Goal: Information Seeking & Learning: Learn about a topic

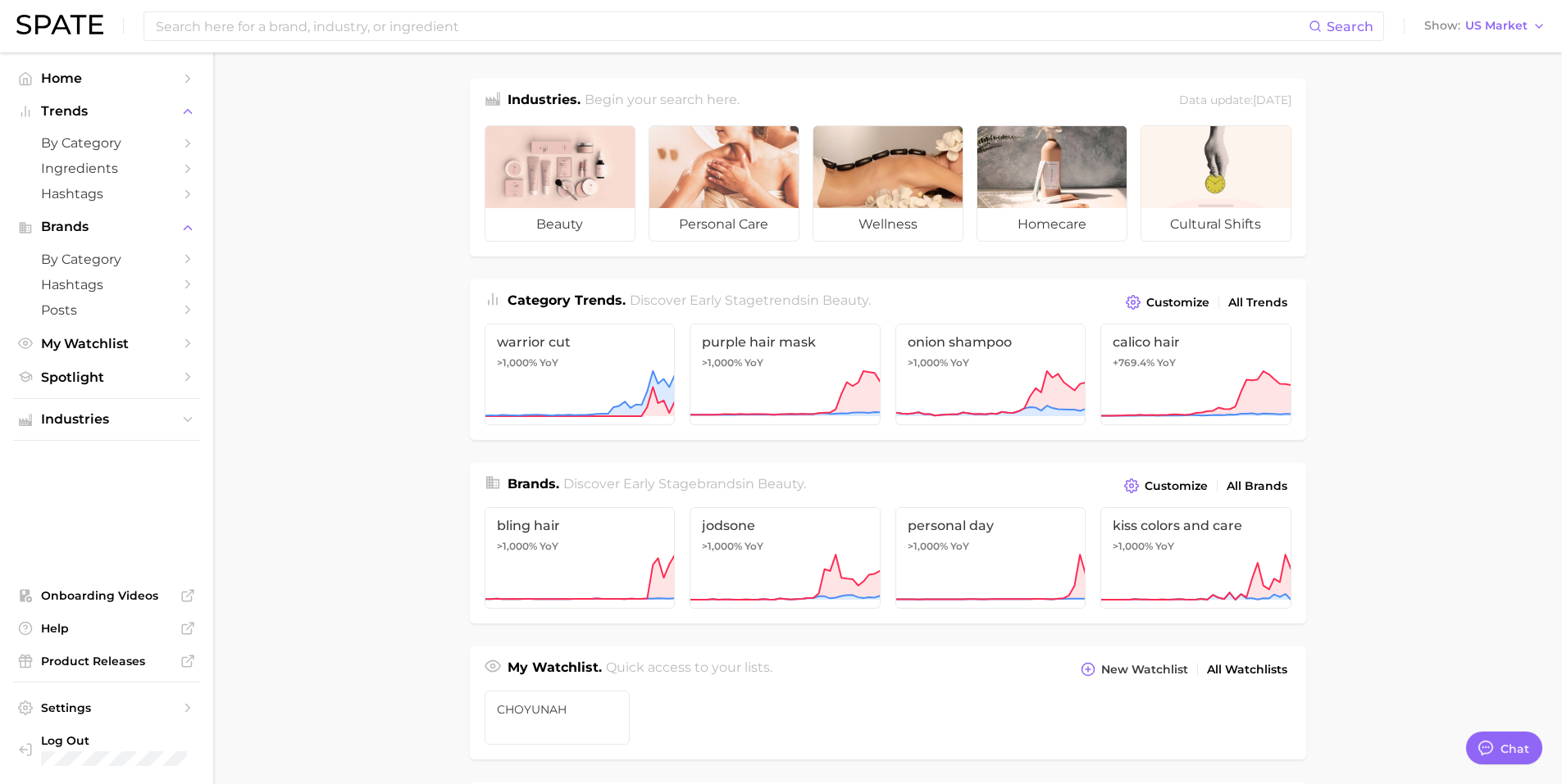
click at [342, 363] on main "Industries. Begin your search here. Data update: [DATE] beauty personal care we…" at bounding box center [888, 692] width 1348 height 1279
click at [507, 26] on input at bounding box center [731, 26] width 1154 height 28
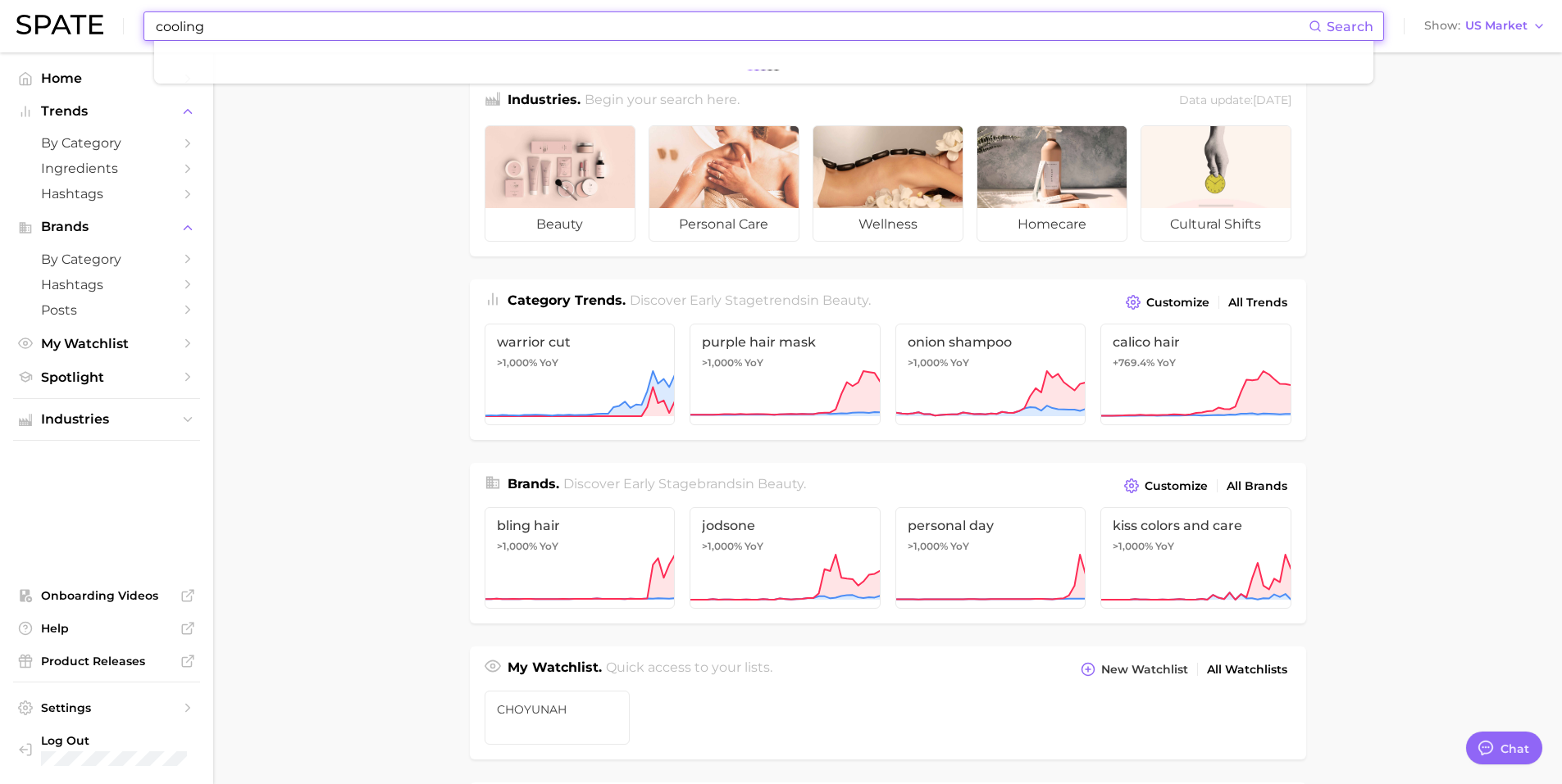
type input "cooling"
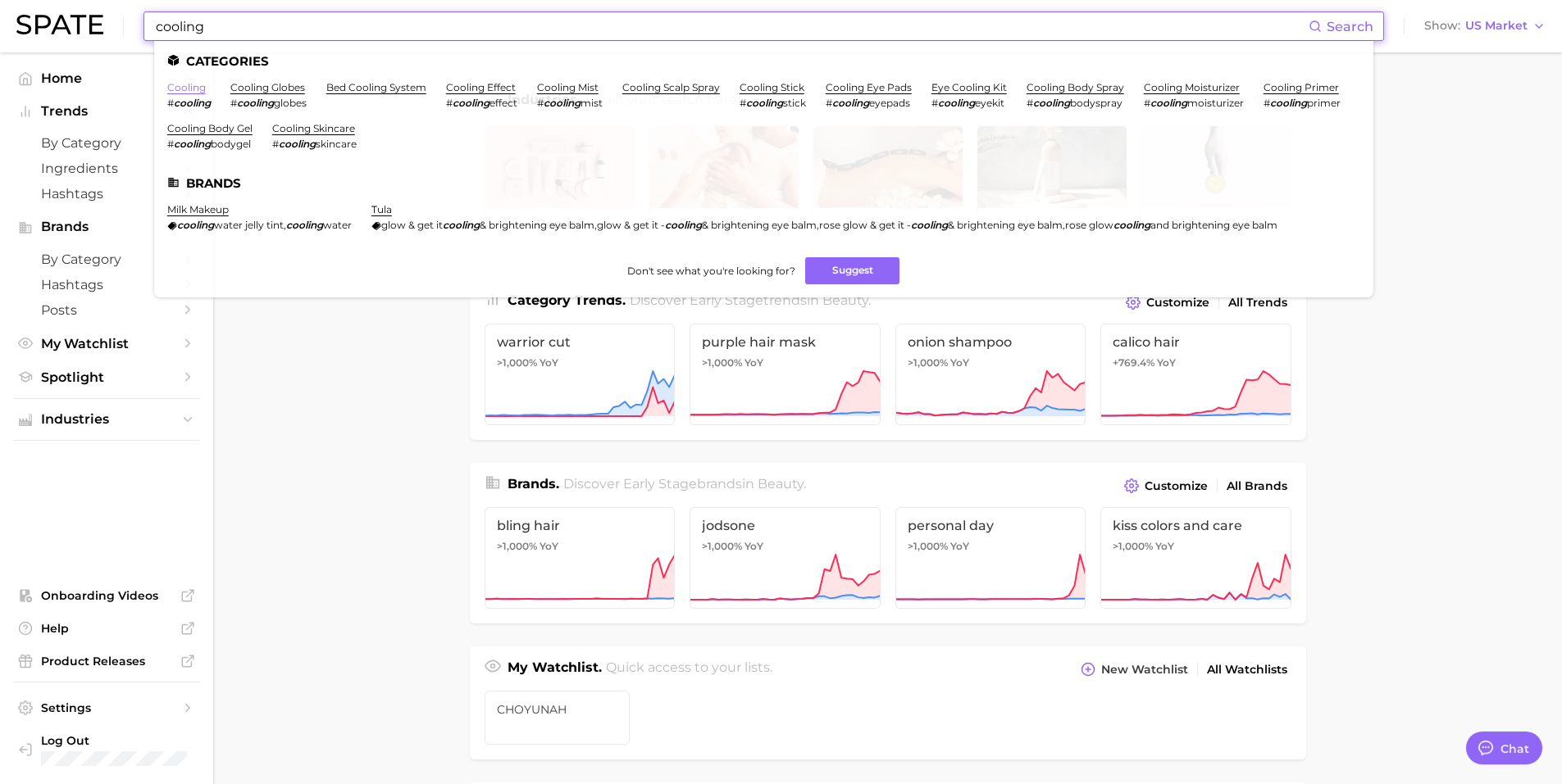
click at [188, 82] on link "cooling" at bounding box center [187, 87] width 38 height 12
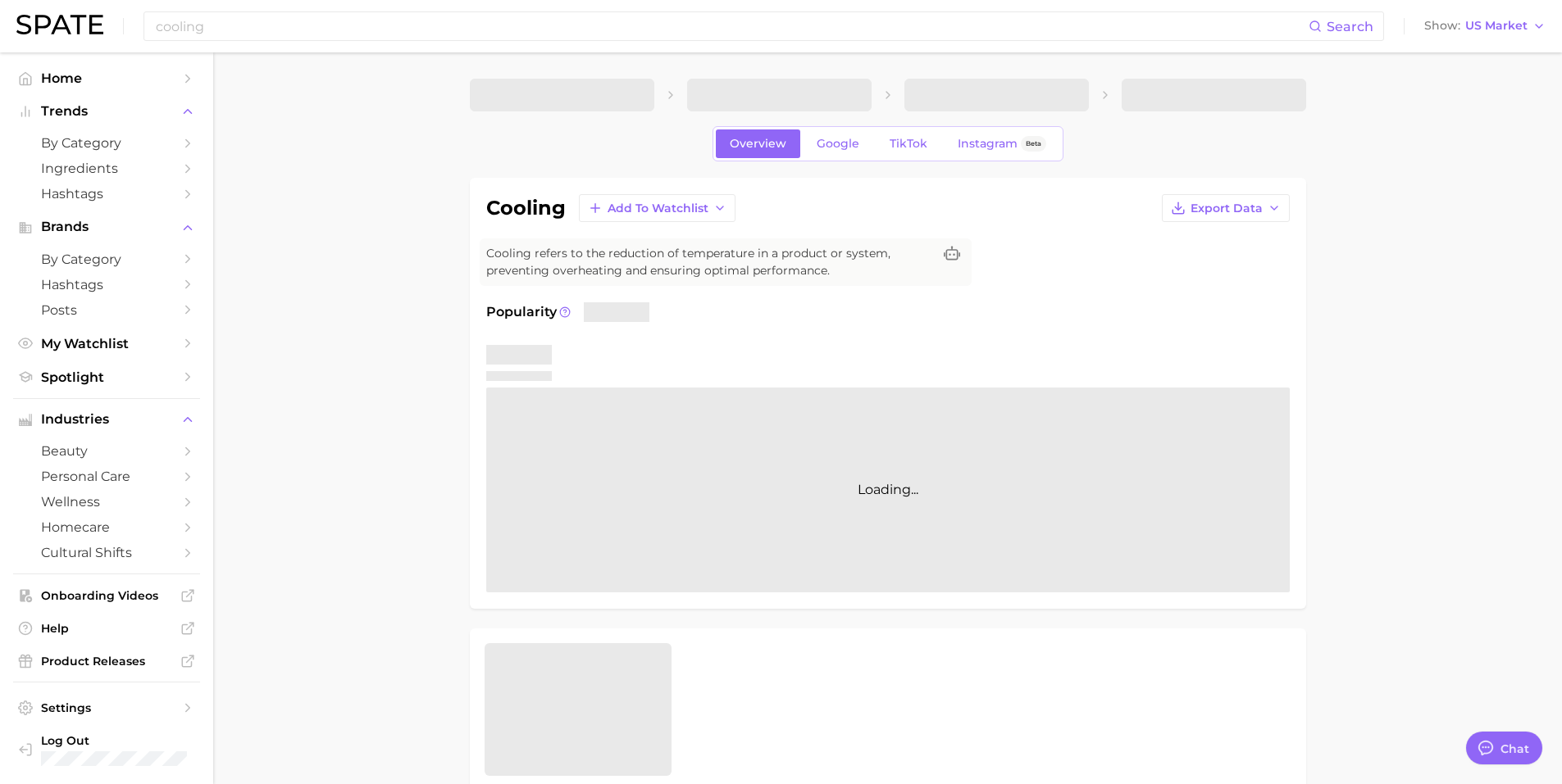
type textarea "x"
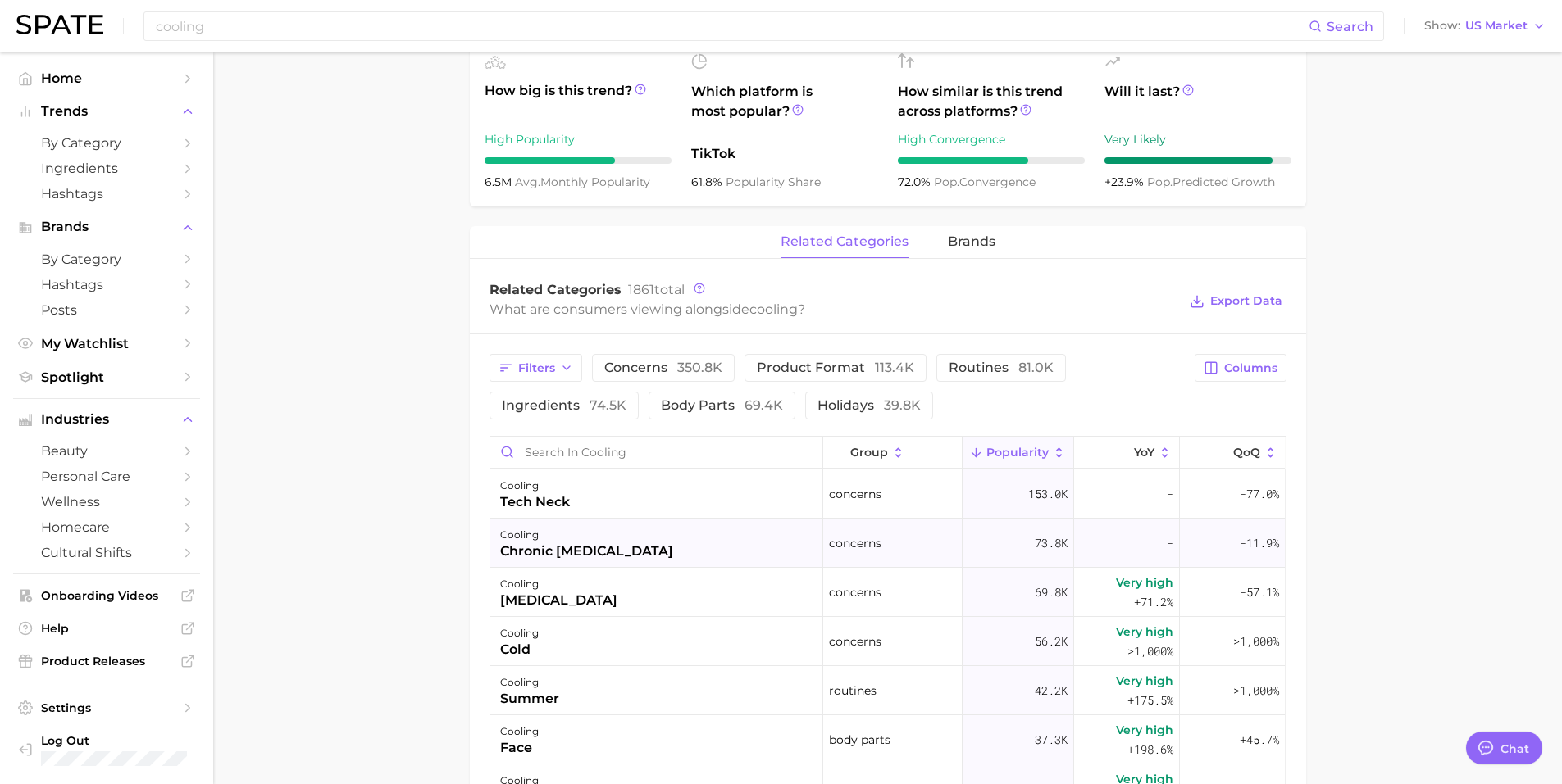
scroll to position [738, 0]
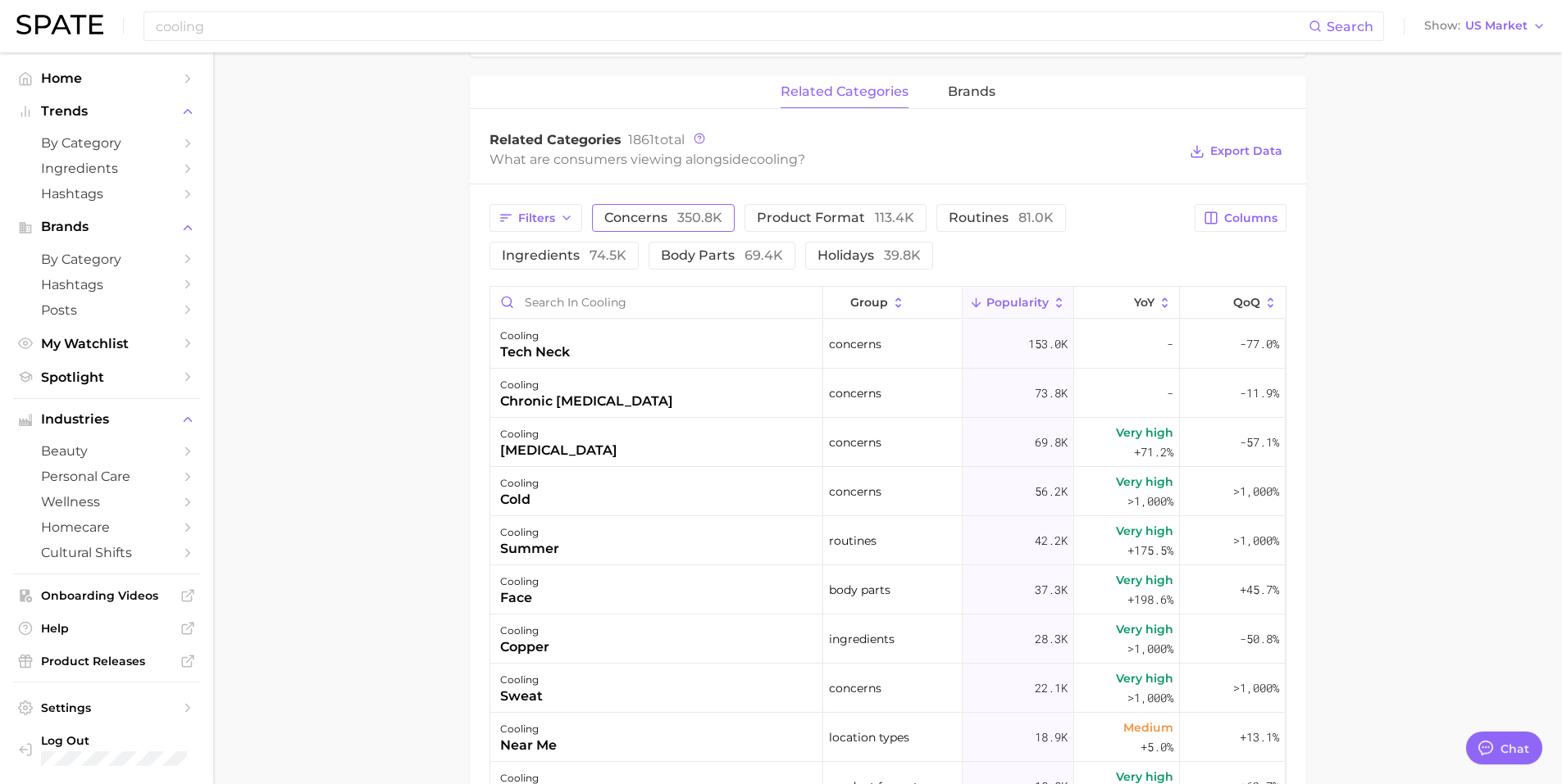
click at [662, 224] on span "concerns 350.8k" at bounding box center [663, 218] width 118 height 13
click at [309, 33] on input "cooling" at bounding box center [731, 26] width 1154 height 28
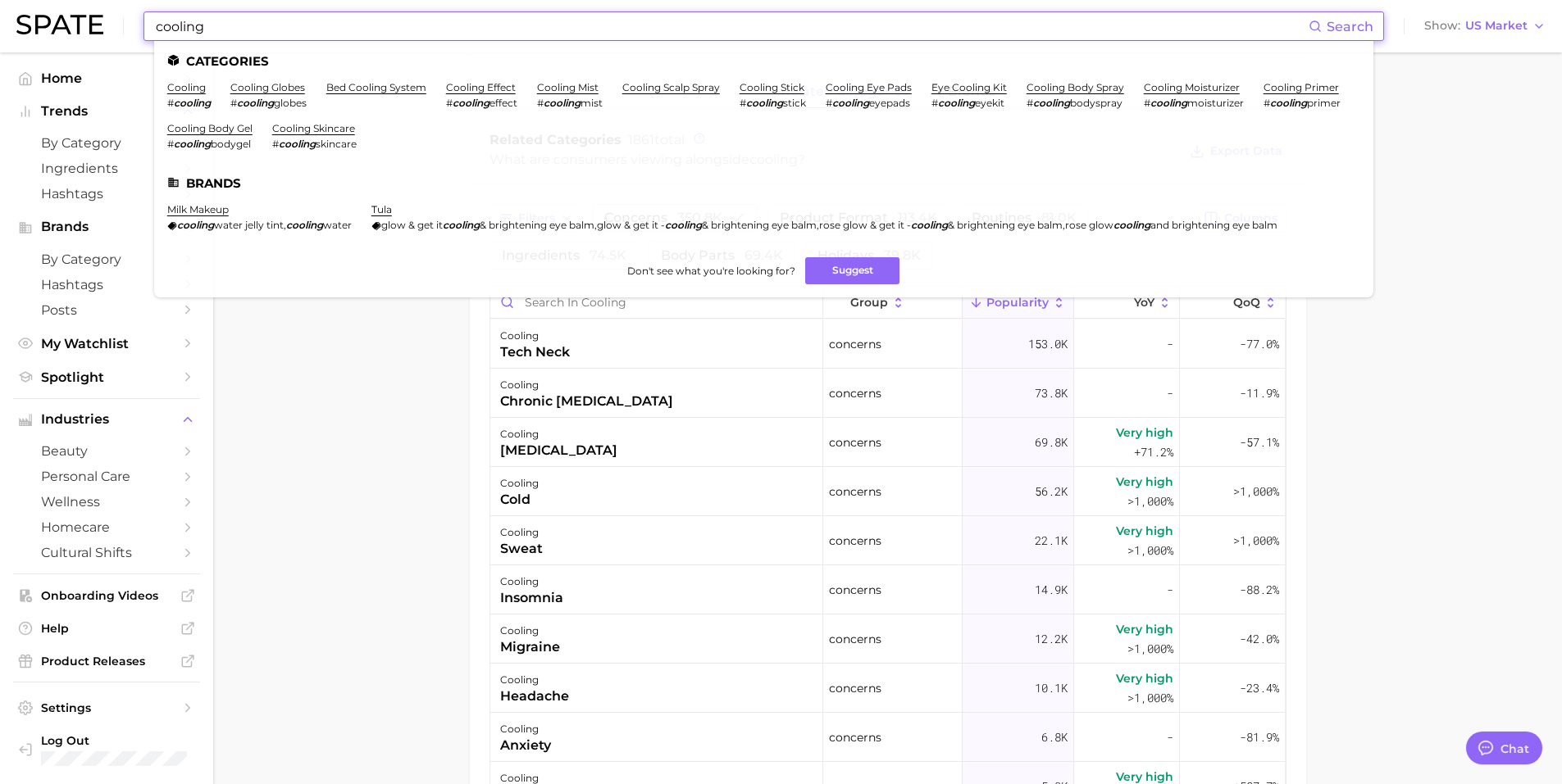
click at [399, 481] on main "cooling Overview Google TikTok Instagram Beta cooling Add to Watchlist Export D…" at bounding box center [888, 243] width 1348 height 1857
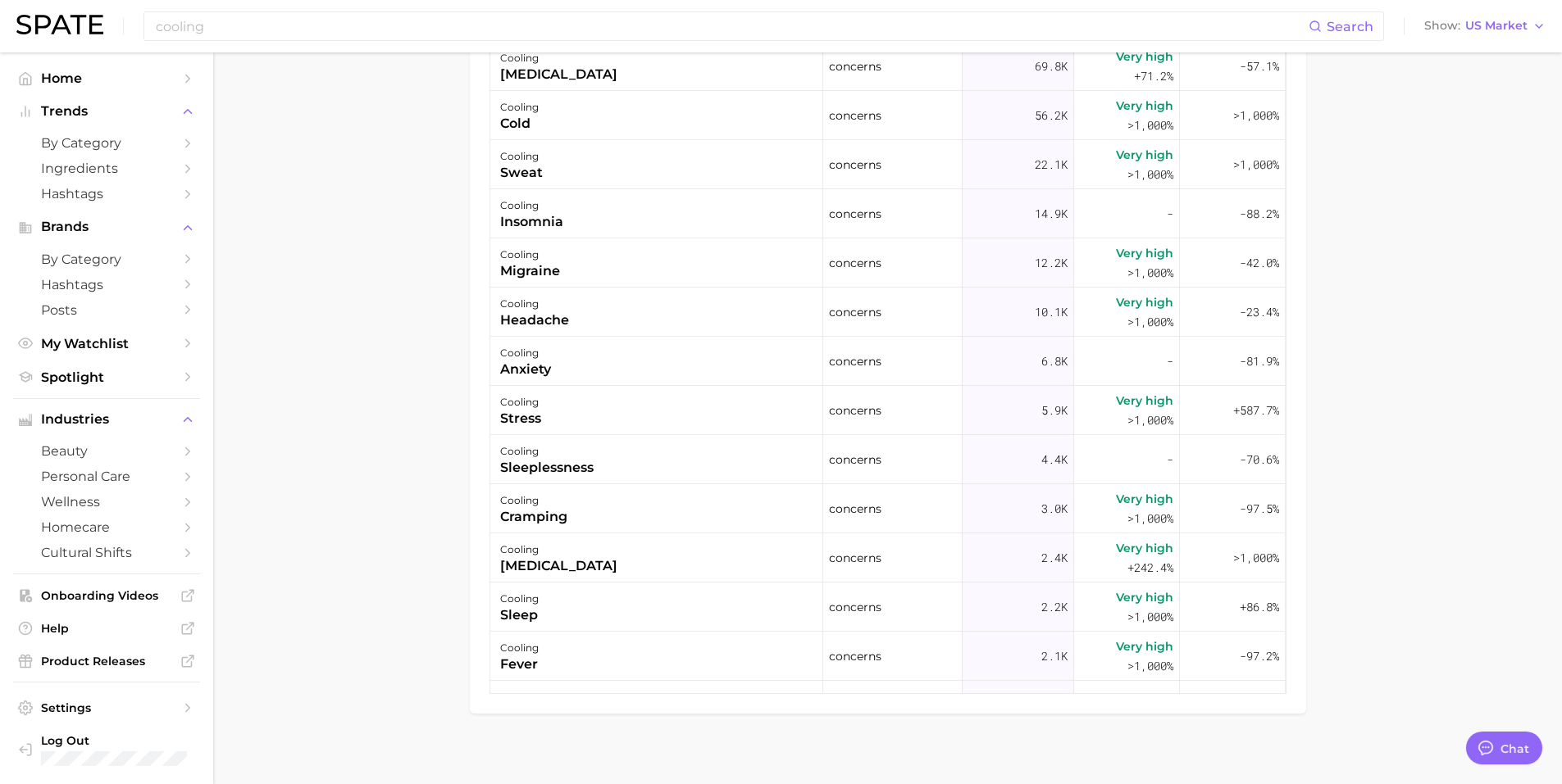
scroll to position [1126, 0]
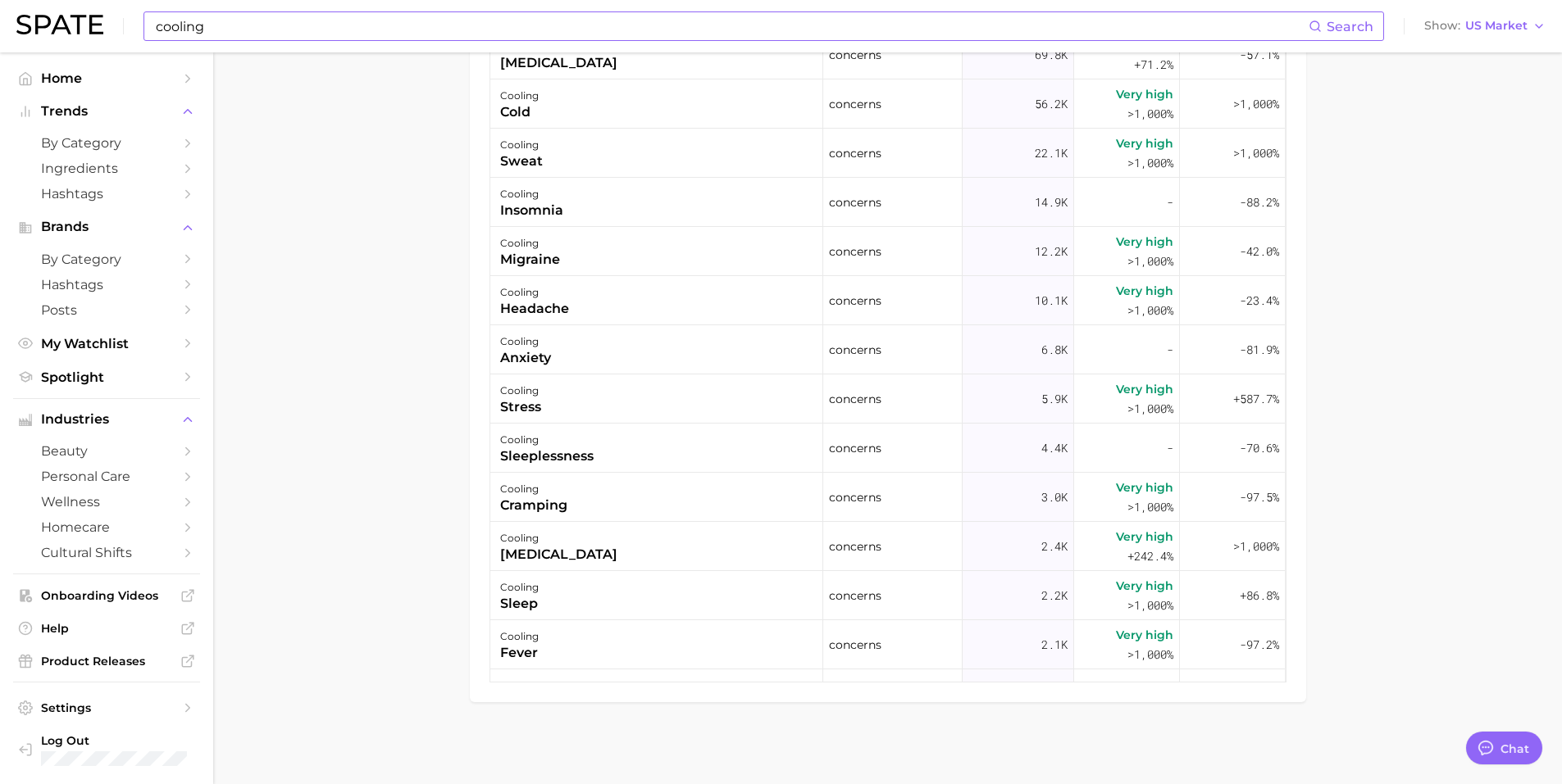
click at [237, 29] on input "cooling" at bounding box center [731, 26] width 1154 height 28
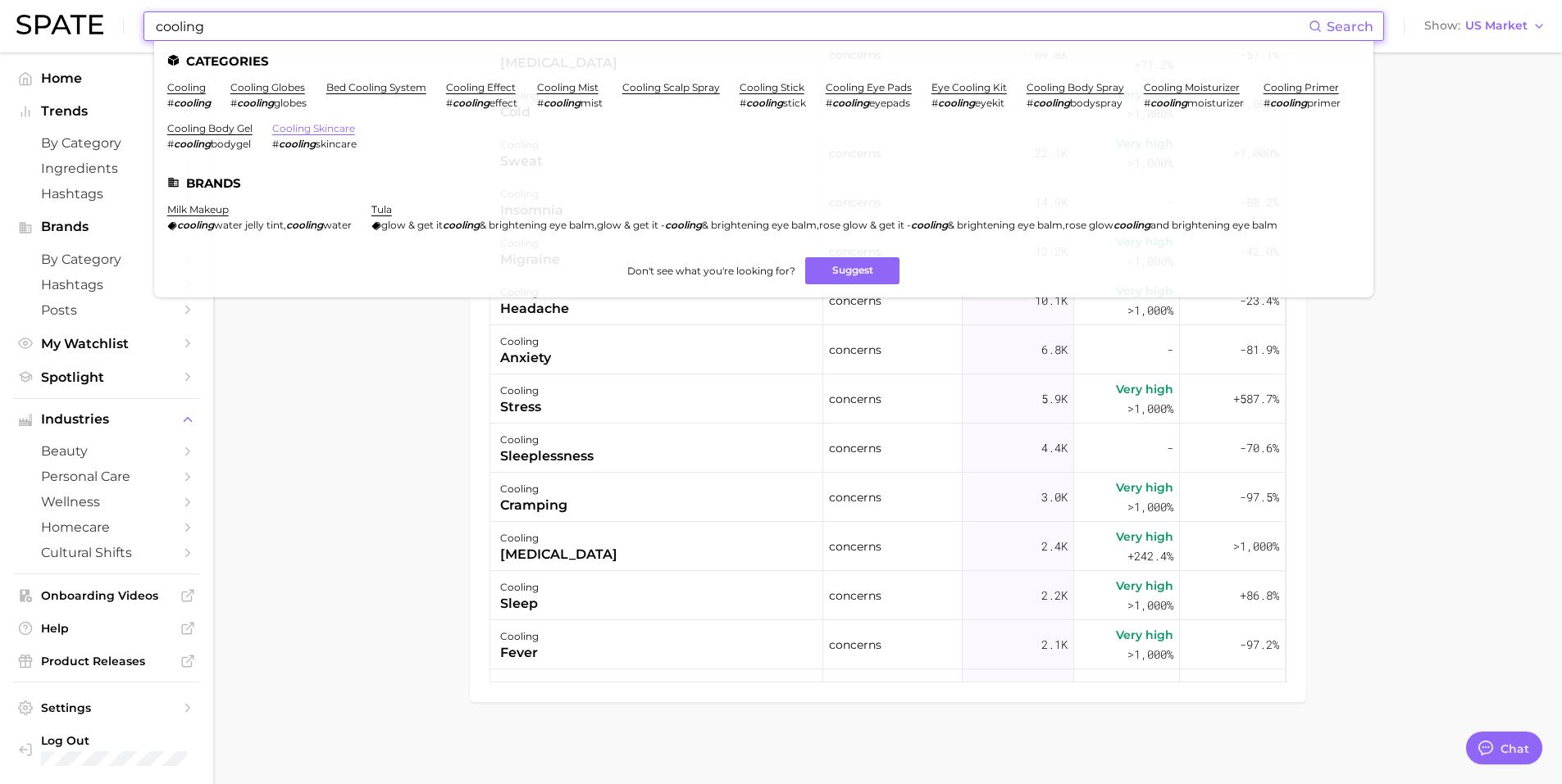
click at [355, 126] on link "cooling skincare" at bounding box center [313, 128] width 82 height 12
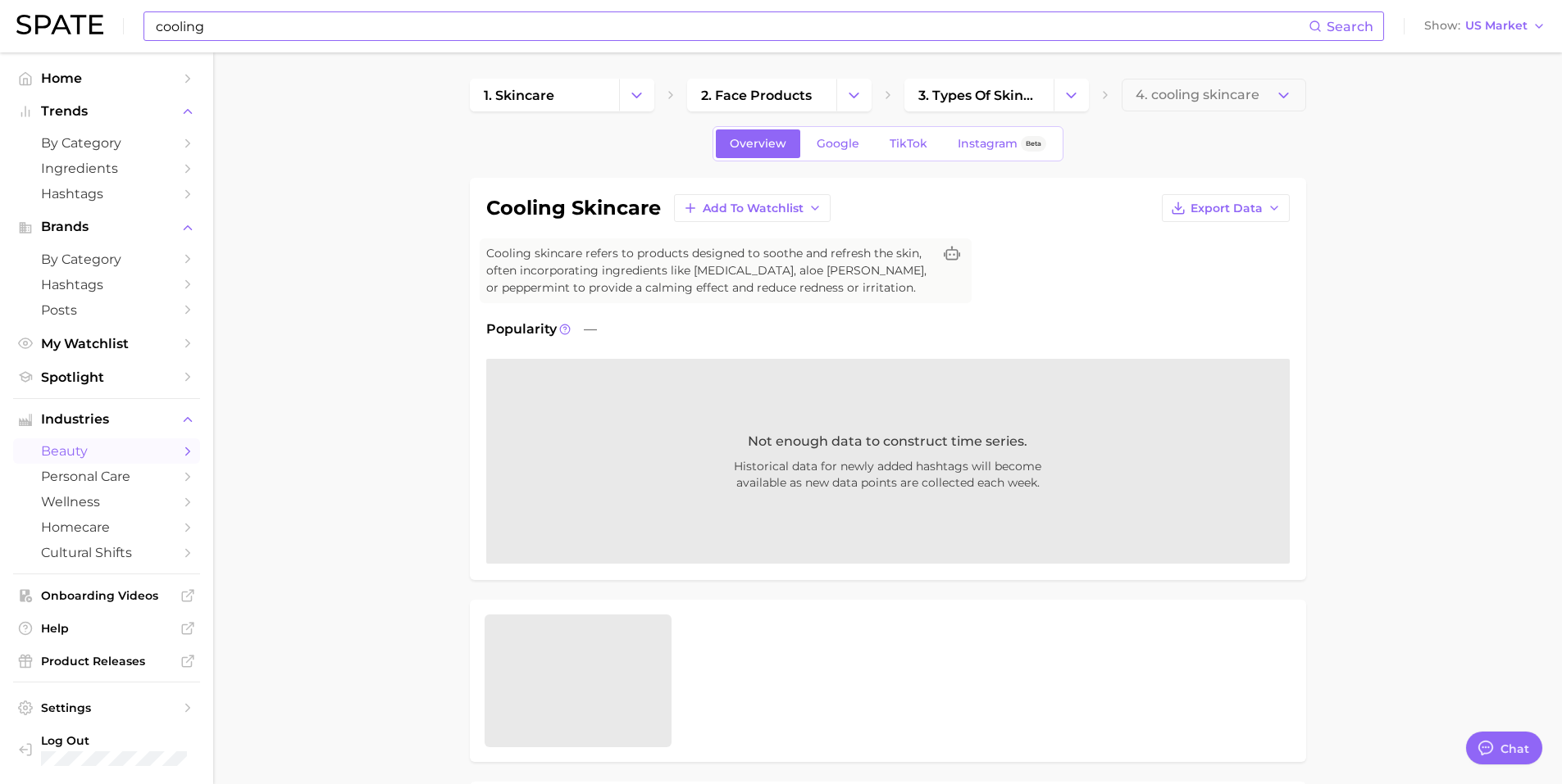
click at [315, 27] on input "cooling" at bounding box center [731, 26] width 1154 height 28
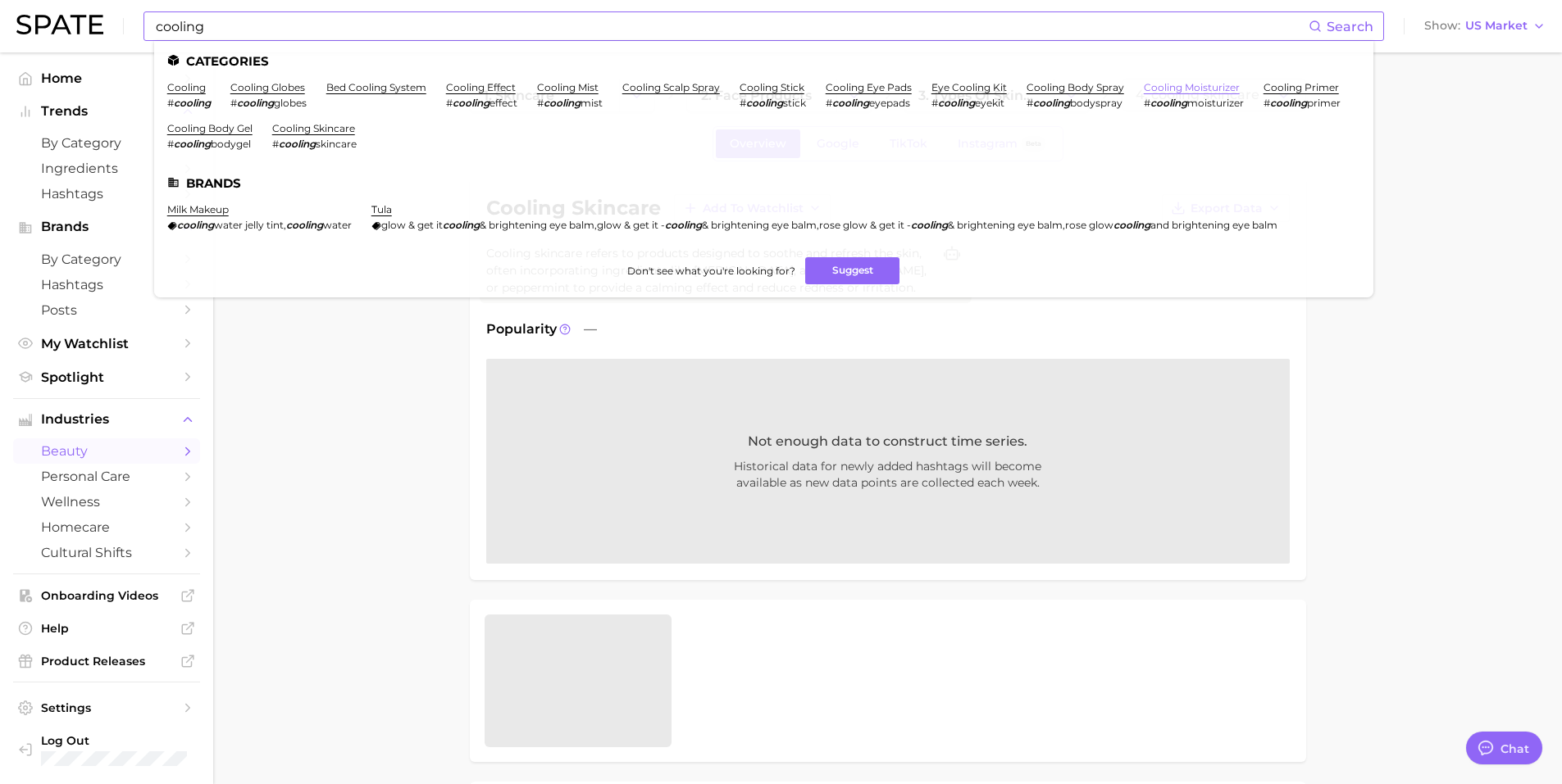
click at [1162, 83] on link "cooling moisturizer" at bounding box center [1191, 87] width 96 height 12
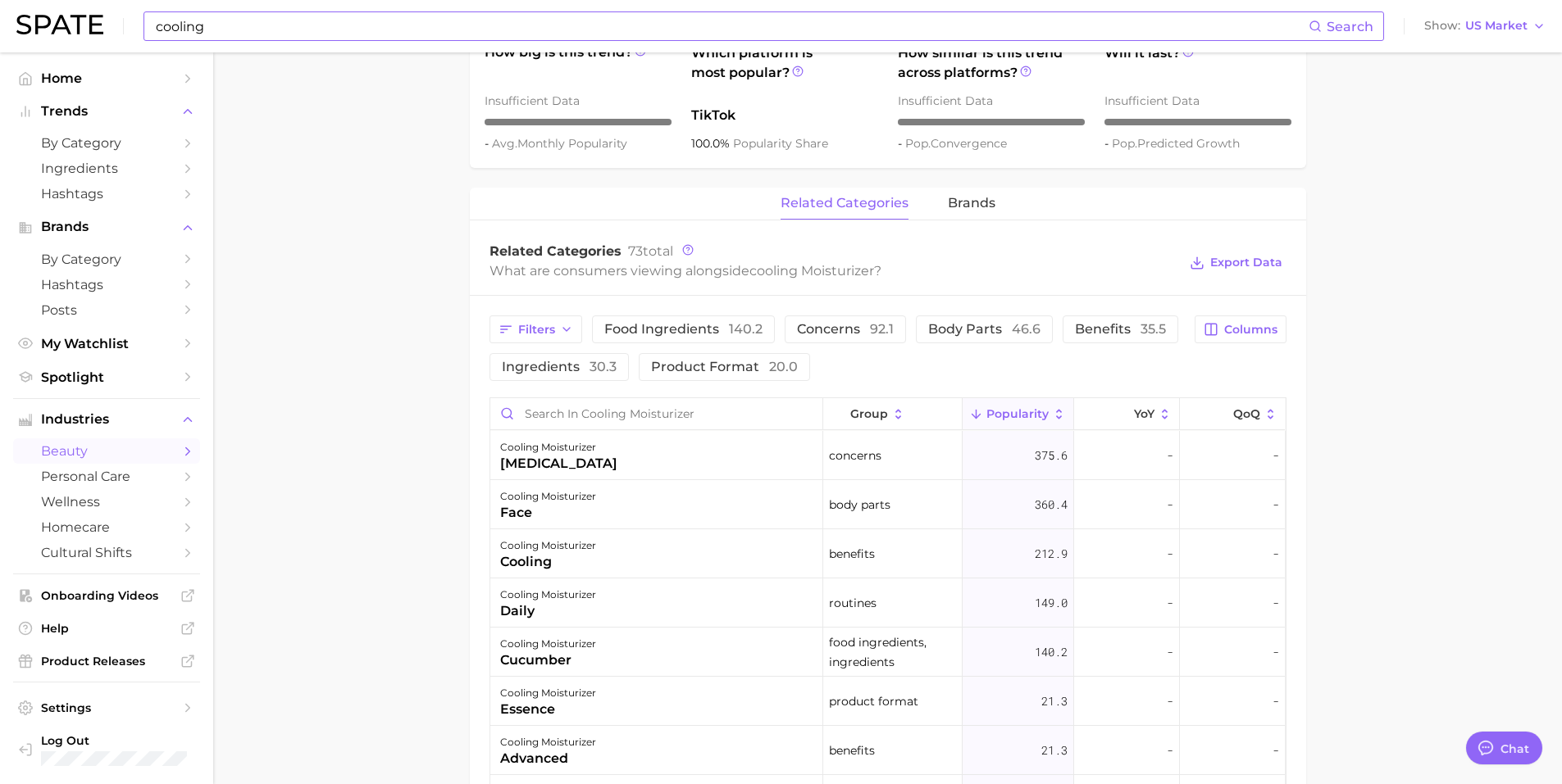
scroll to position [738, 0]
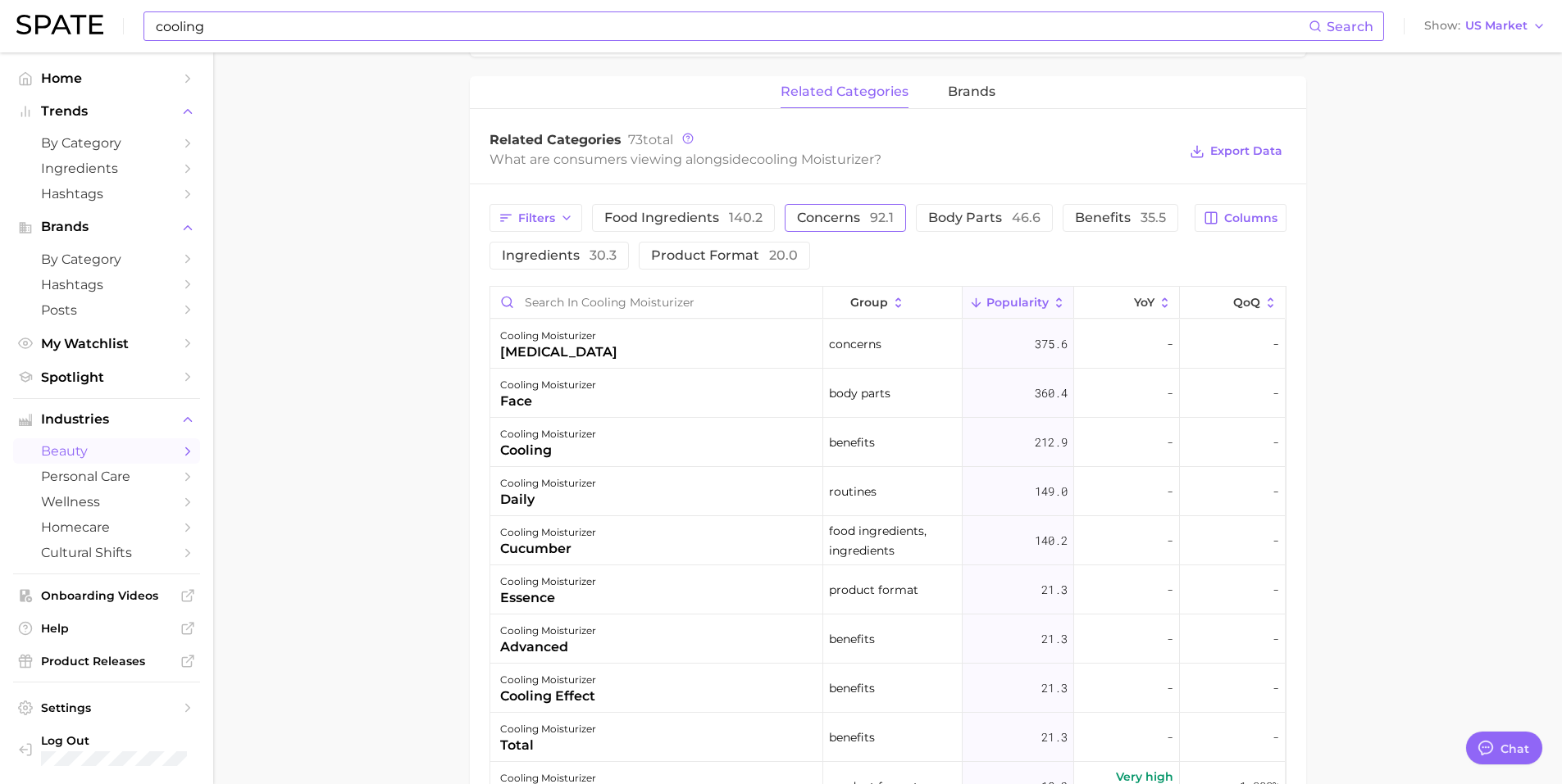
click at [829, 213] on span "concerns 92.1" at bounding box center [845, 218] width 97 height 13
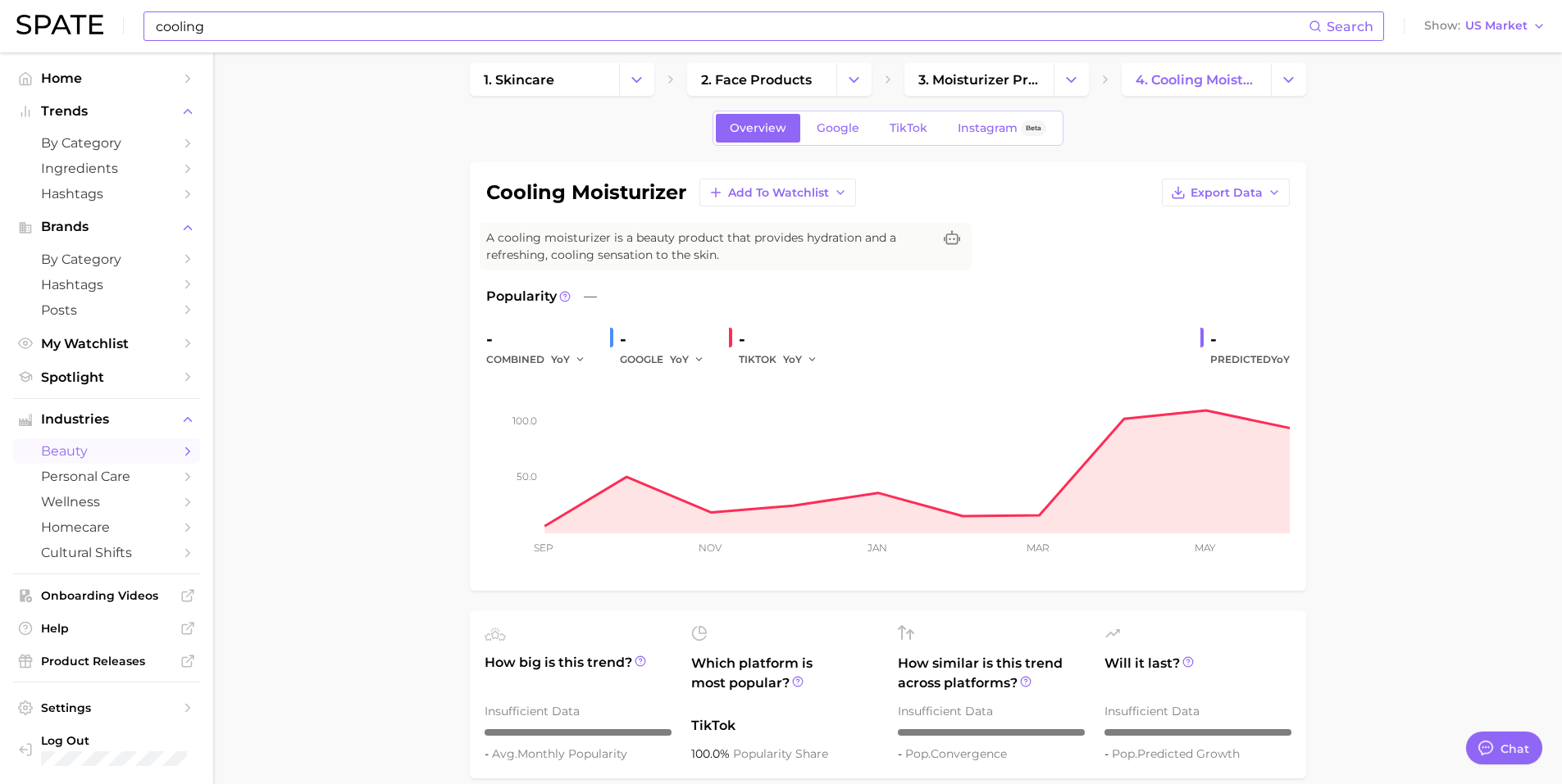
scroll to position [0, 0]
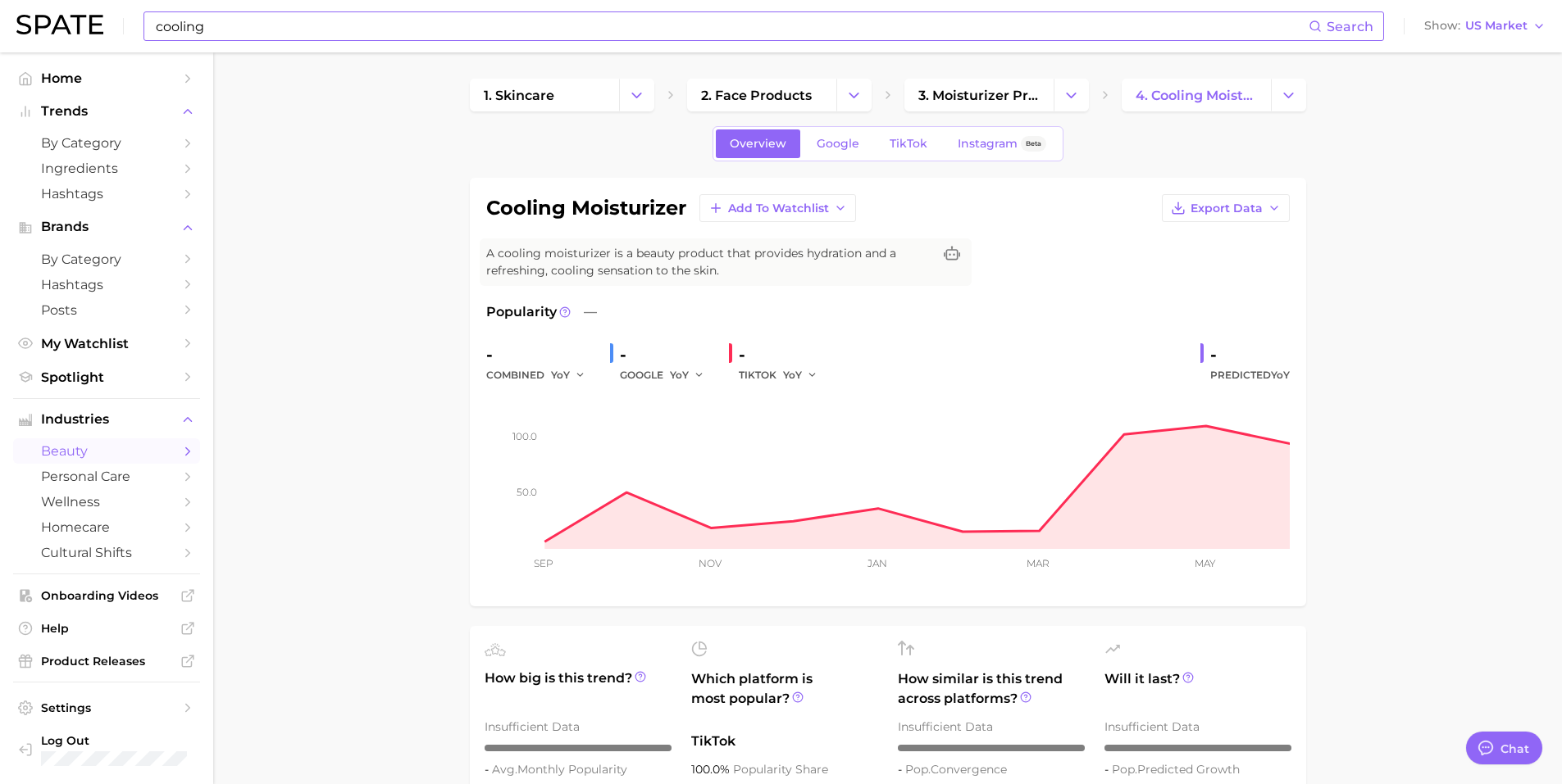
click at [236, 35] on input "cooling" at bounding box center [731, 26] width 1154 height 28
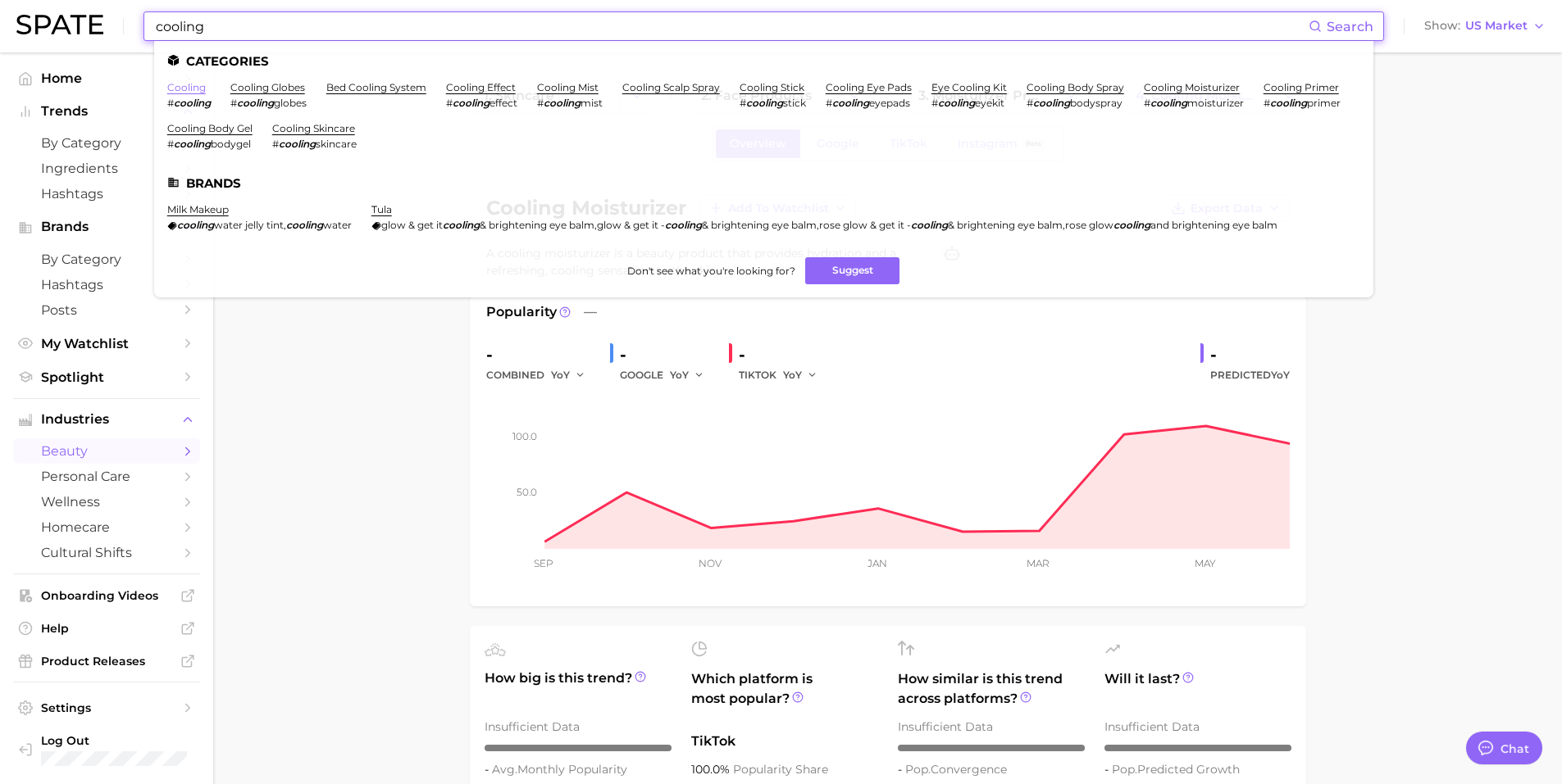
click at [191, 89] on link "cooling" at bounding box center [187, 87] width 38 height 12
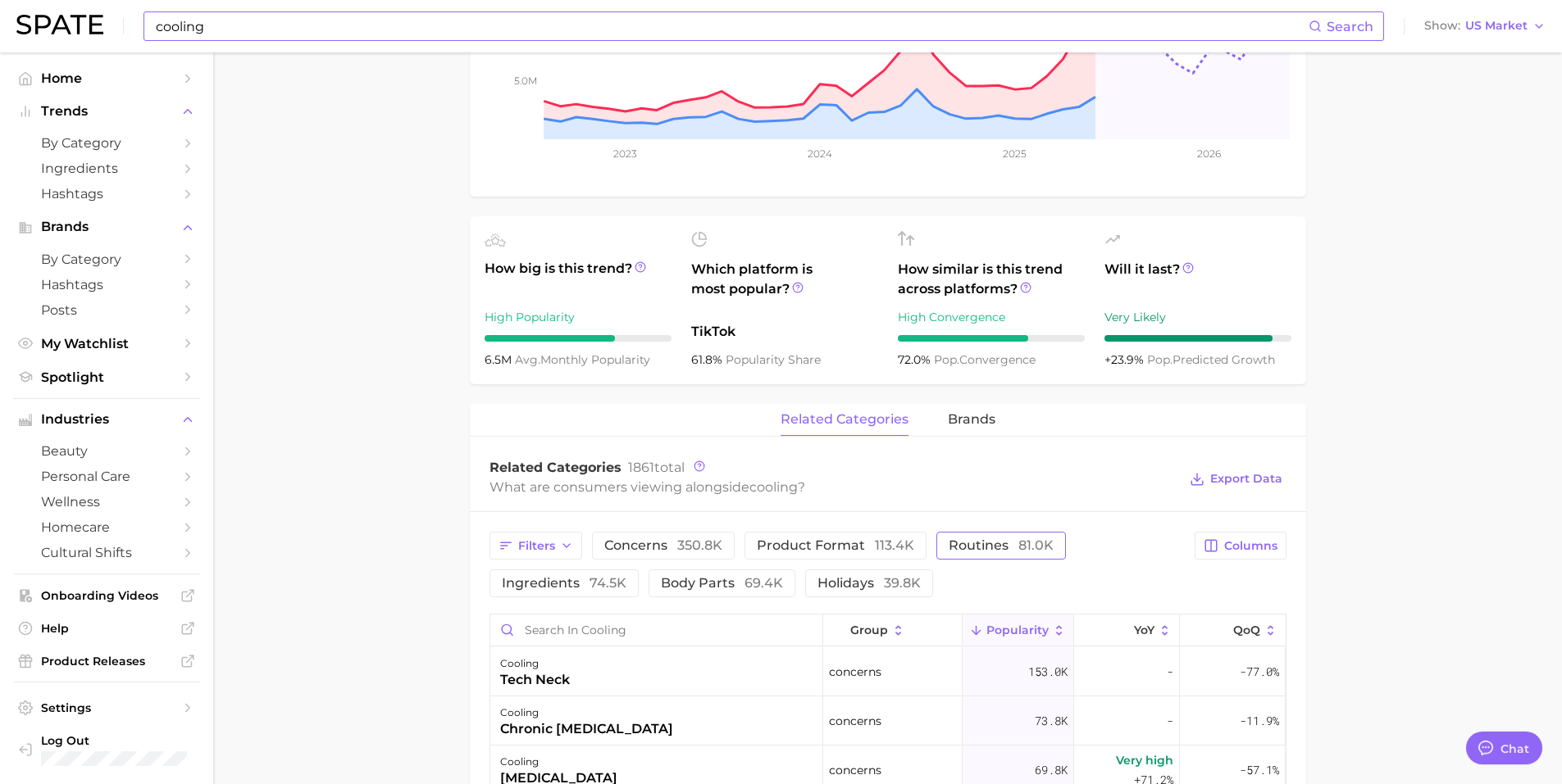
scroll to position [656, 0]
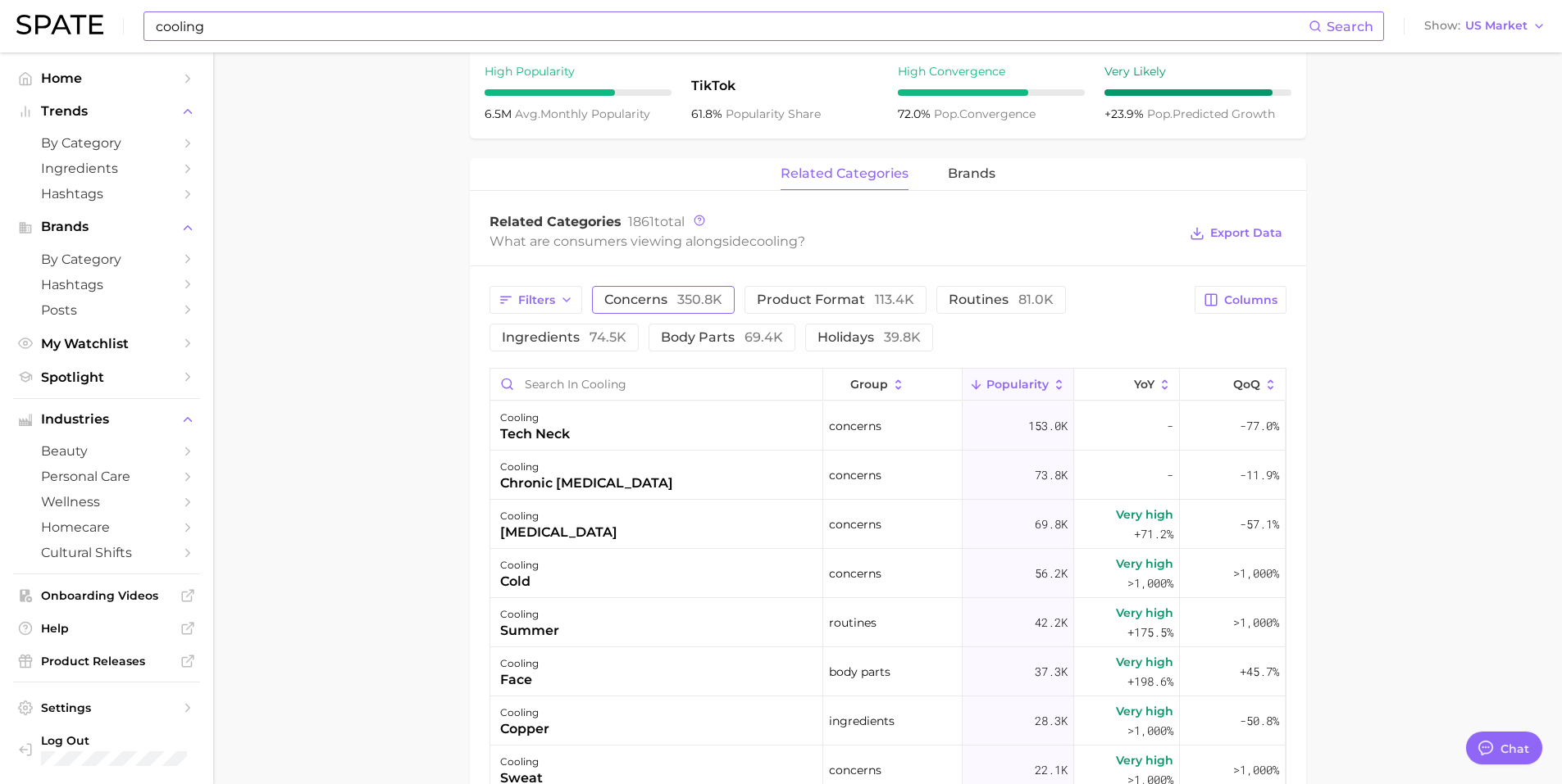
click at [683, 300] on span "350.8k" at bounding box center [699, 300] width 45 height 15
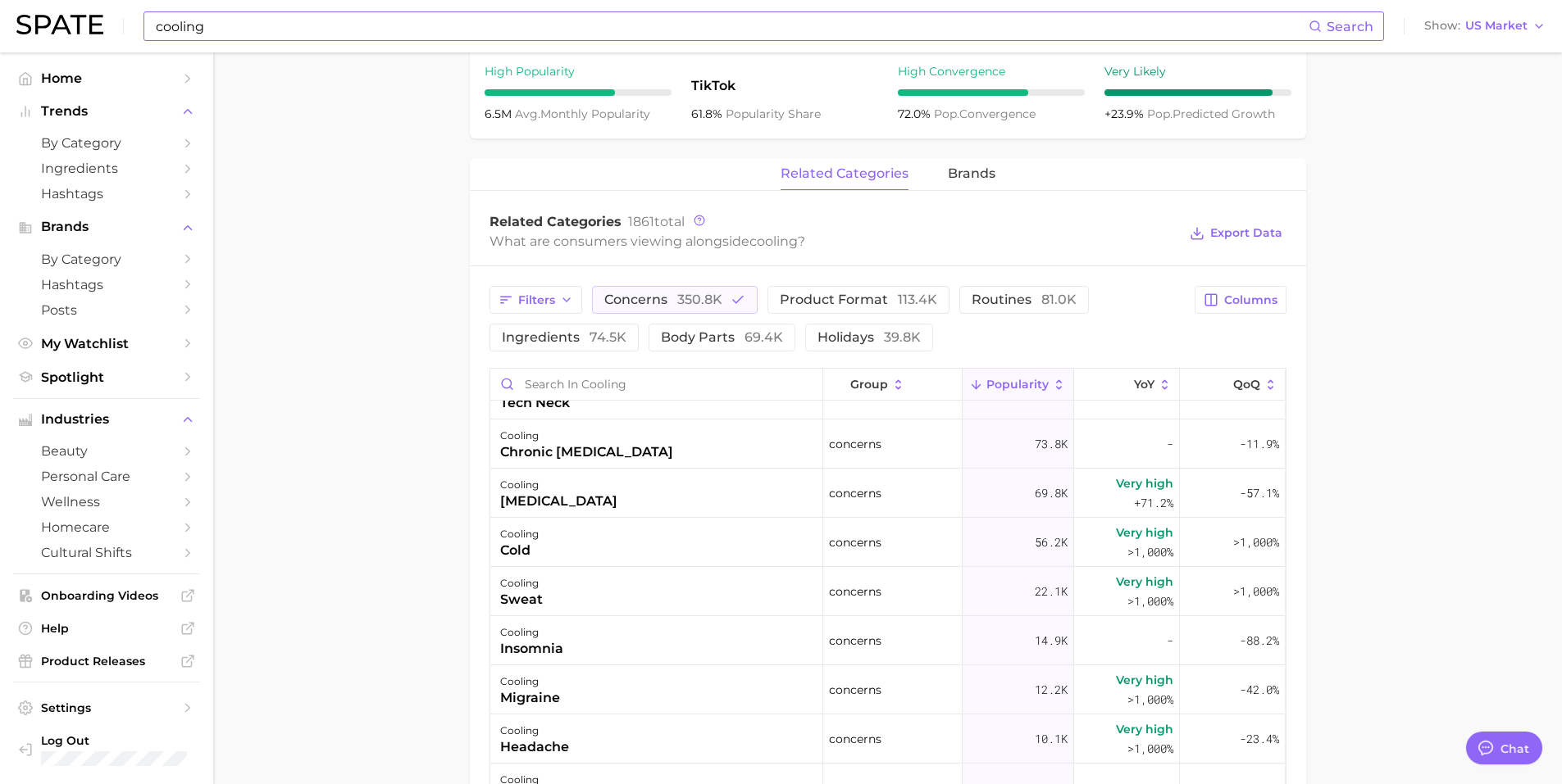
scroll to position [0, 0]
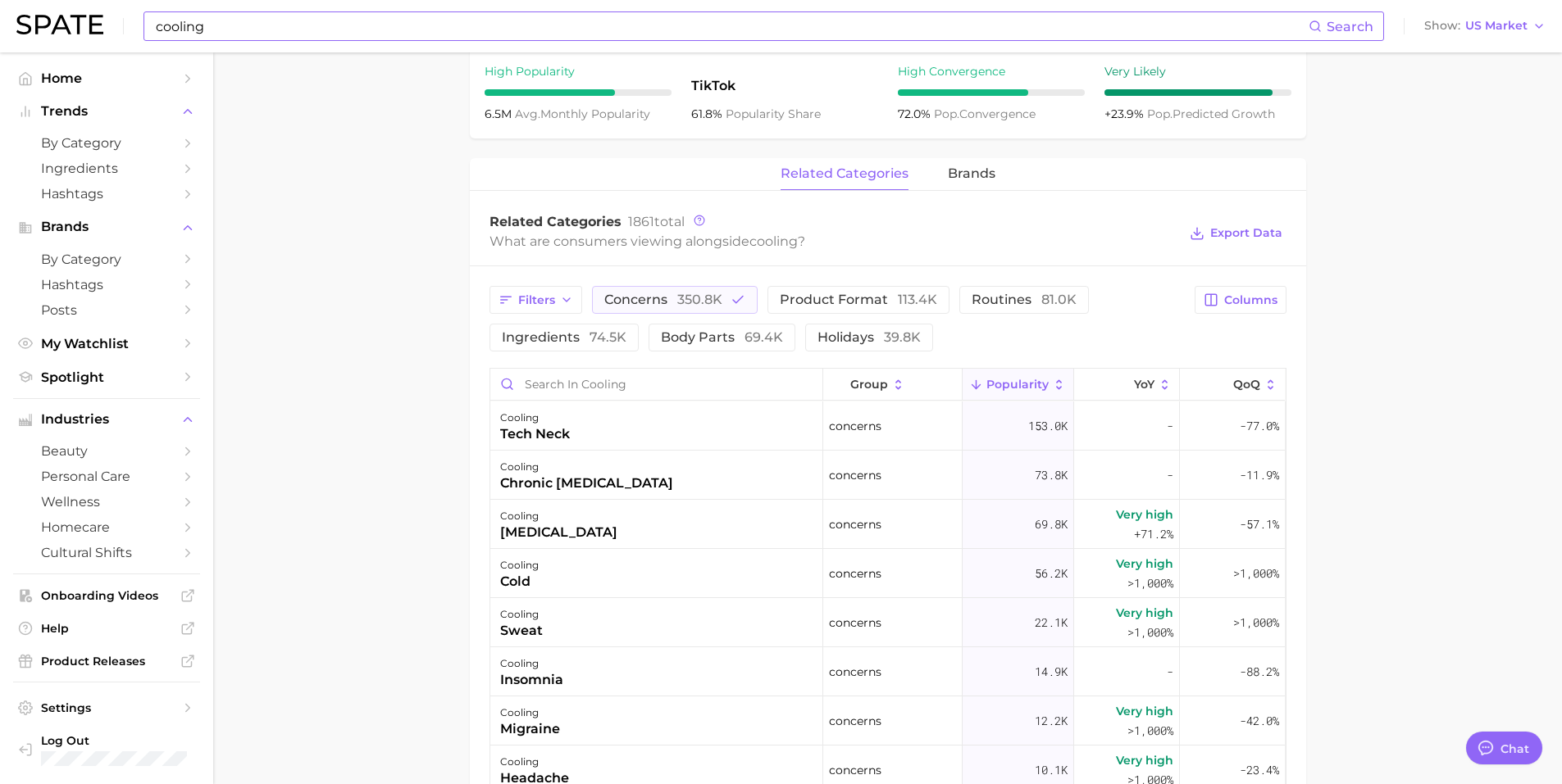
click at [254, 279] on main "cooling Overview Google TikTok Instagram Beta cooling Add to Watchlist Export D…" at bounding box center [888, 325] width 1348 height 1857
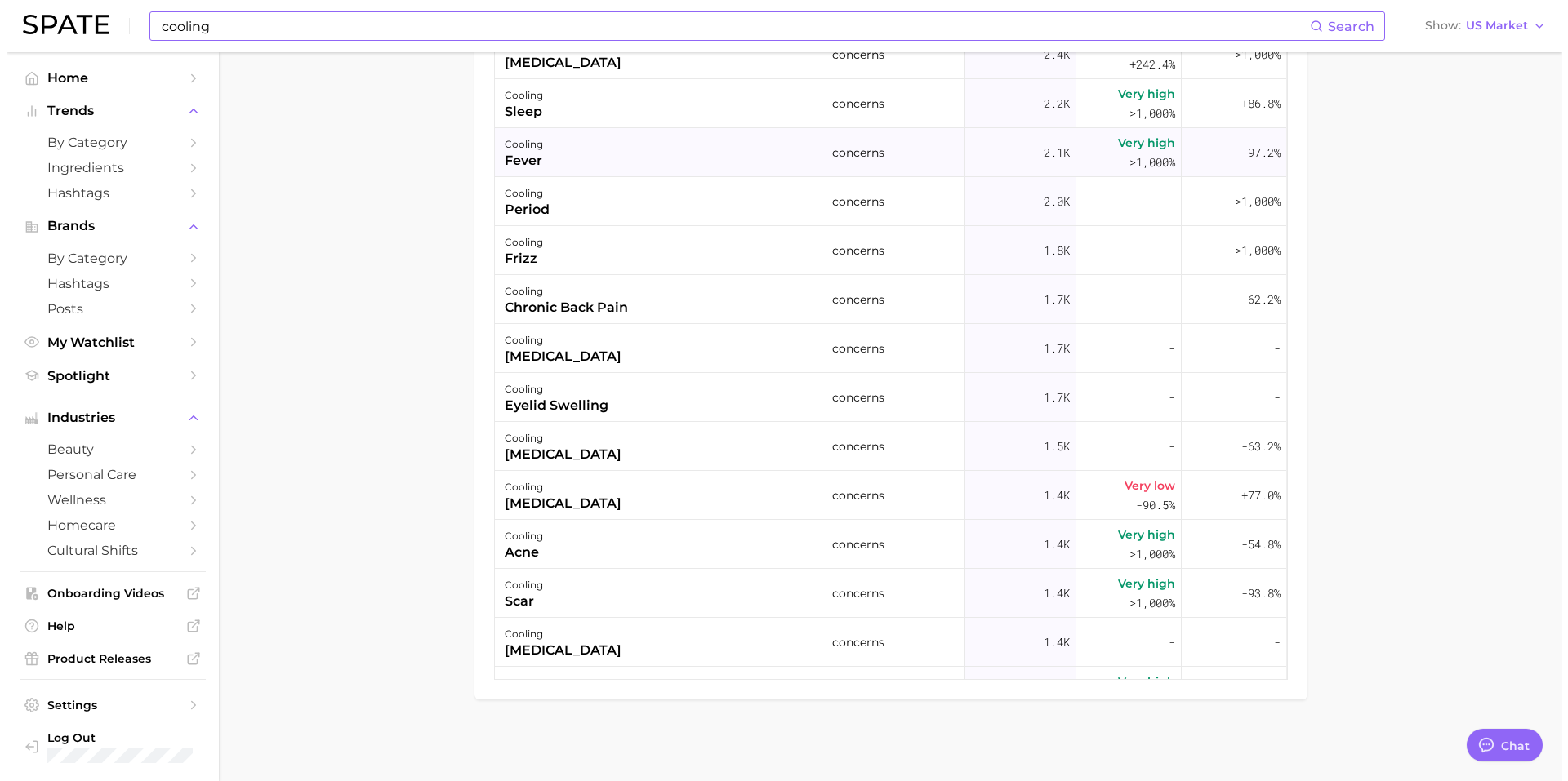
scroll to position [571, 0]
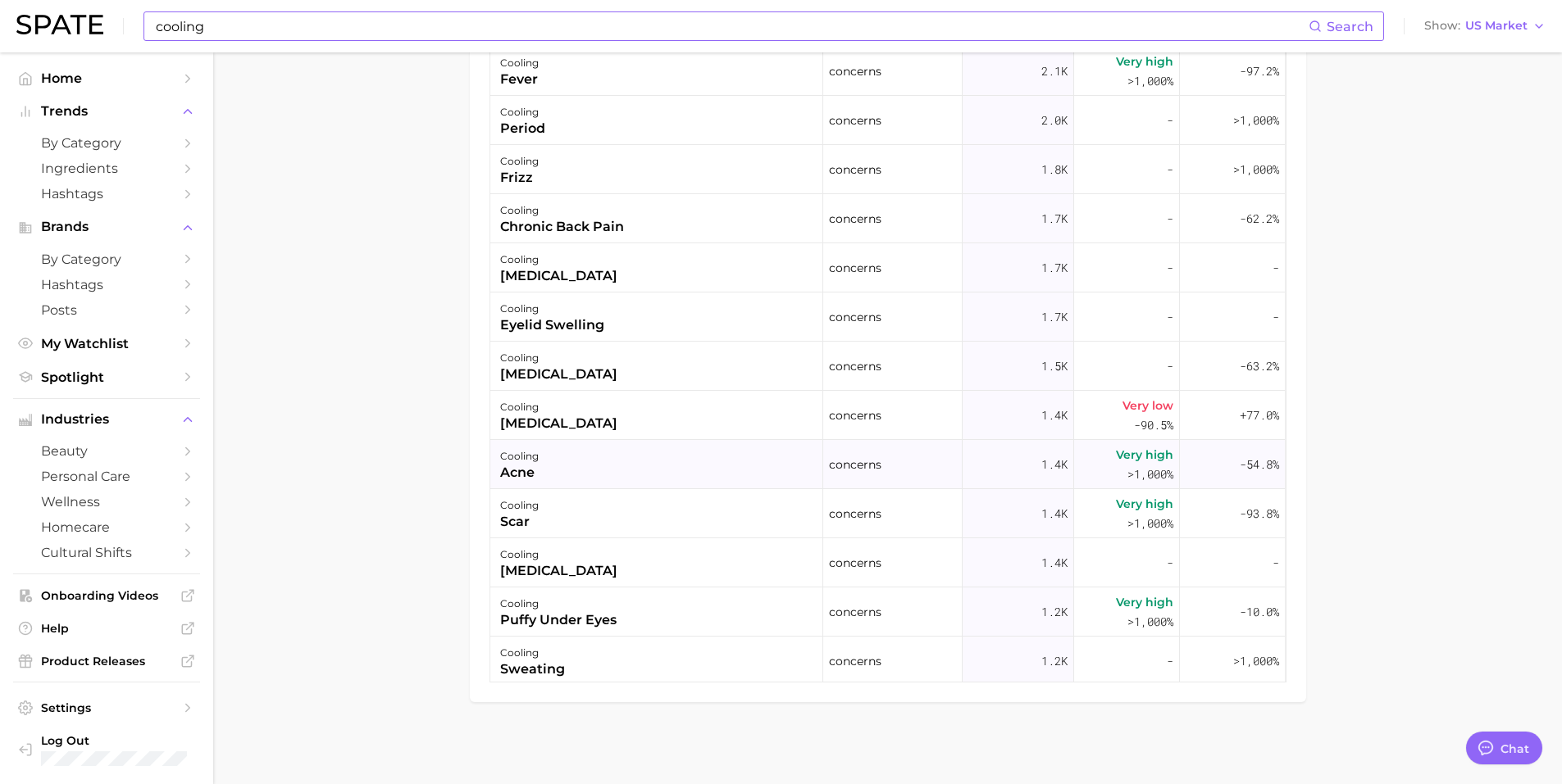
click at [559, 471] on div "cooling acne" at bounding box center [657, 464] width 333 height 49
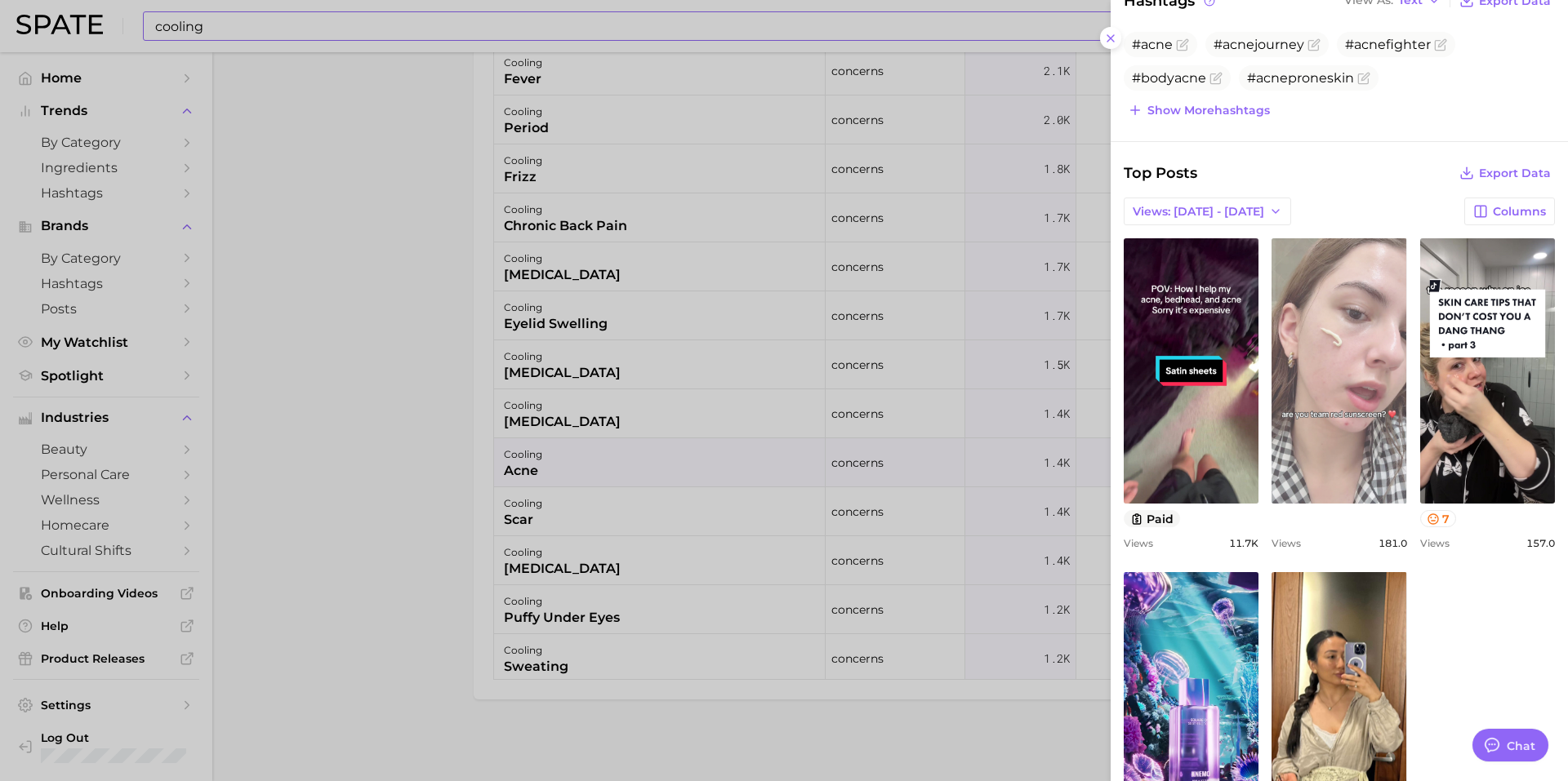
scroll to position [530, 0]
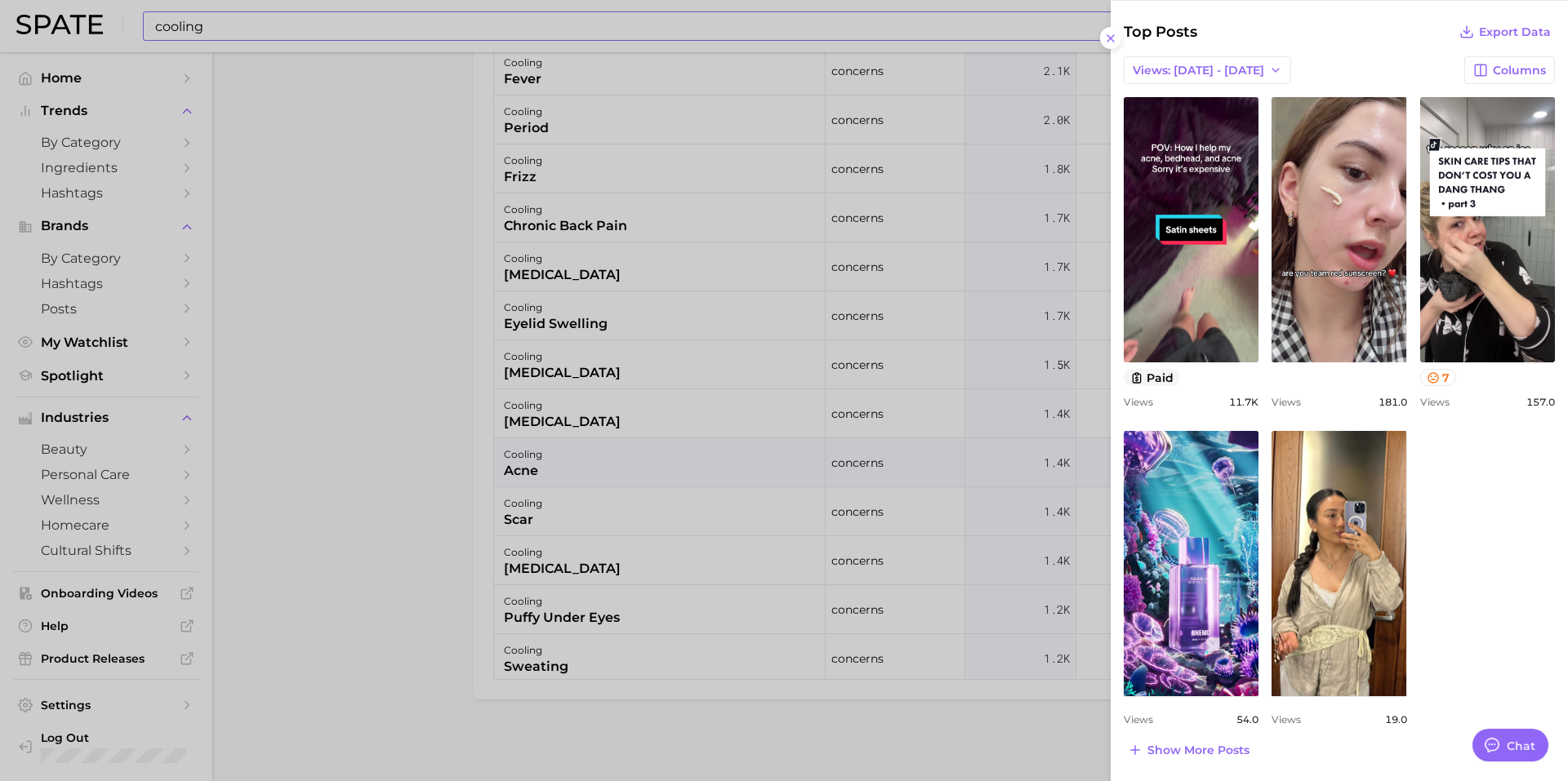
click at [332, 624] on div at bounding box center [784, 390] width 1568 height 781
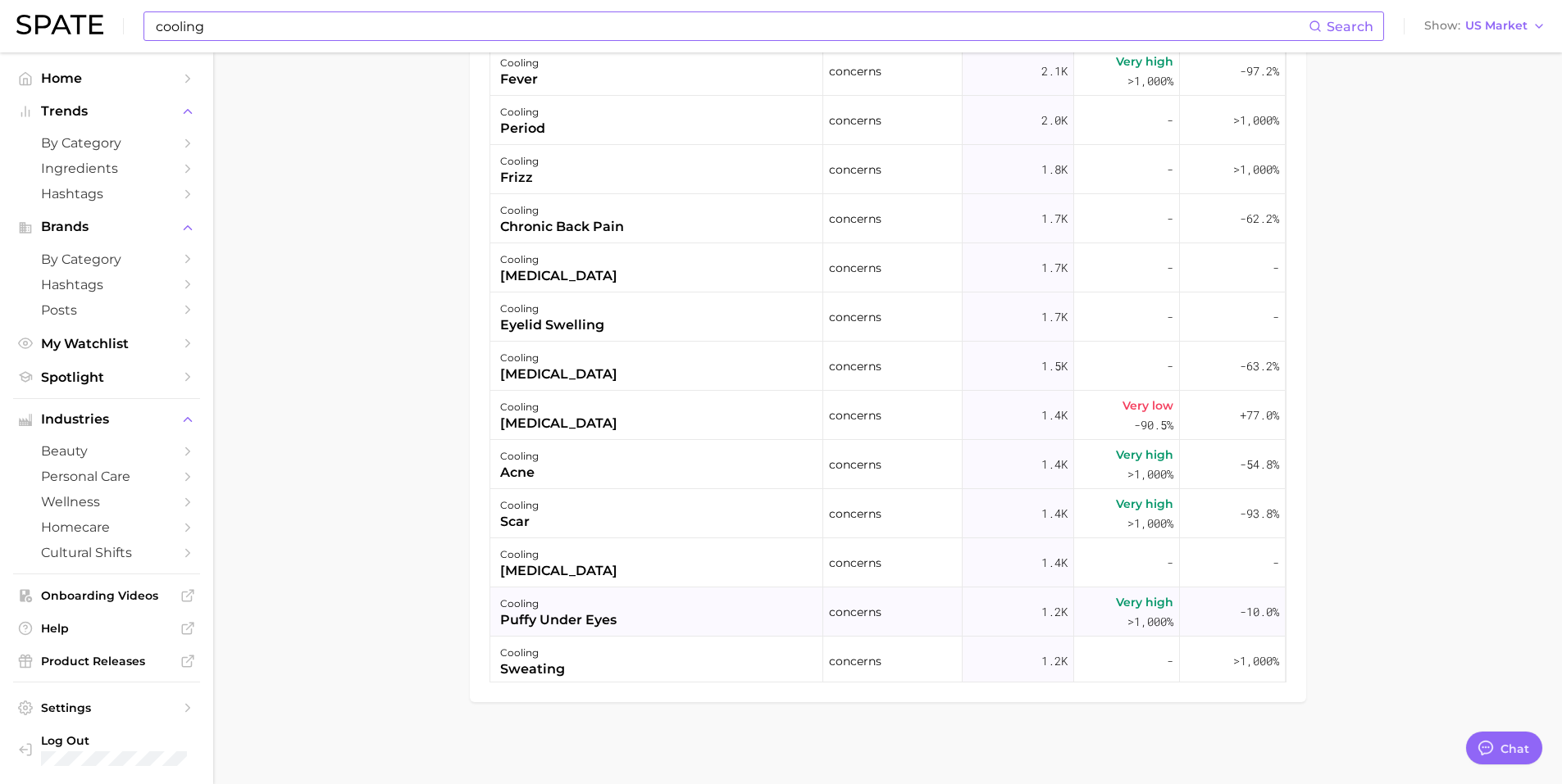
click at [568, 615] on div "puffy under eyes" at bounding box center [558, 620] width 117 height 20
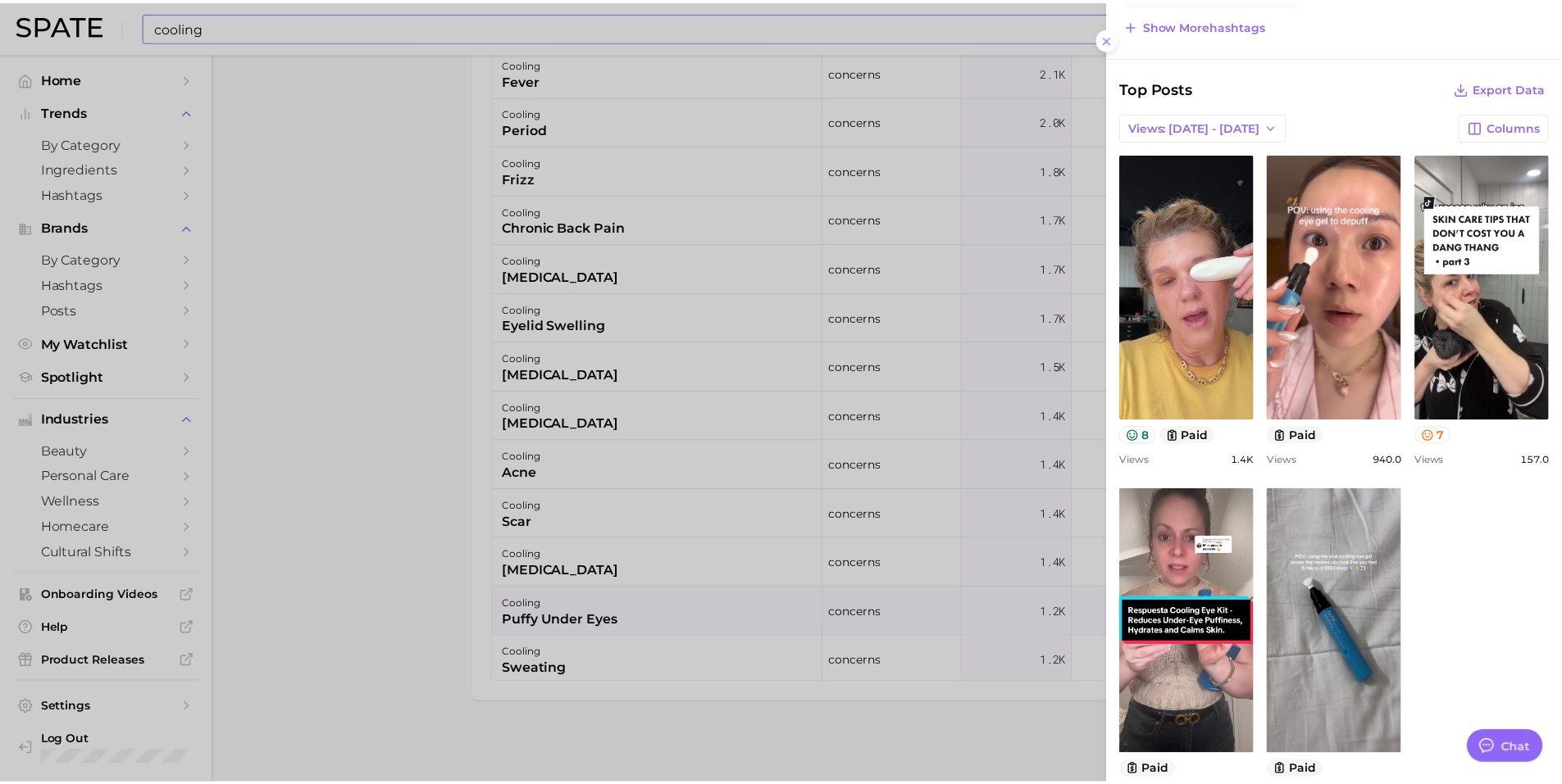
scroll to position [565, 0]
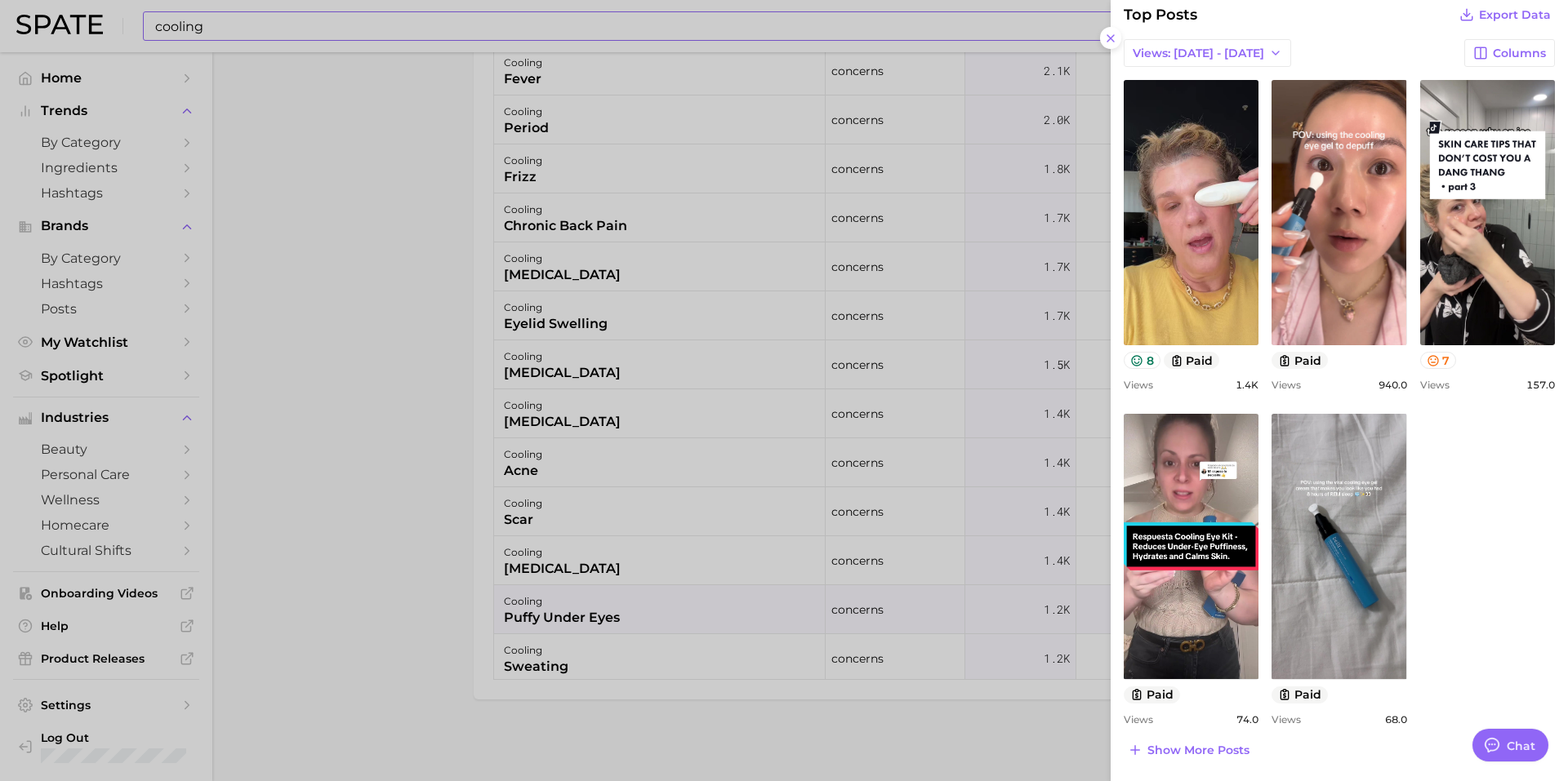
click at [382, 386] on div at bounding box center [784, 390] width 1568 height 781
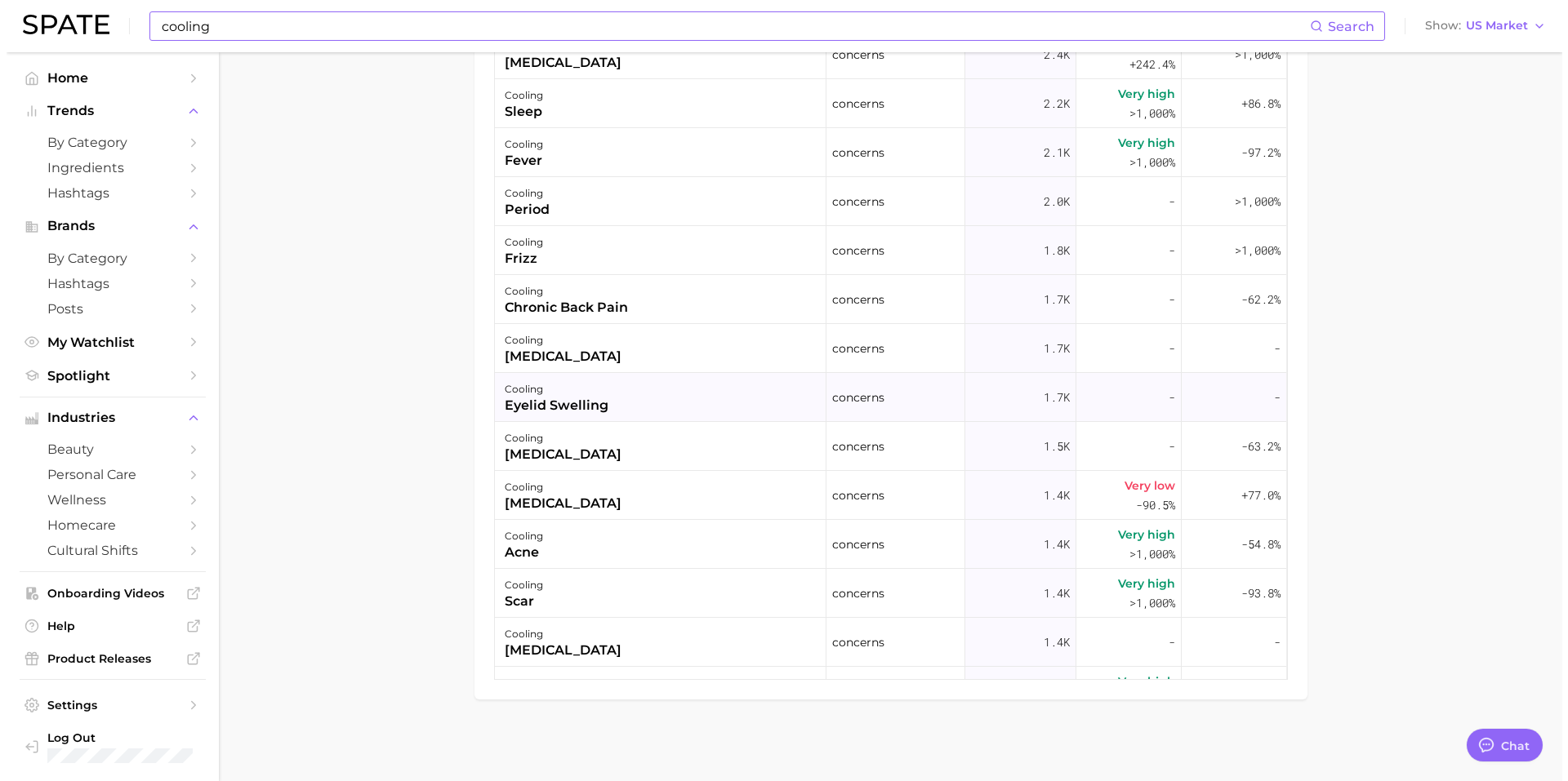
scroll to position [326, 0]
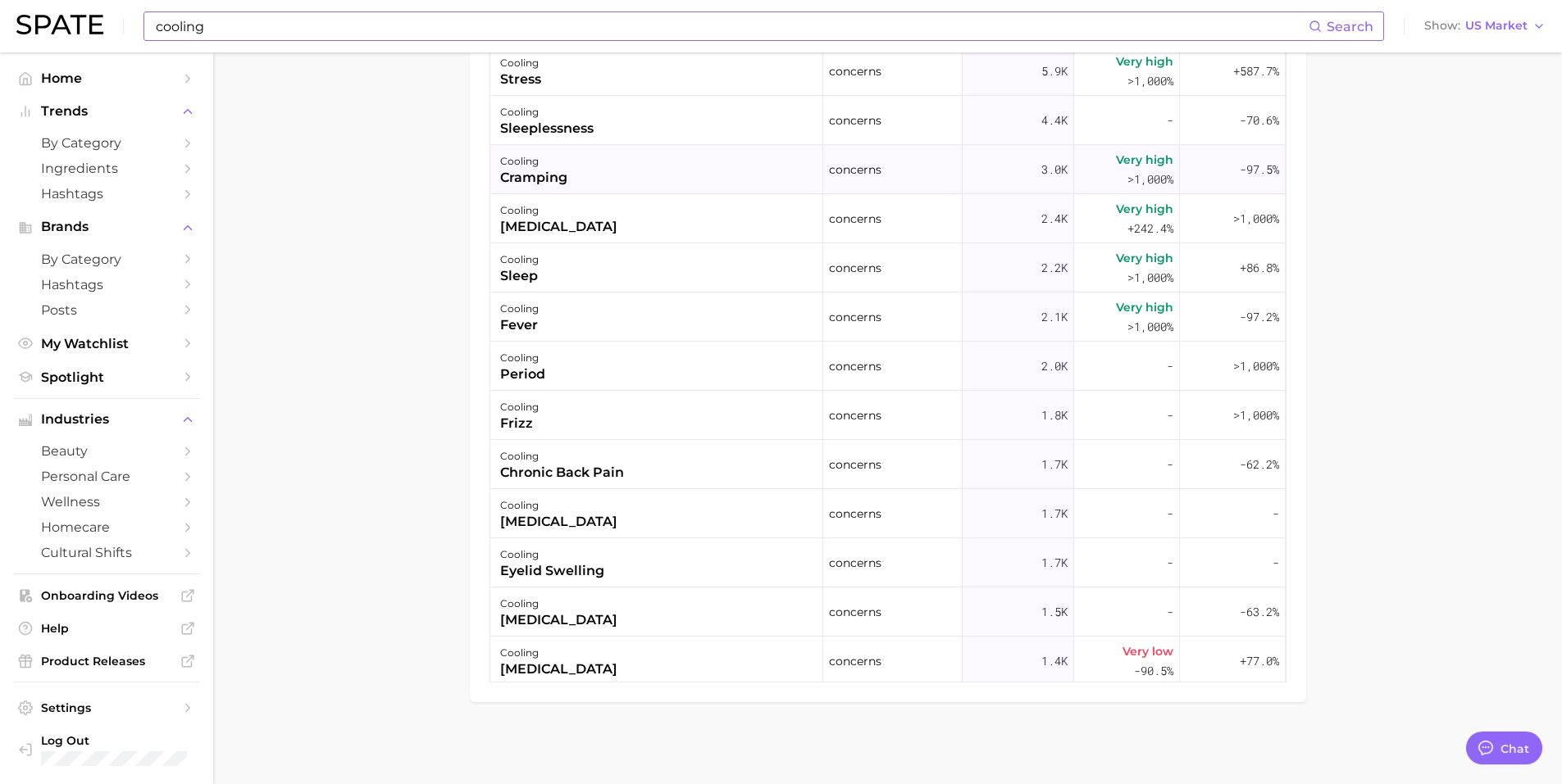
click at [600, 175] on div "cooling cramping" at bounding box center [657, 169] width 333 height 49
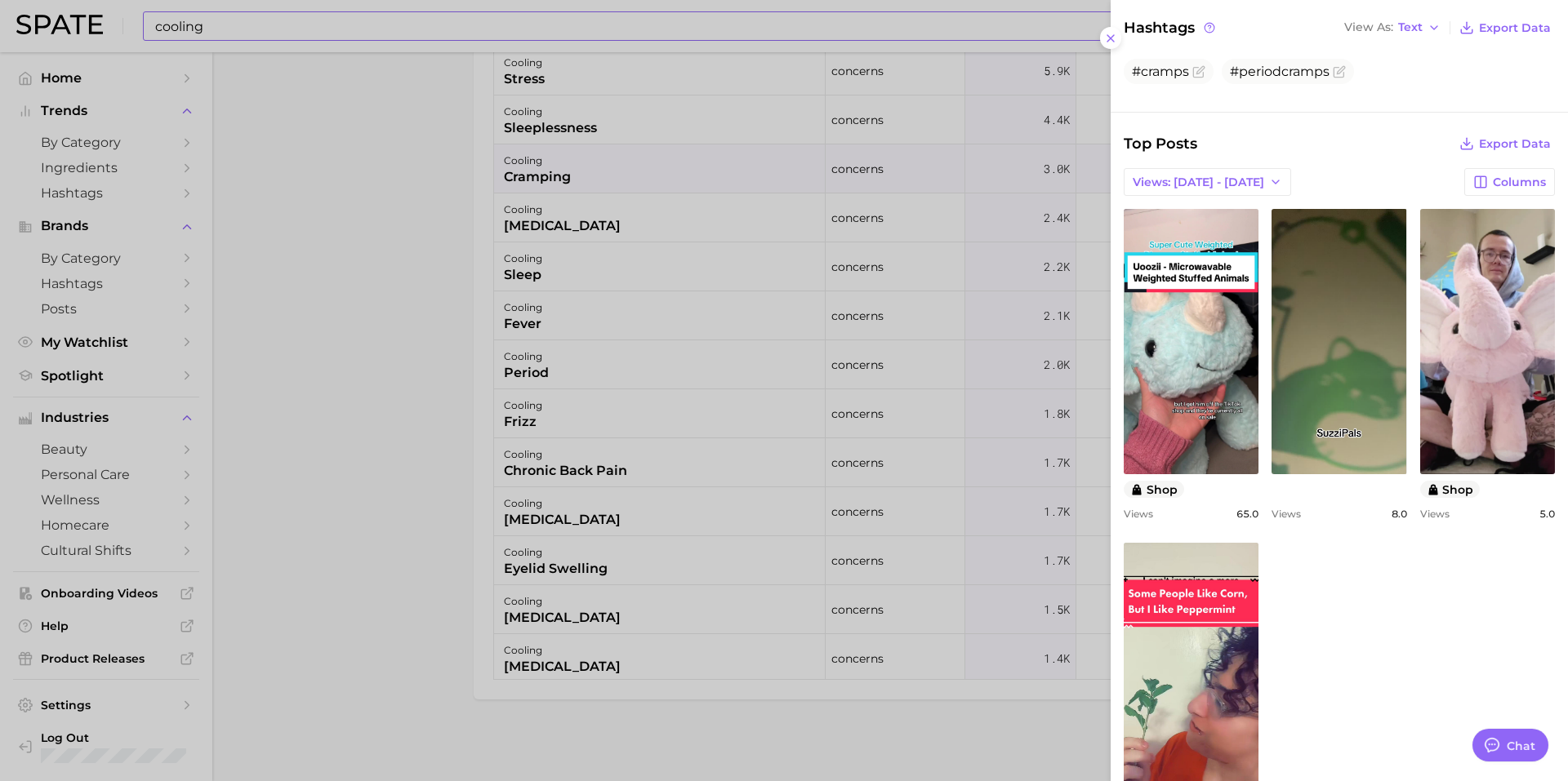
drag, startPoint x: 530, startPoint y: 230, endPoint x: 549, endPoint y: 222, distance: 20.6
click at [530, 230] on div at bounding box center [784, 390] width 1568 height 781
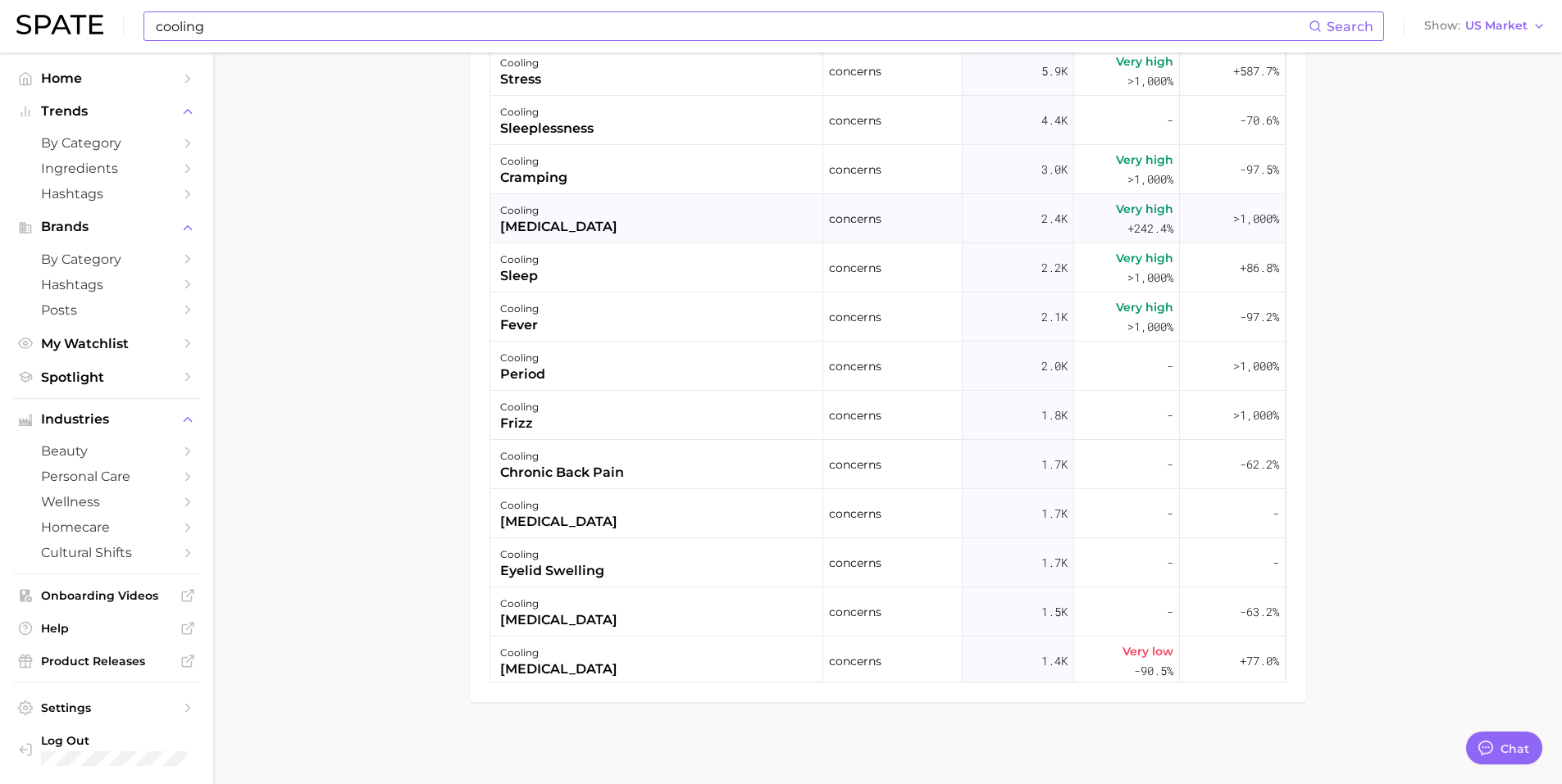
click at [627, 217] on div "cooling [MEDICAL_DATA]" at bounding box center [657, 218] width 333 height 49
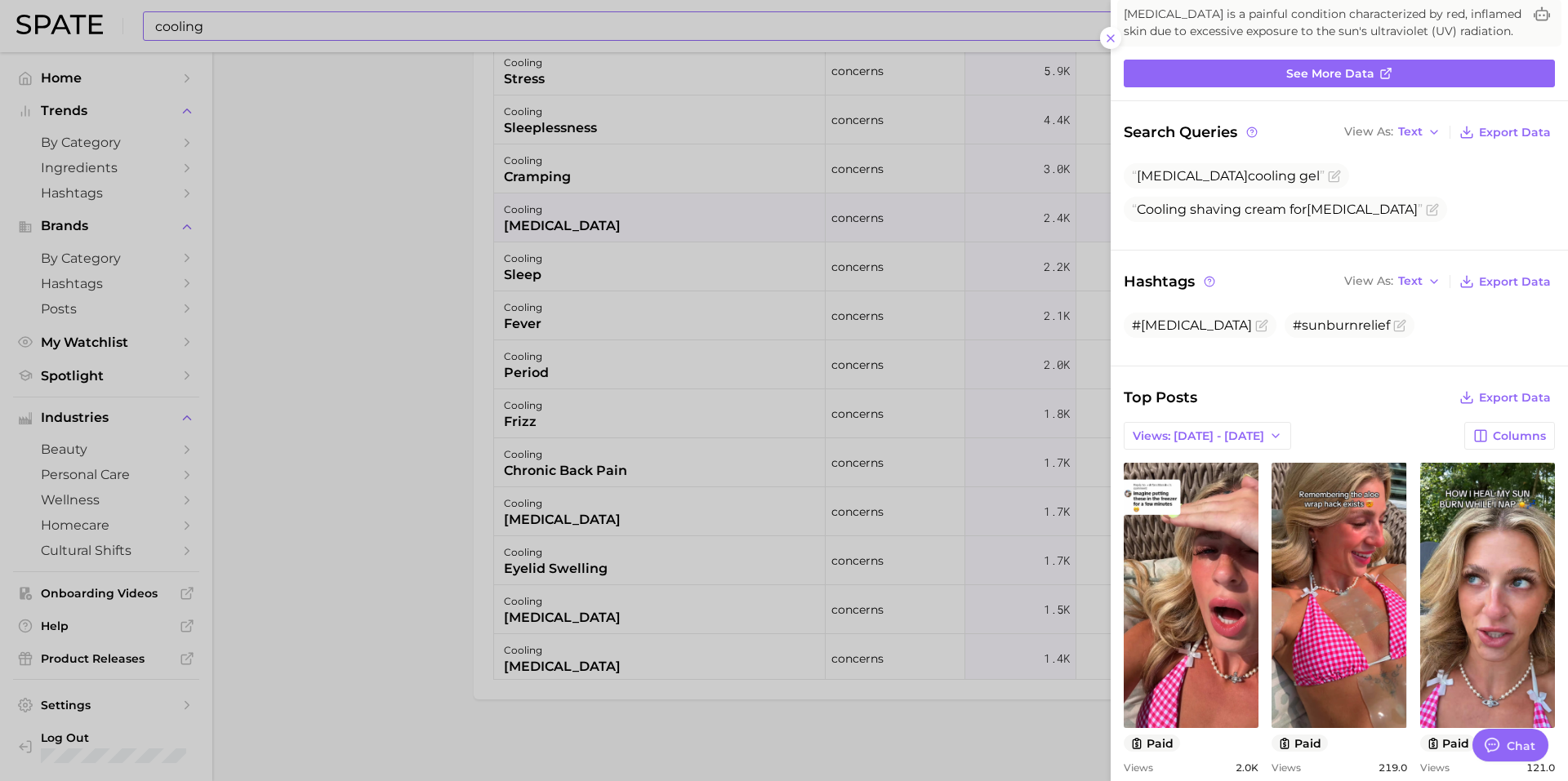
scroll to position [0, 0]
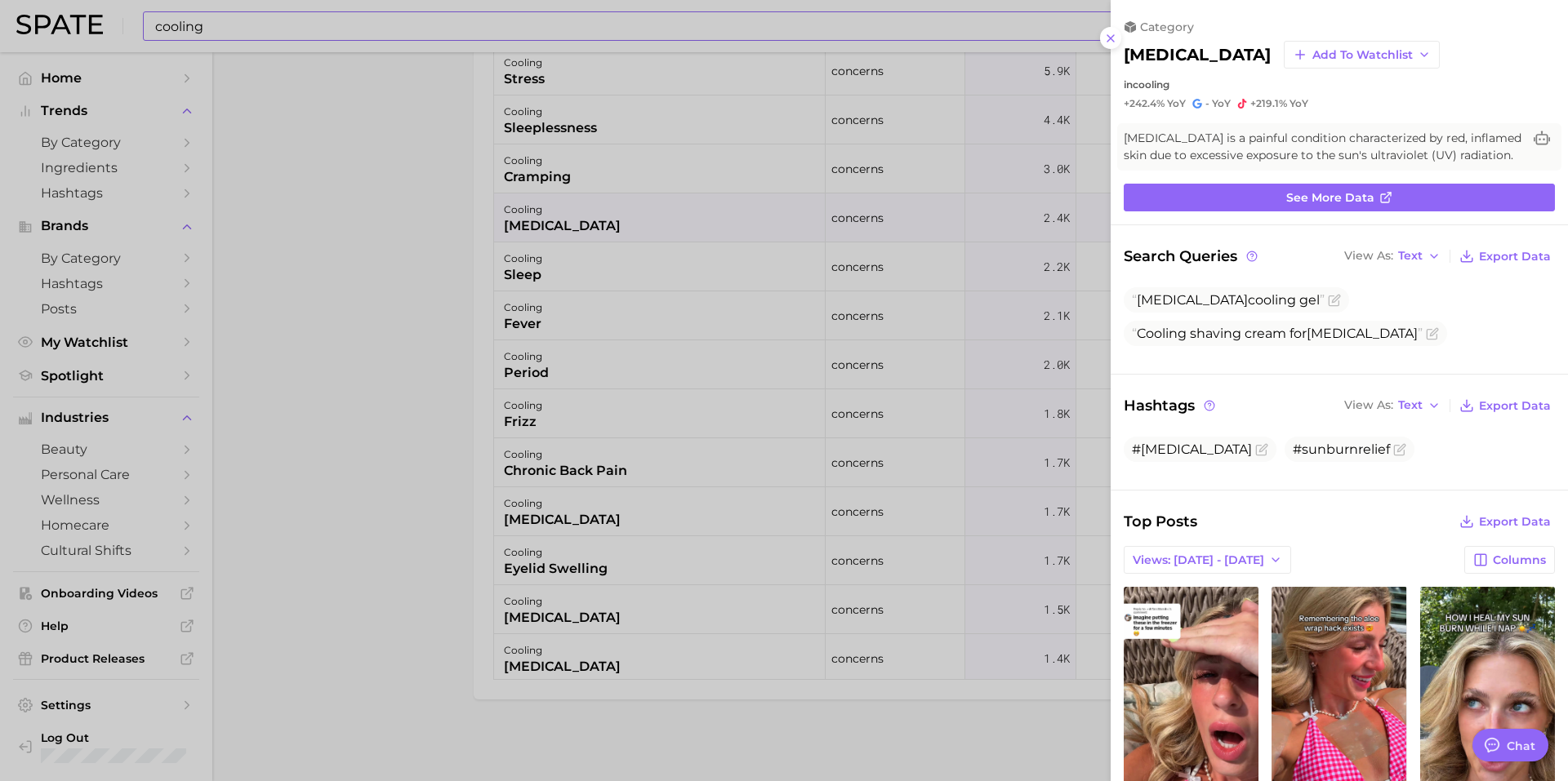
click at [566, 279] on div at bounding box center [784, 390] width 1568 height 781
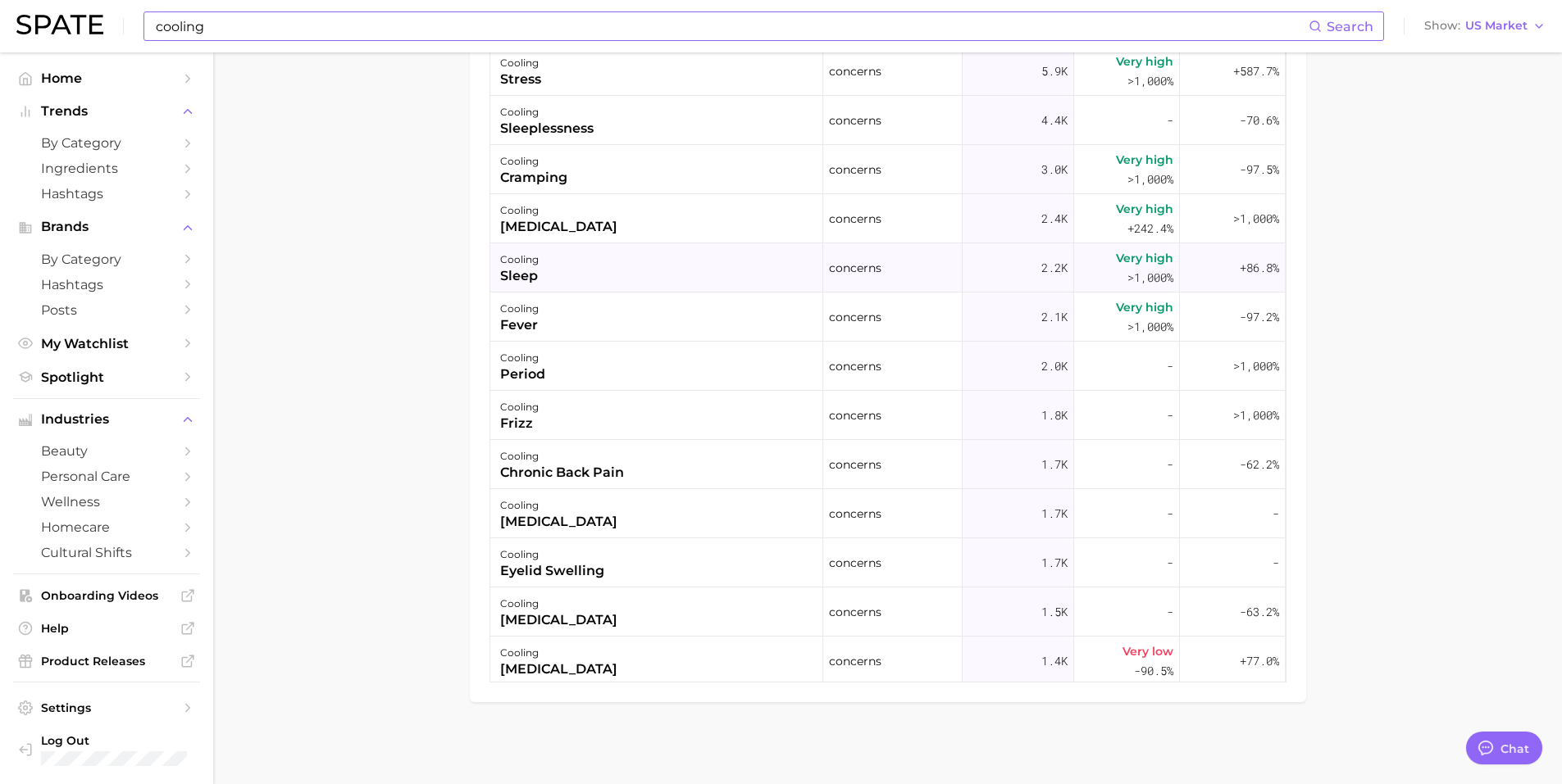
click at [645, 273] on div "cooling sleep" at bounding box center [657, 267] width 333 height 49
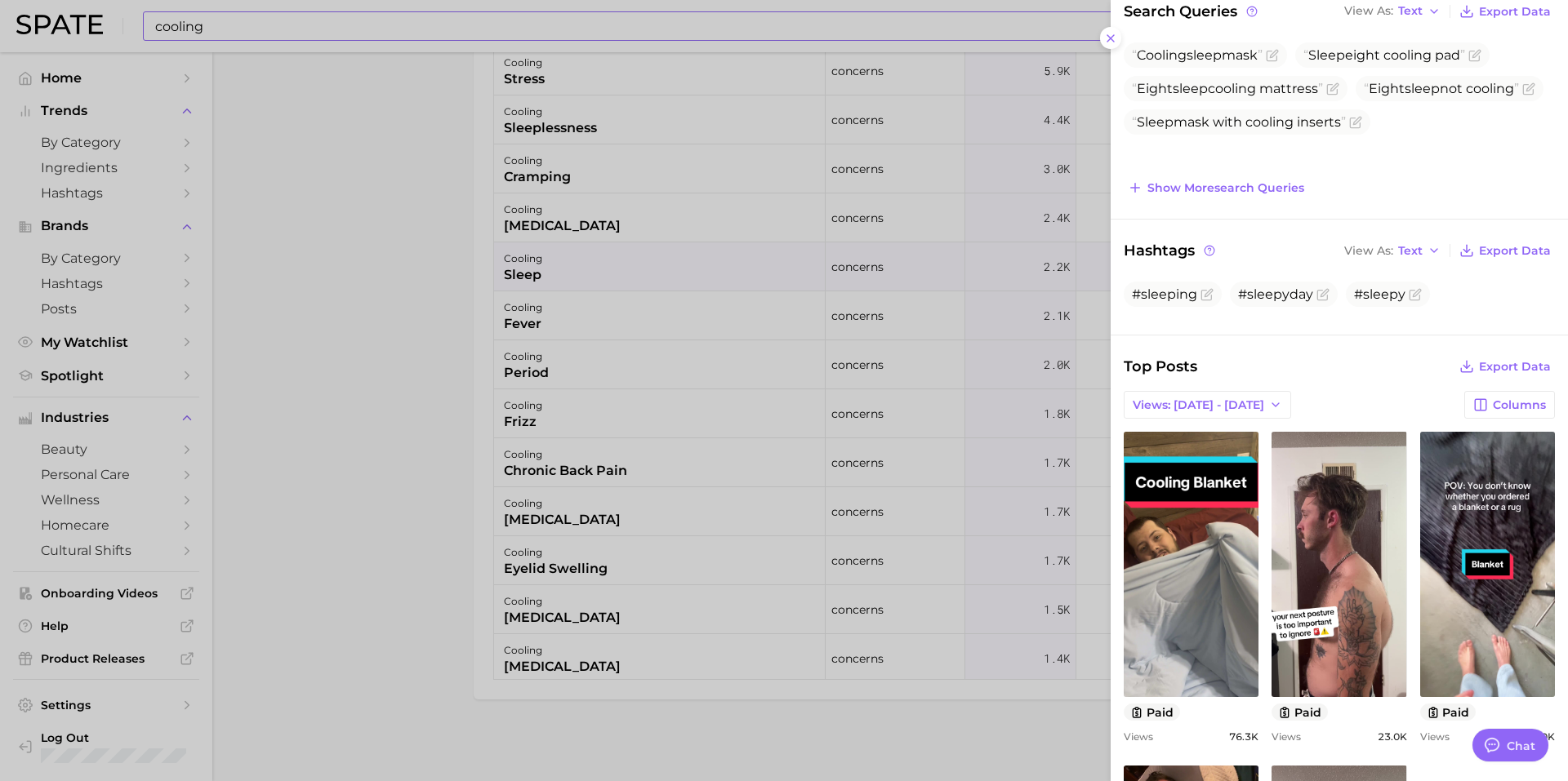
click at [551, 312] on div at bounding box center [784, 390] width 1568 height 781
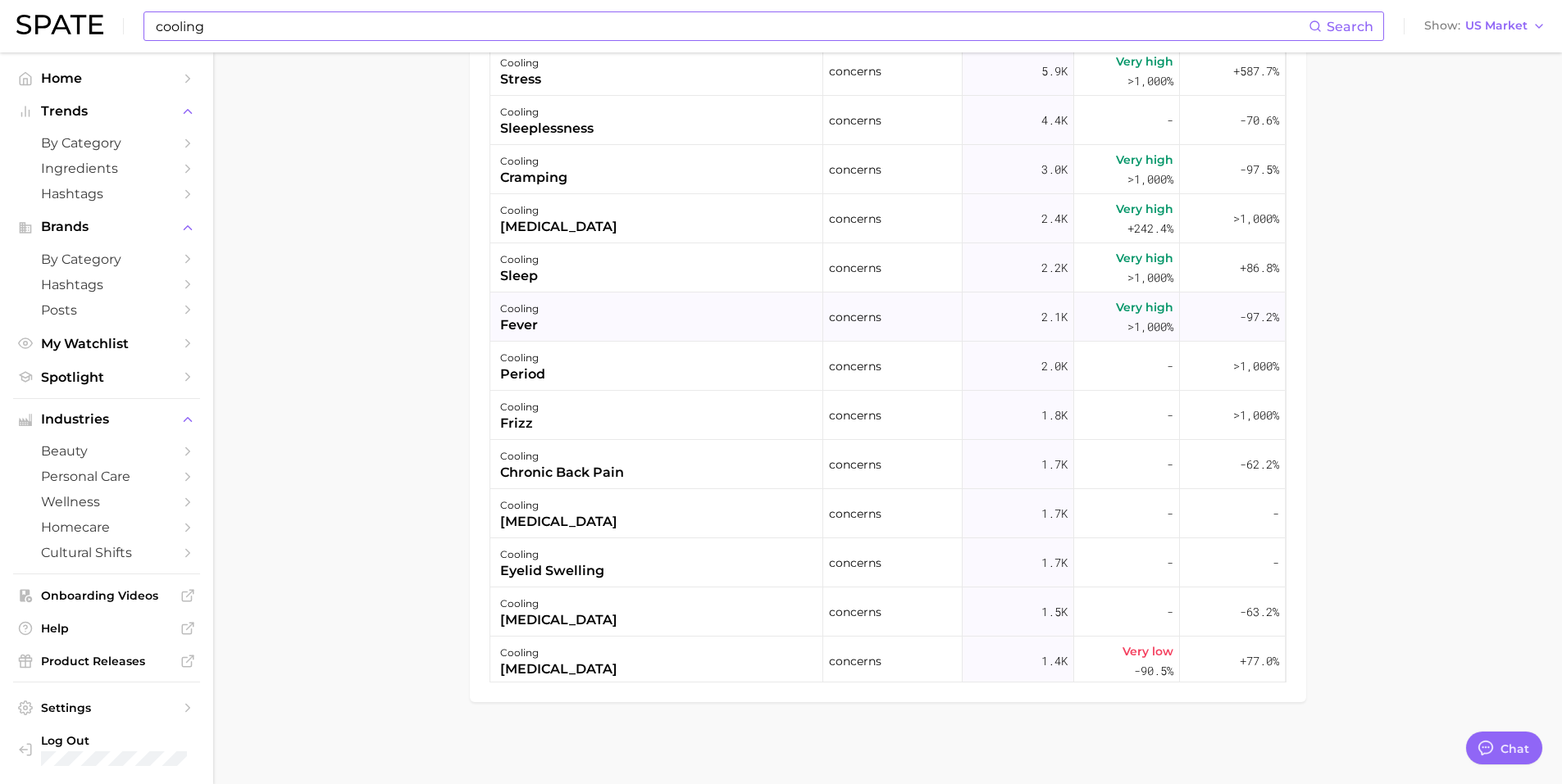
click at [577, 310] on div "cooling fever" at bounding box center [657, 317] width 333 height 49
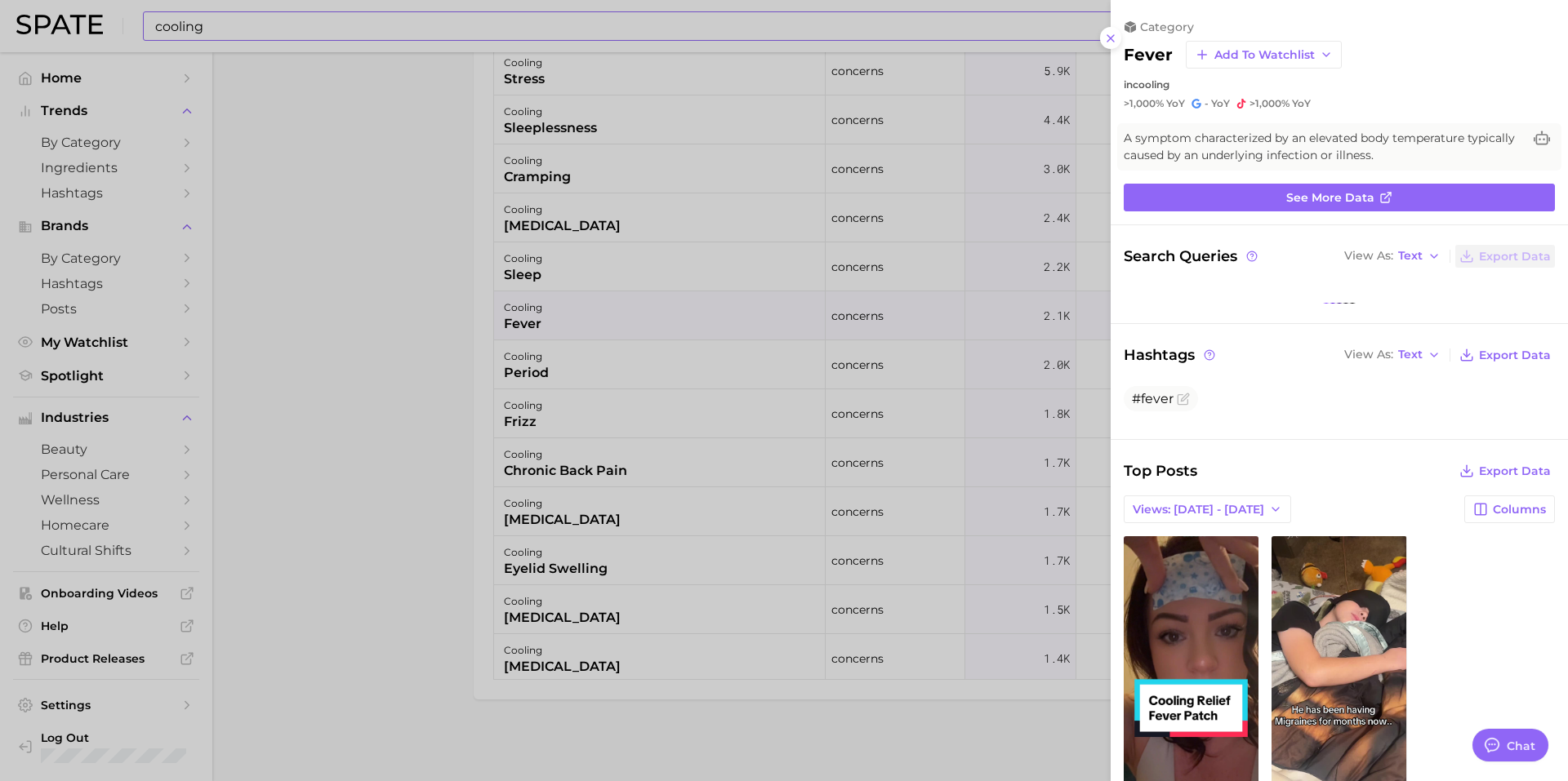
click at [336, 278] on div at bounding box center [784, 390] width 1568 height 781
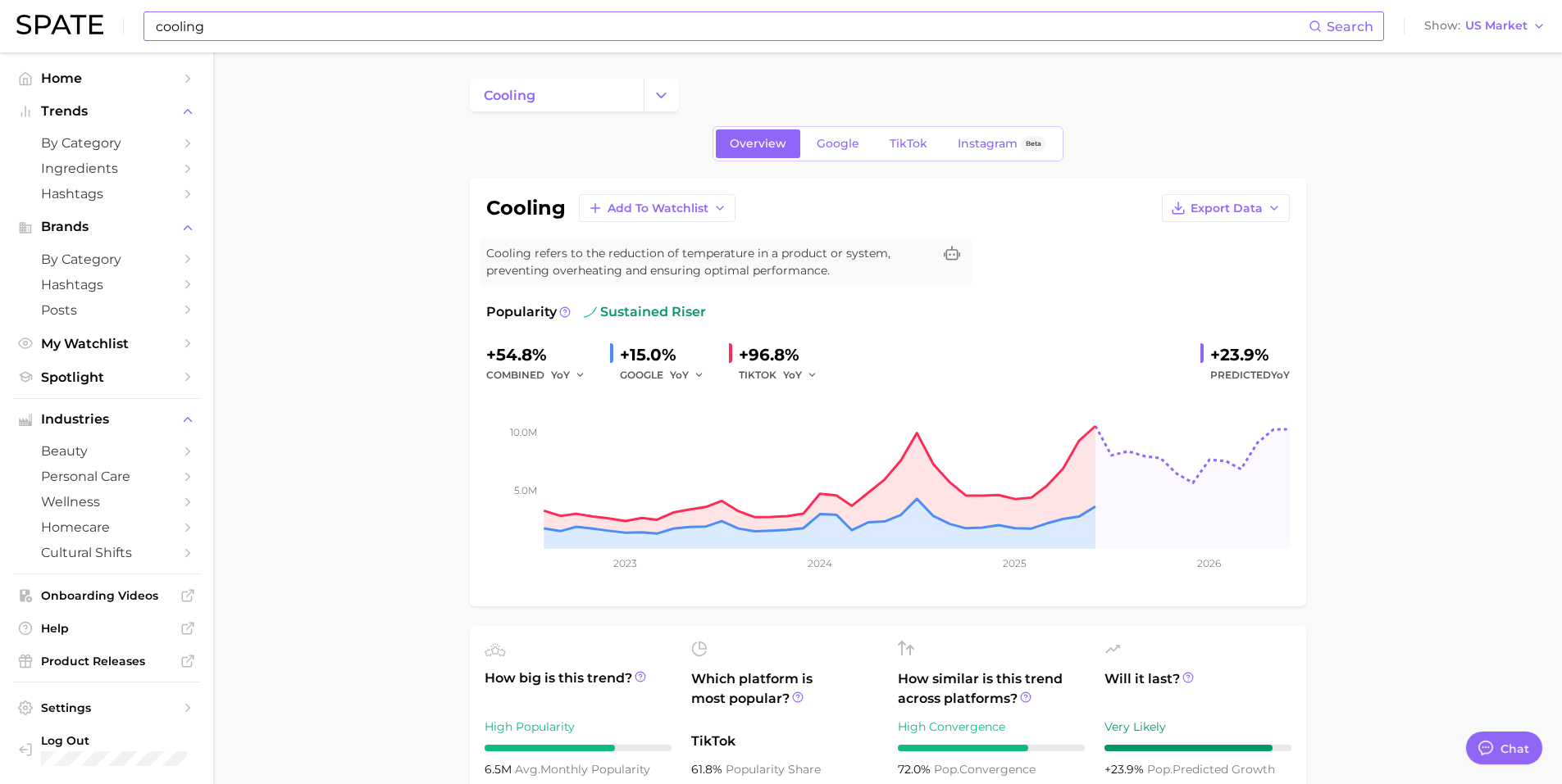
click at [248, 26] on input "cooling" at bounding box center [731, 26] width 1154 height 28
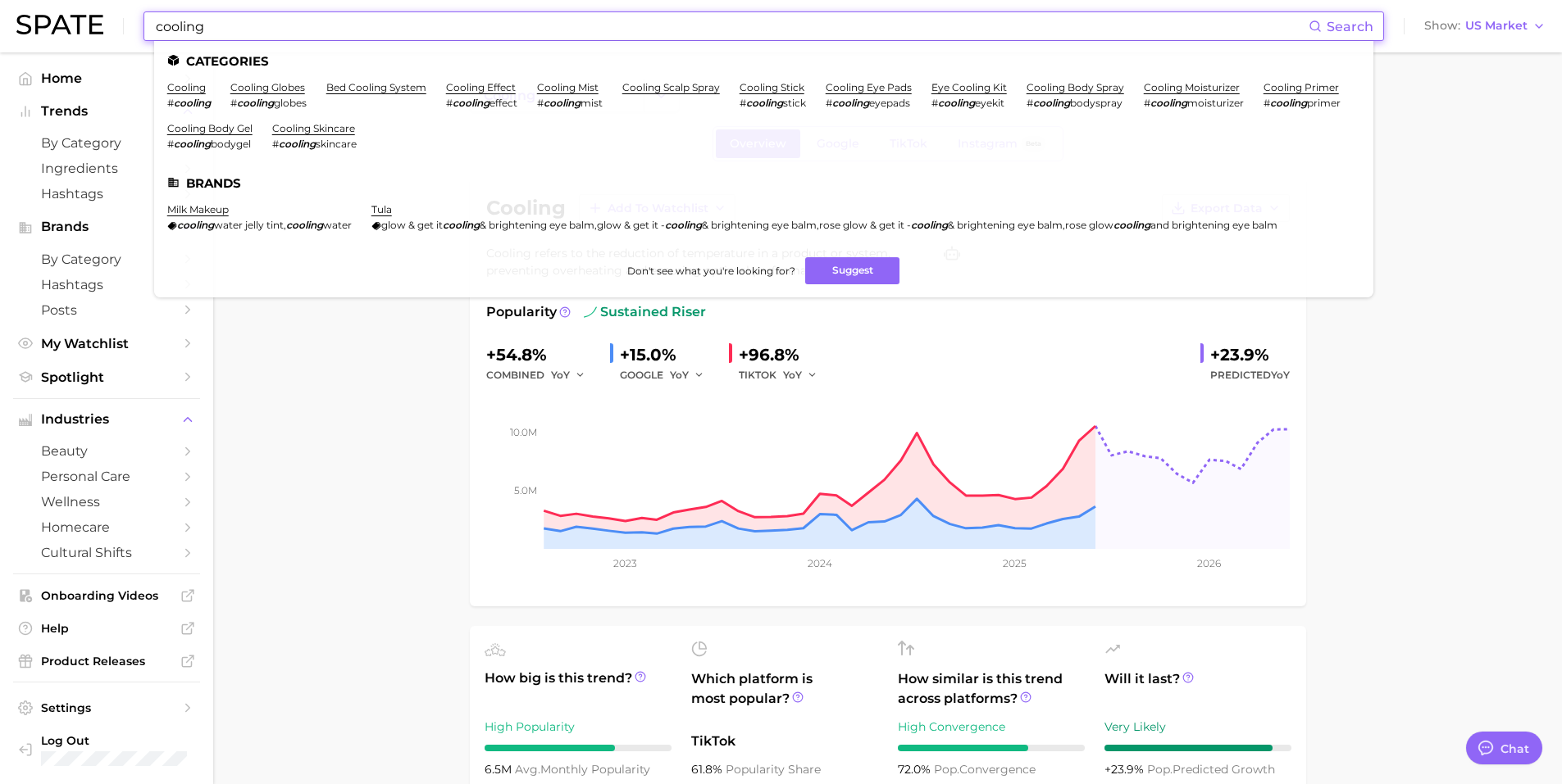
click at [248, 24] on input "cooling" at bounding box center [731, 26] width 1154 height 28
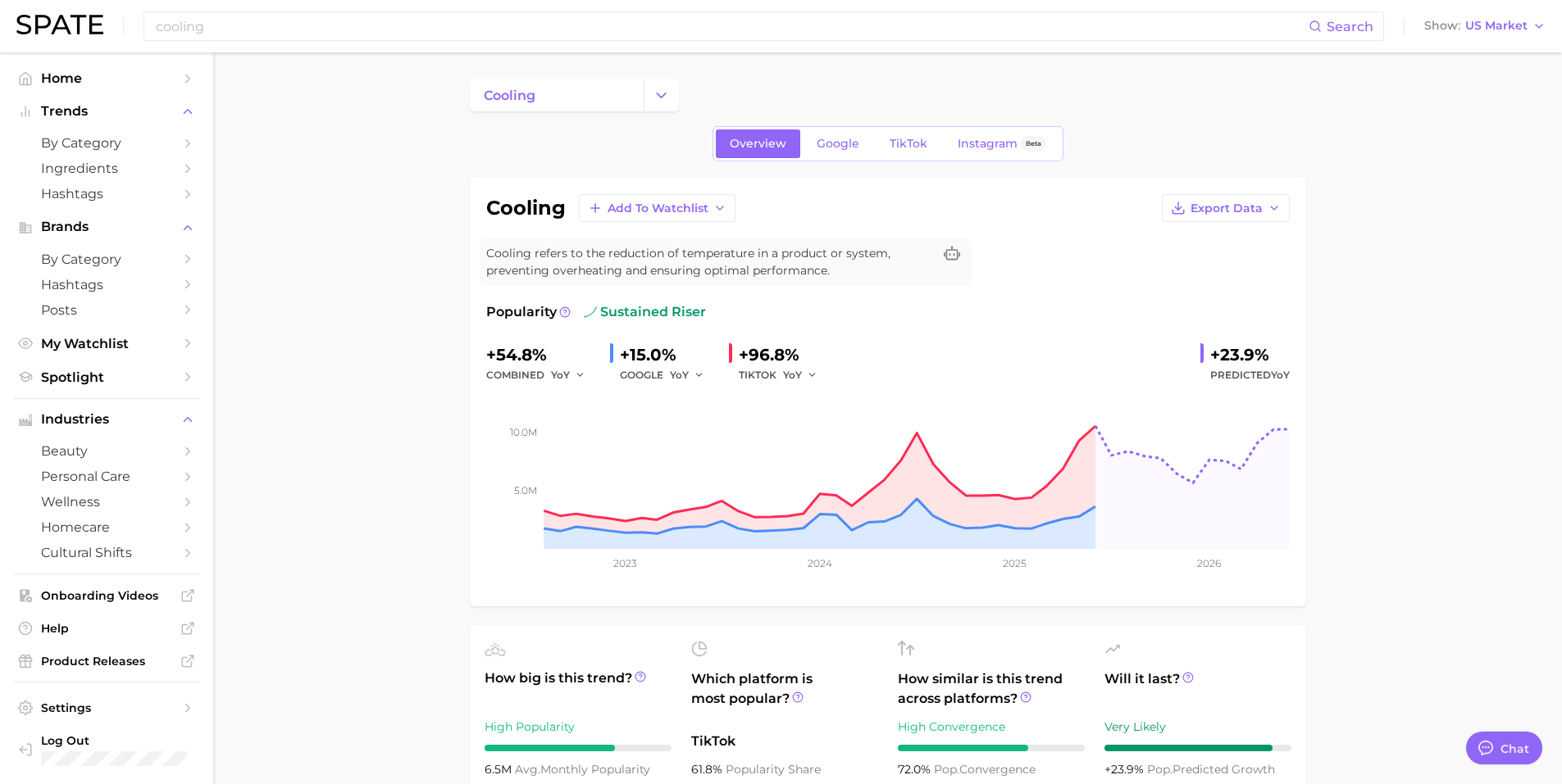
click at [847, 151] on link "Google" at bounding box center [838, 144] width 71 height 29
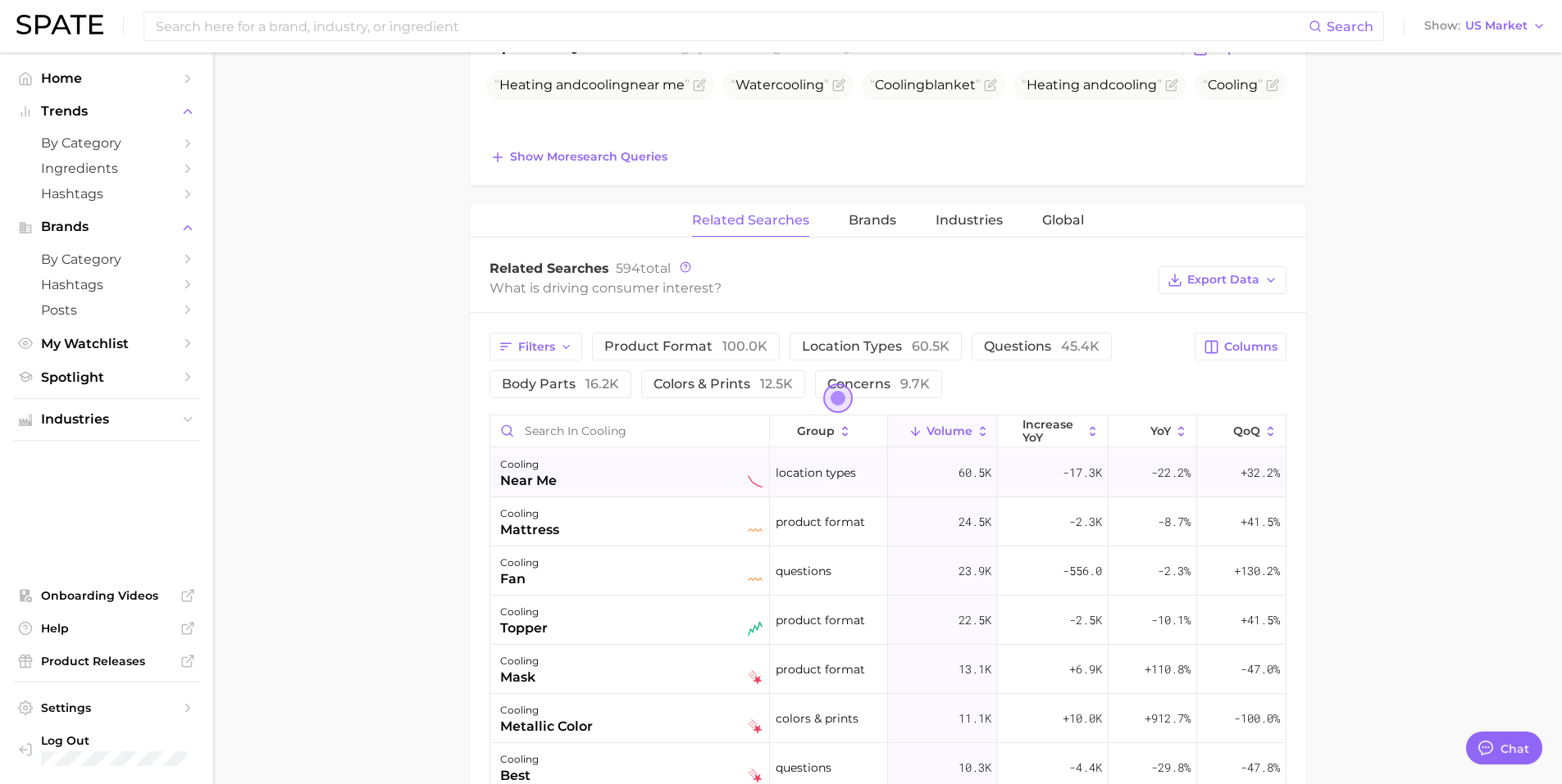
scroll to position [738, 0]
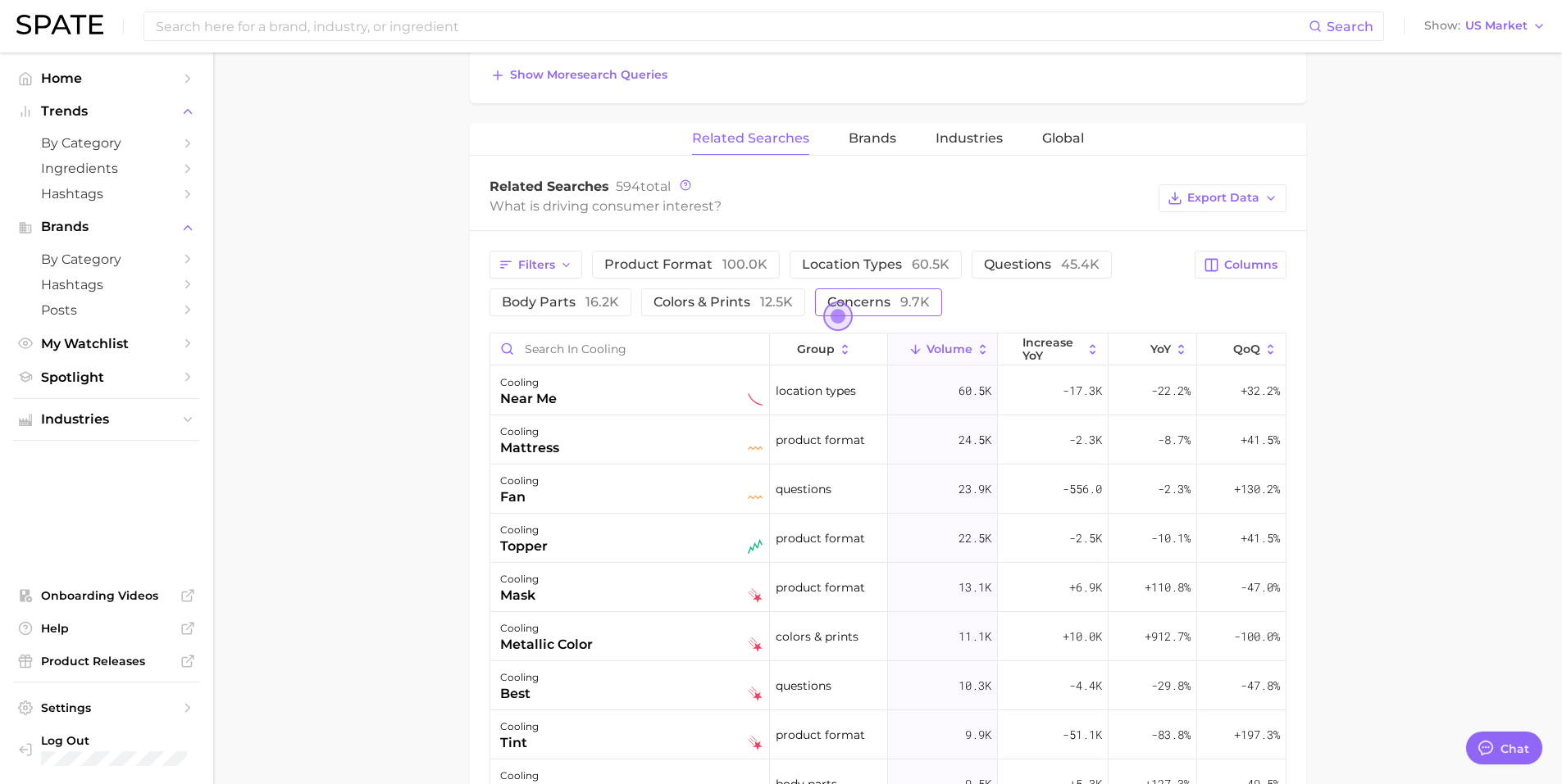
click at [893, 302] on span "concerns 9.7k" at bounding box center [878, 302] width 102 height 15
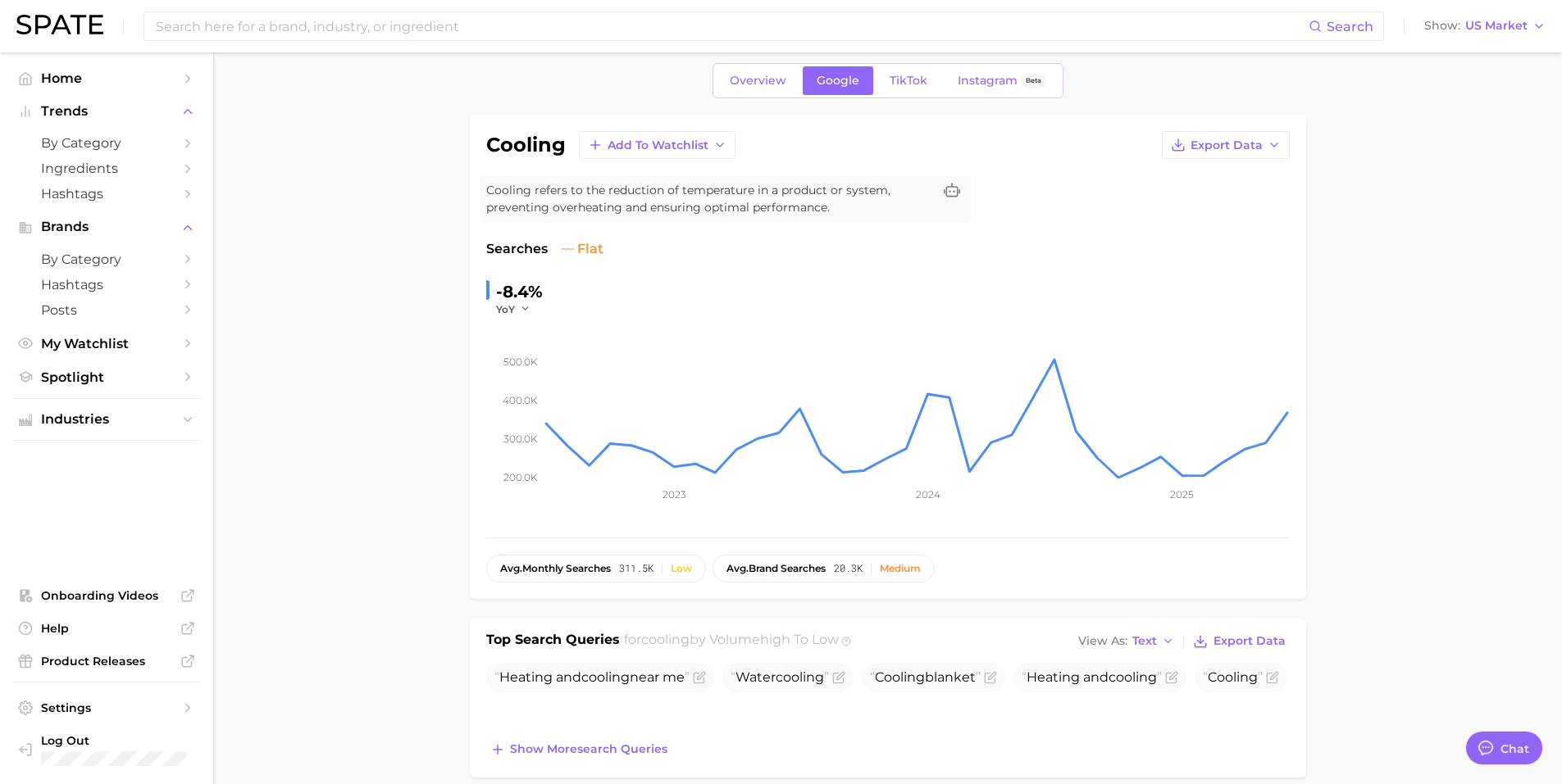
scroll to position [0, 0]
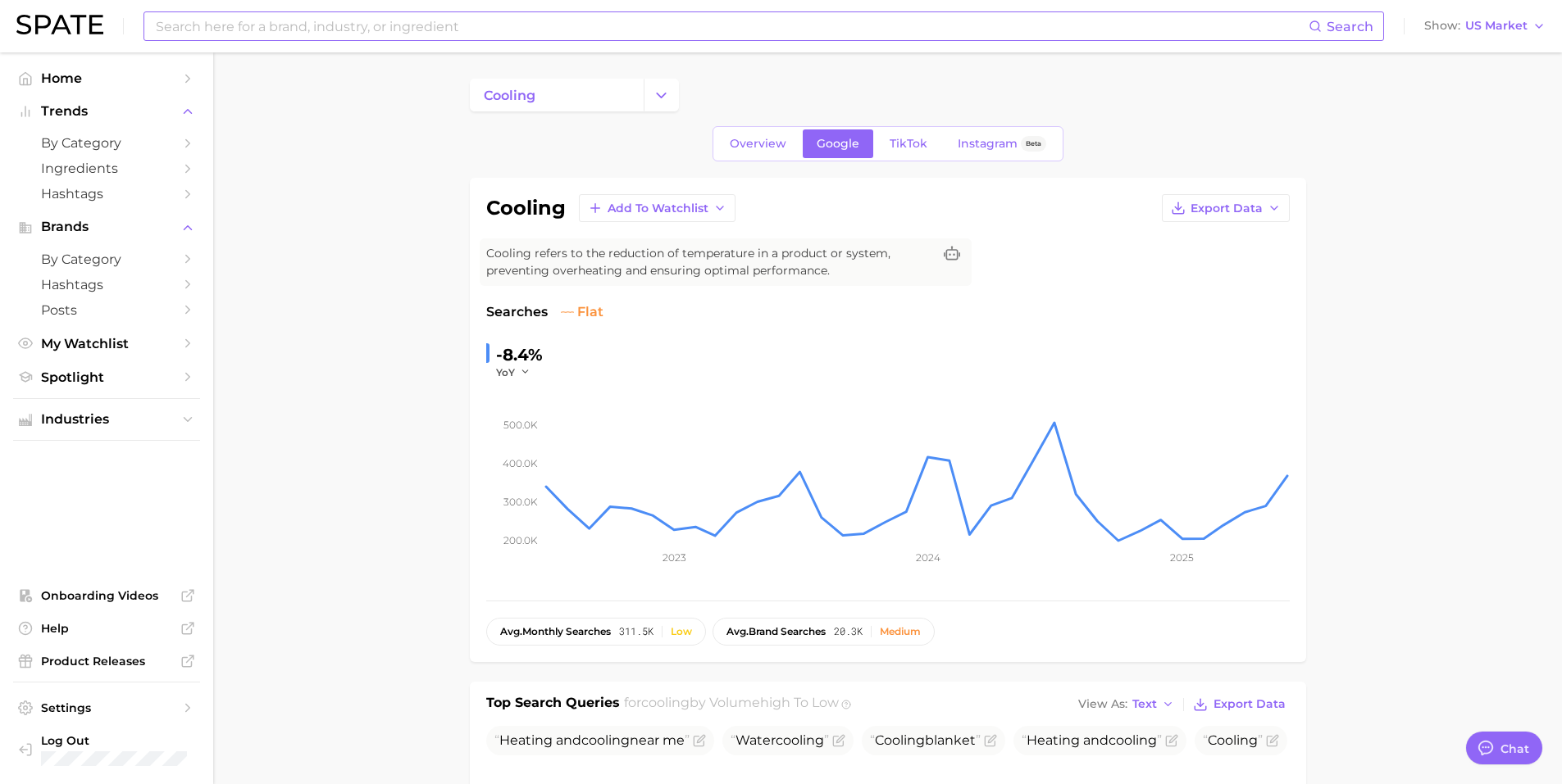
click at [292, 28] on input at bounding box center [731, 26] width 1154 height 28
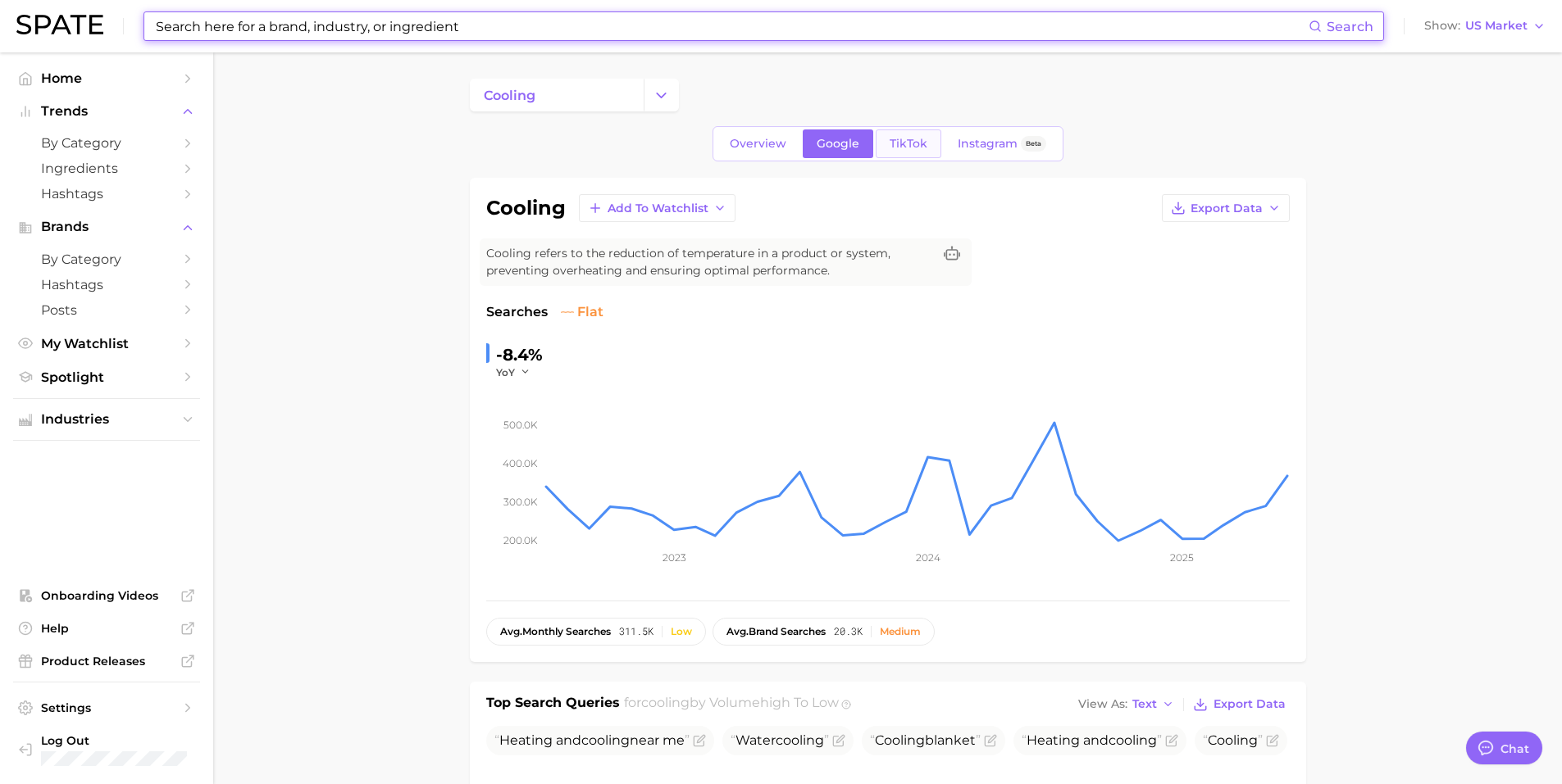
click at [896, 148] on span "TikTok" at bounding box center [908, 144] width 37 height 14
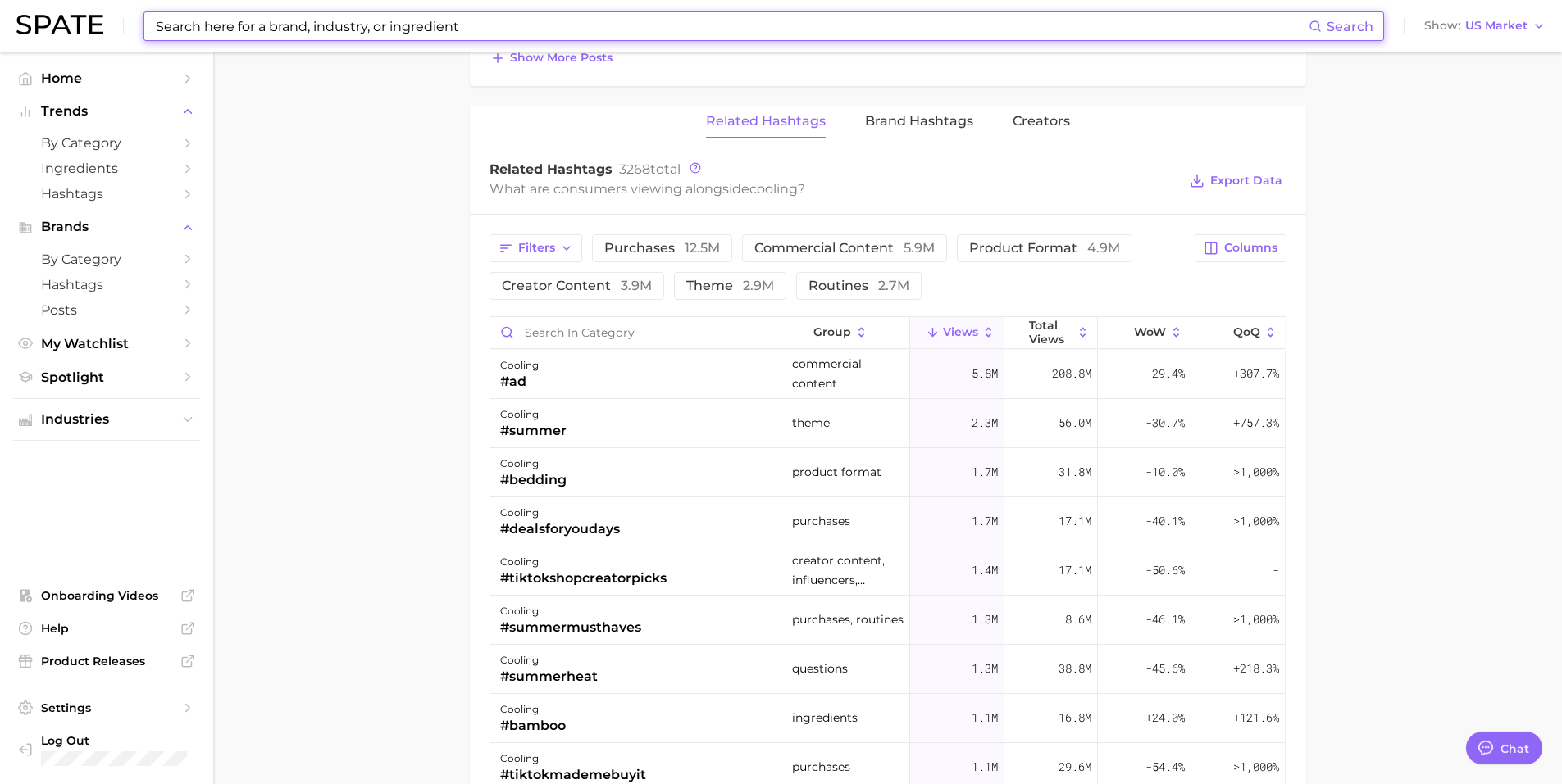
scroll to position [983, 0]
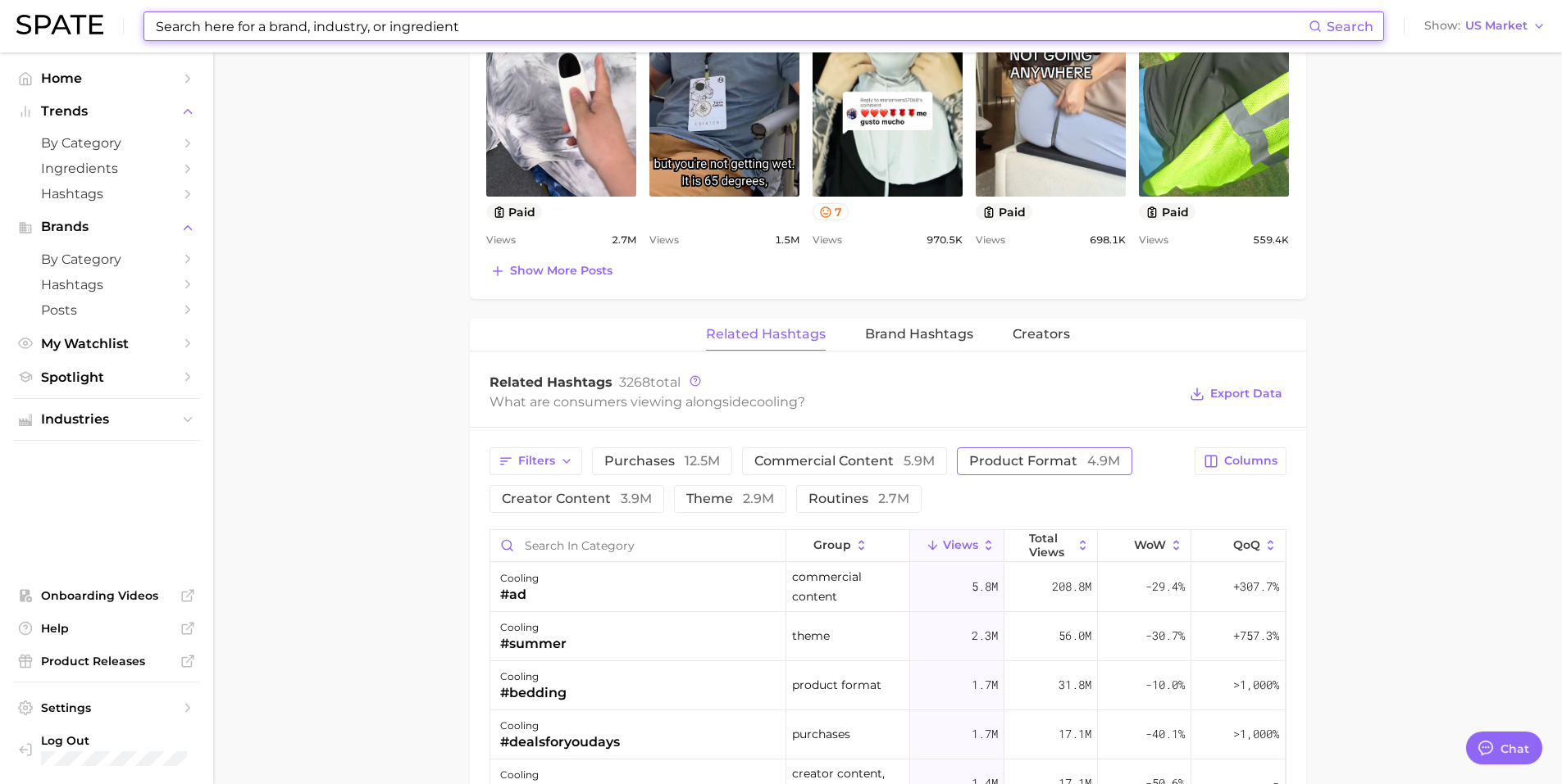
click at [1040, 458] on span "product format 4.9m" at bounding box center [1045, 461] width 151 height 13
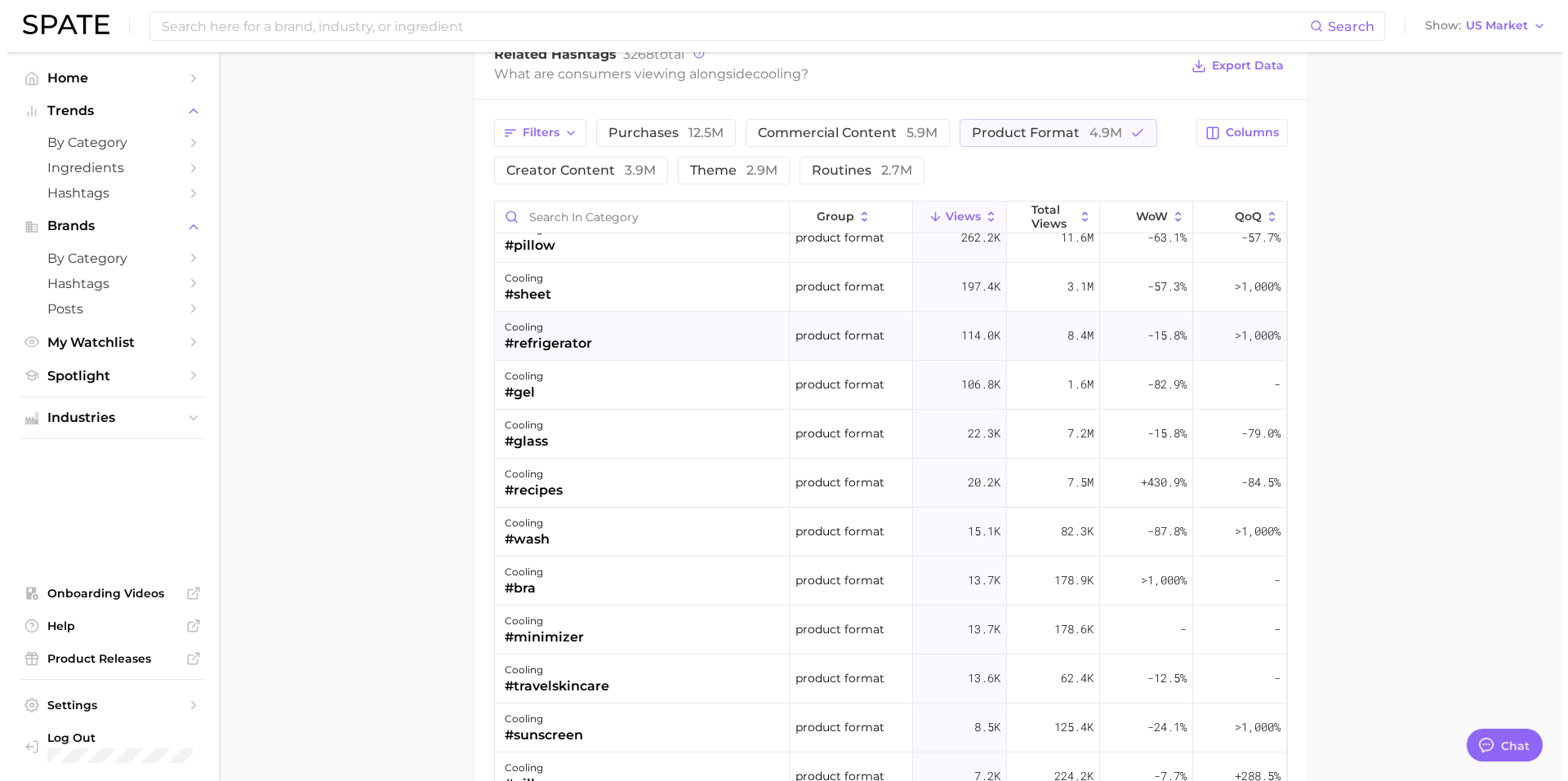
scroll to position [245, 0]
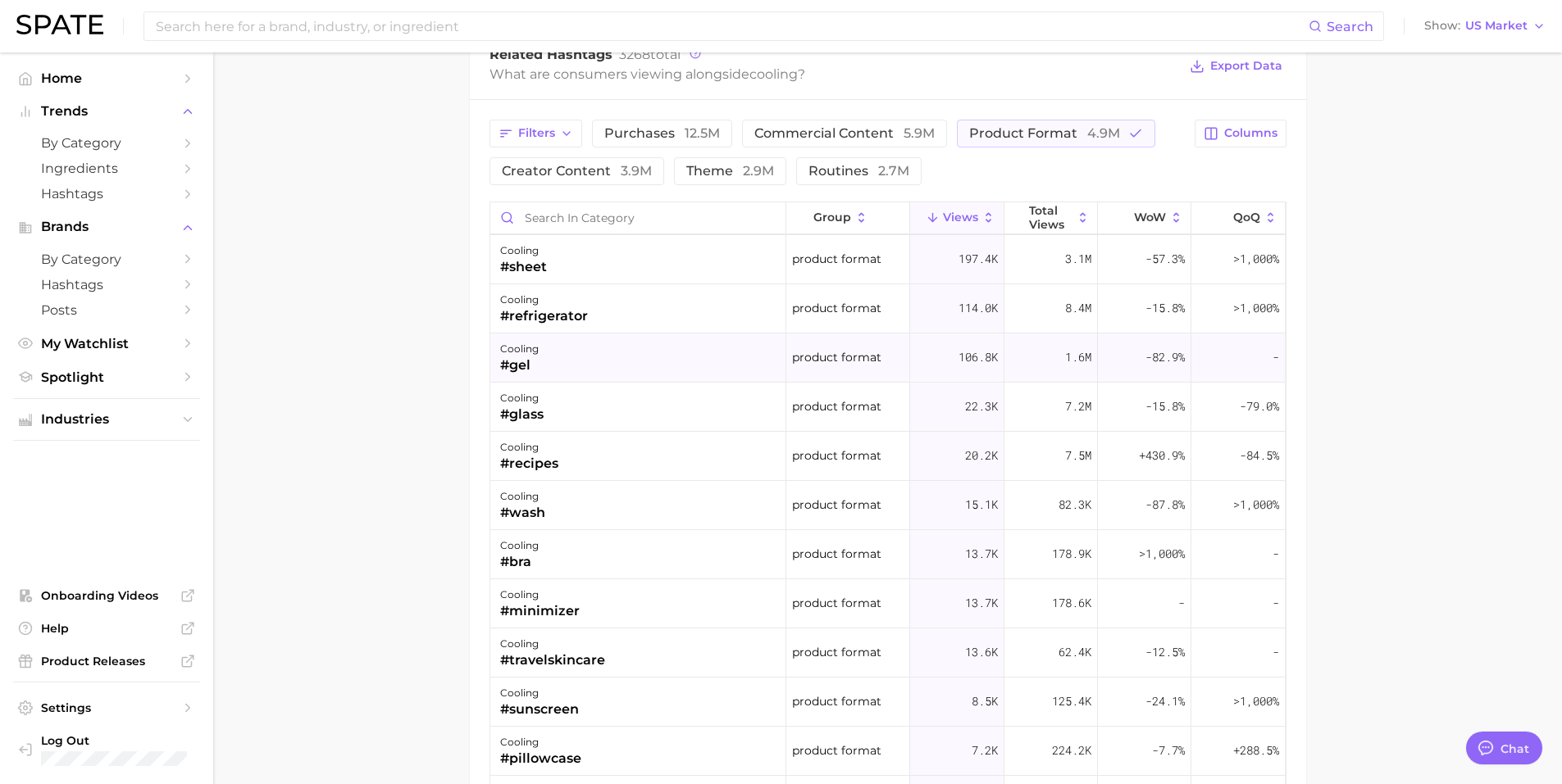
click at [621, 349] on div "cooling #gel" at bounding box center [638, 357] width 296 height 49
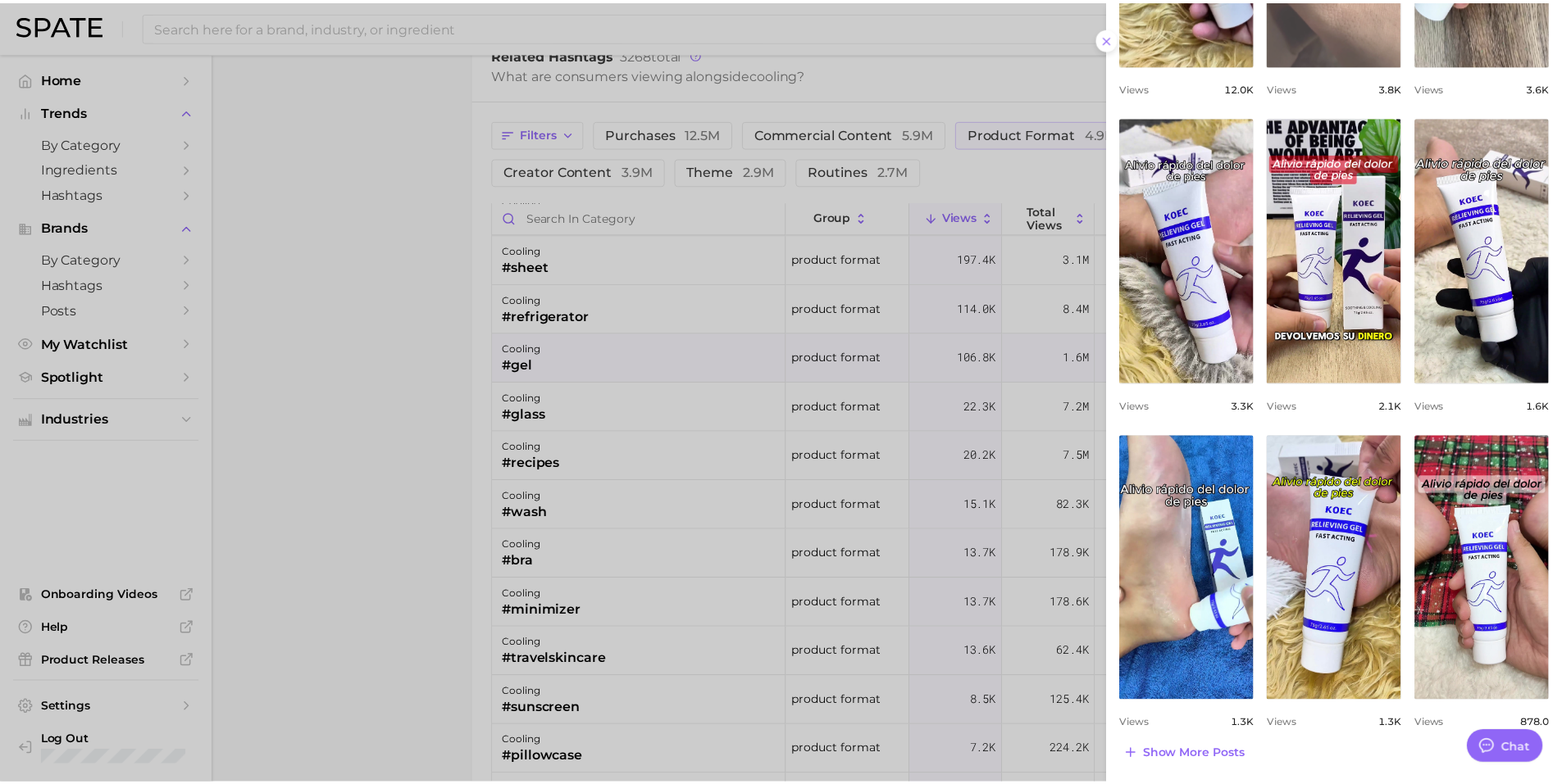
scroll to position [391, 0]
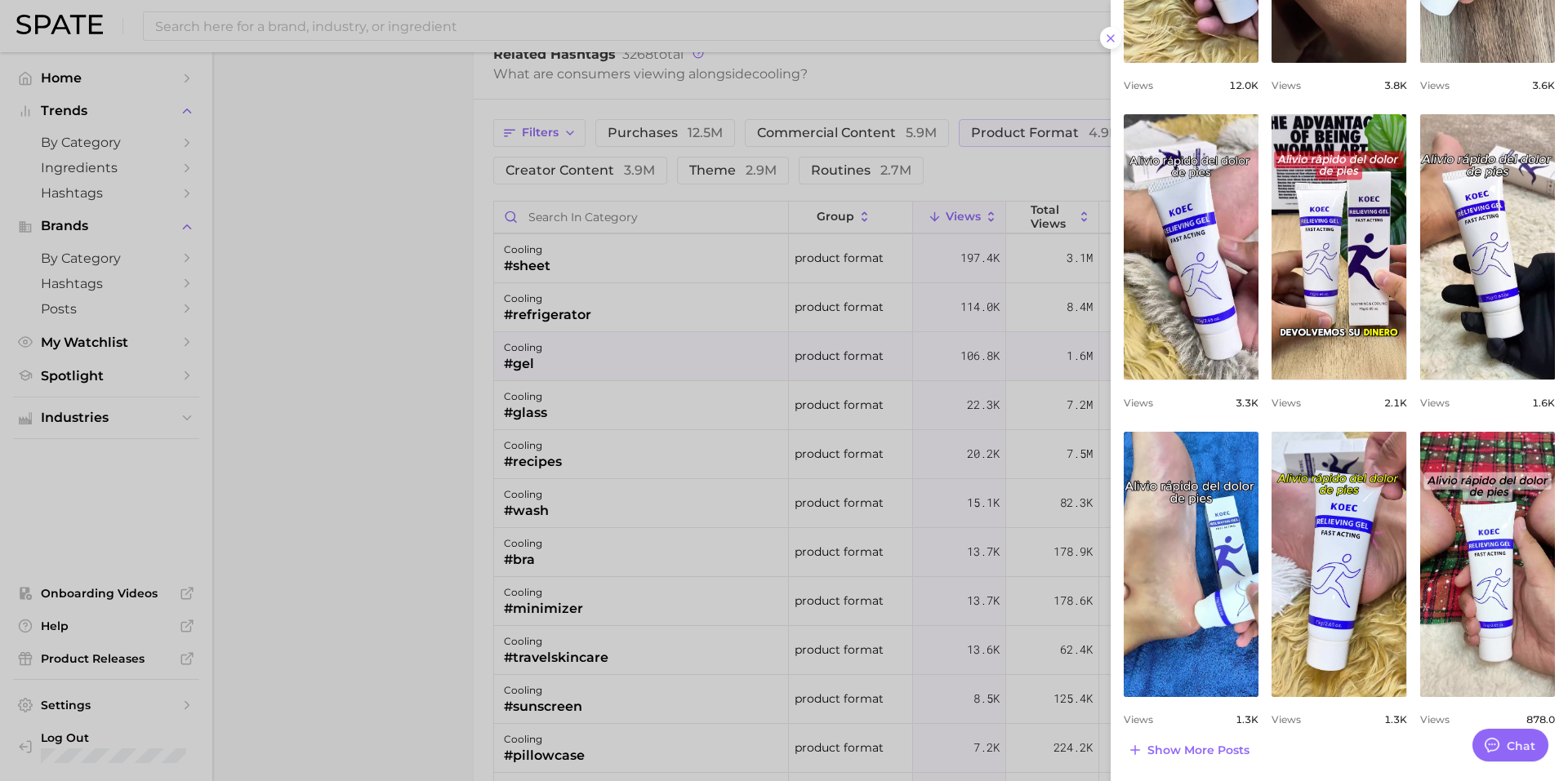
click at [335, 497] on div at bounding box center [784, 390] width 1568 height 781
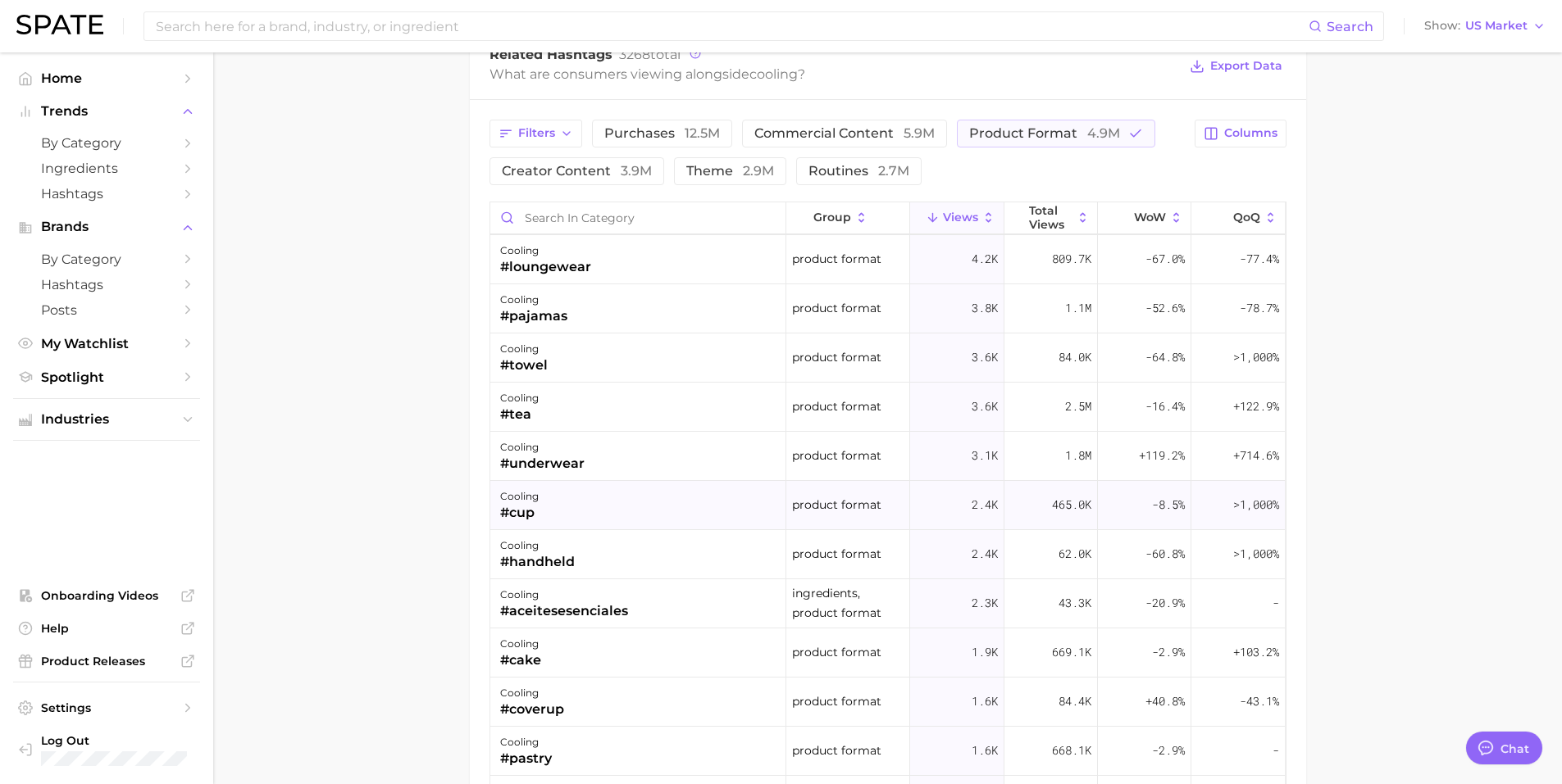
scroll to position [327, 0]
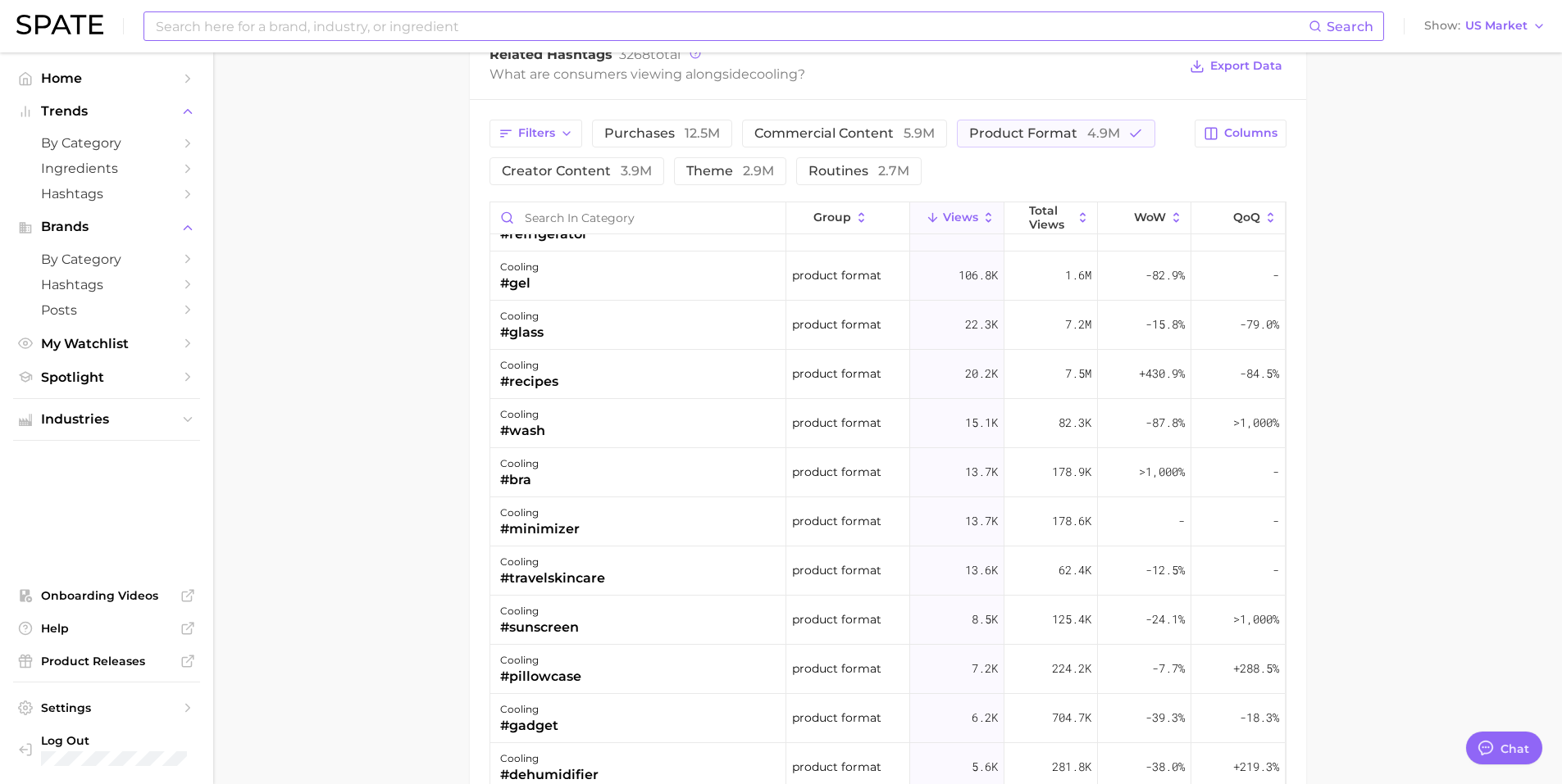
click at [351, 25] on input at bounding box center [731, 26] width 1154 height 28
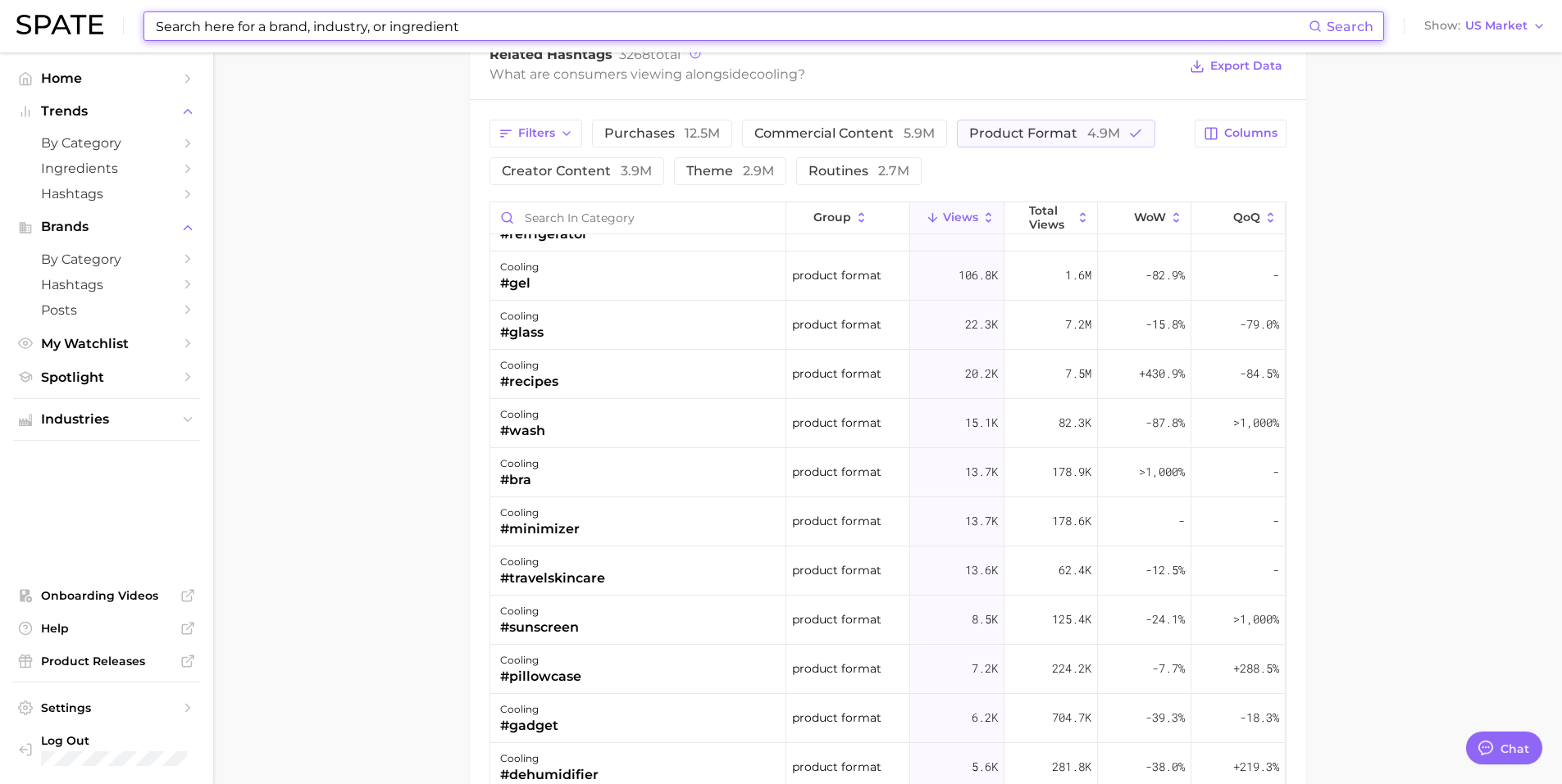
click at [351, 25] on input at bounding box center [731, 26] width 1154 height 28
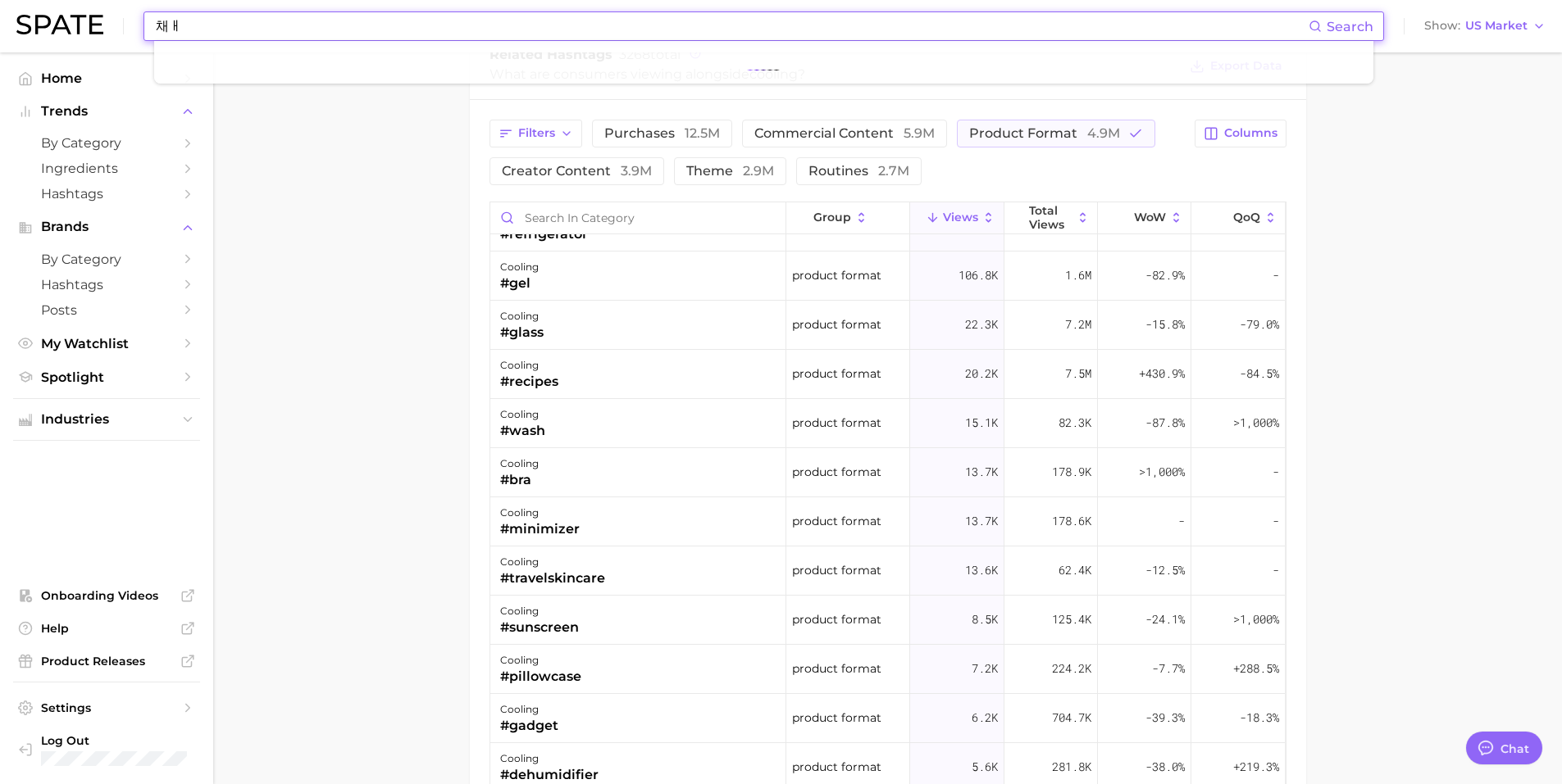
type input "채"
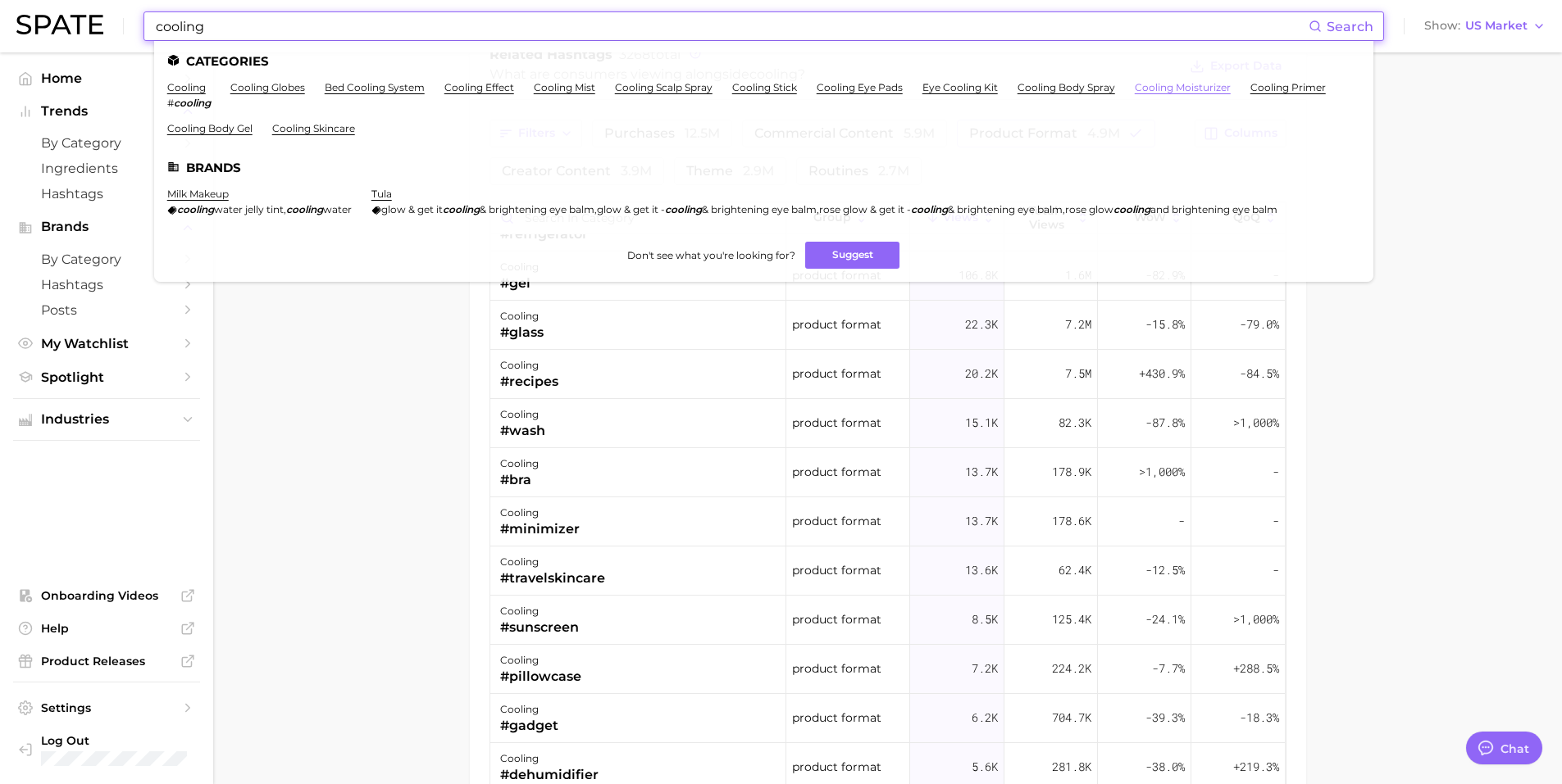
type input "cooling"
click at [1174, 82] on link "cooling moisturizer" at bounding box center [1183, 87] width 96 height 12
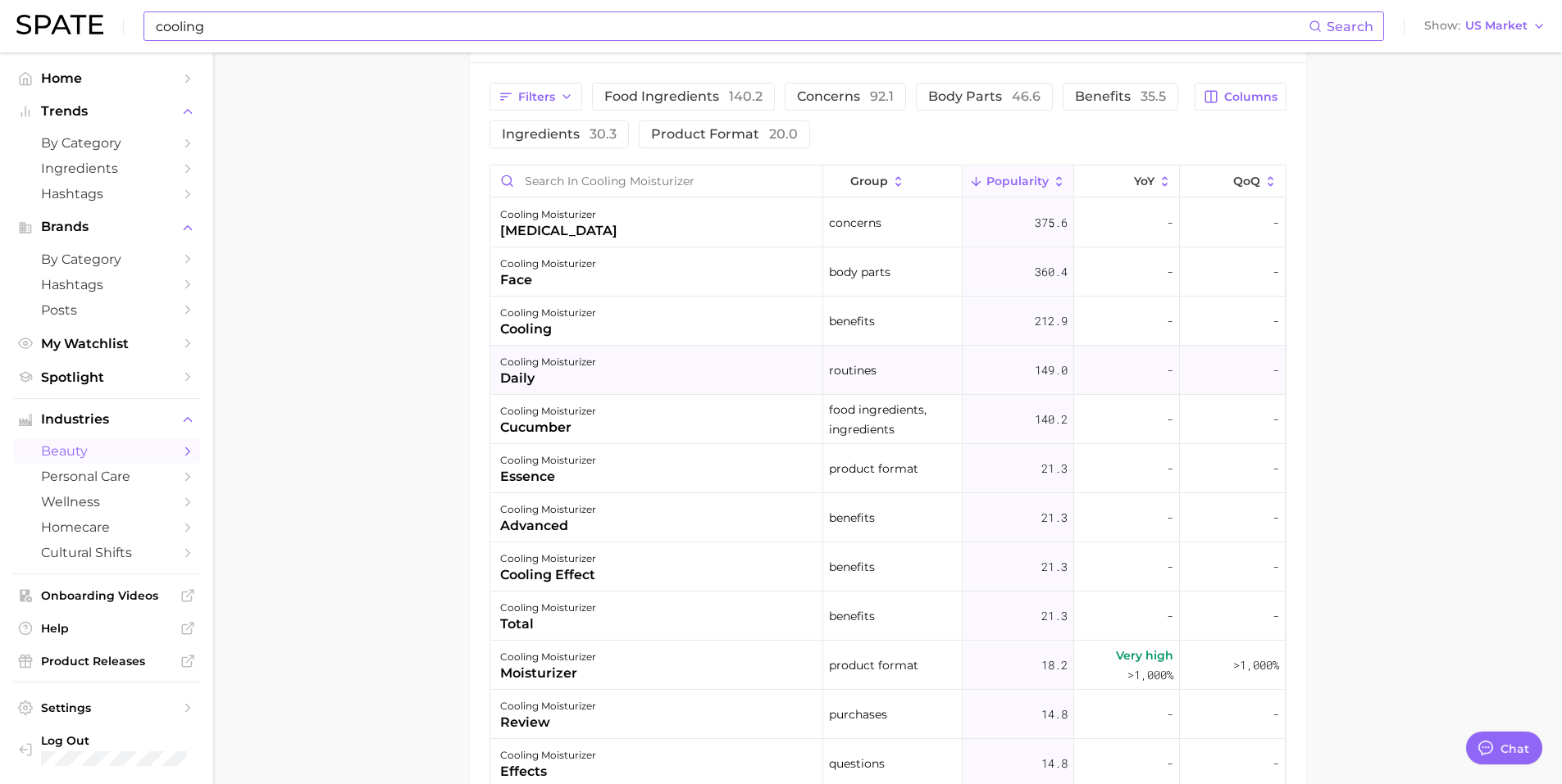
scroll to position [819, 0]
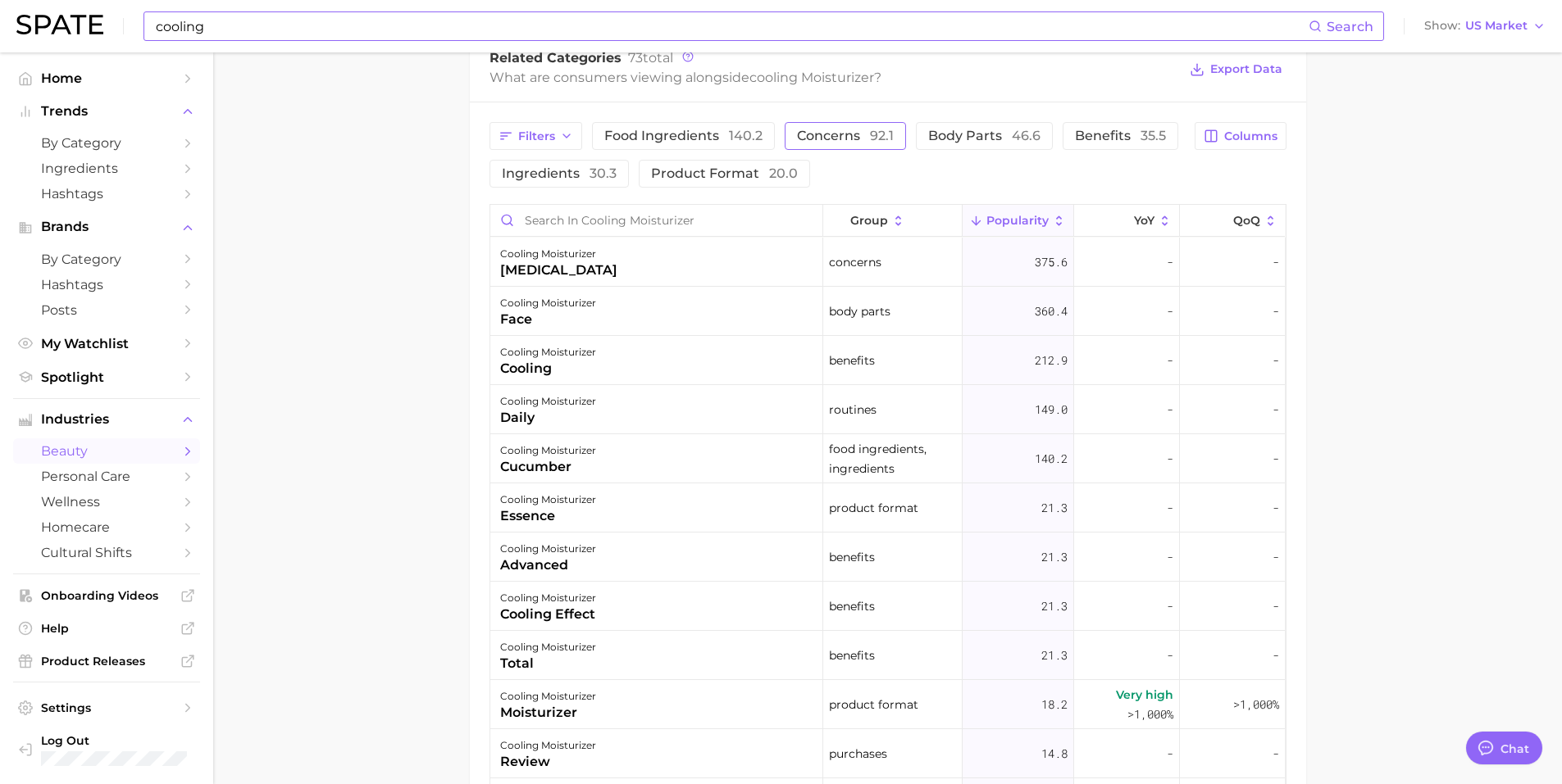
click at [826, 131] on span "concerns 92.1" at bounding box center [845, 136] width 97 height 13
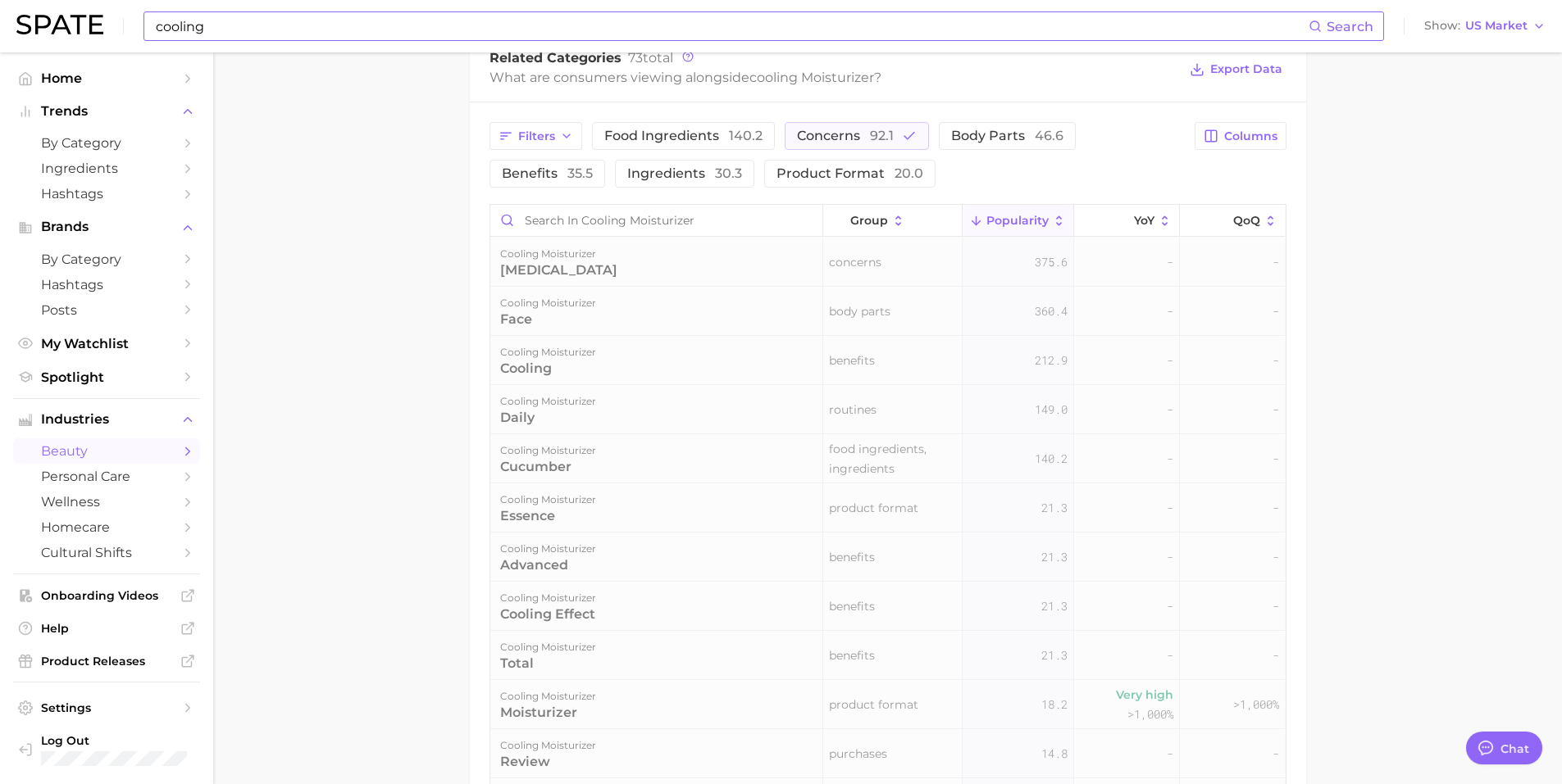
scroll to position [791, 0]
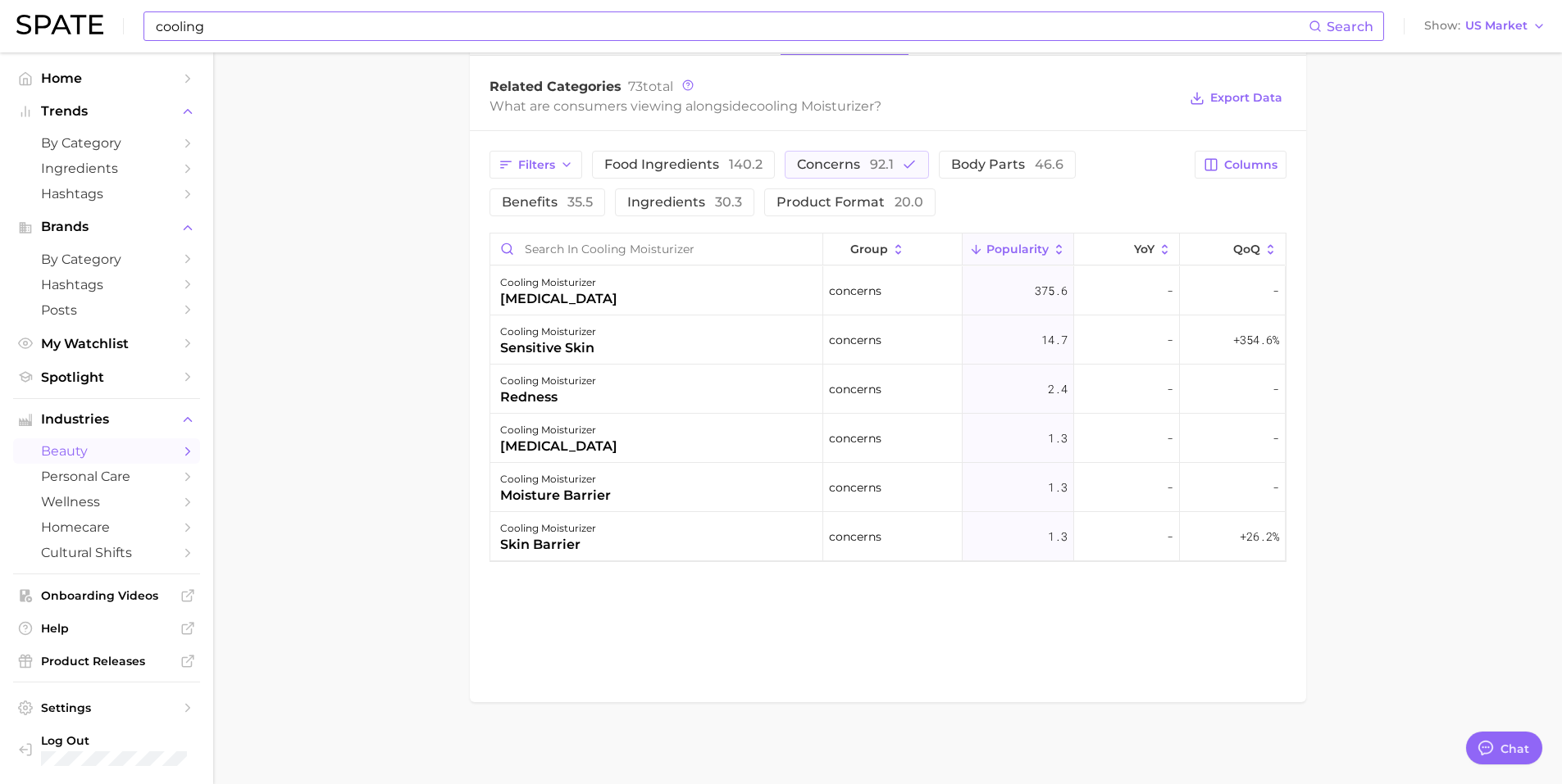
click at [241, 19] on input "cooling" at bounding box center [731, 26] width 1154 height 28
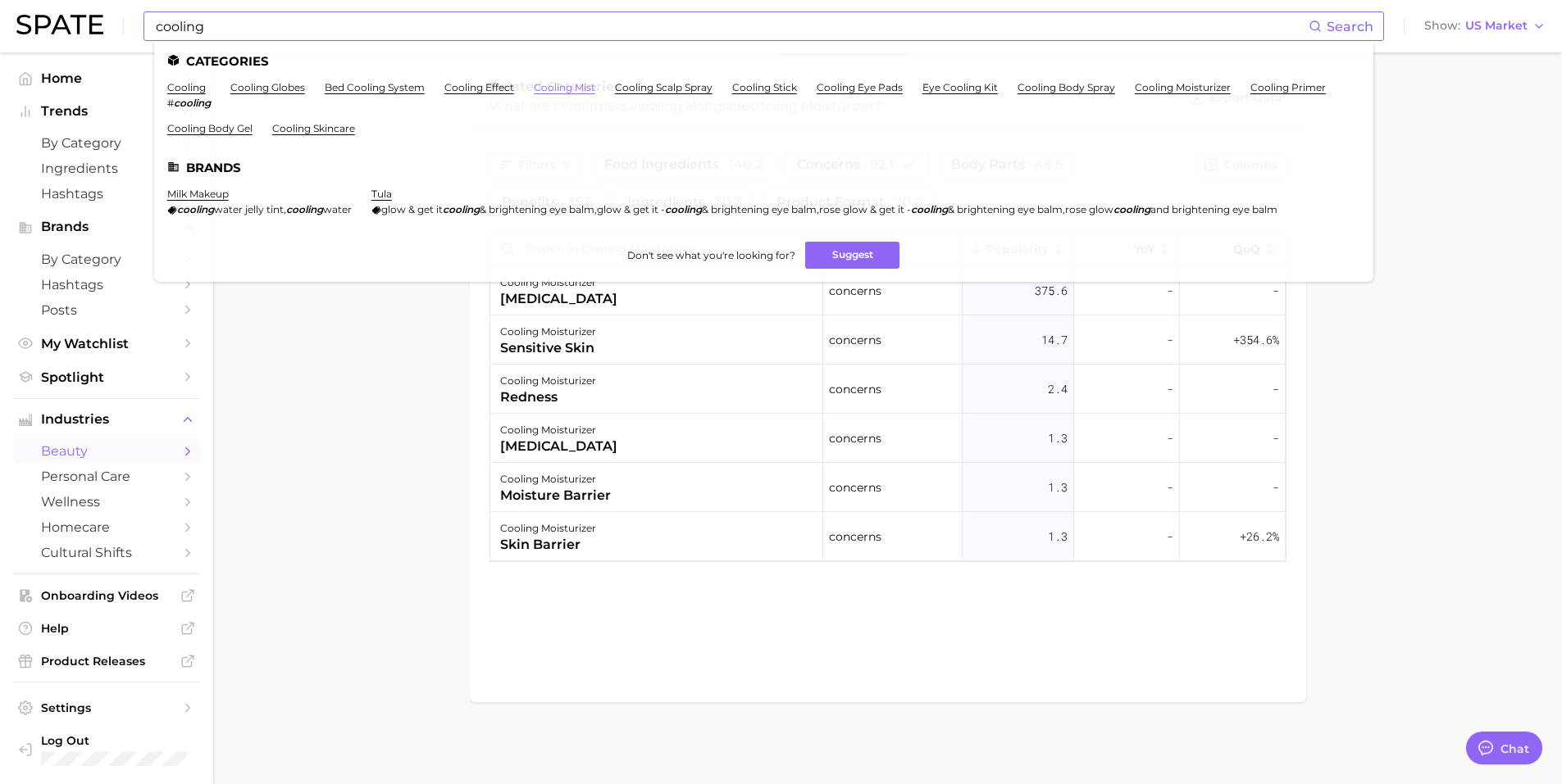
click at [566, 87] on link "cooling mist" at bounding box center [564, 87] width 61 height 12
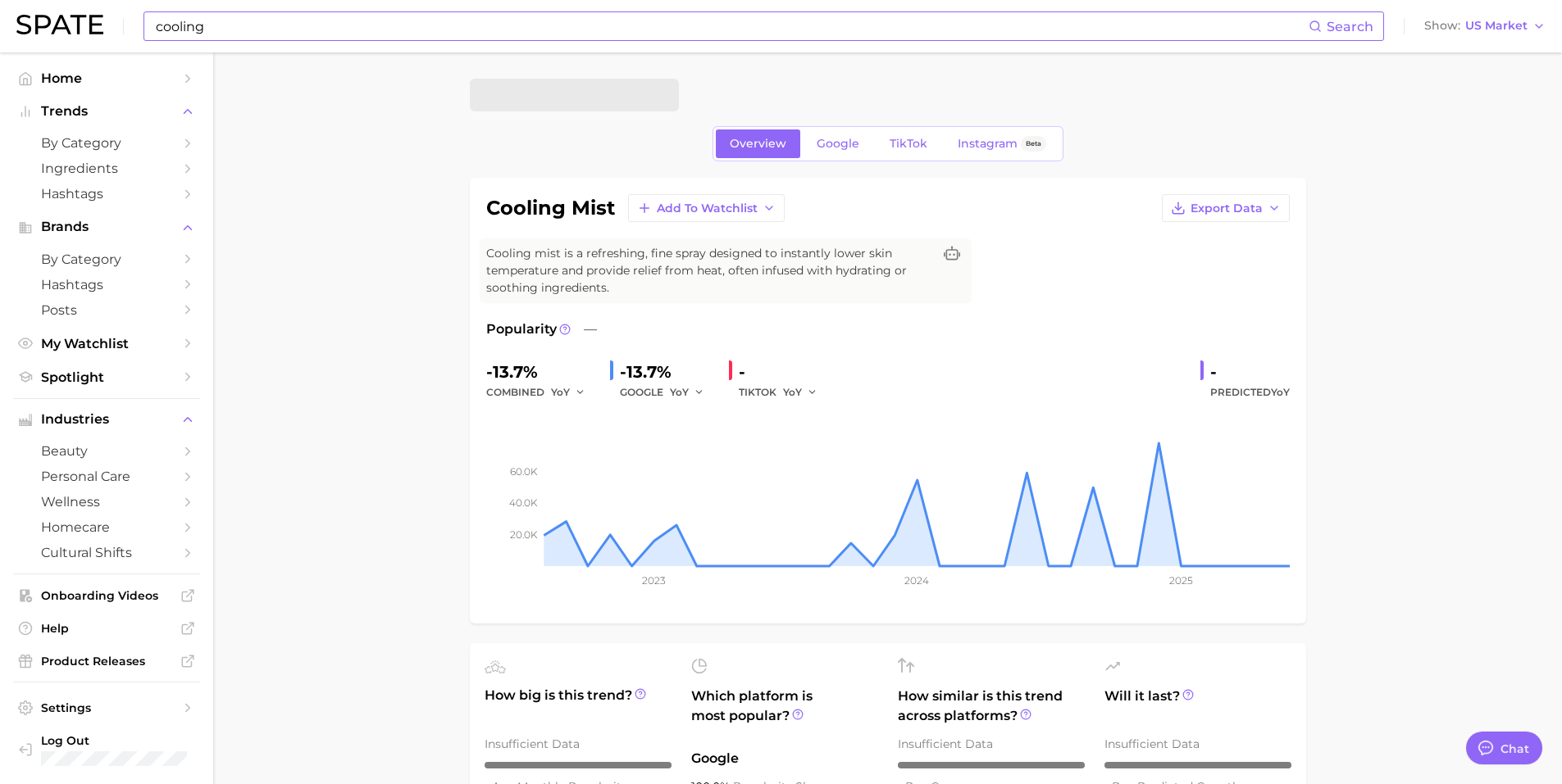
click at [269, 27] on input "cooling" at bounding box center [731, 26] width 1154 height 28
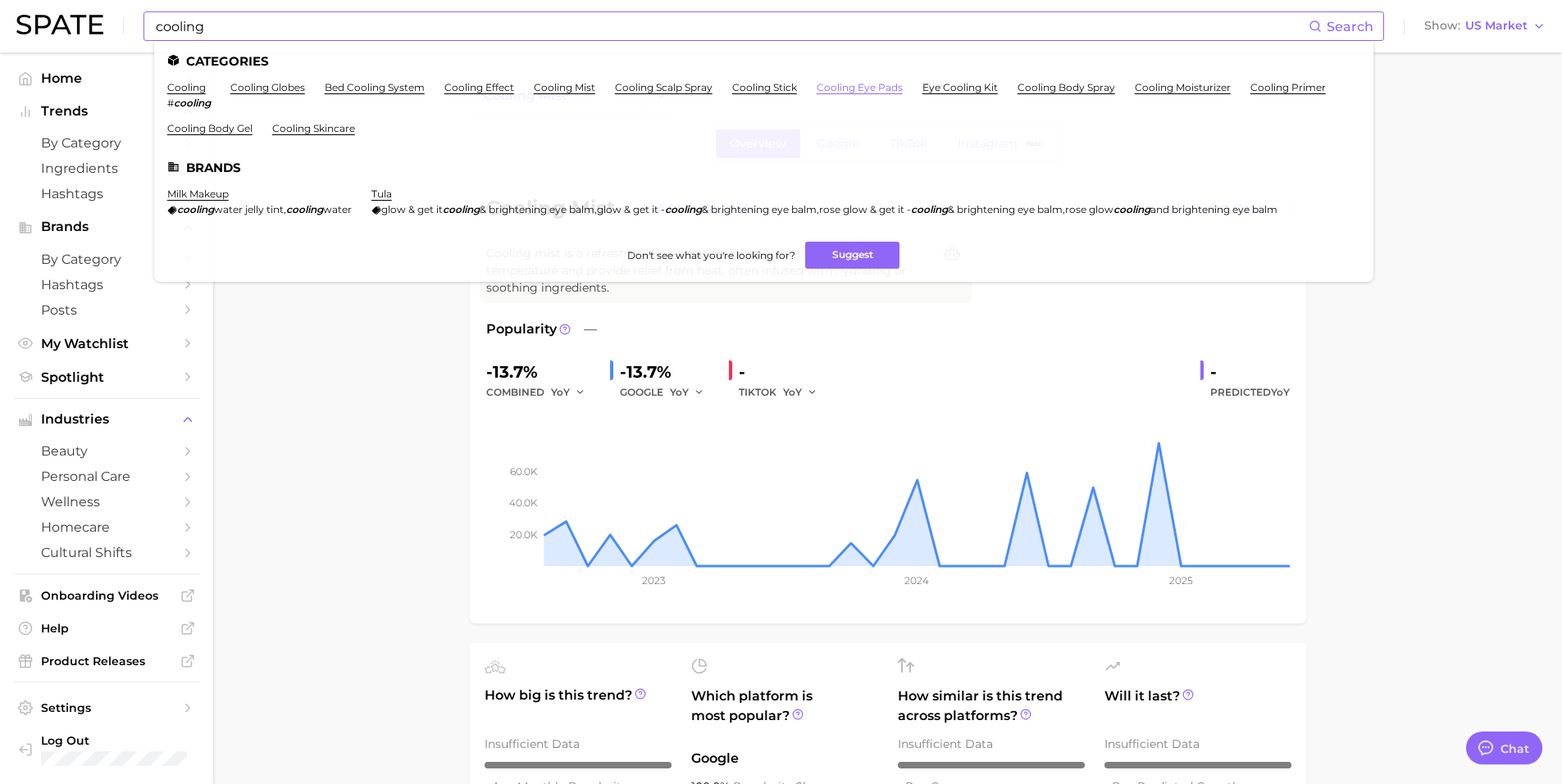
click at [849, 90] on link "cooling eye pads" at bounding box center [860, 87] width 86 height 12
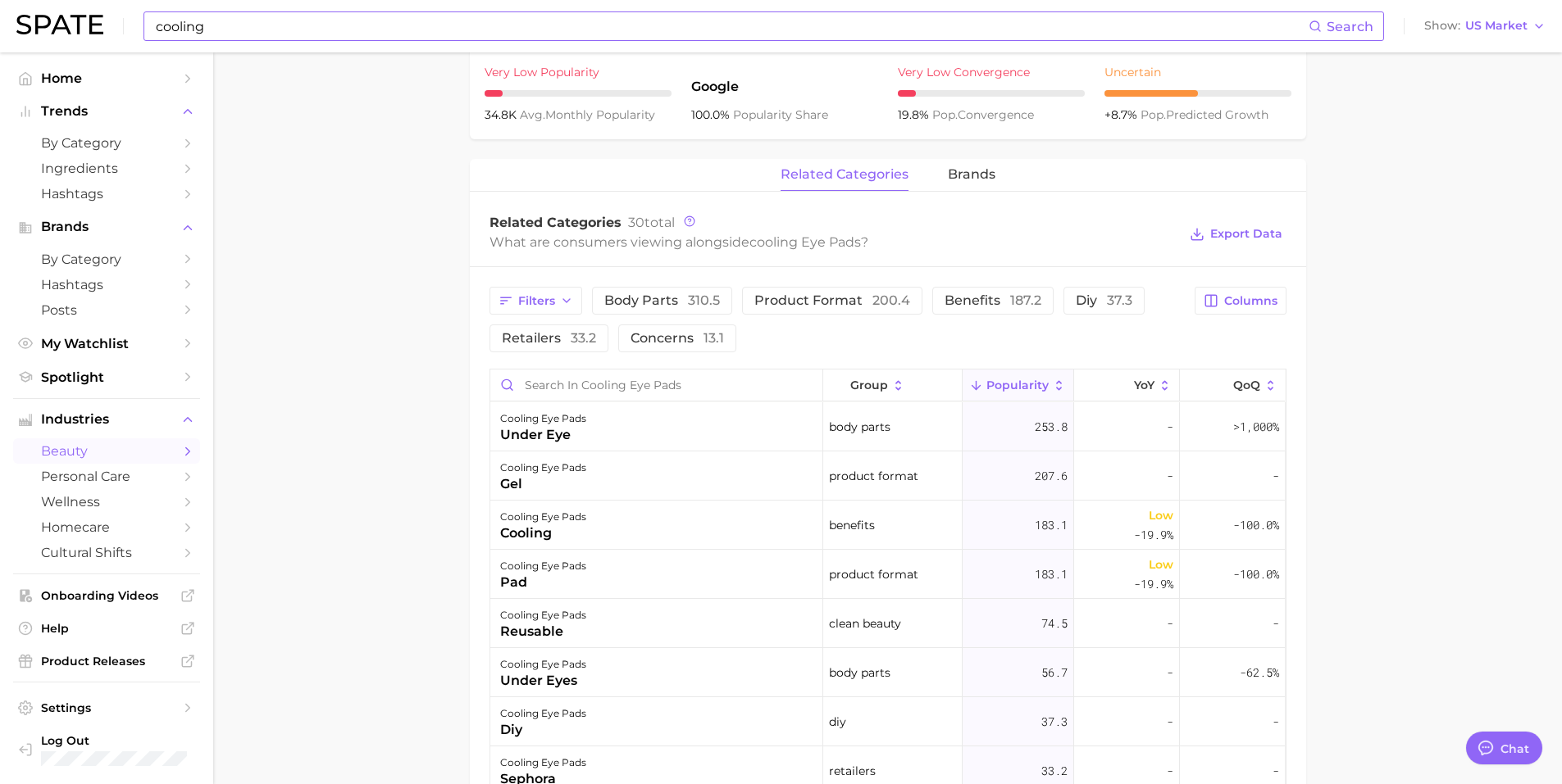
scroll to position [656, 0]
click at [1010, 297] on span "187.2" at bounding box center [1026, 300] width 32 height 15
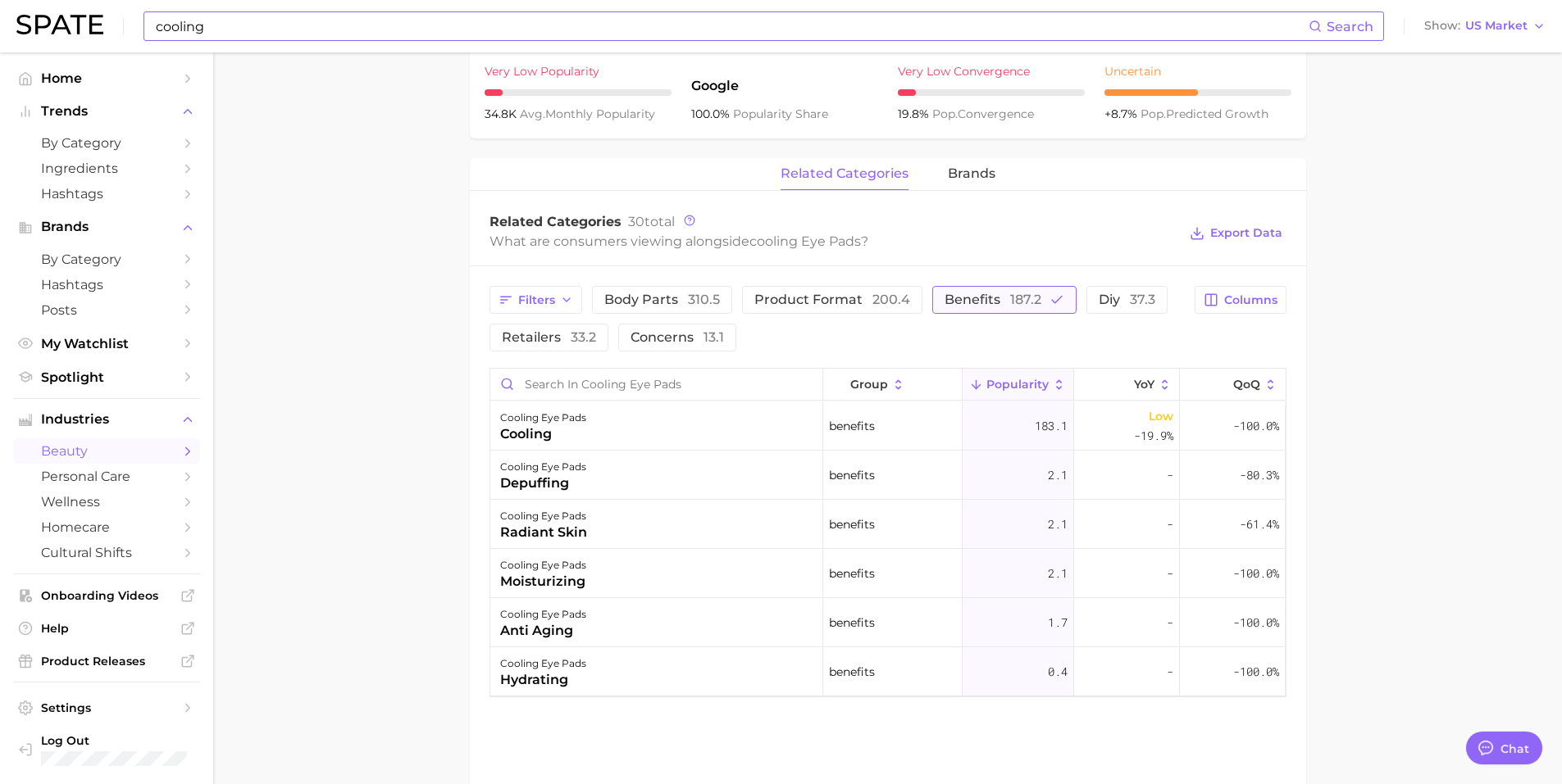
click at [989, 302] on span "benefits 187.2" at bounding box center [992, 301] width 97 height 13
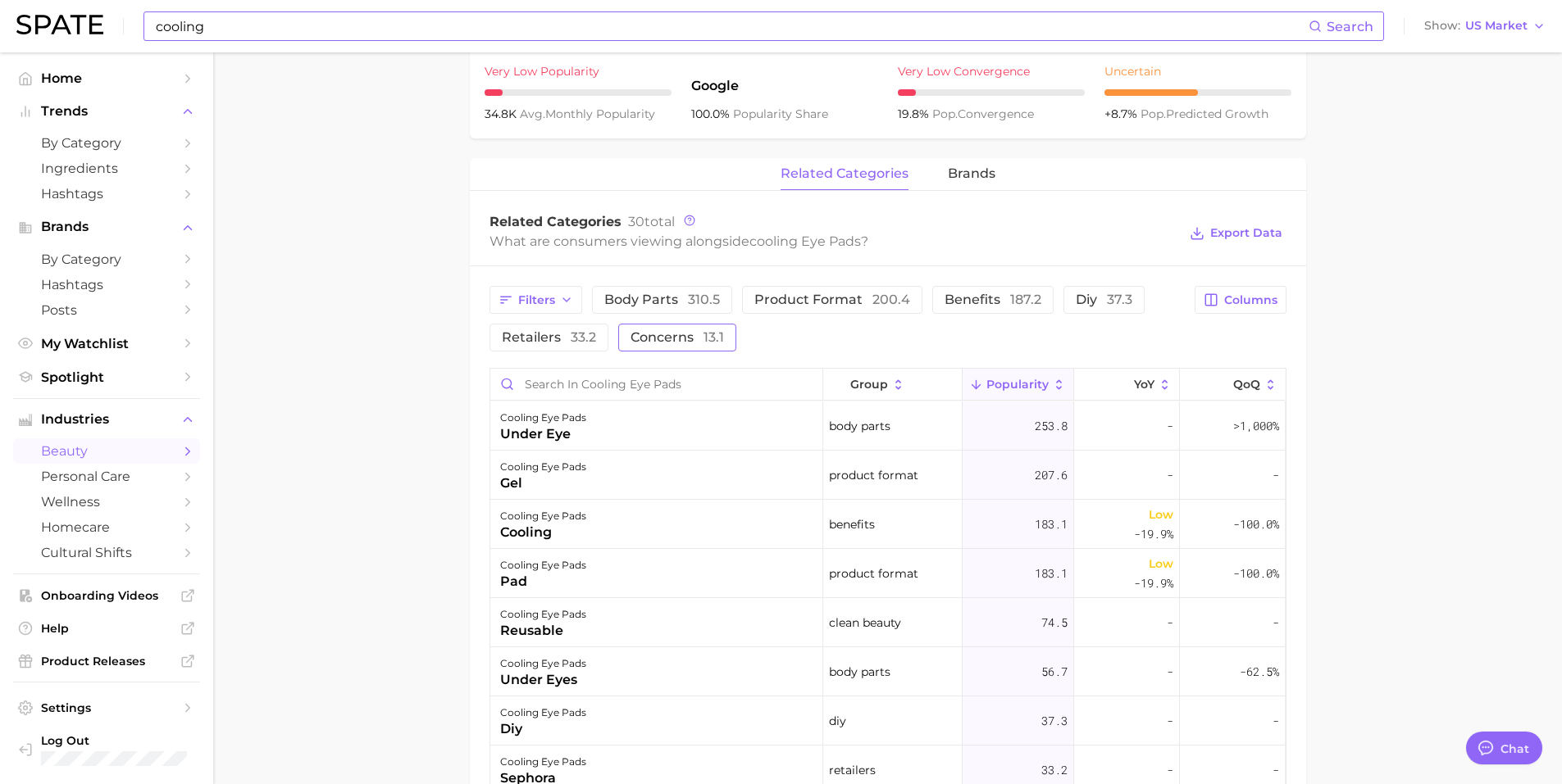
click at [679, 337] on span "concerns 13.1" at bounding box center [677, 338] width 94 height 13
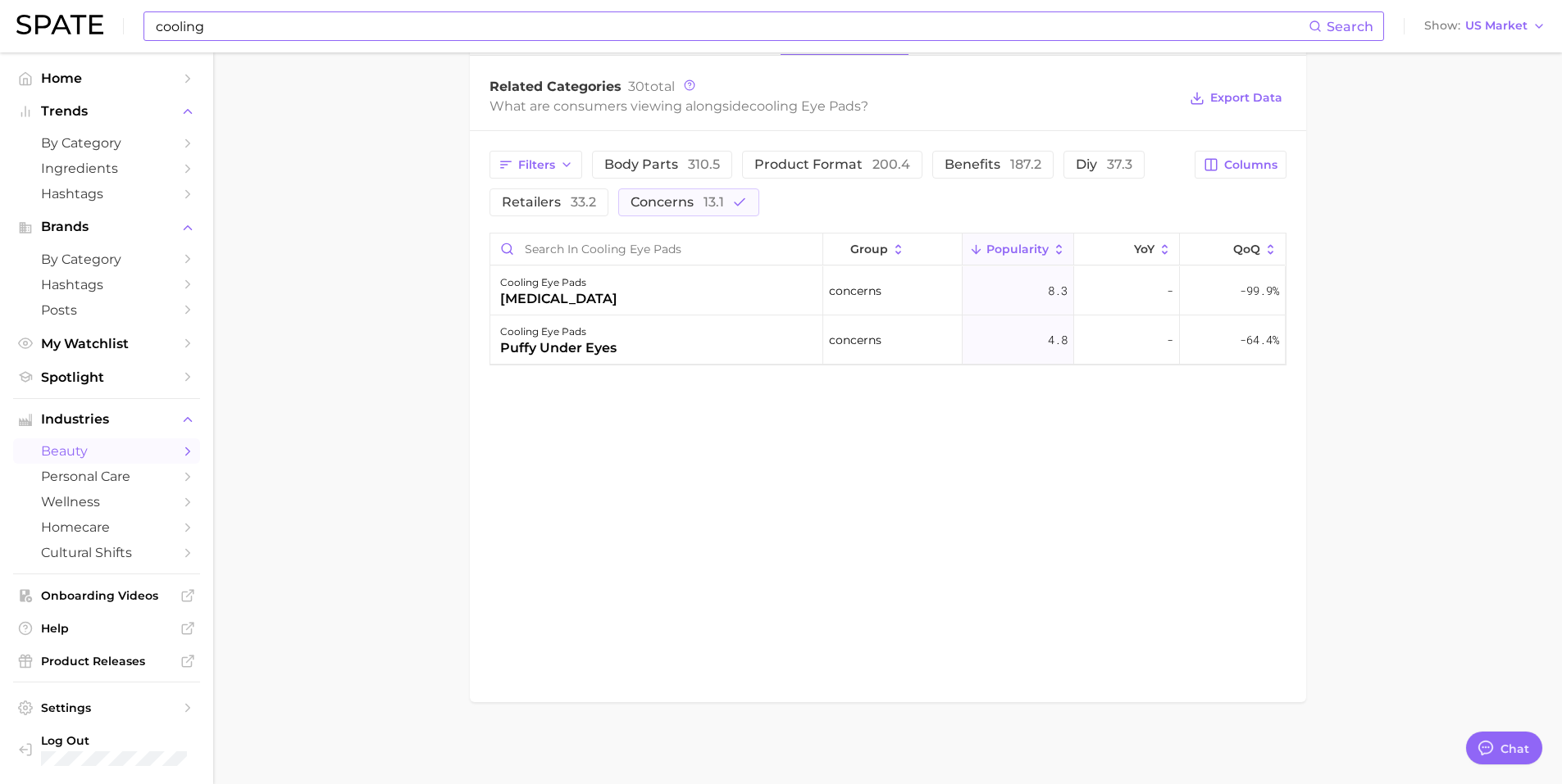
scroll to position [463, 0]
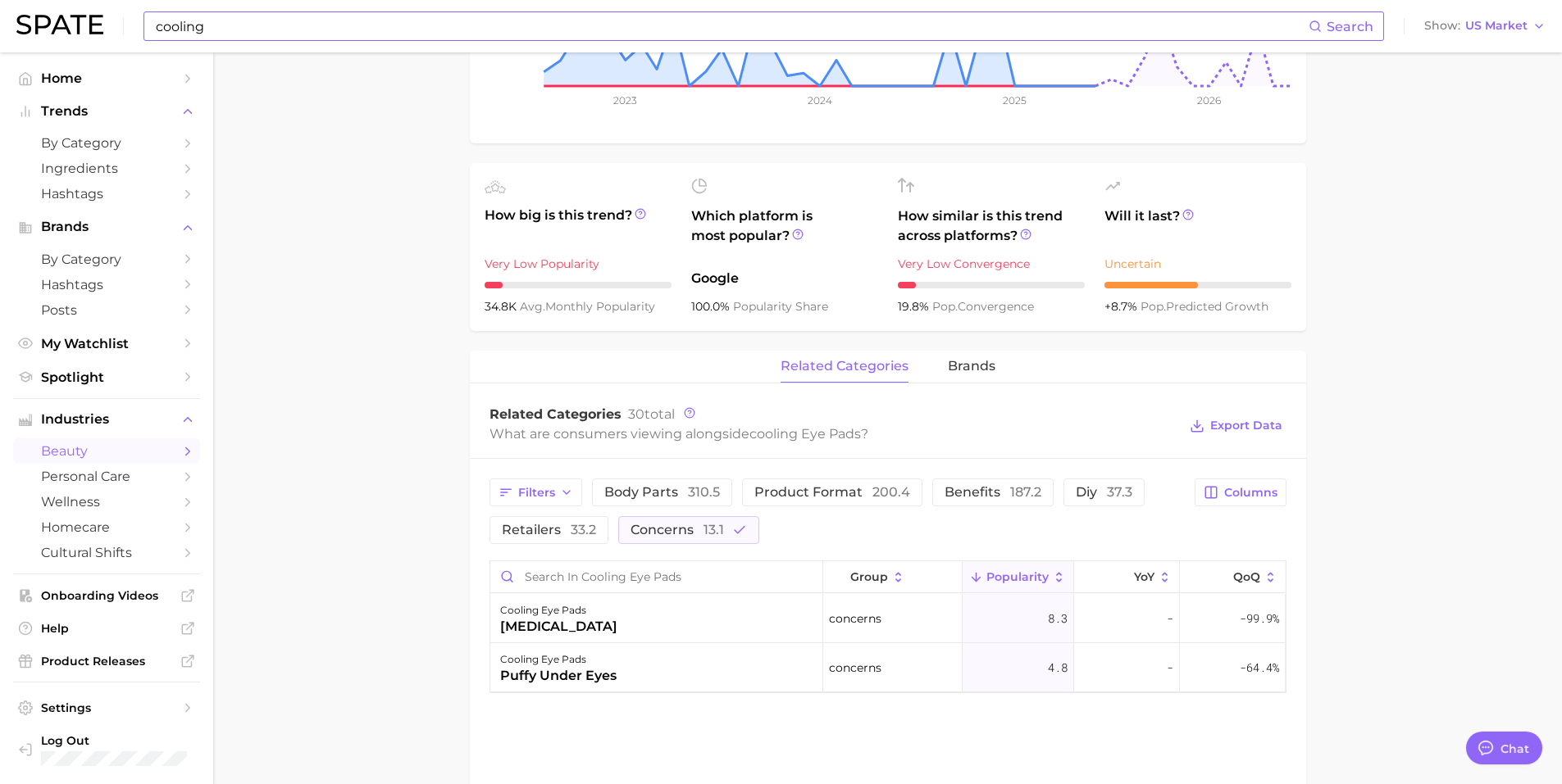
drag, startPoint x: 213, startPoint y: 23, endPoint x: 225, endPoint y: 30, distance: 13.9
click at [215, 24] on input "cooling" at bounding box center [731, 26] width 1154 height 28
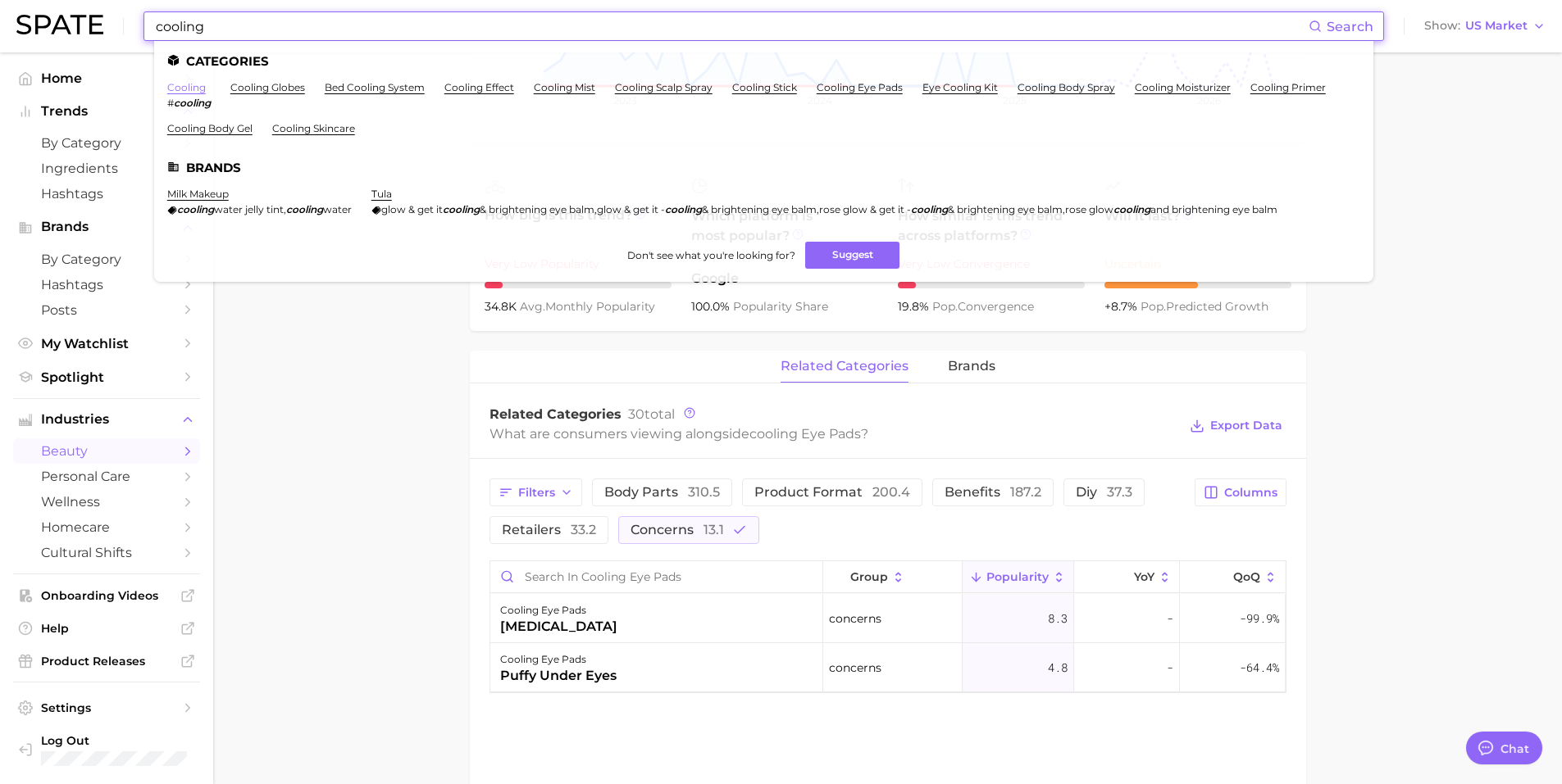
click at [184, 90] on link "cooling" at bounding box center [187, 87] width 38 height 12
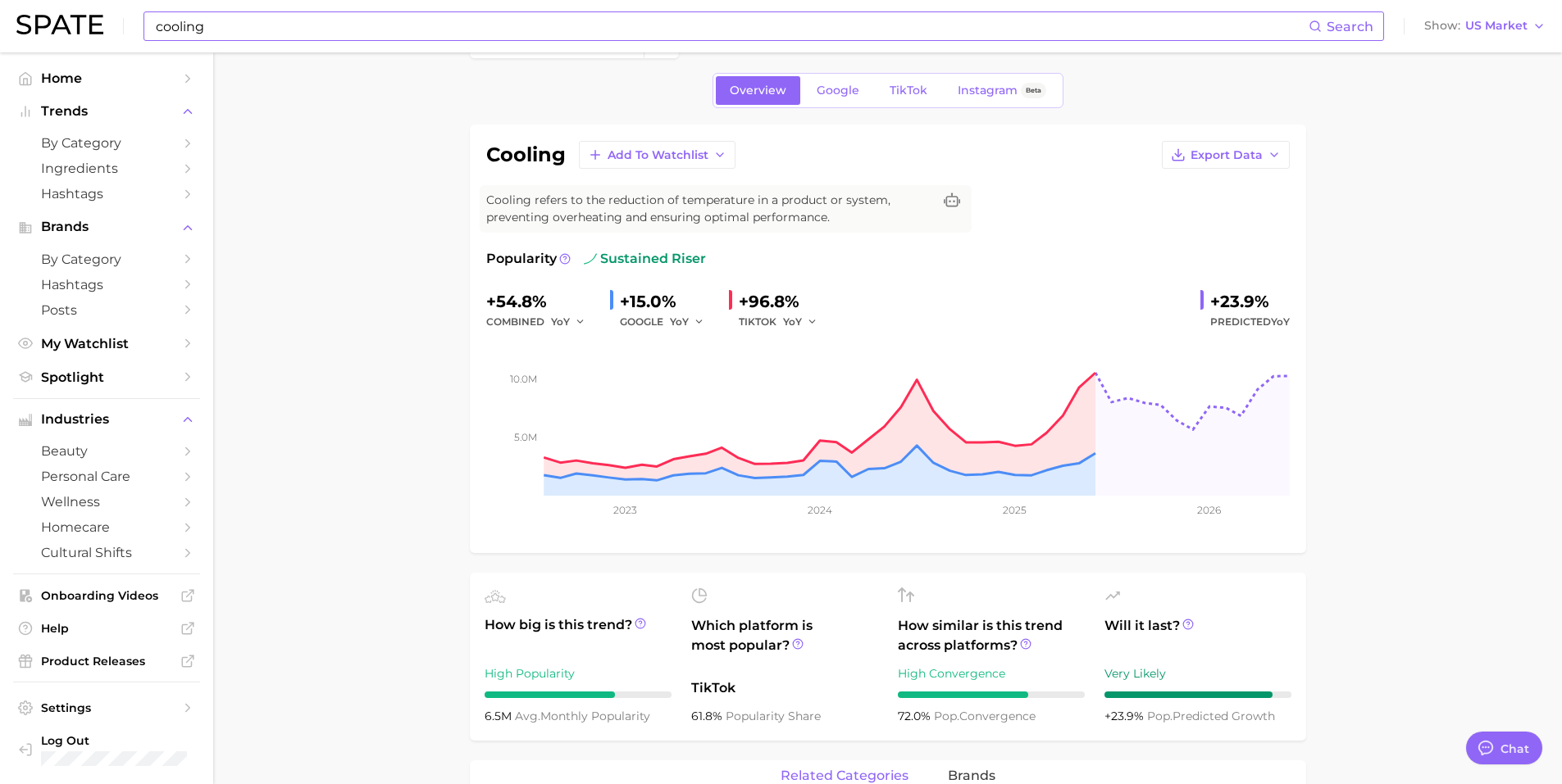
scroll to position [82, 0]
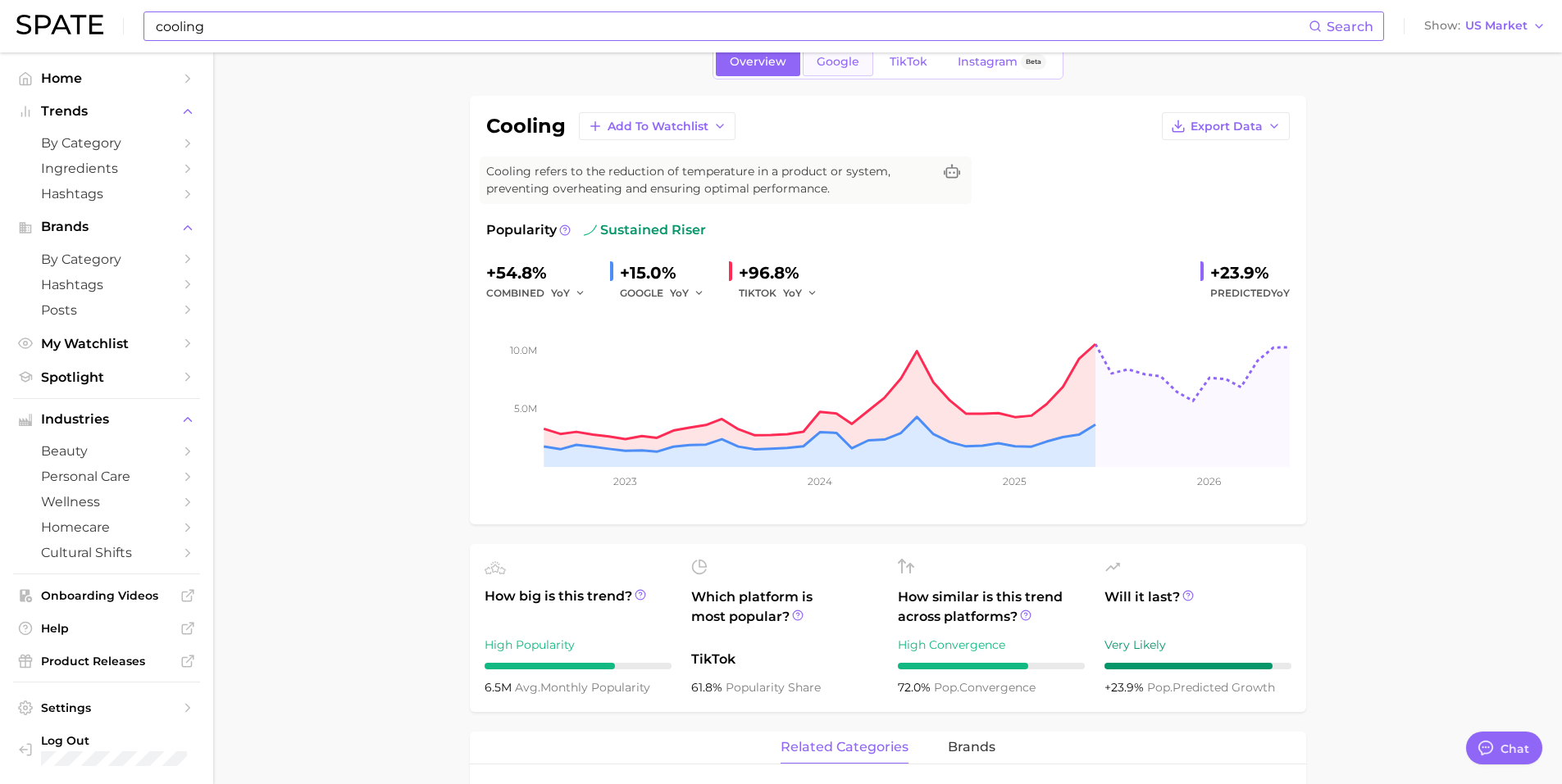
click at [836, 73] on link "Google" at bounding box center [838, 62] width 71 height 29
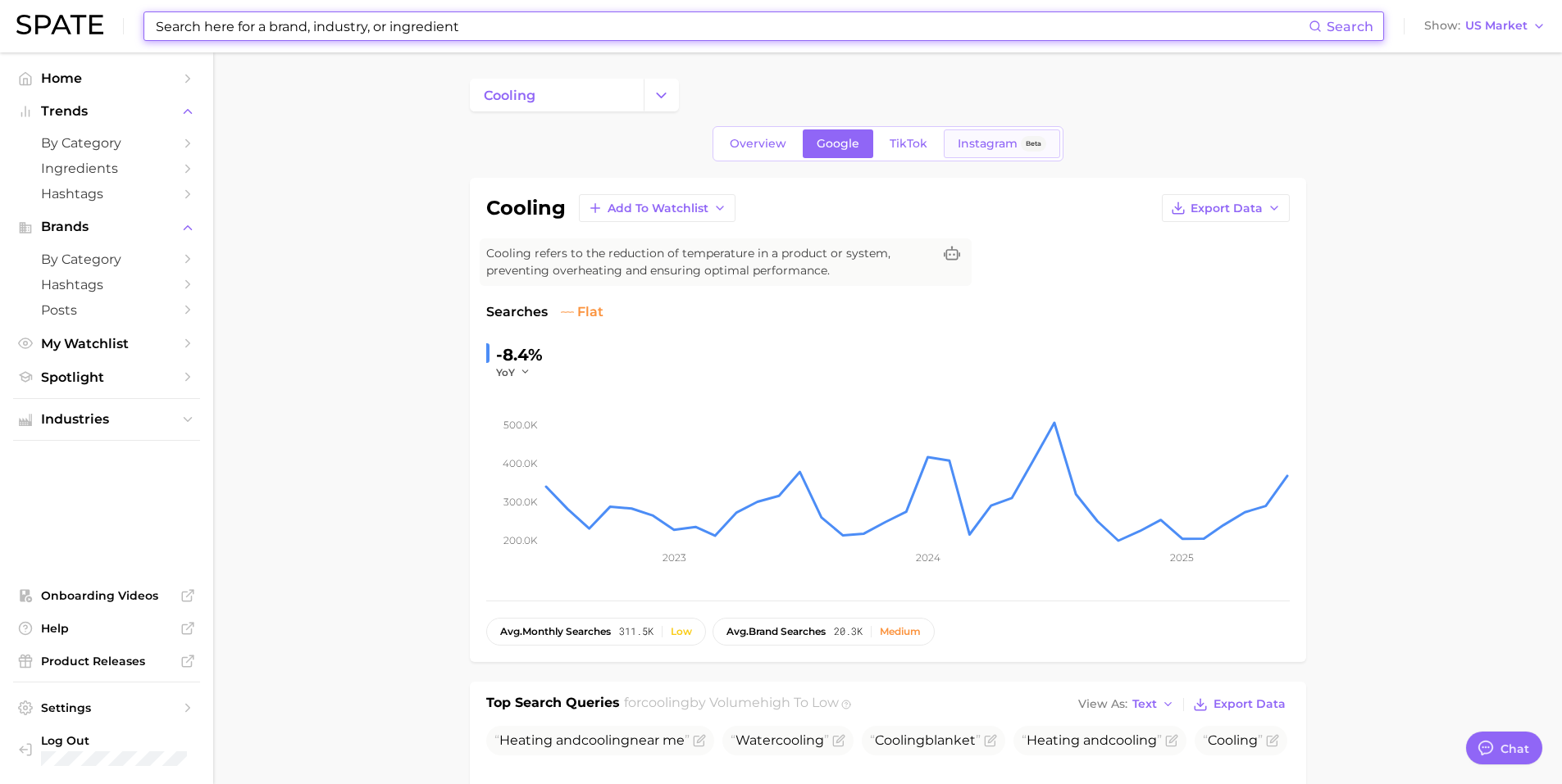
click at [1000, 145] on span "Instagram" at bounding box center [987, 144] width 60 height 14
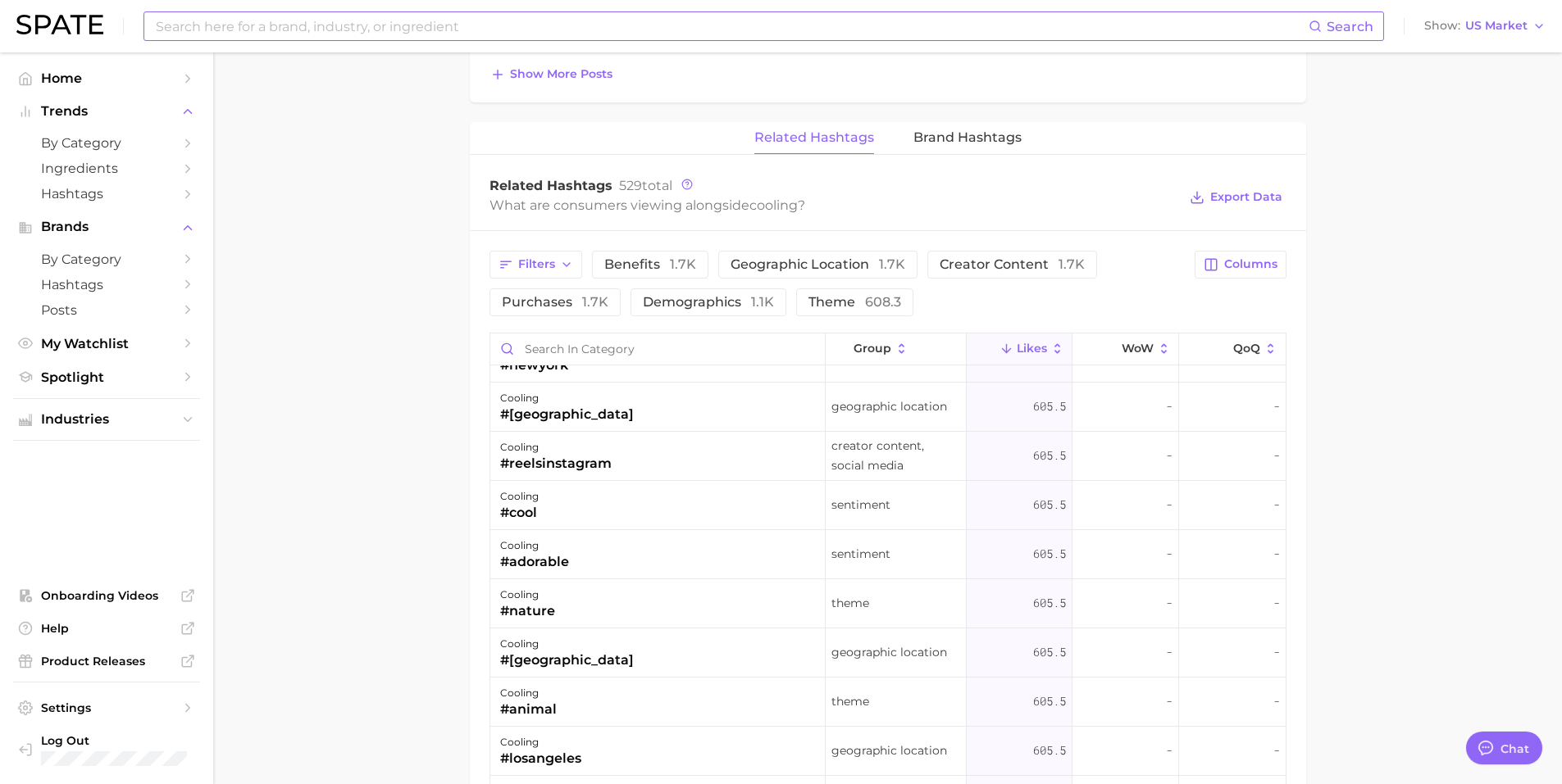
scroll to position [410, 0]
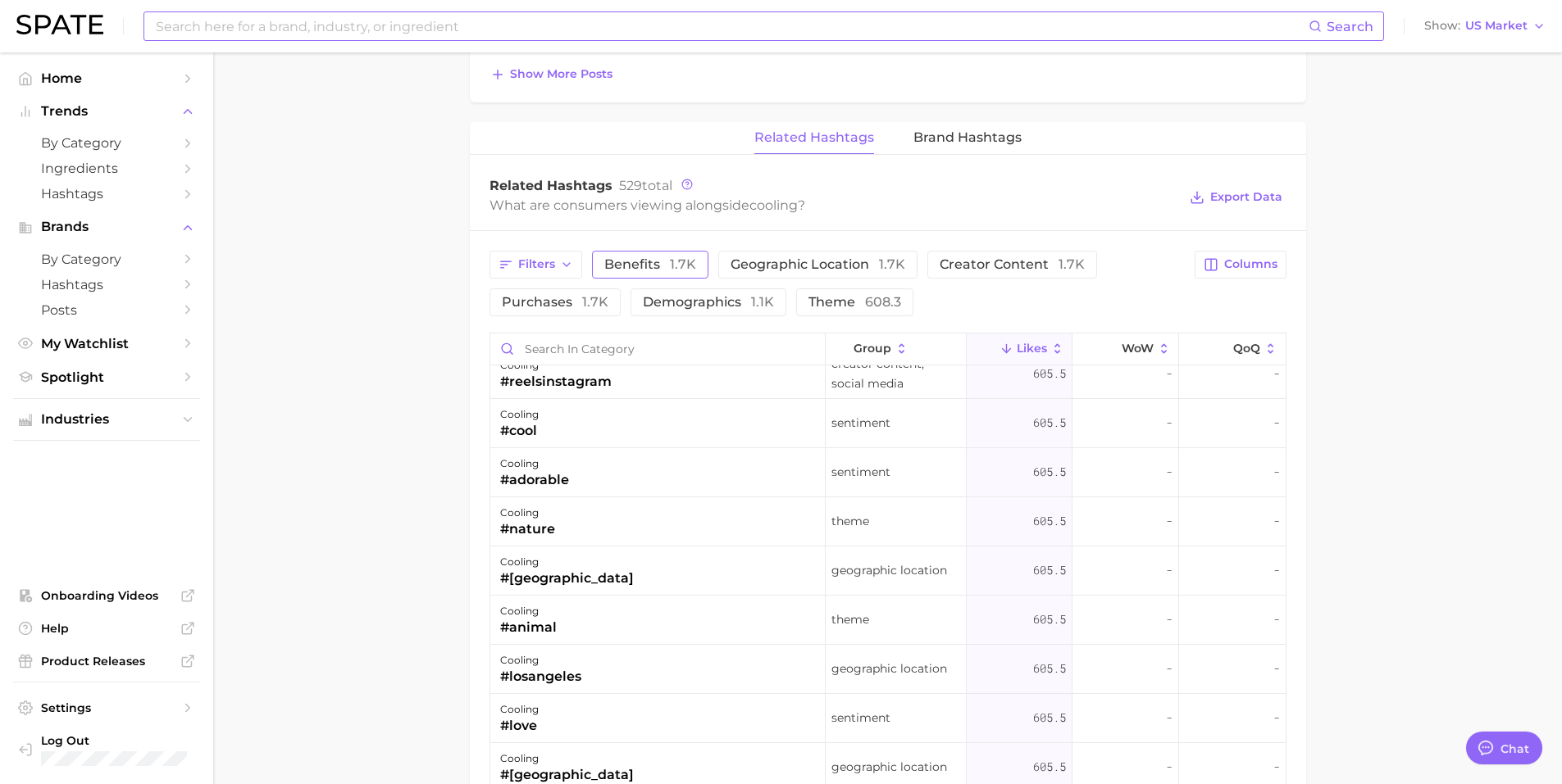
click at [675, 265] on span "1.7k" at bounding box center [682, 264] width 26 height 15
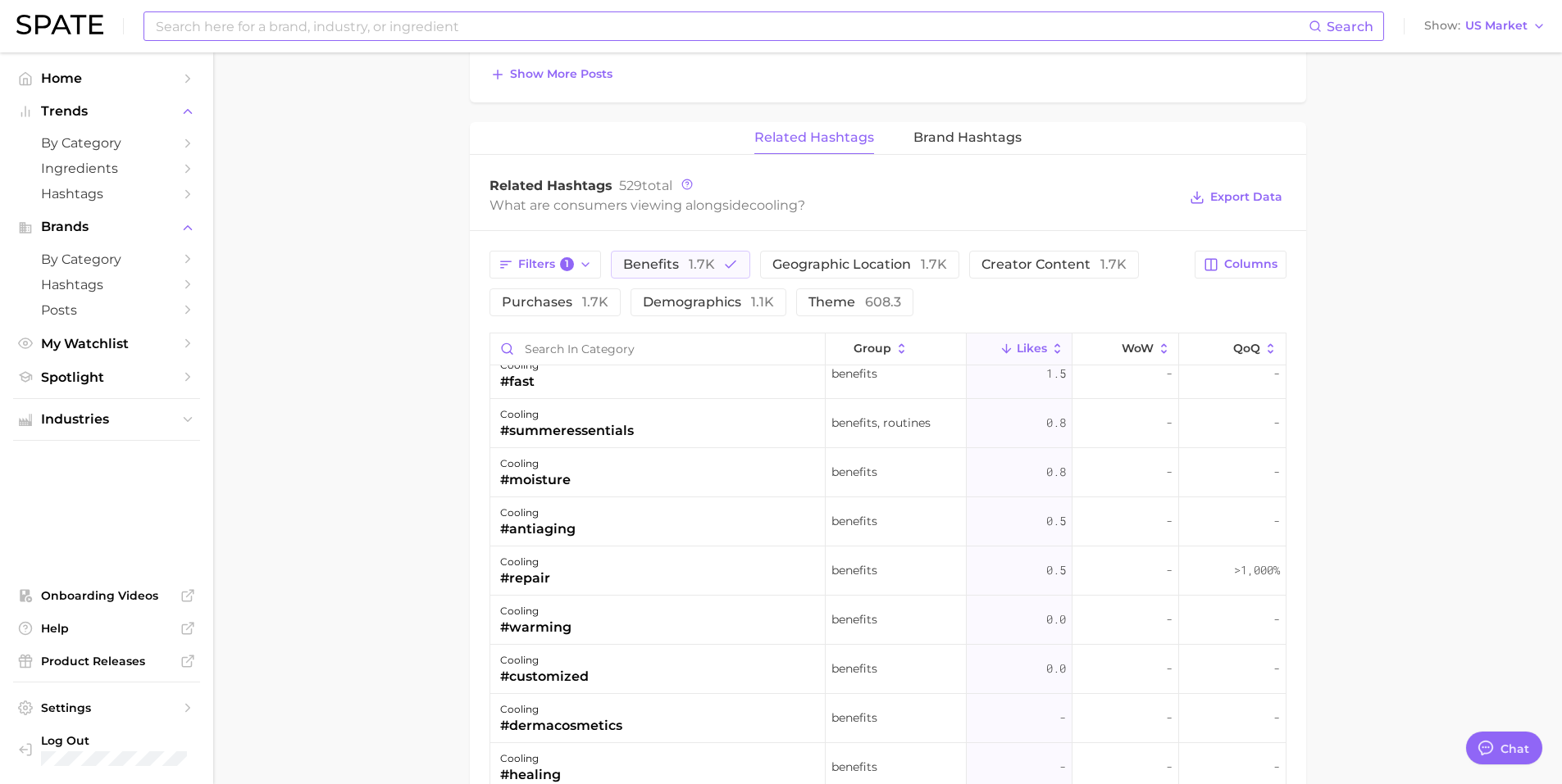
scroll to position [246, 0]
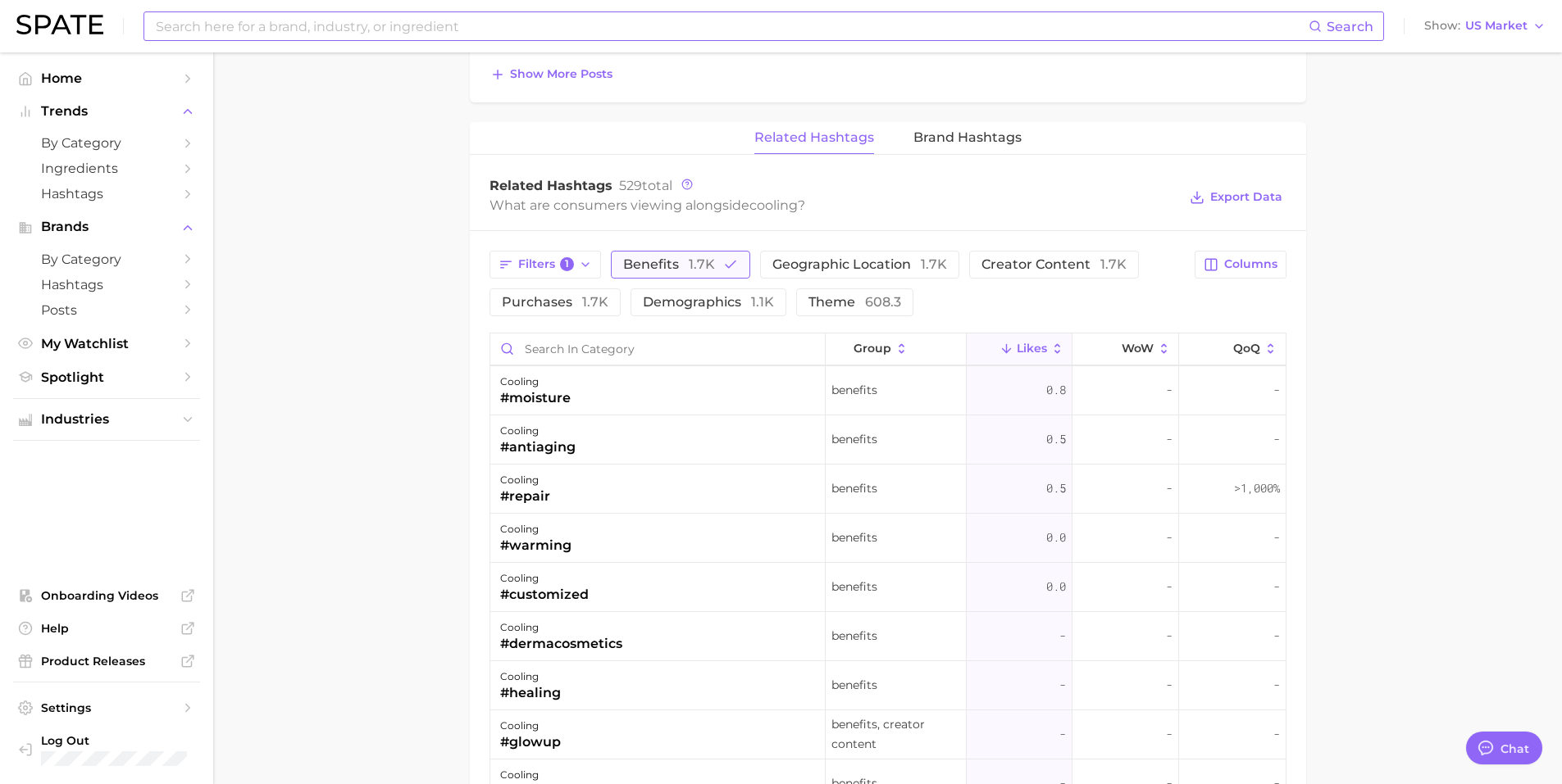
click at [675, 258] on span "Benefits 1.7k" at bounding box center [669, 265] width 92 height 13
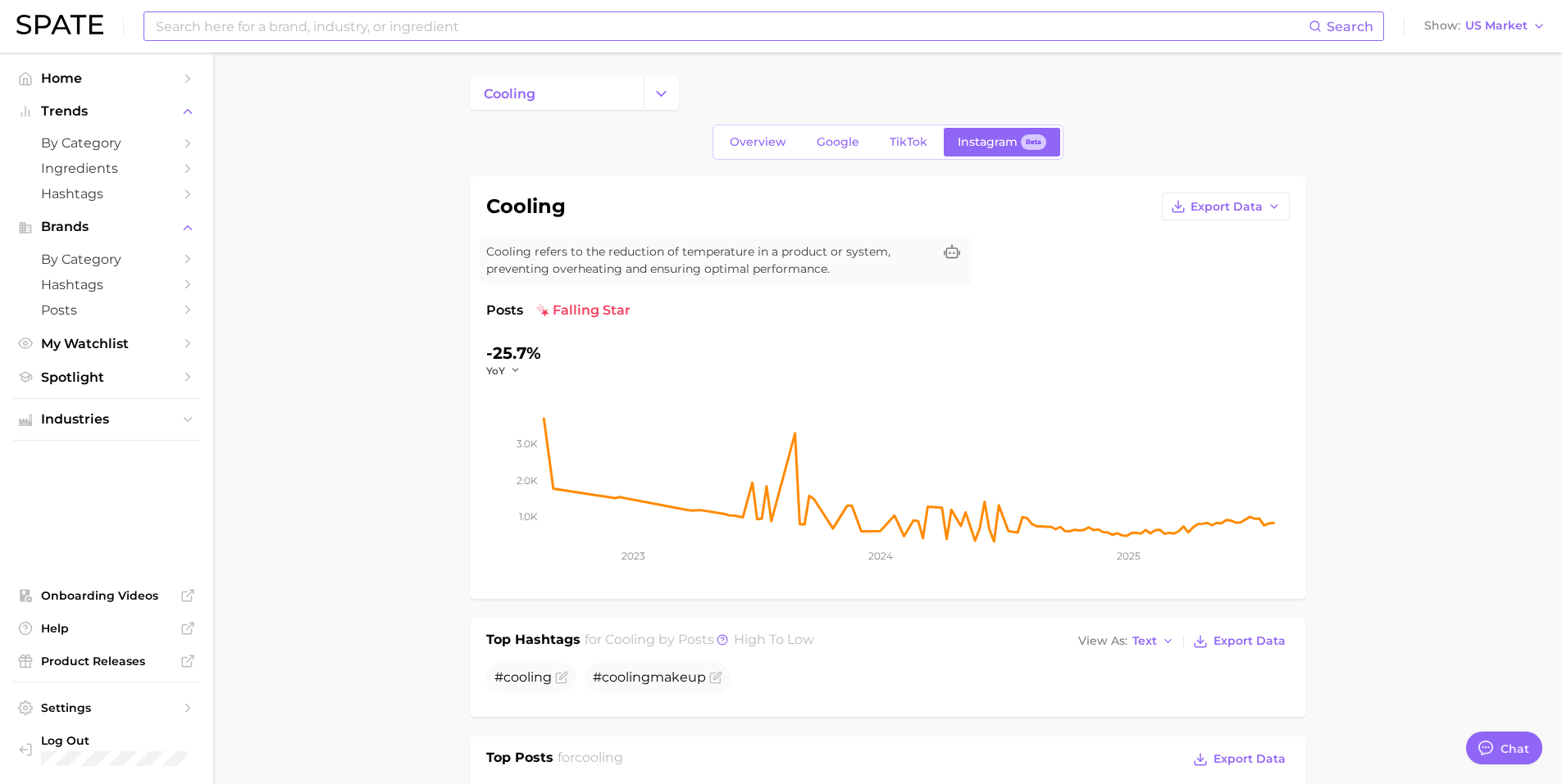
scroll to position [0, 0]
click at [926, 141] on link "TikTok" at bounding box center [908, 144] width 65 height 29
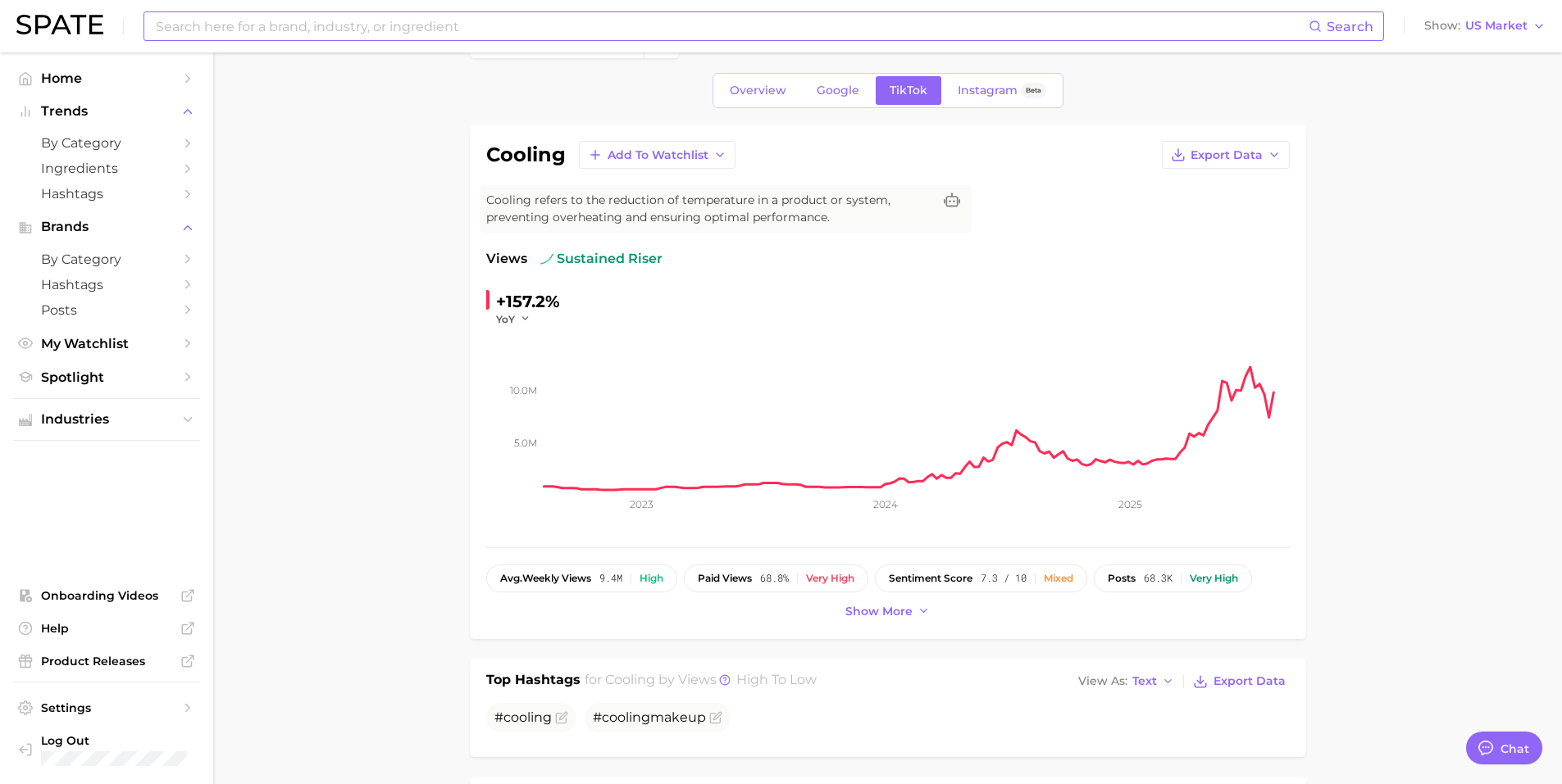
scroll to position [82, 0]
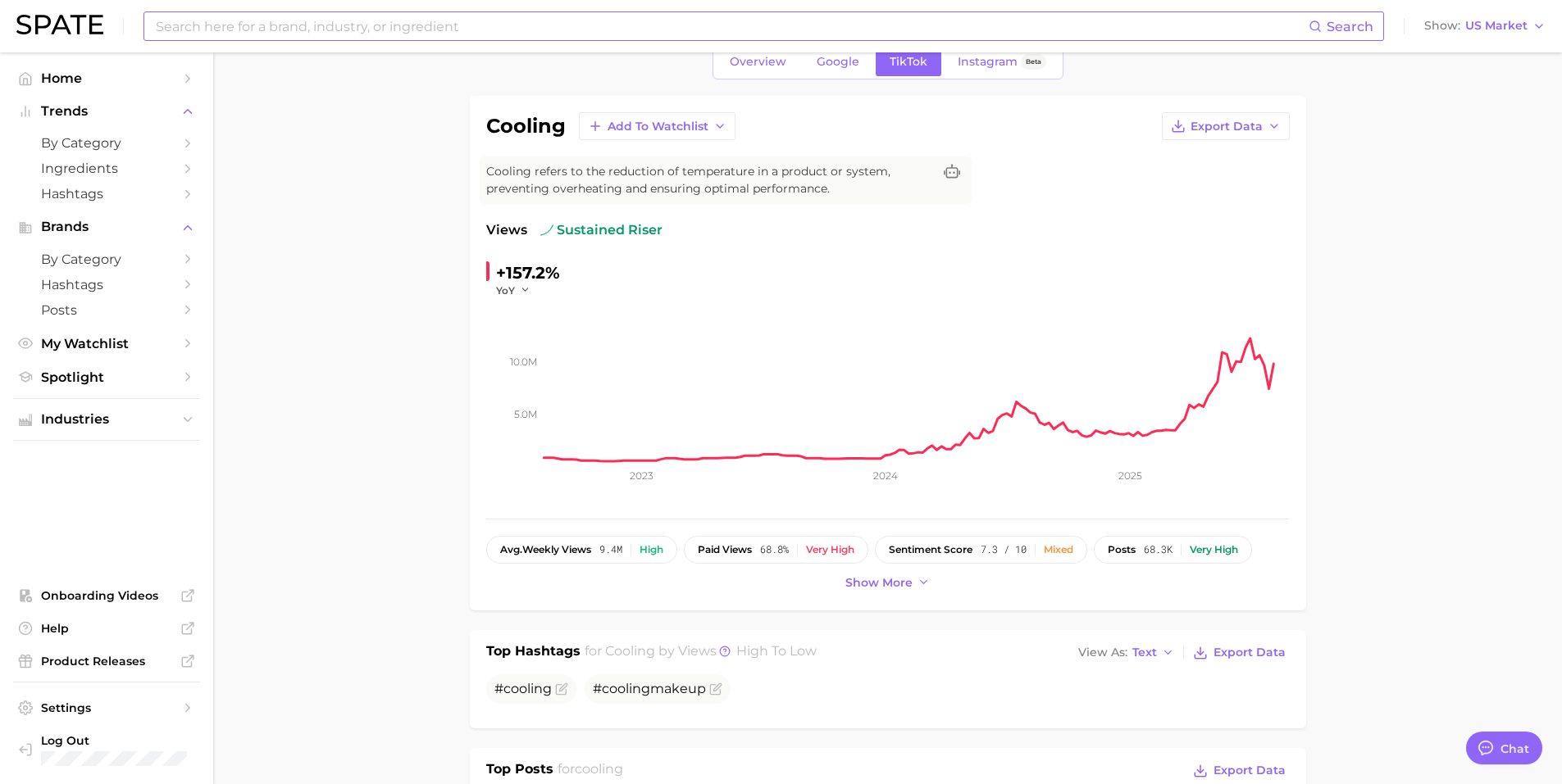
drag, startPoint x: 306, startPoint y: 375, endPoint x: 590, endPoint y: 165, distance: 353.2
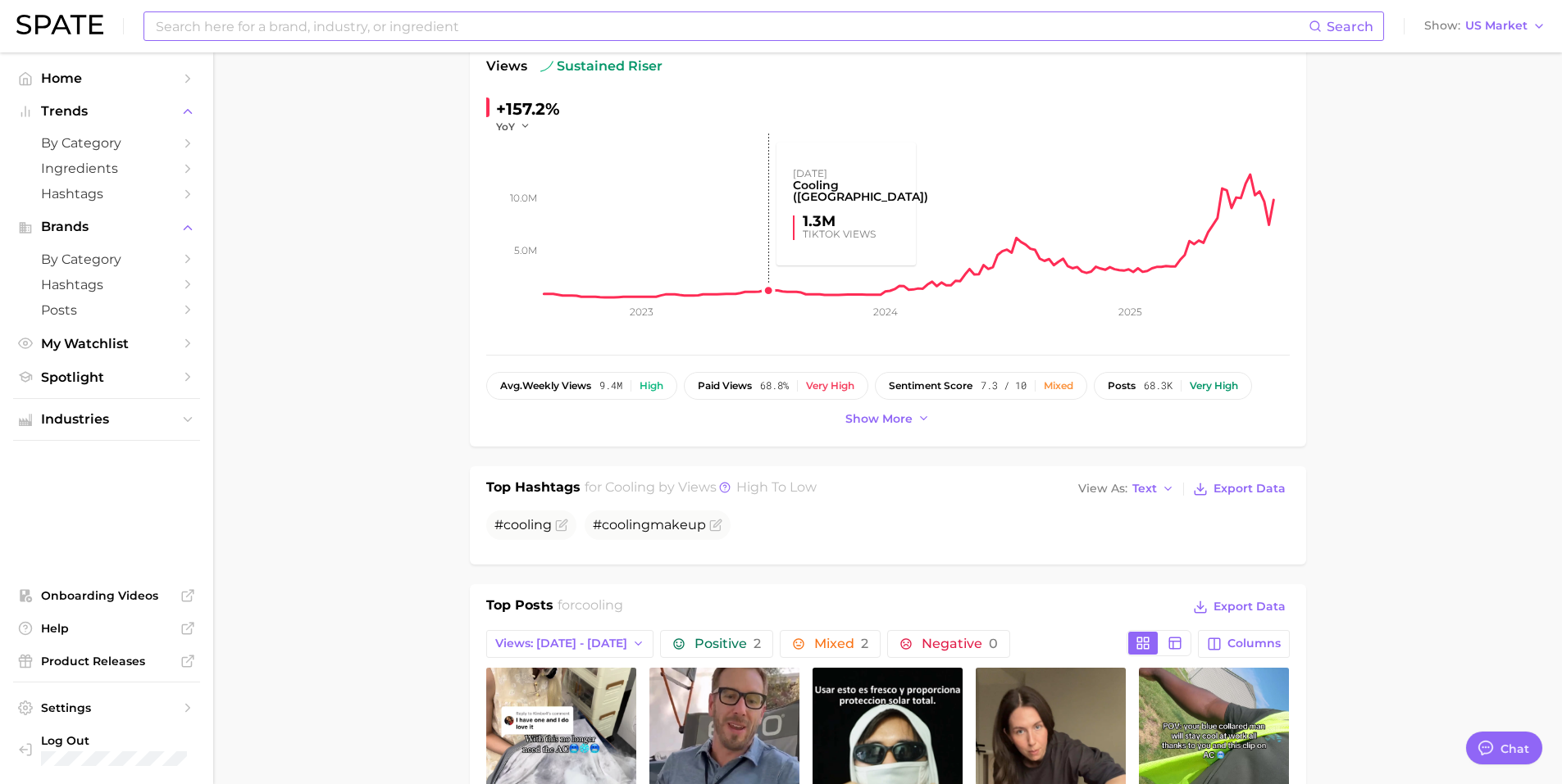
scroll to position [0, 0]
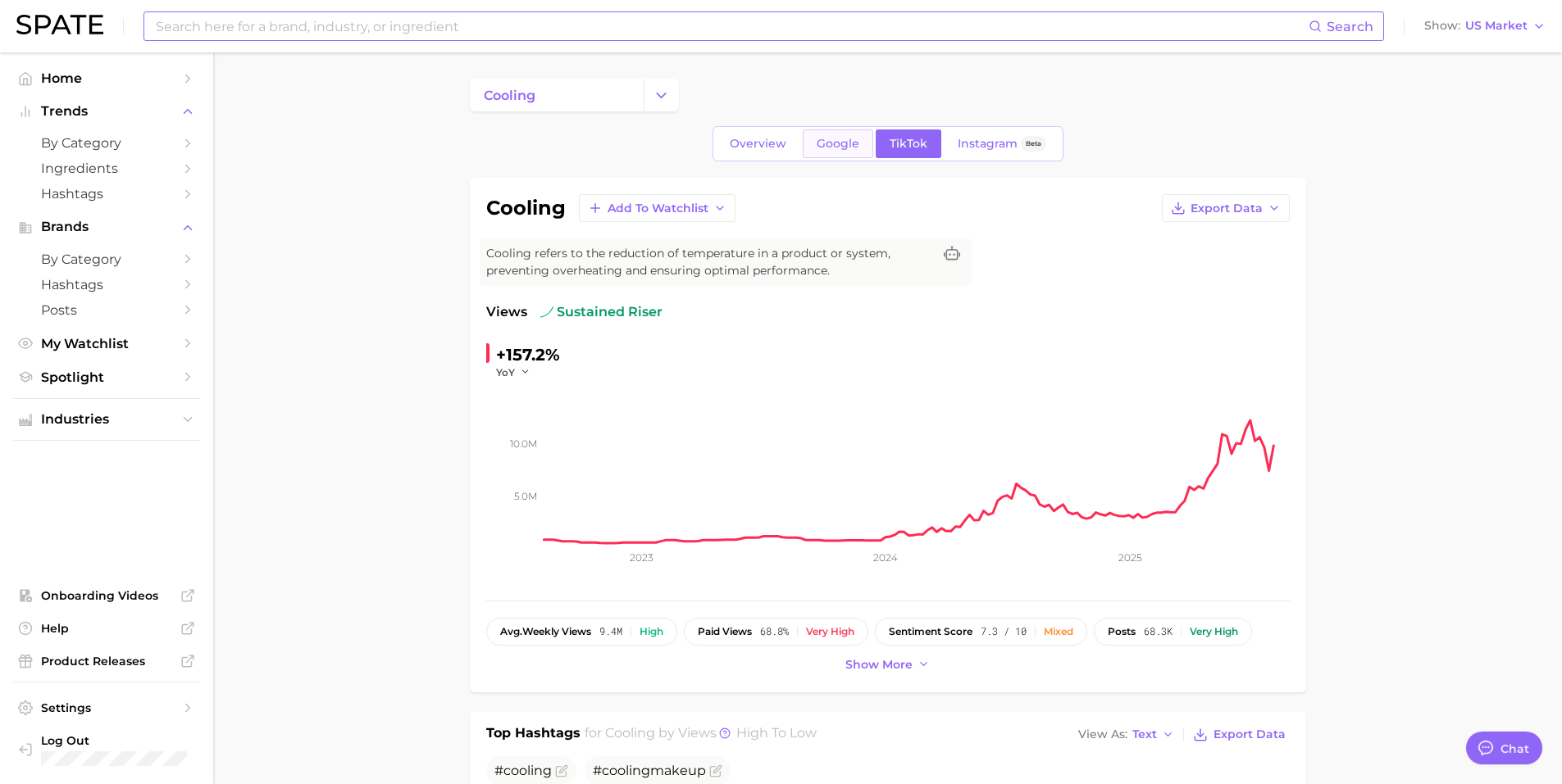
click at [855, 146] on span "Google" at bounding box center [838, 144] width 43 height 14
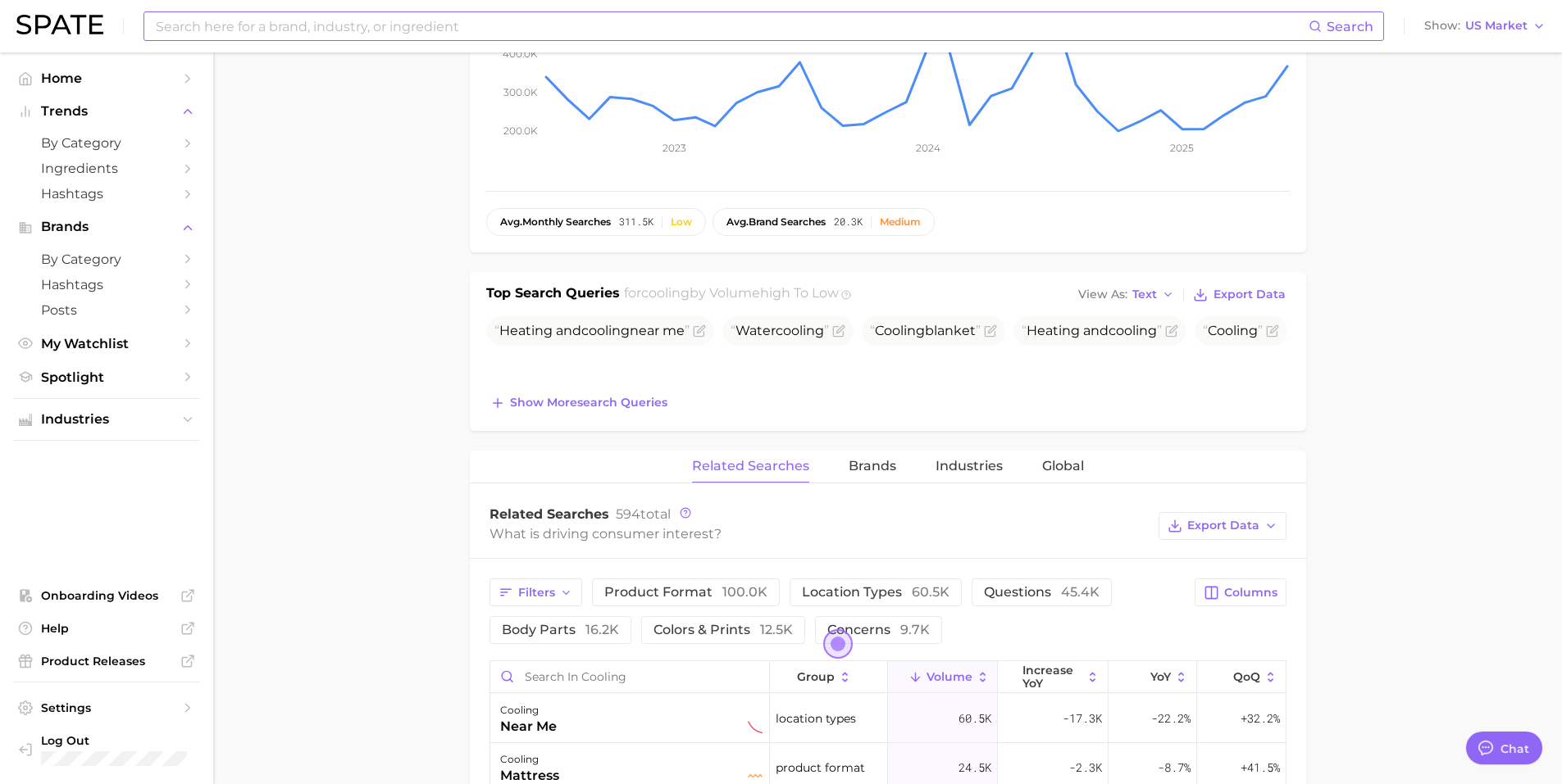
scroll to position [819, 0]
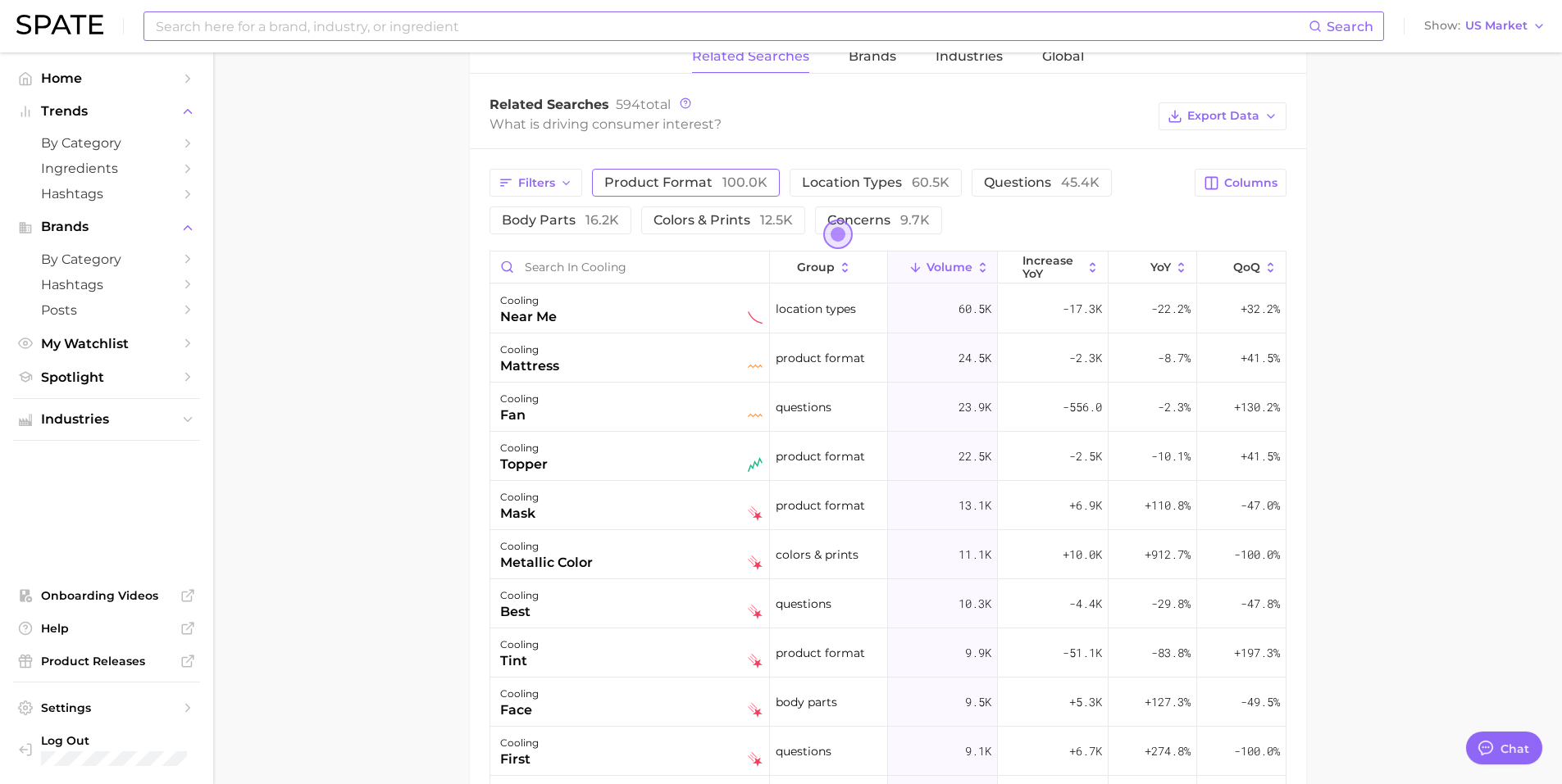
click at [702, 179] on span "product format 100.0k" at bounding box center [686, 182] width 163 height 15
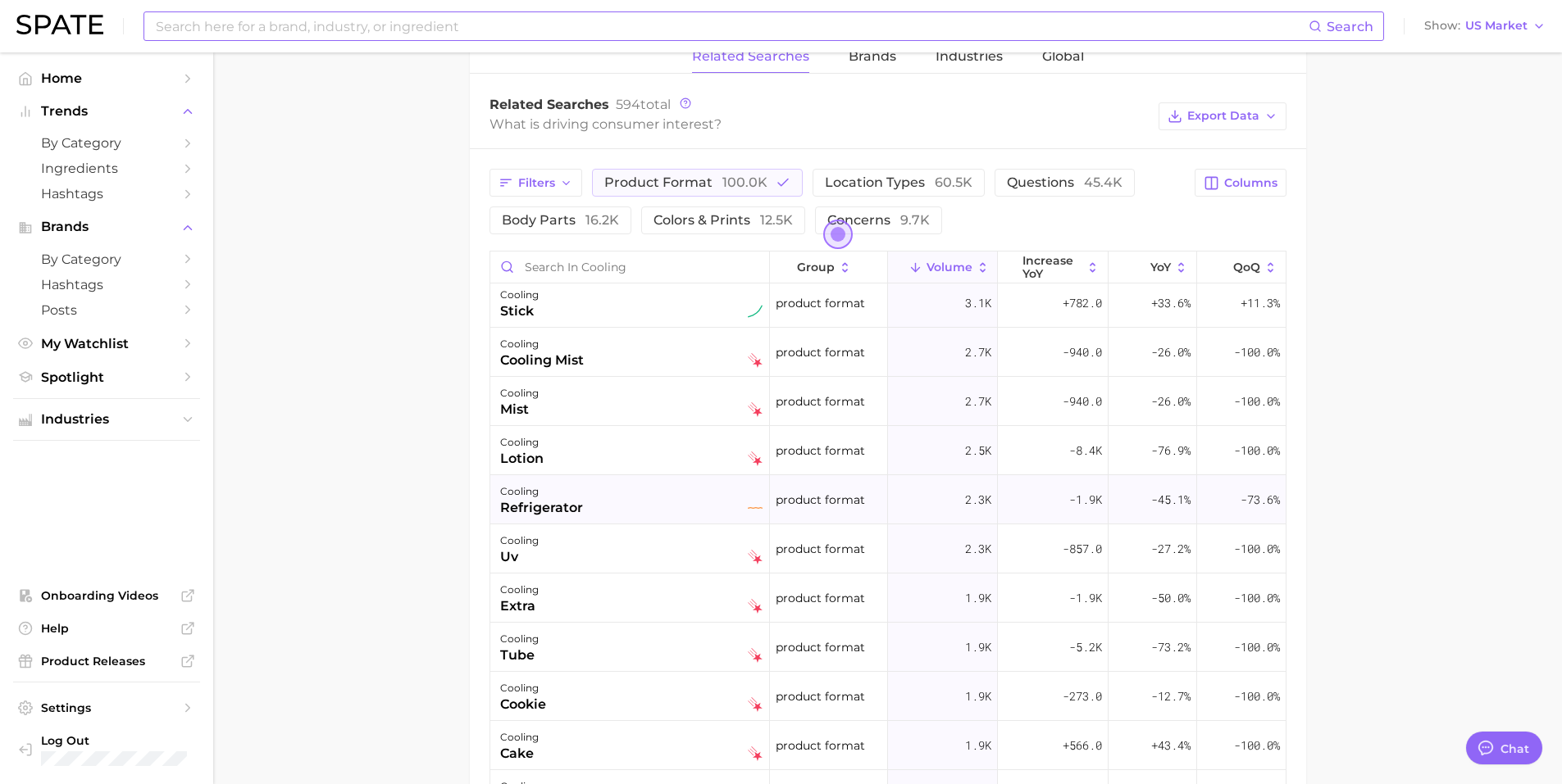
scroll to position [573, 0]
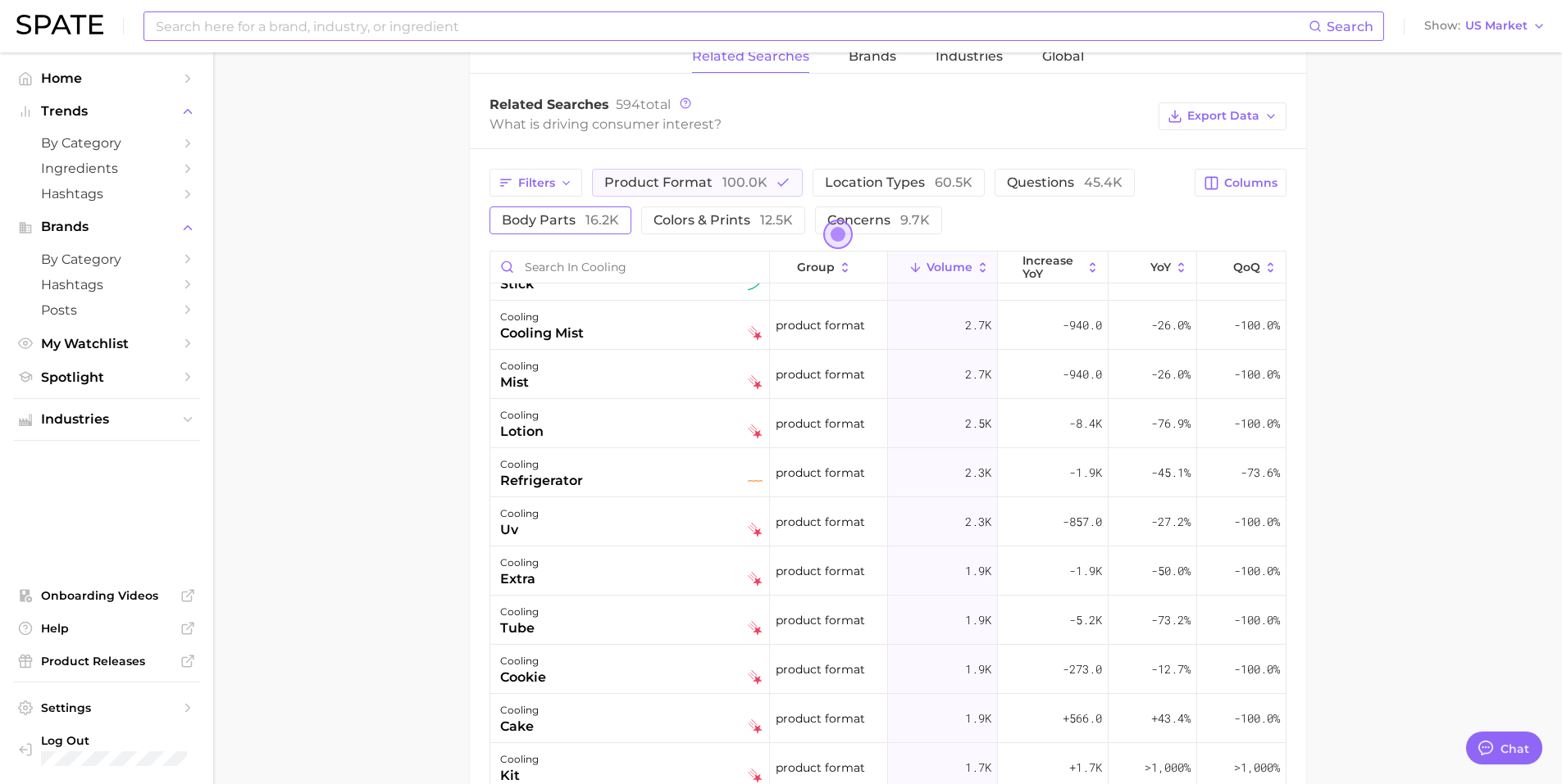
click at [555, 228] on button "body parts 16.2k" at bounding box center [560, 220] width 142 height 28
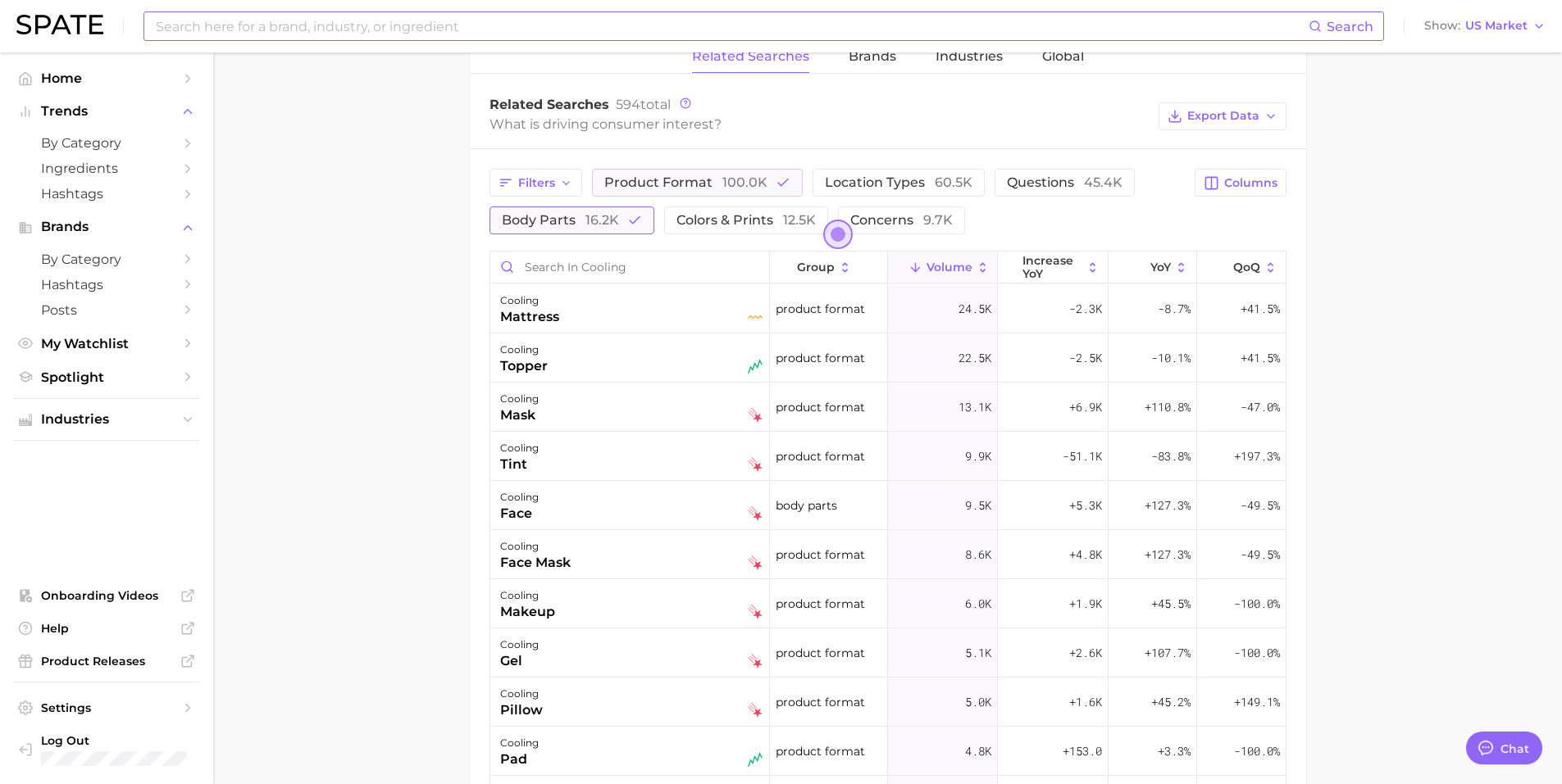
click at [588, 215] on span "16.2k" at bounding box center [601, 220] width 34 height 15
click at [663, 183] on span "product format 100.0k" at bounding box center [686, 182] width 163 height 15
click at [867, 213] on span "concerns 9.7k" at bounding box center [878, 220] width 102 height 15
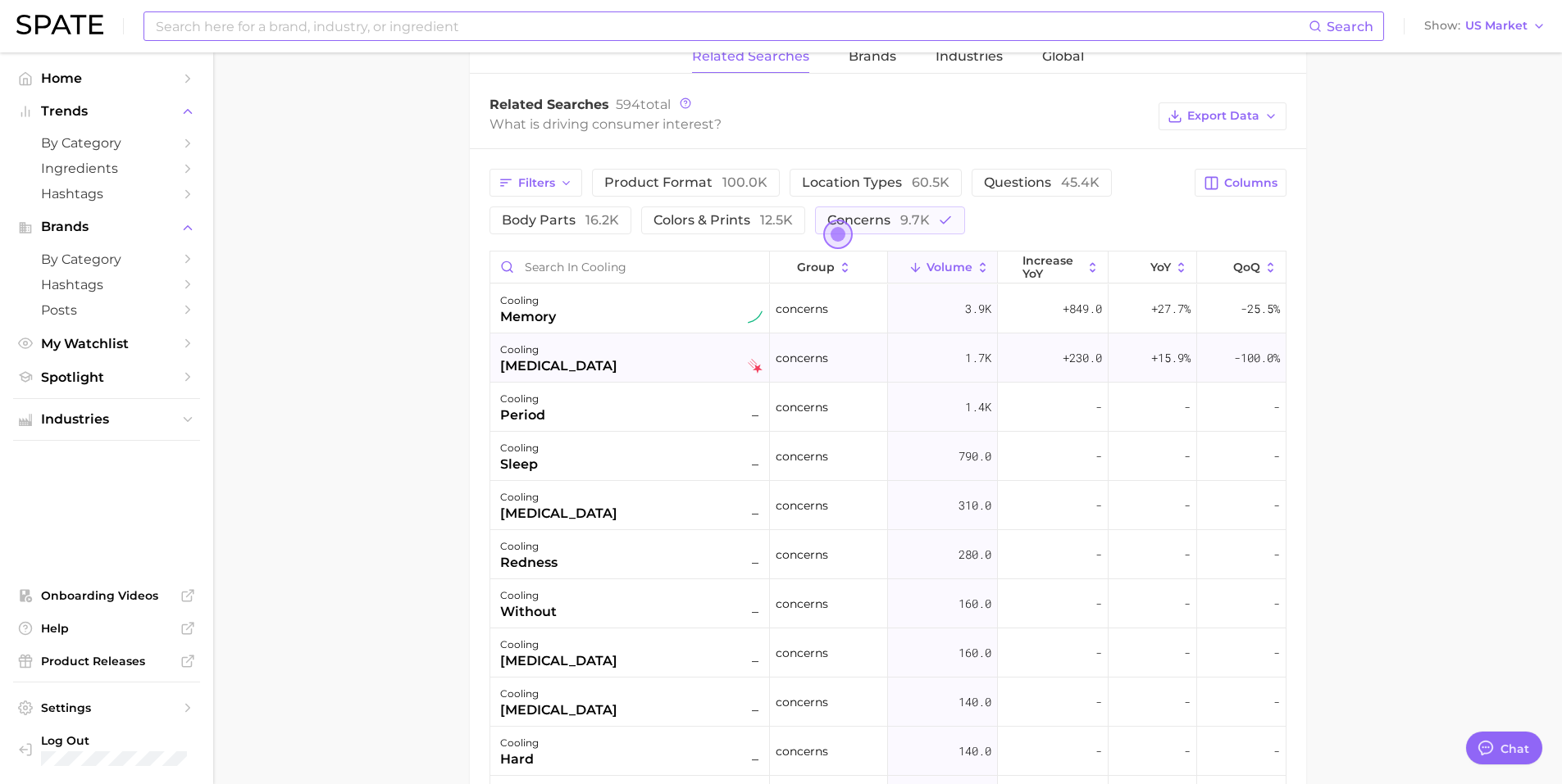
click at [627, 361] on div "cooling [MEDICAL_DATA]" at bounding box center [631, 358] width 262 height 36
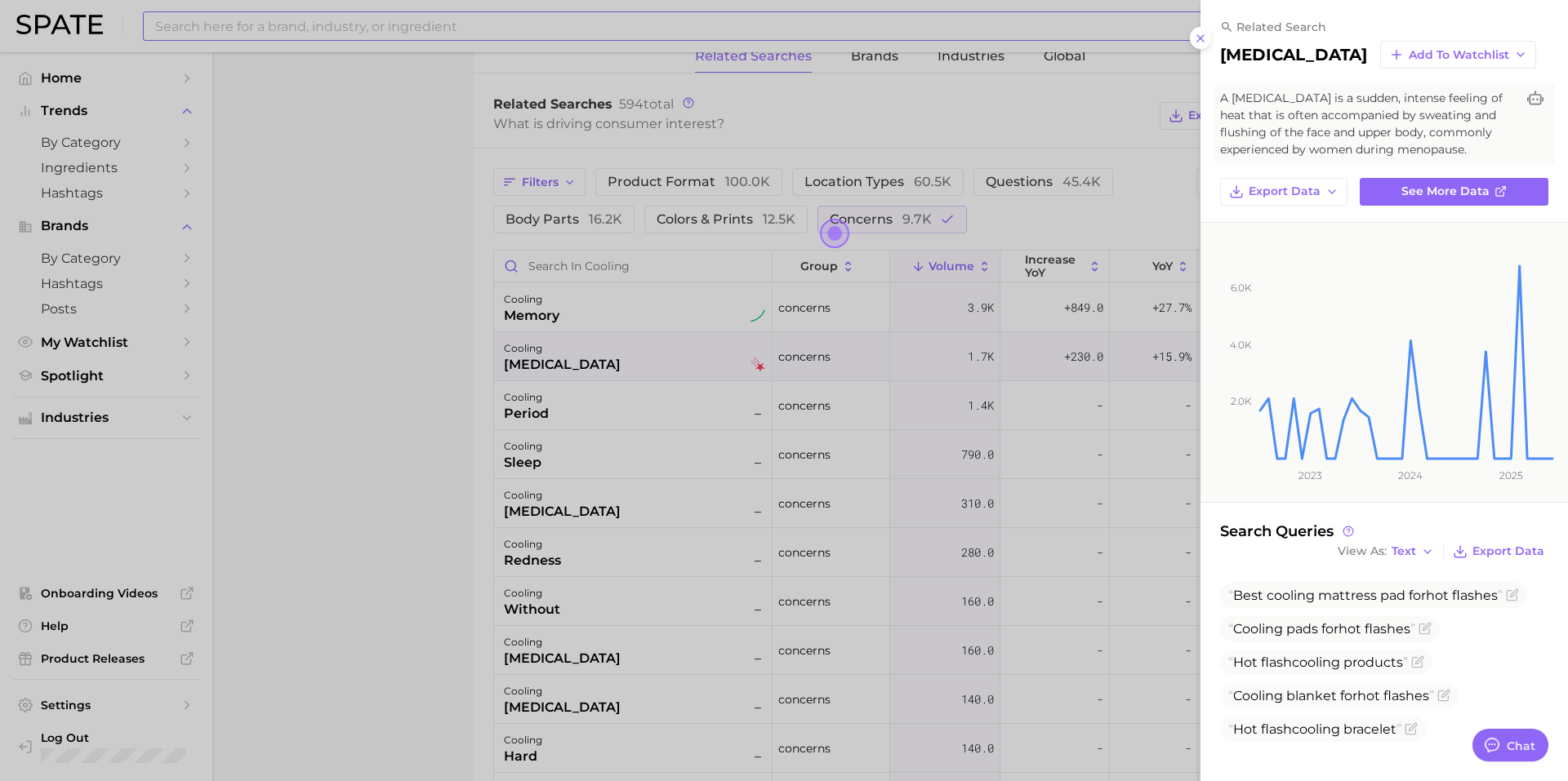
click at [368, 455] on div at bounding box center [784, 390] width 1568 height 781
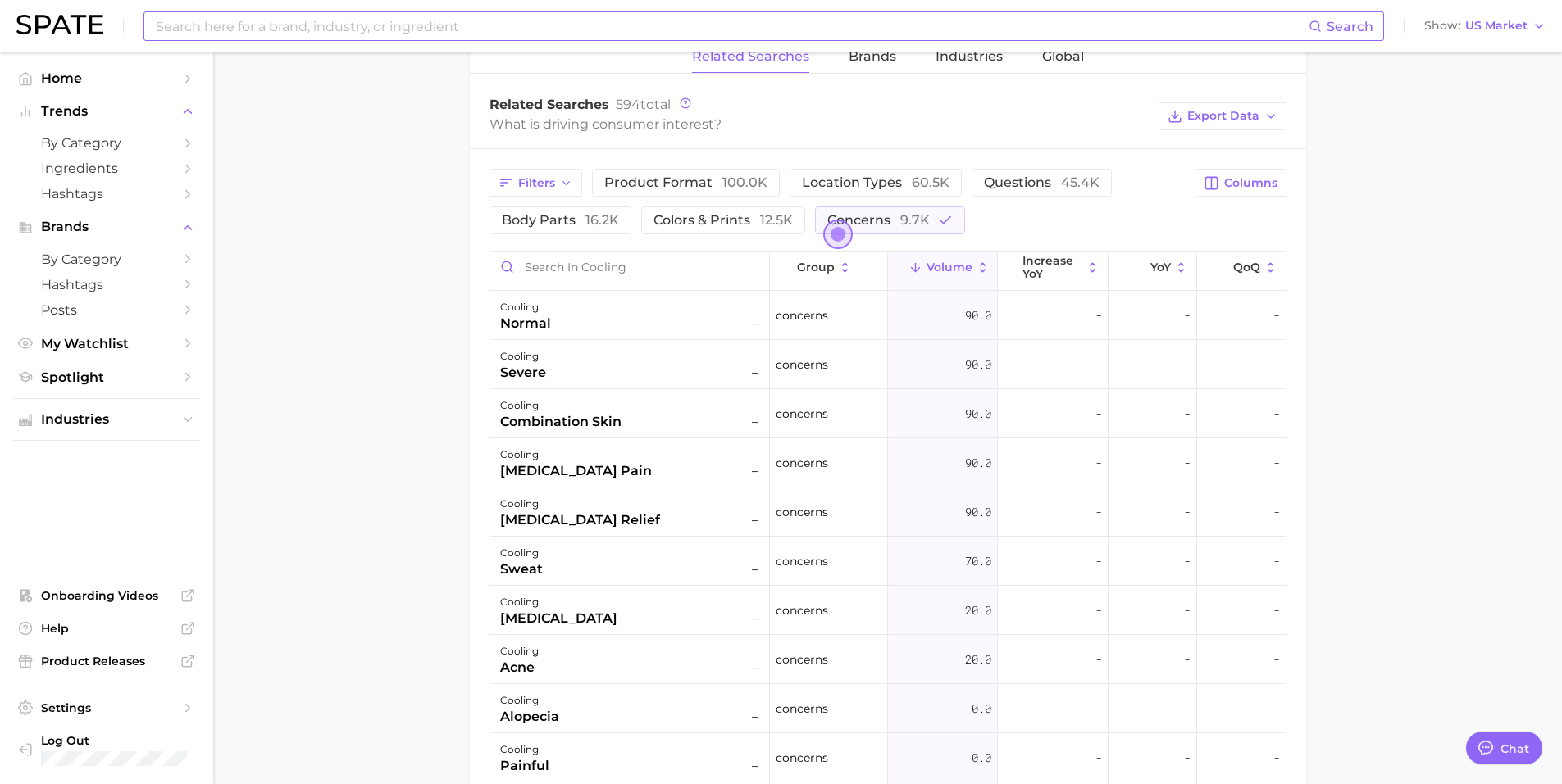
scroll to position [819, 0]
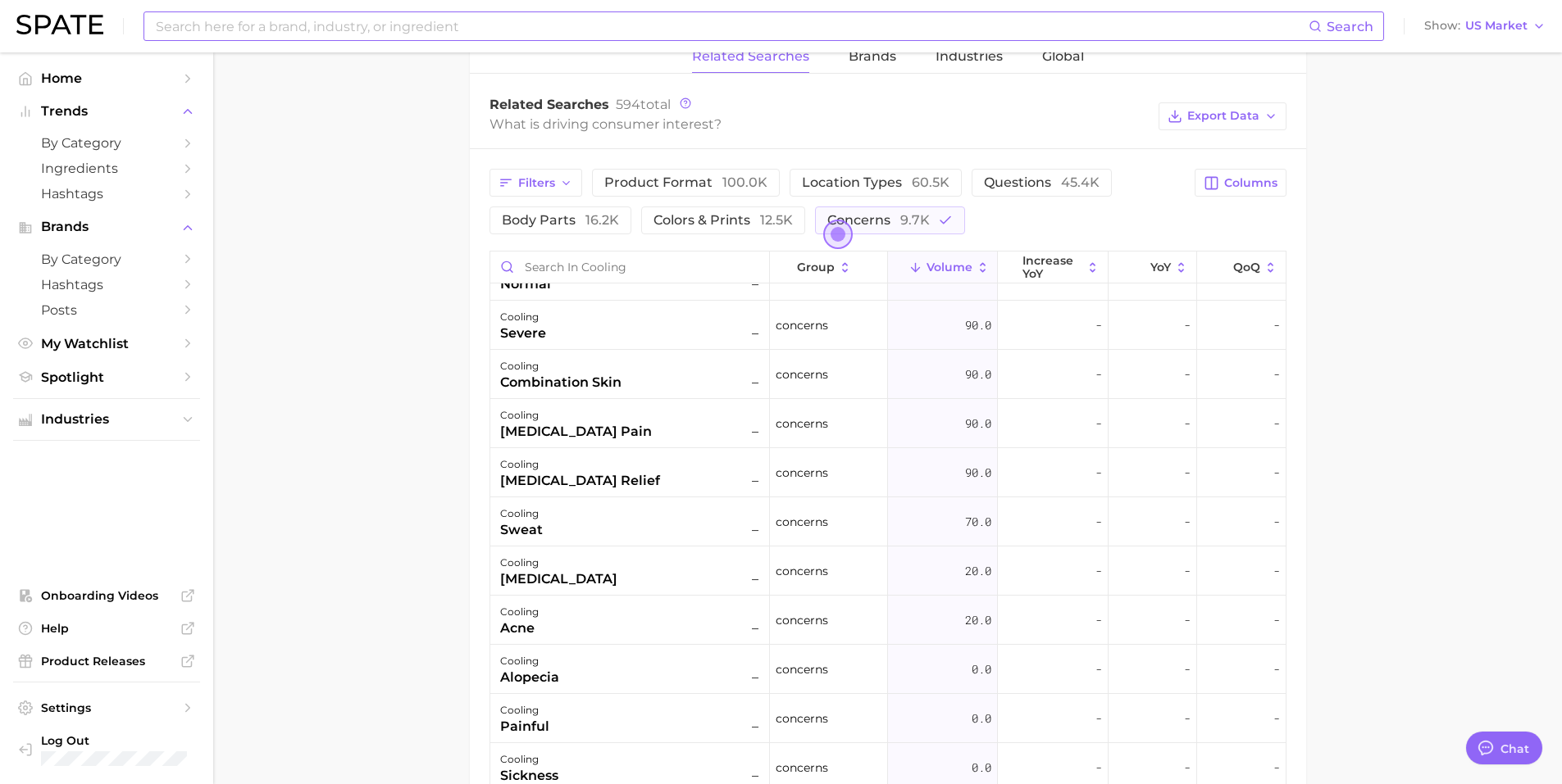
click at [217, 26] on input at bounding box center [731, 26] width 1154 height 28
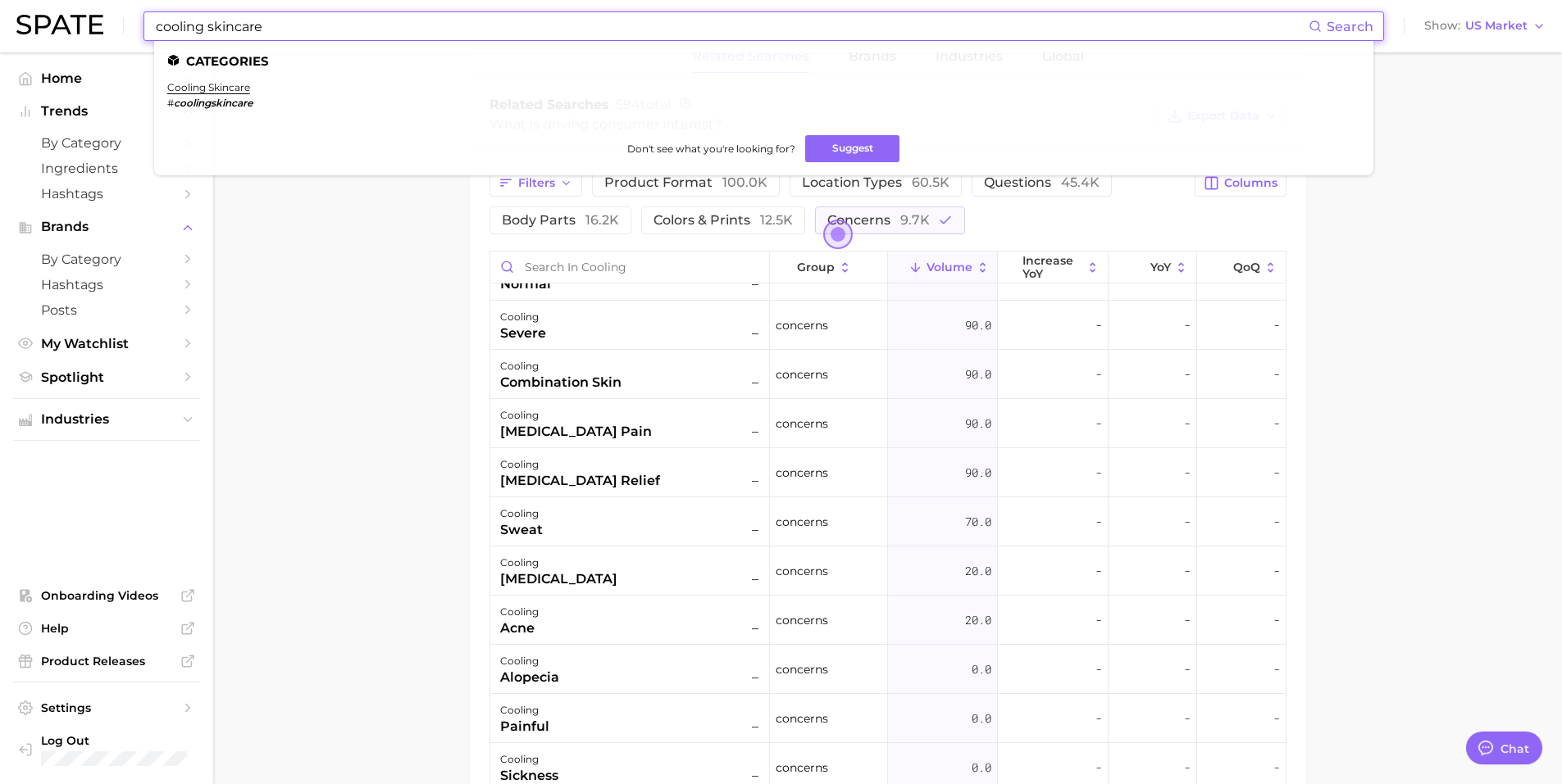
type input "cooling skincare"
click at [226, 85] on link "cooling skincare" at bounding box center [209, 87] width 82 height 12
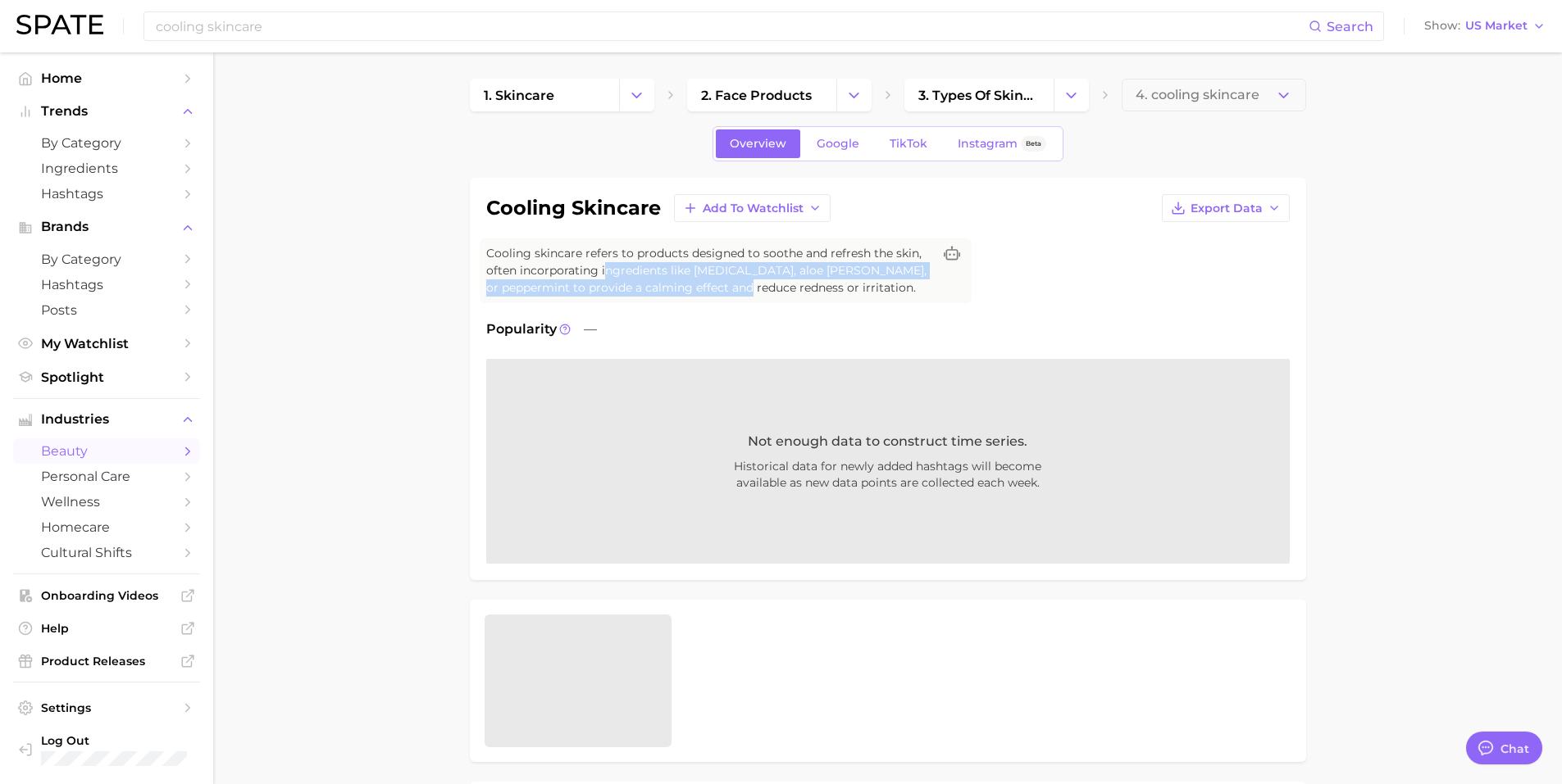
drag, startPoint x: 615, startPoint y: 277, endPoint x: 747, endPoint y: 285, distance: 132.2
click at [747, 285] on span "Cooling skincare refers to products designed to soothe and refresh the skin, of…" at bounding box center [710, 271] width 446 height 52
click at [761, 287] on span "Cooling skincare refers to products designed to soothe and refresh the skin, of…" at bounding box center [710, 271] width 446 height 52
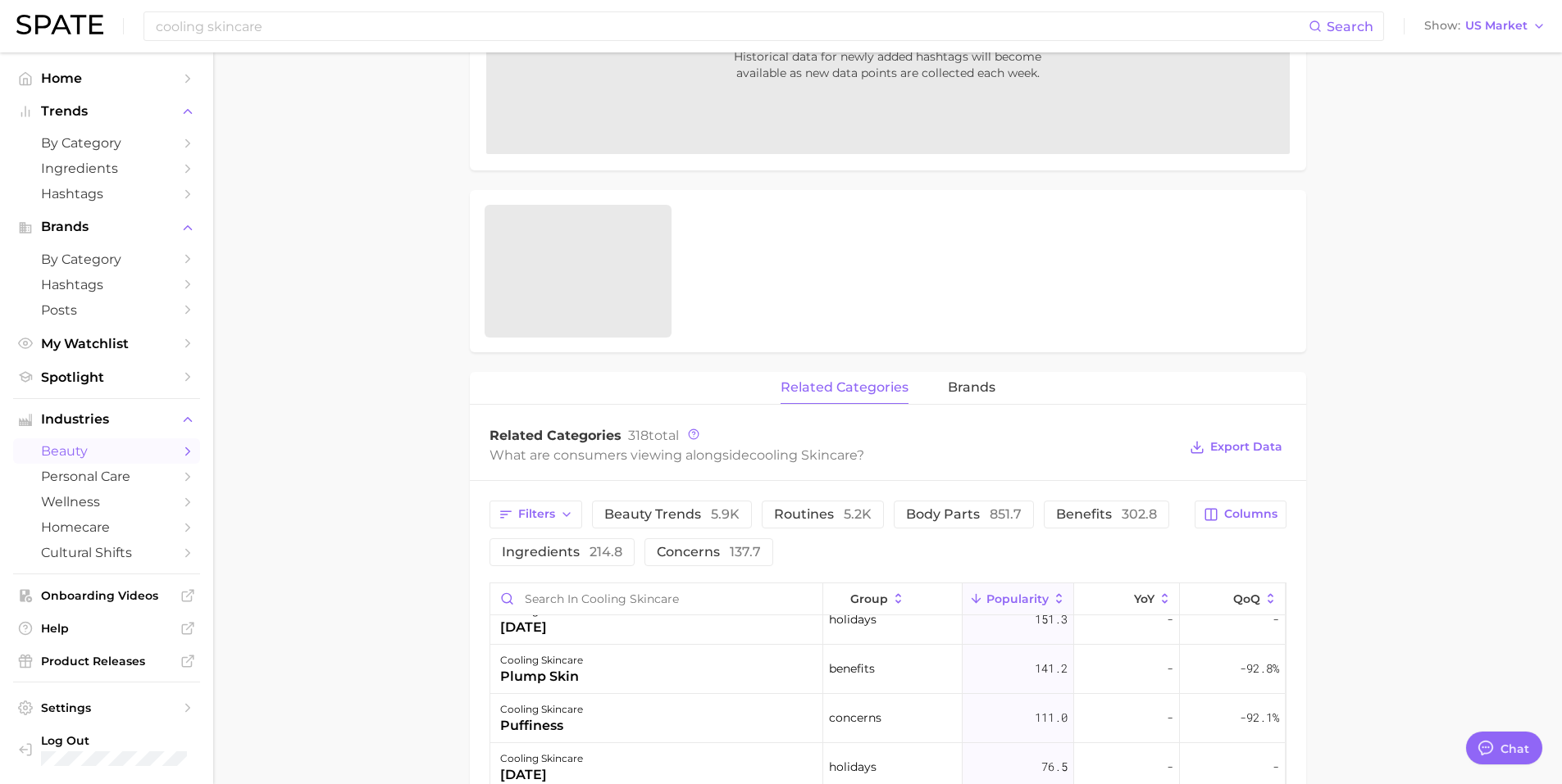
scroll to position [573, 0]
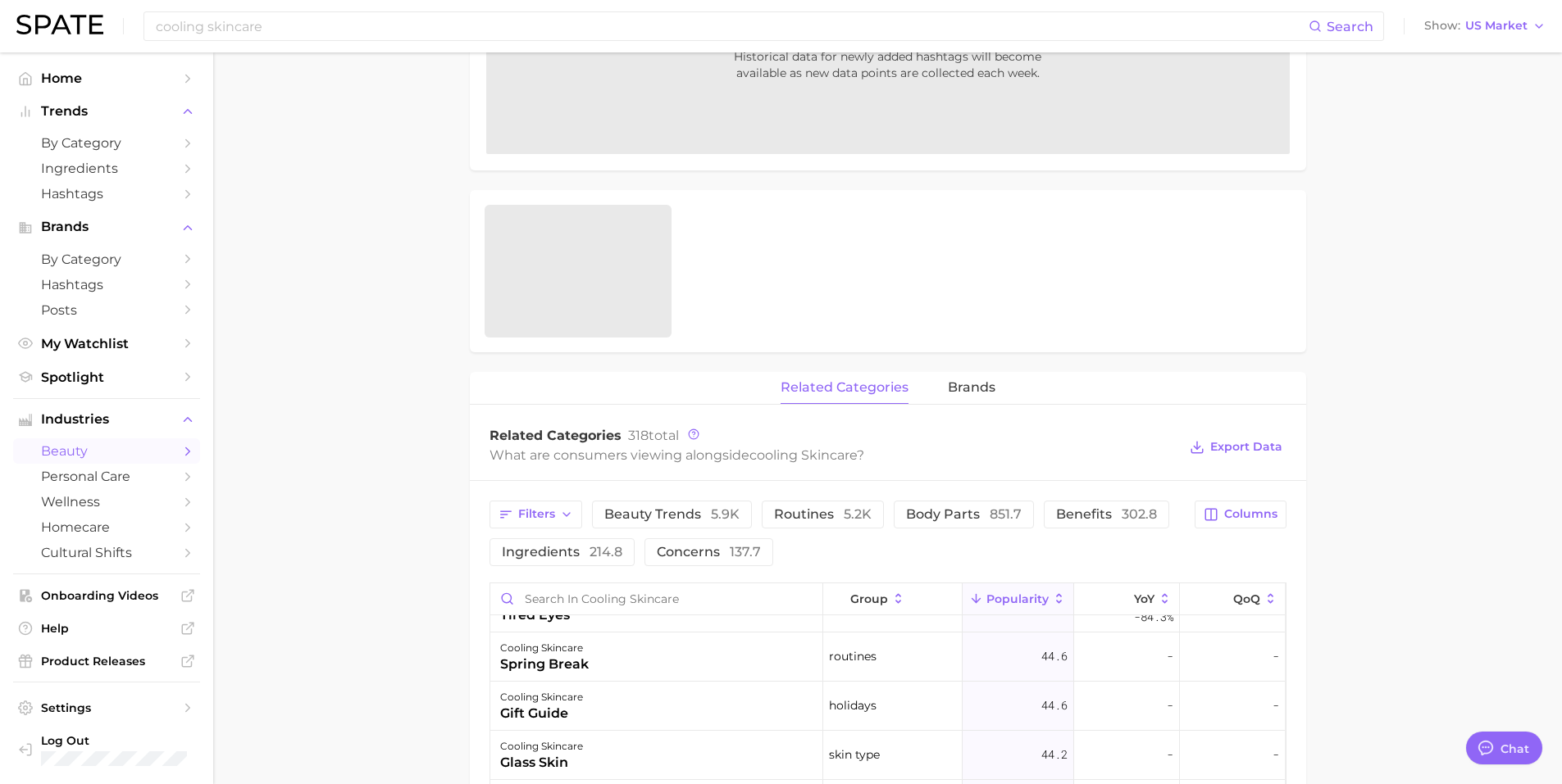
click at [318, 585] on main "1. skincare 2. face products 3. types of skincare 4. cooling skincare Overview …" at bounding box center [888, 556] width 1348 height 1826
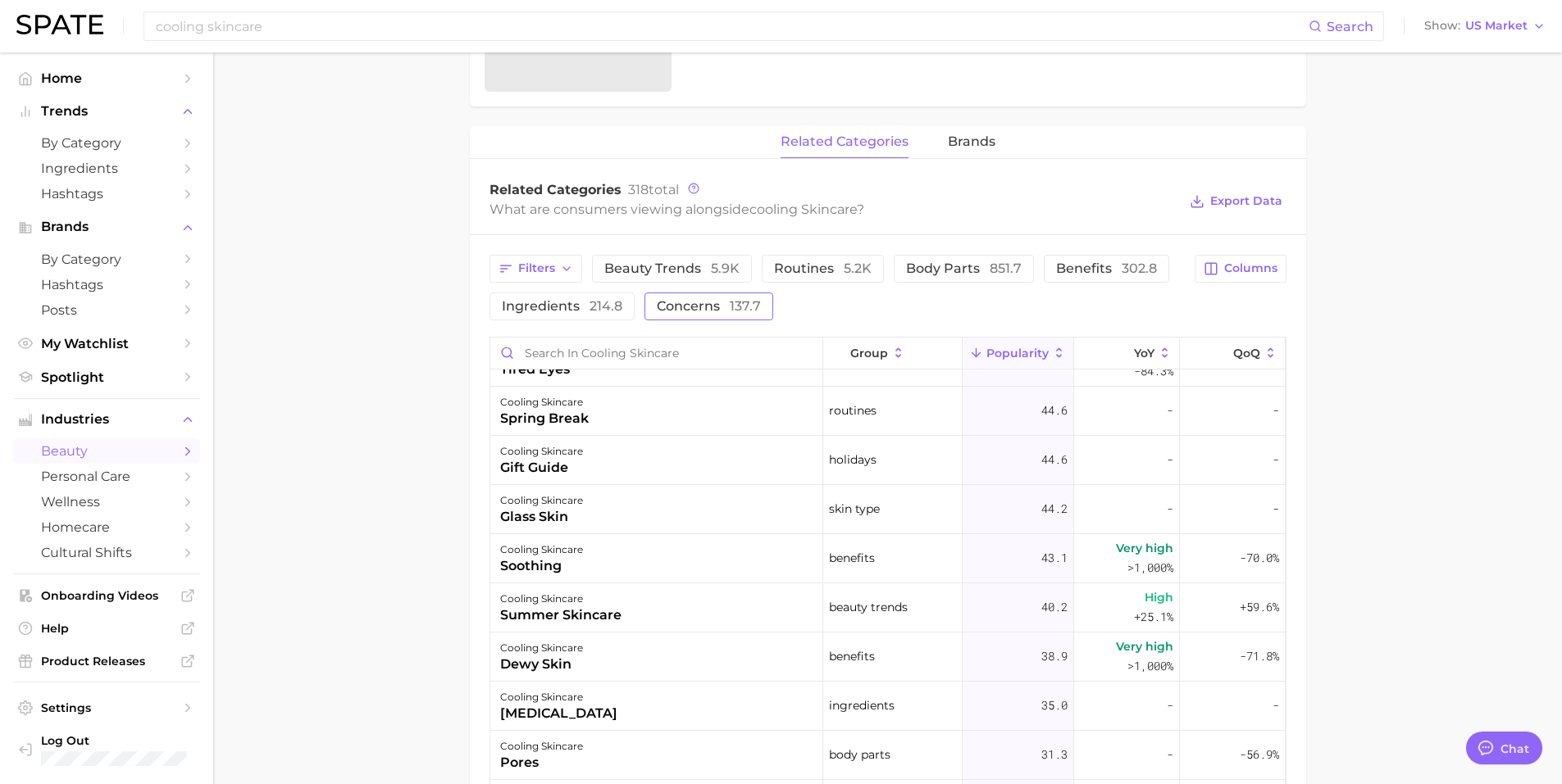
click at [685, 311] on span "concerns 137.7" at bounding box center [709, 306] width 104 height 13
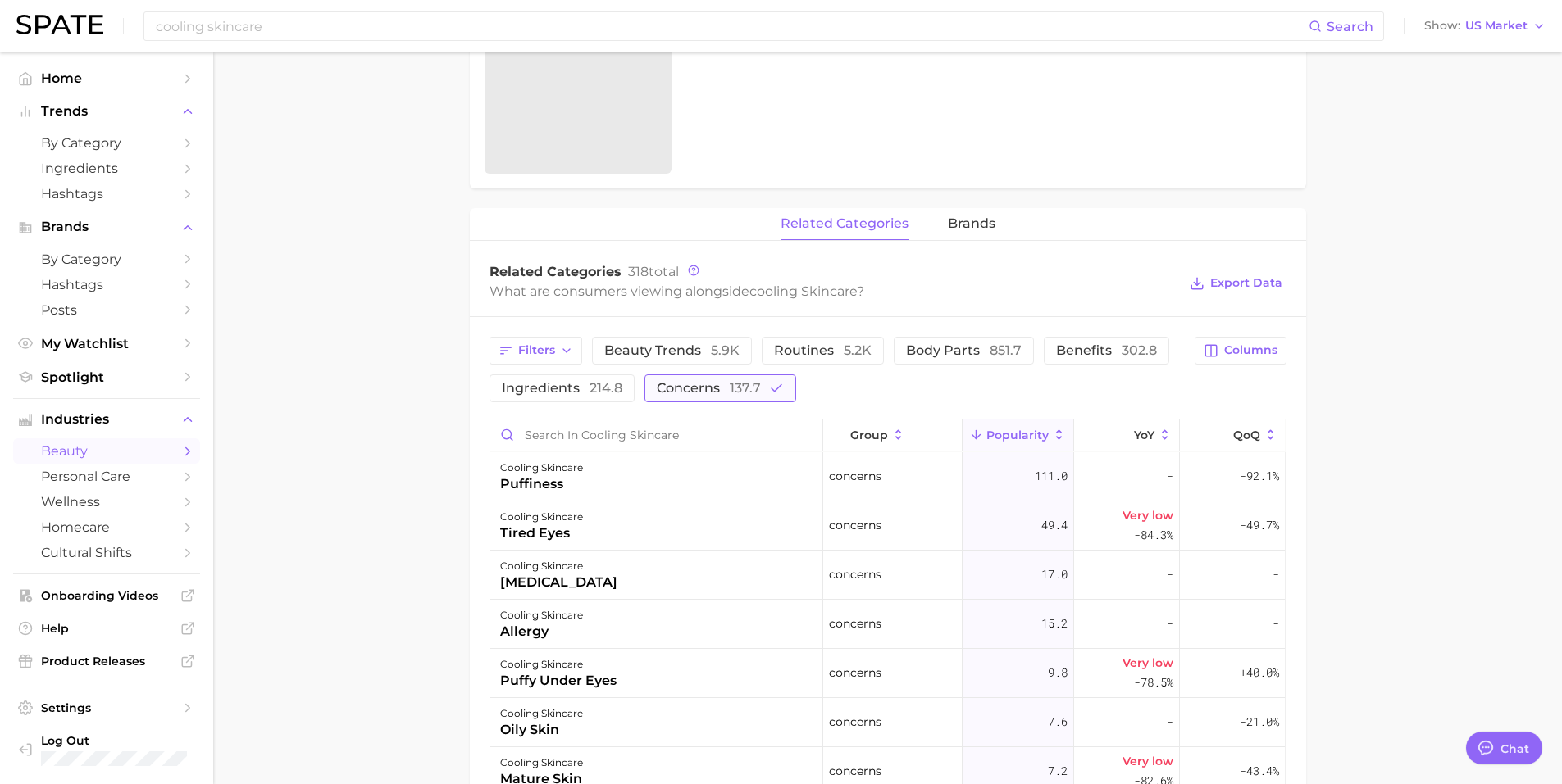
click at [714, 379] on button "concerns 137.7" at bounding box center [720, 388] width 151 height 28
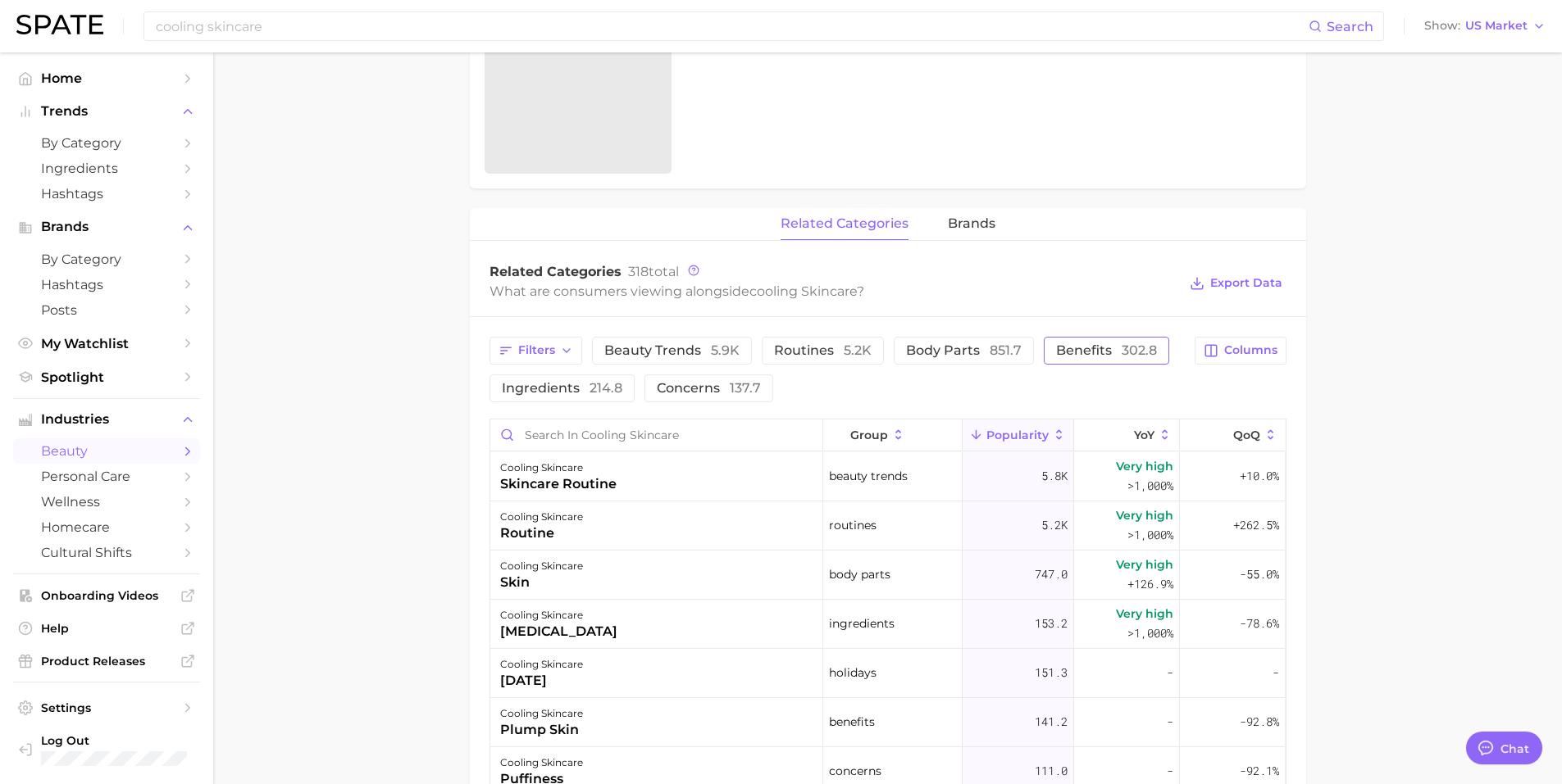
click at [1066, 347] on span "benefits 302.8" at bounding box center [1106, 351] width 101 height 13
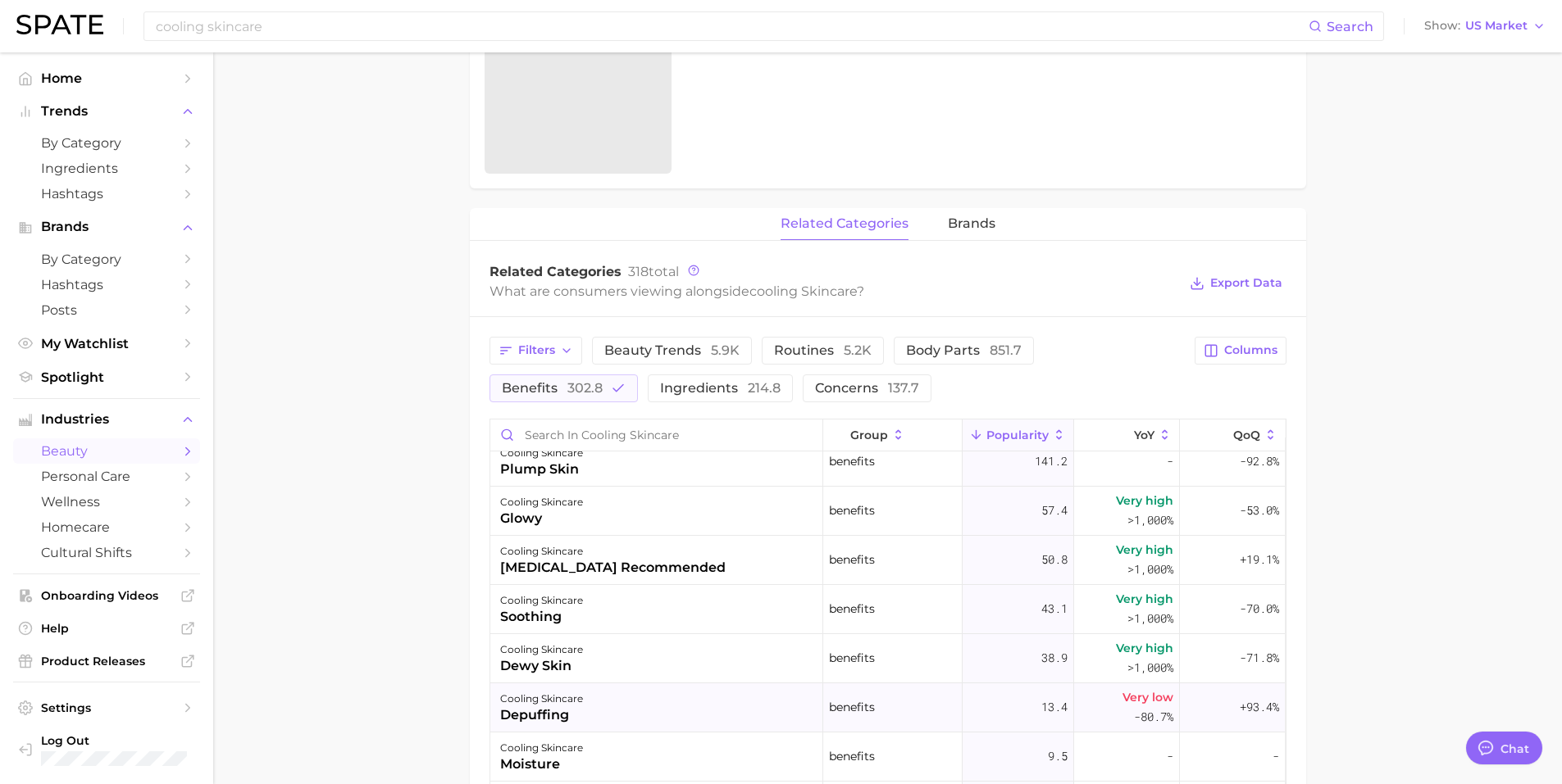
scroll to position [0, 0]
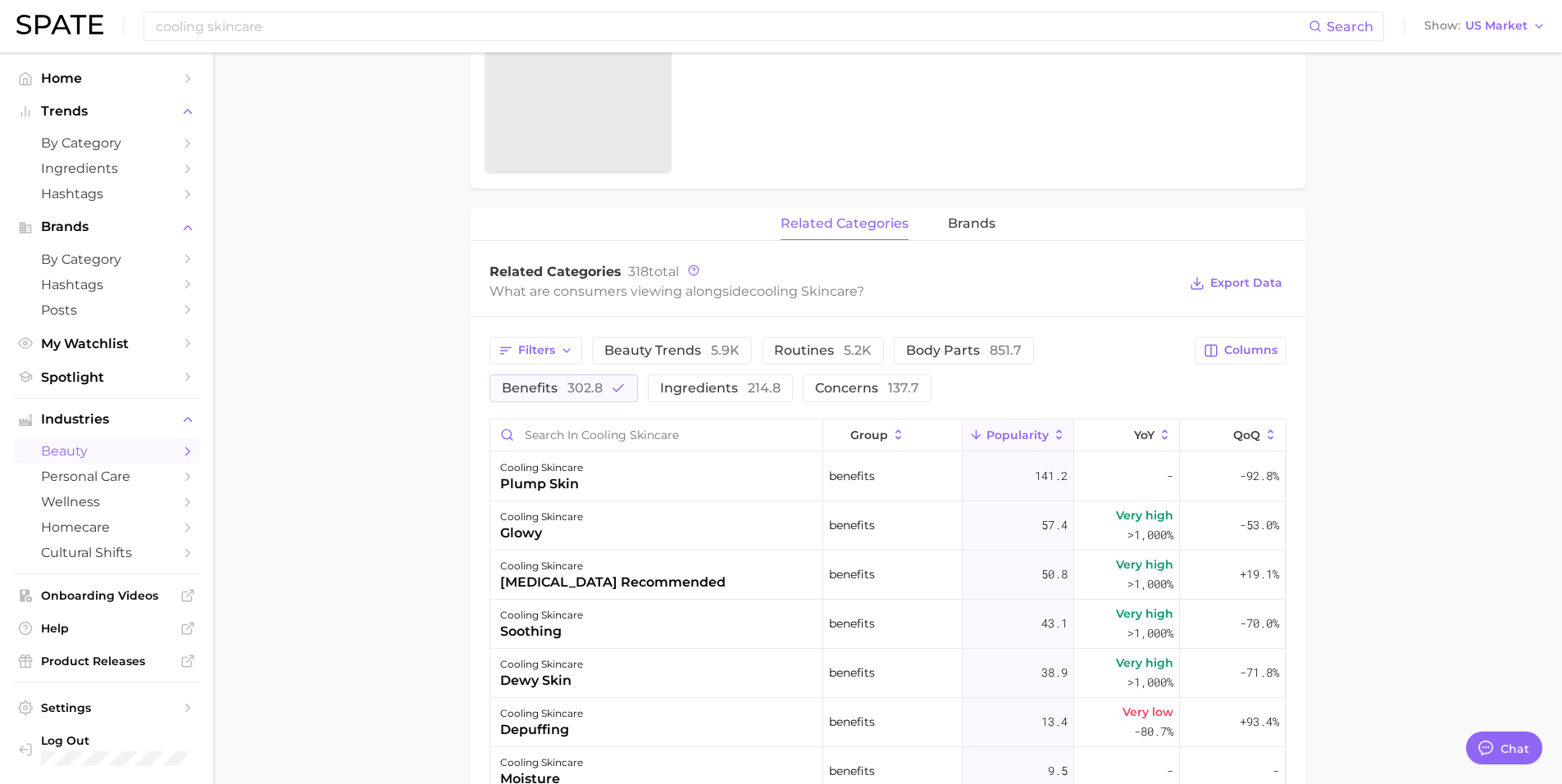
click at [578, 381] on div "Filters beauty trends 5.9k routines 5.2k body parts 851.7 benefits 302.8 ingred…" at bounding box center [888, 770] width 836 height 906
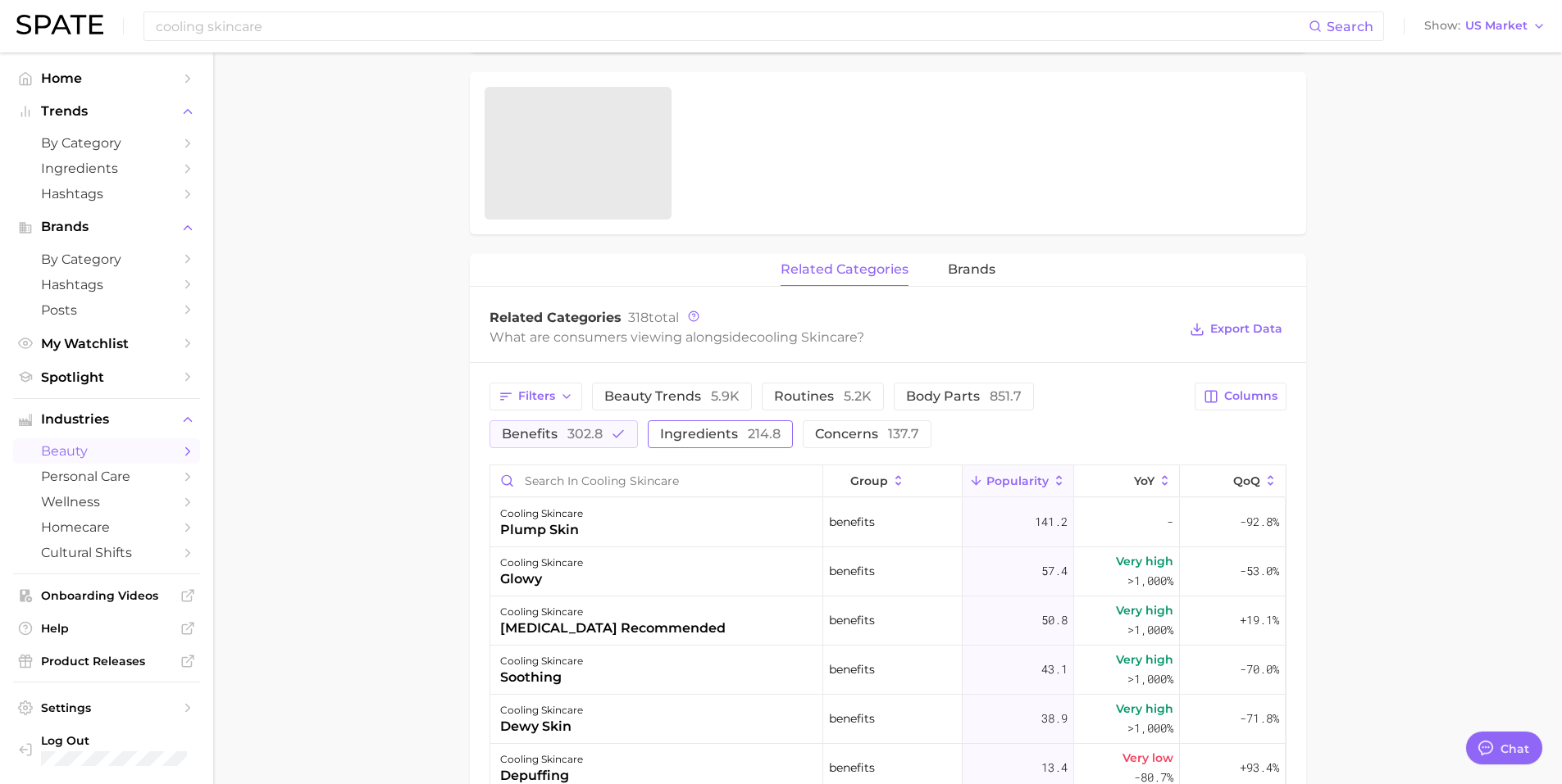
click at [716, 422] on button "ingredients 214.8" at bounding box center [720, 434] width 146 height 28
click at [734, 436] on span "ingredients 214.8" at bounding box center [720, 435] width 121 height 13
click at [859, 432] on span "concerns 137.7" at bounding box center [867, 435] width 104 height 13
click at [804, 388] on button "routines 5.2k" at bounding box center [823, 396] width 123 height 28
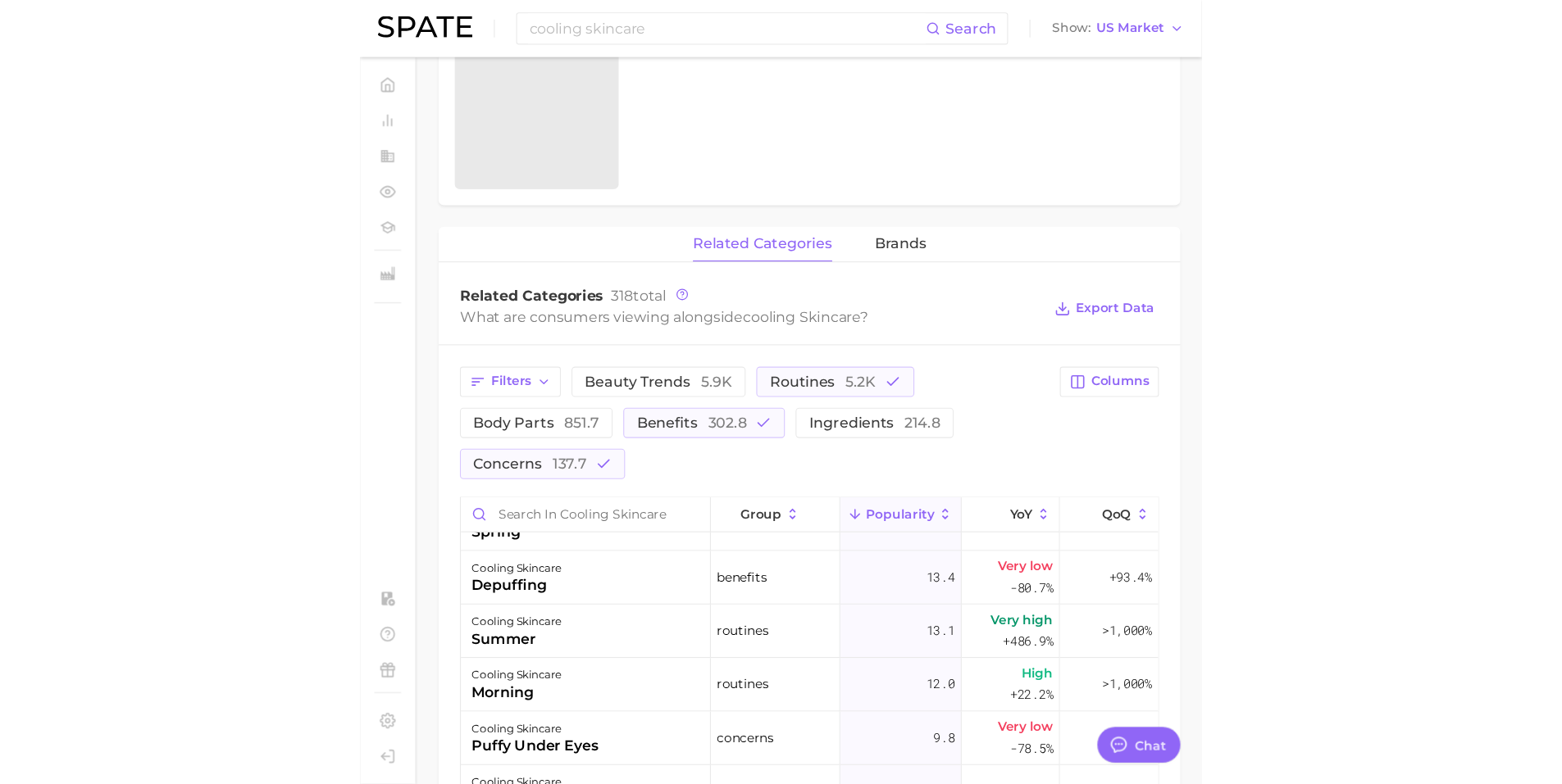
scroll to position [527, 0]
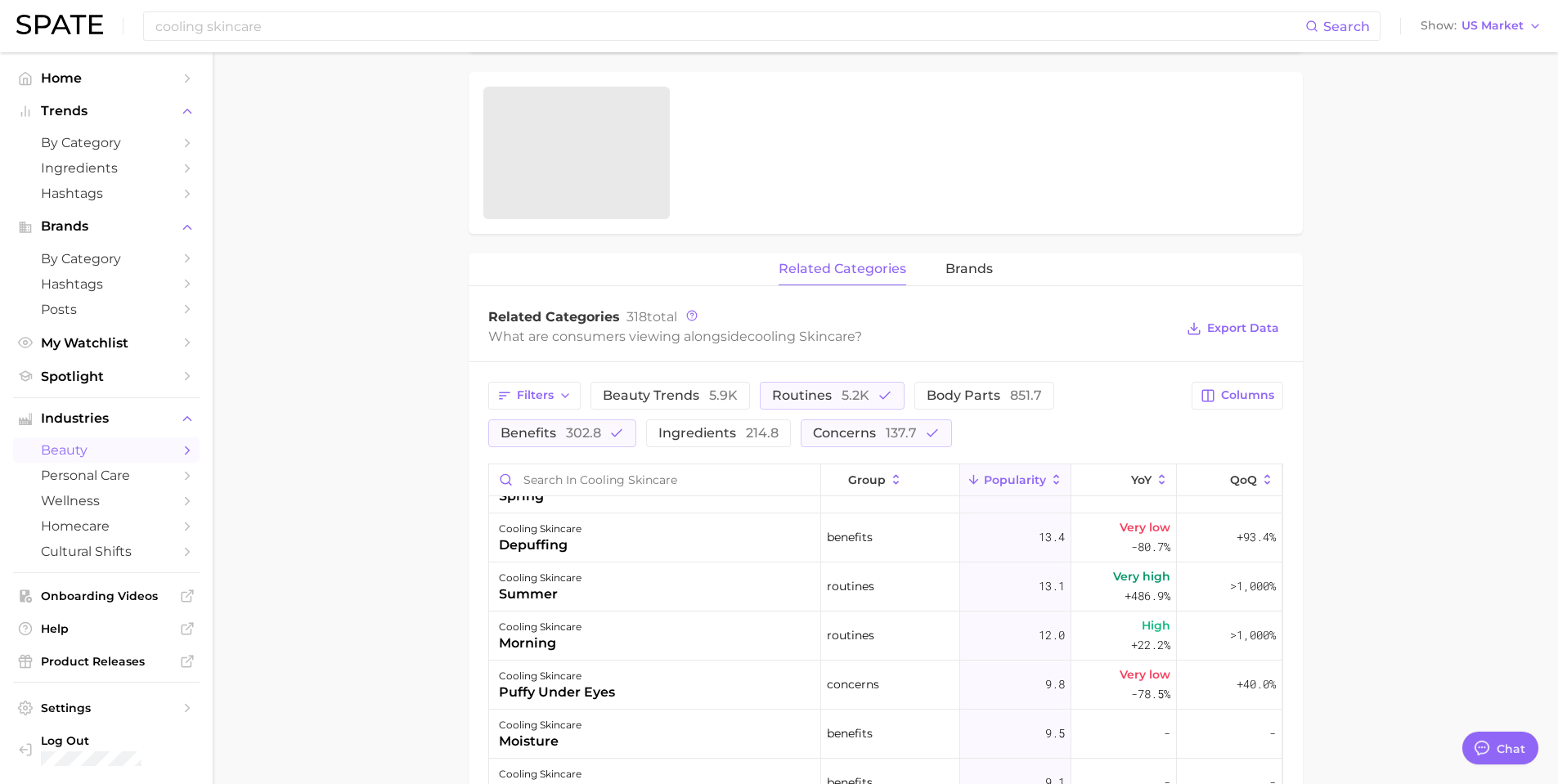
type textarea "x"
click at [307, 433] on main "1. skincare 2. face products 3. types of skincare 4. cooling skincare Overview …" at bounding box center [886, 436] width 1345 height 1822
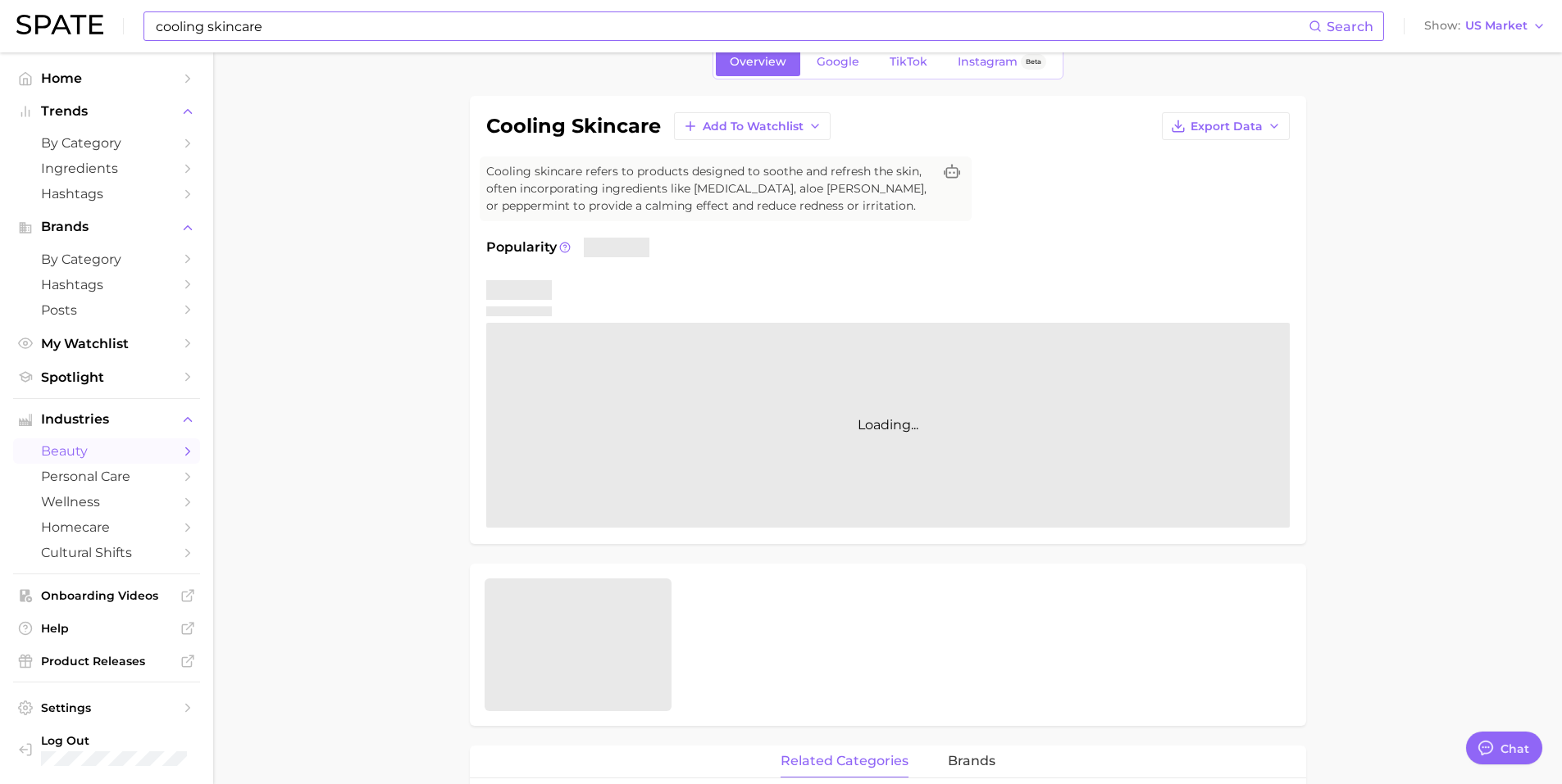
scroll to position [0, 0]
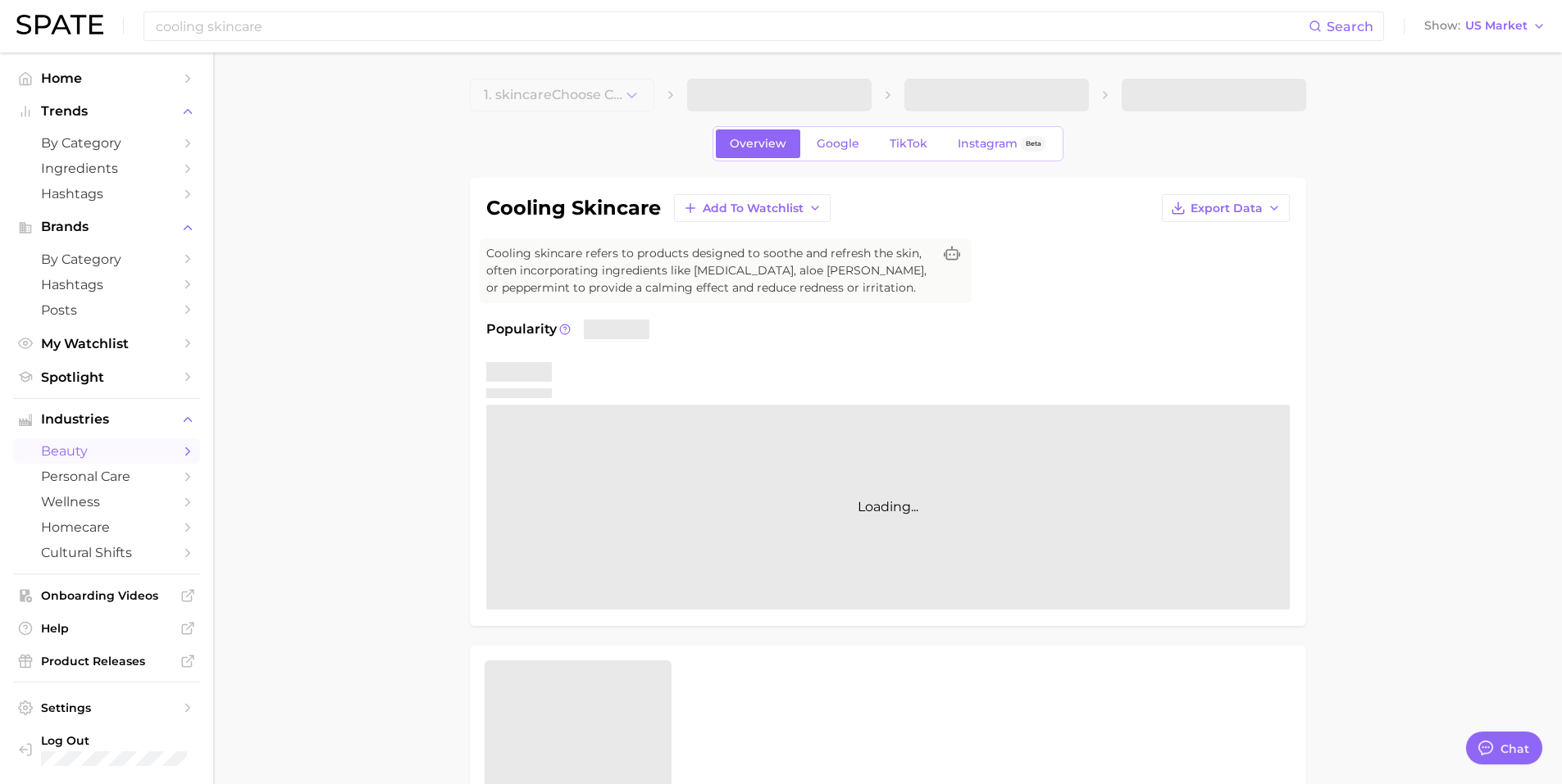
type textarea "x"
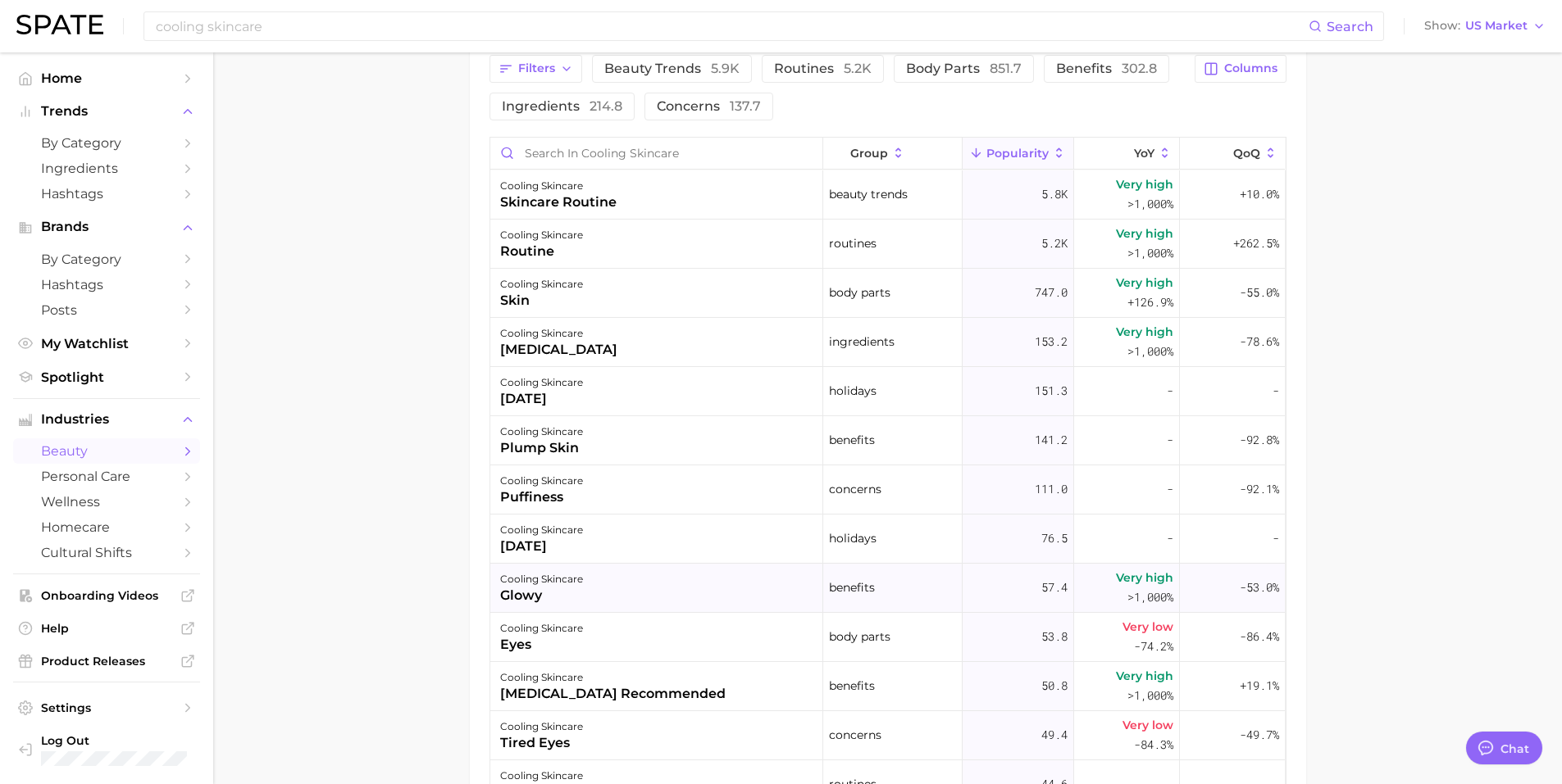
scroll to position [819, 0]
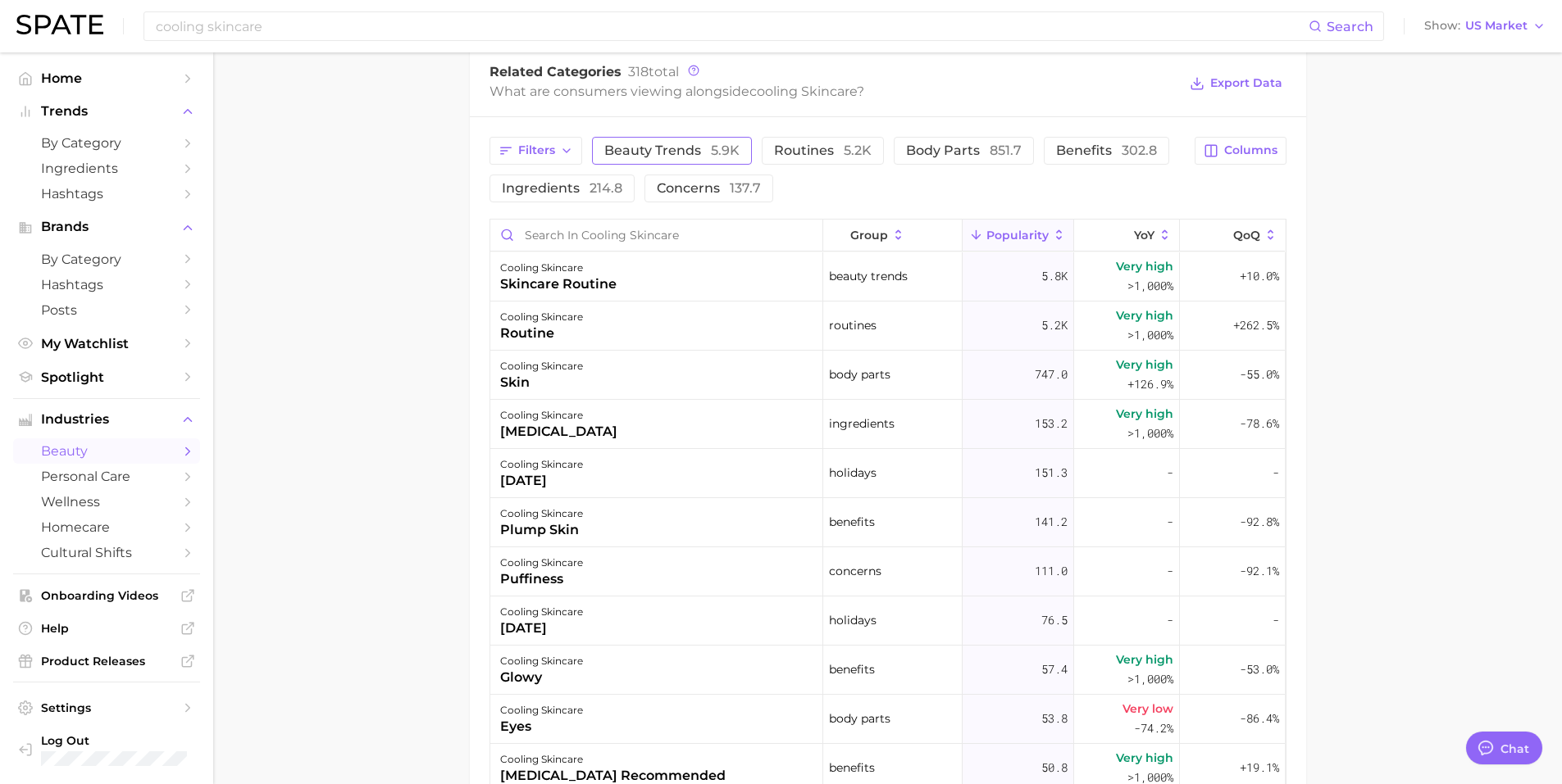
click at [639, 146] on span "beauty trends 5.9k" at bounding box center [671, 151] width 135 height 13
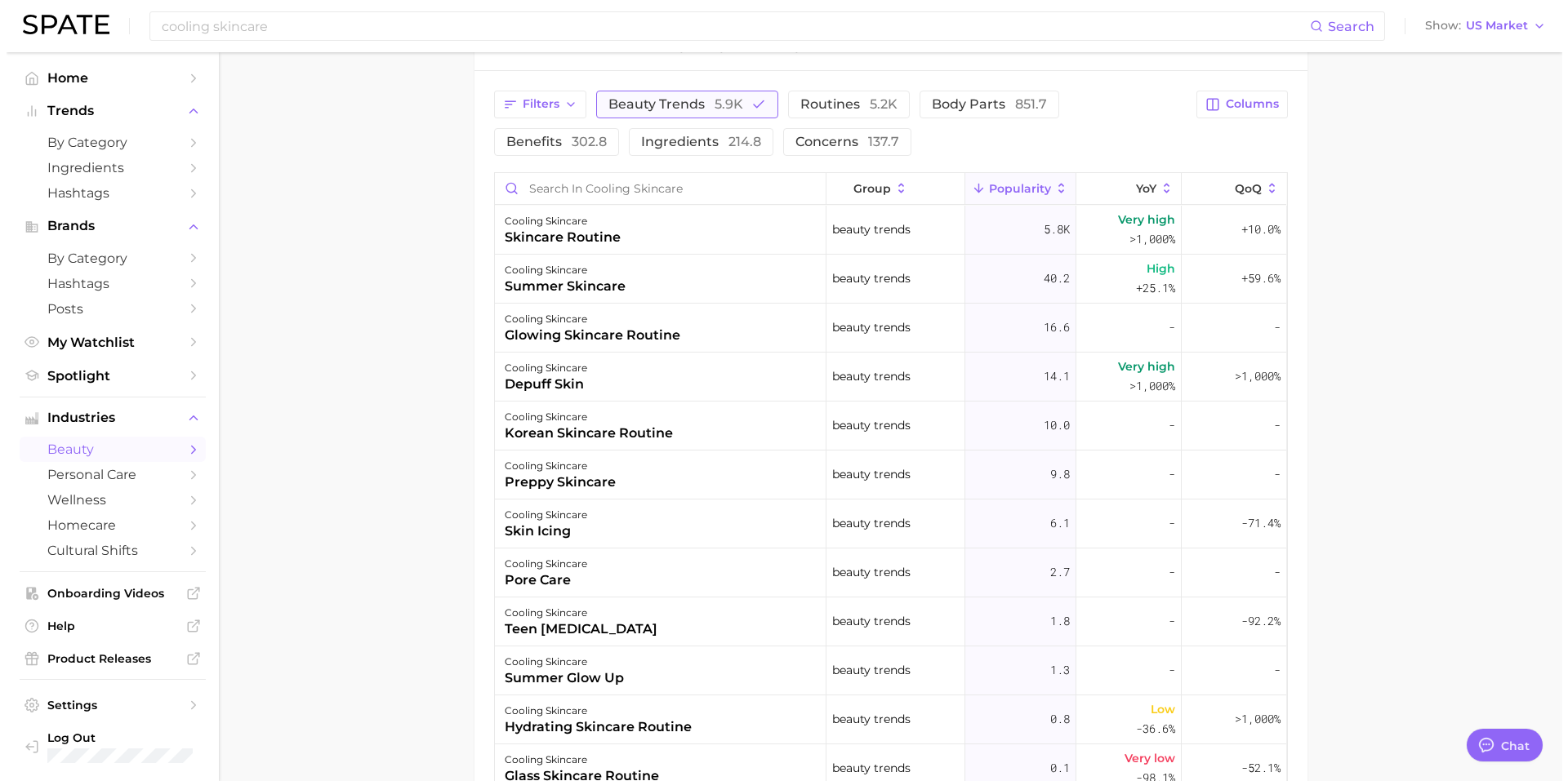
scroll to position [771, 0]
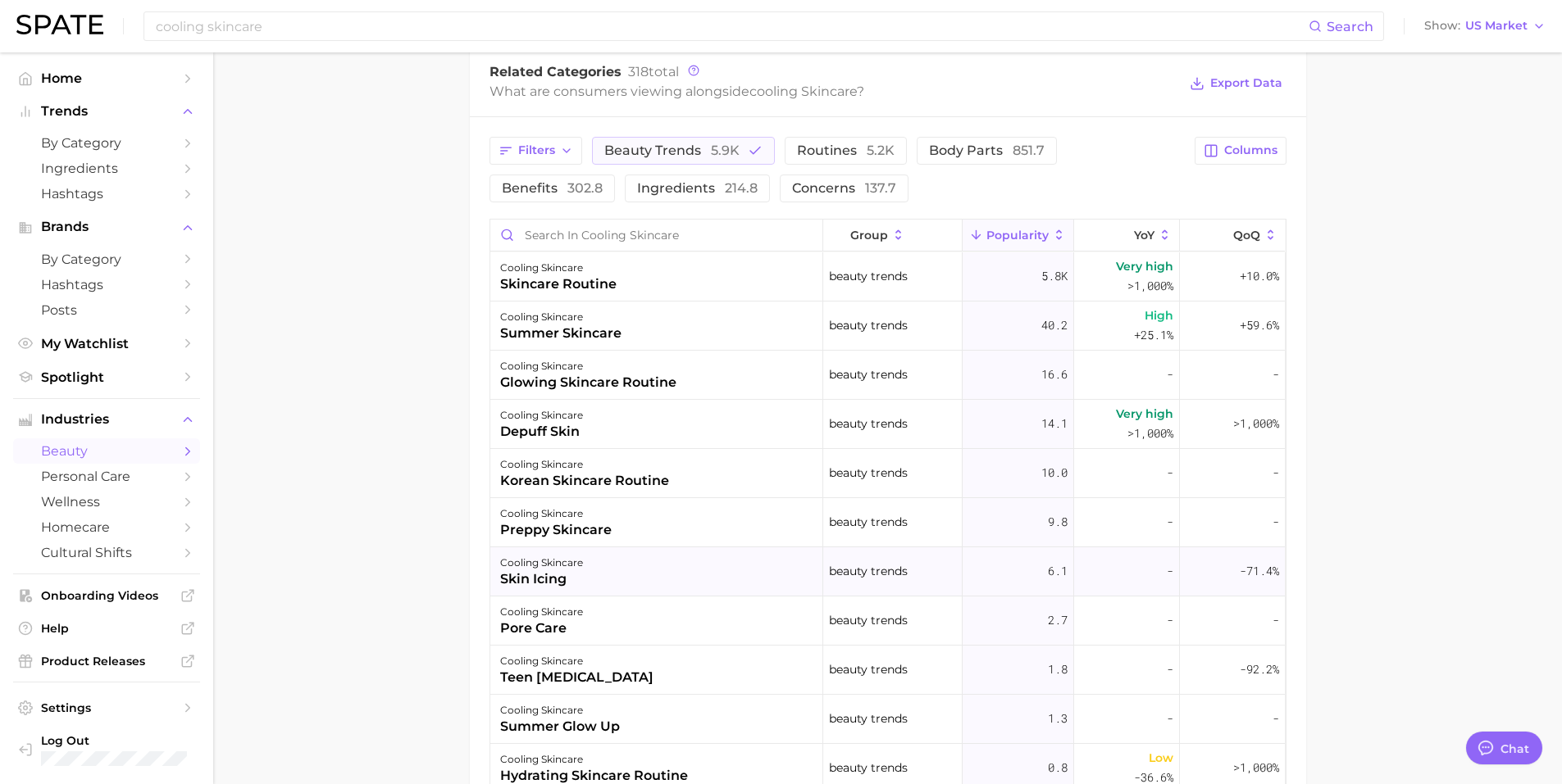
click at [539, 571] on div "skin icing" at bounding box center [541, 579] width 82 height 20
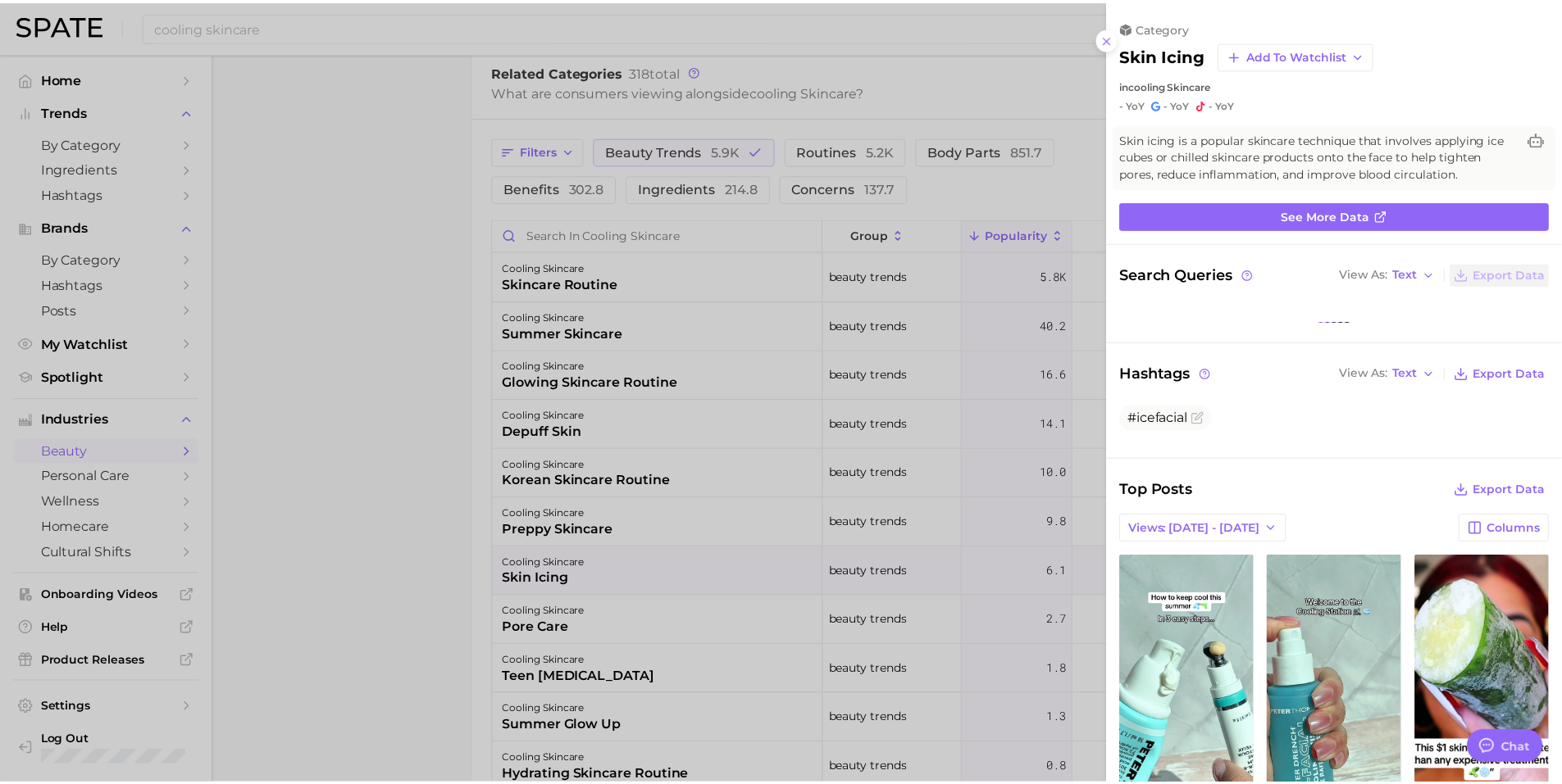
scroll to position [0, 0]
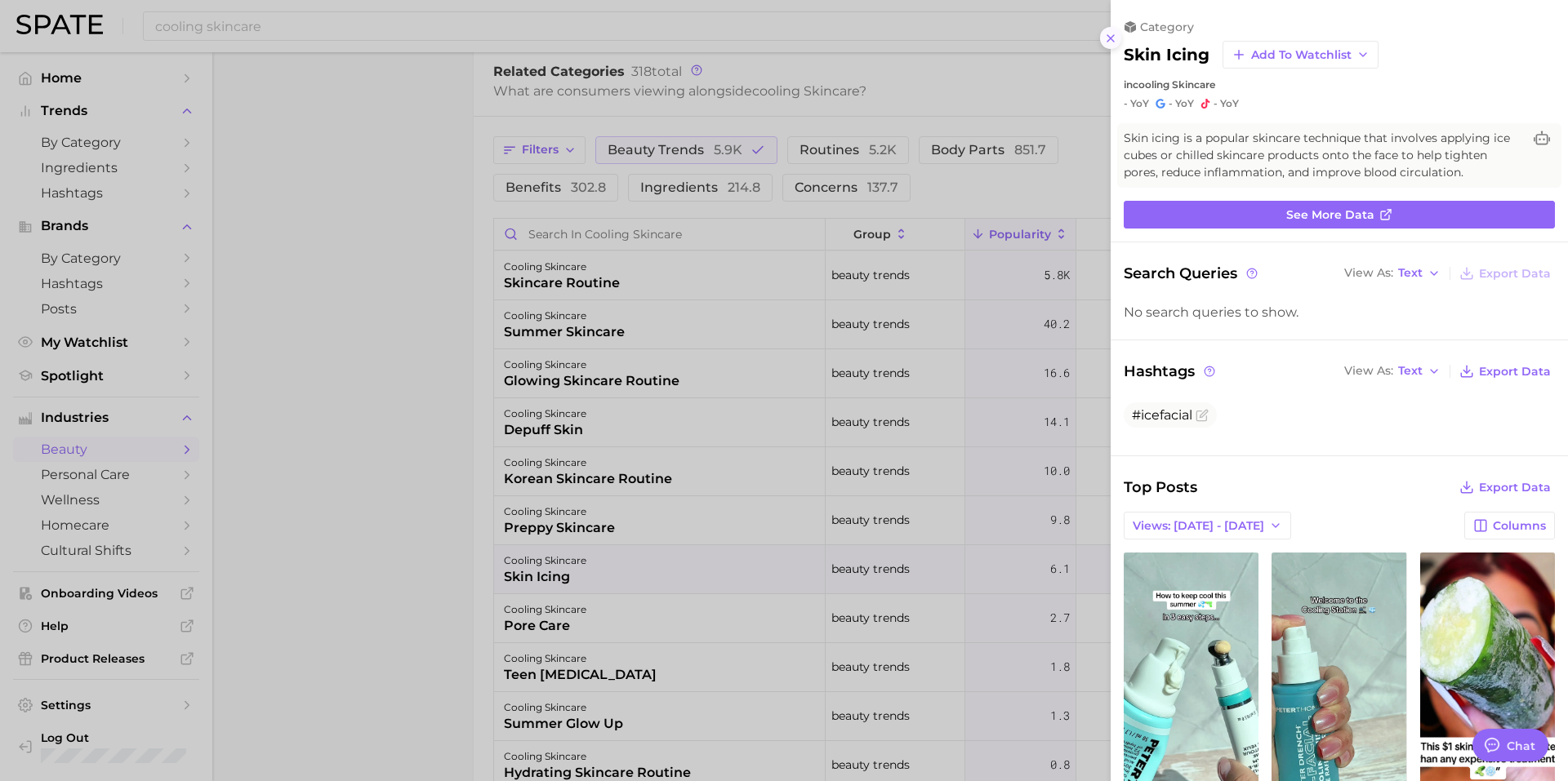
click at [1106, 37] on icon at bounding box center [1111, 38] width 13 height 13
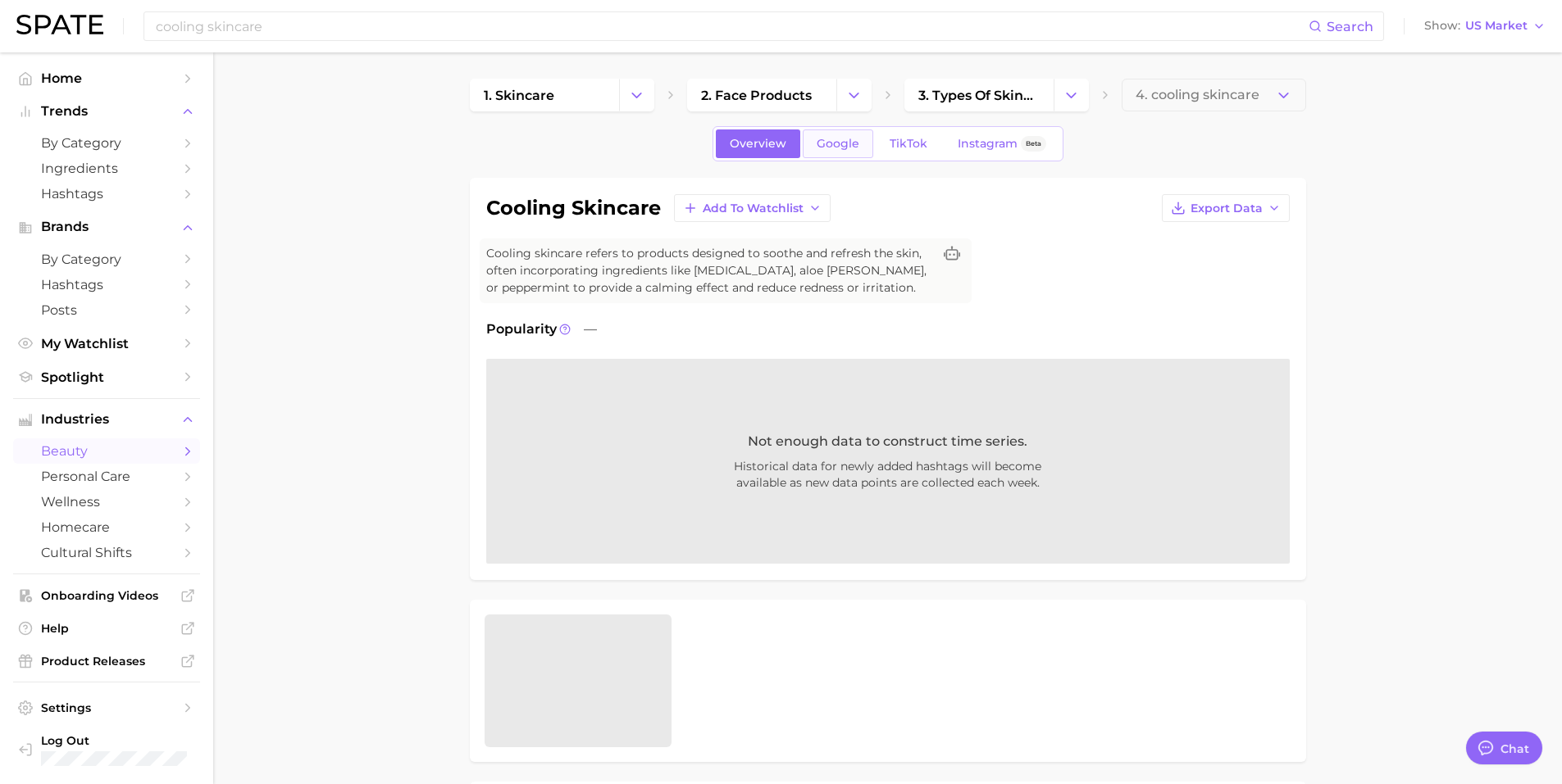
click at [844, 146] on span "Google" at bounding box center [838, 144] width 43 height 14
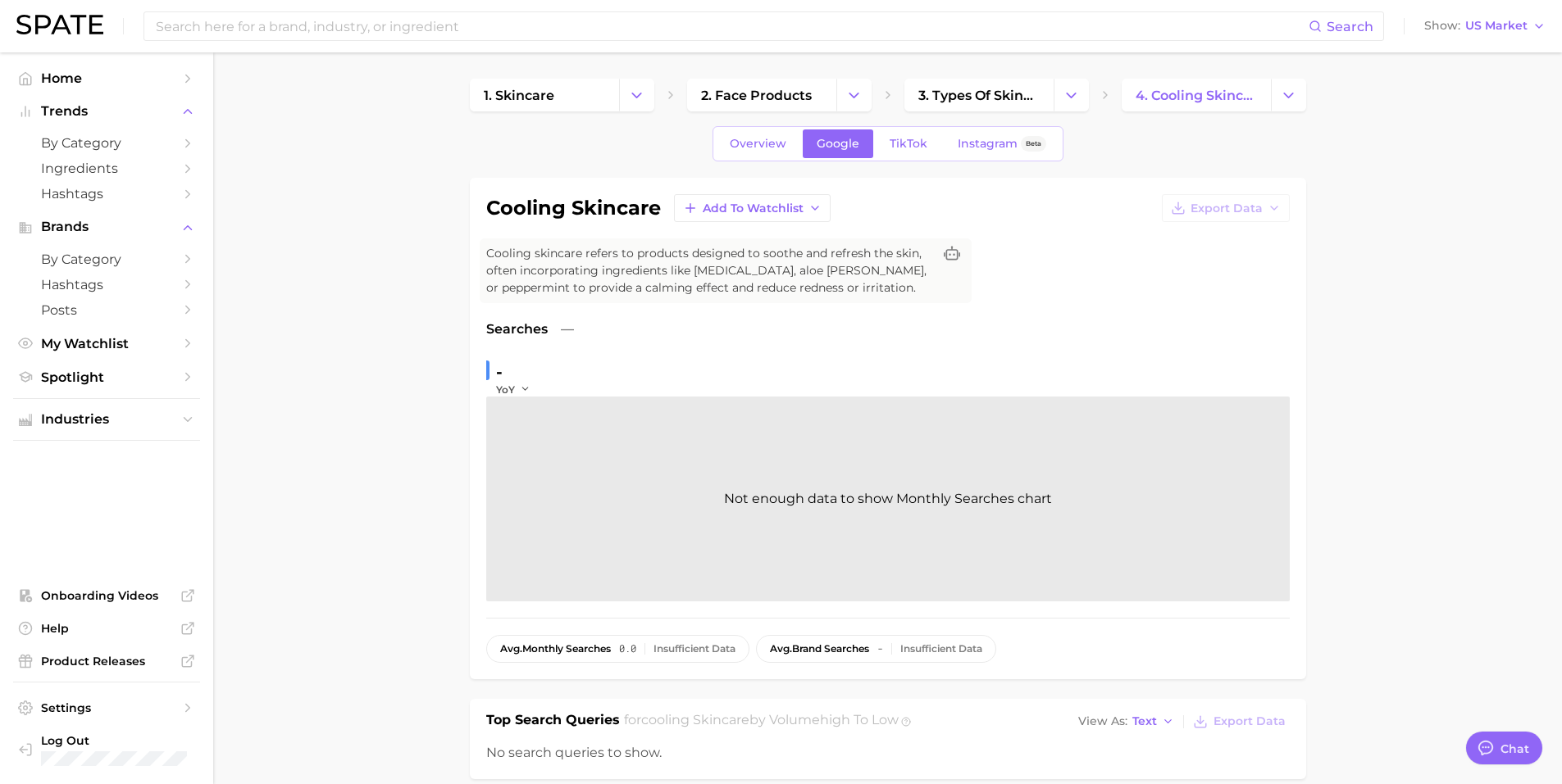
click at [1080, 280] on div "cooling skincare Add to Watchlist Export Data Cooling skincare refers to produc…" at bounding box center [888, 429] width 804 height 469
click at [910, 144] on span "TikTok" at bounding box center [908, 144] width 37 height 14
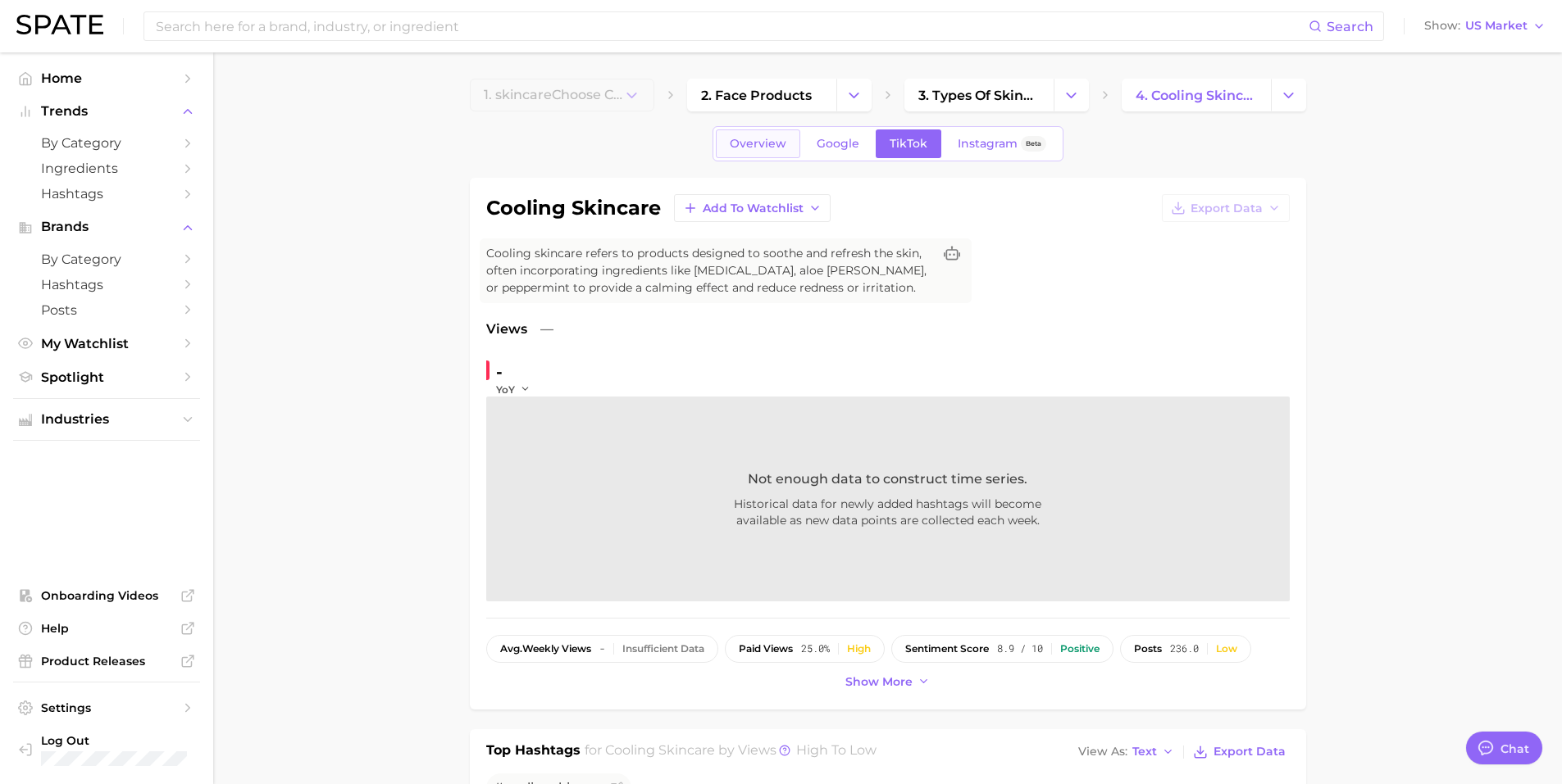
click at [776, 143] on span "Overview" at bounding box center [758, 144] width 57 height 14
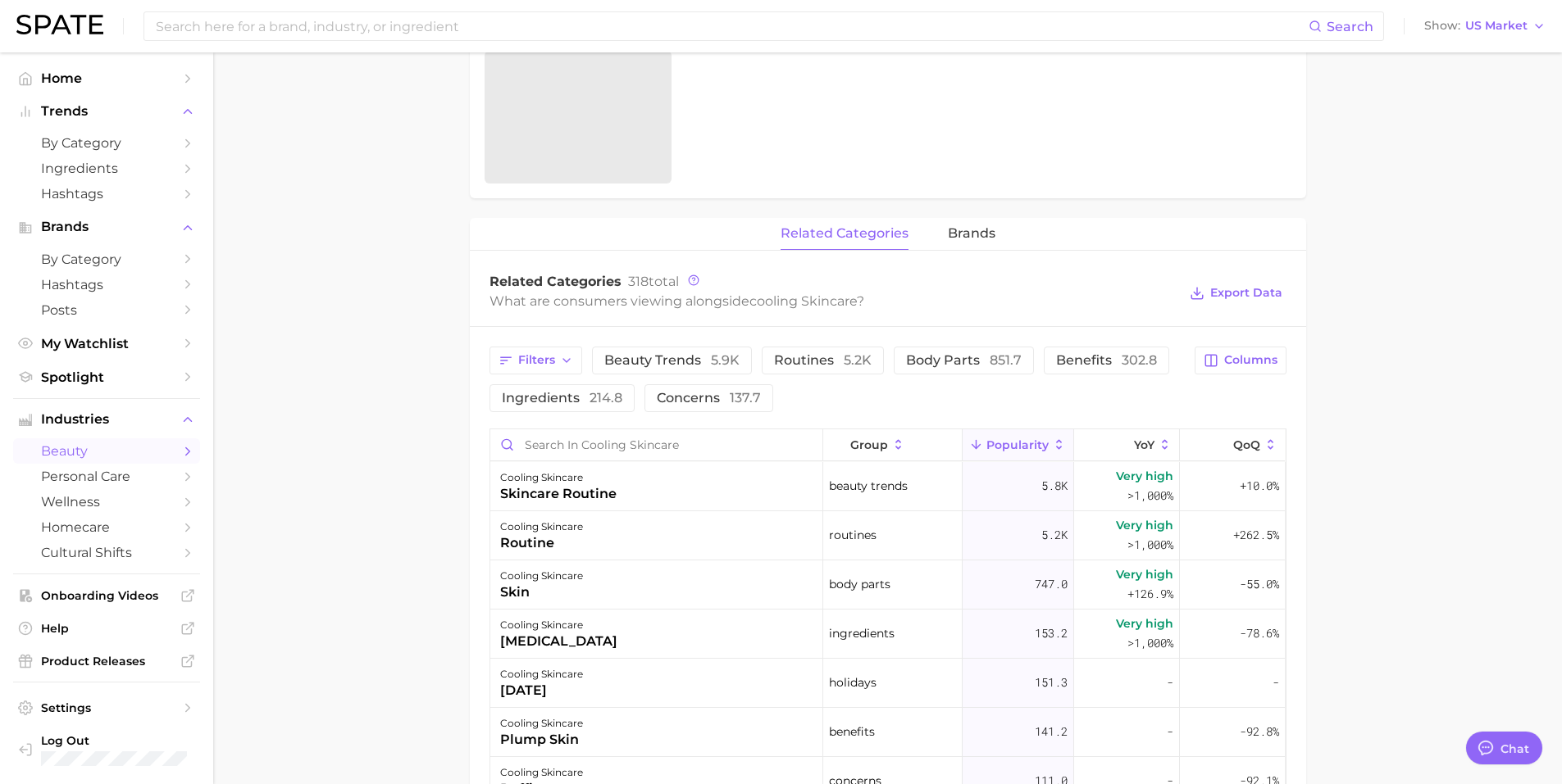
scroll to position [656, 0]
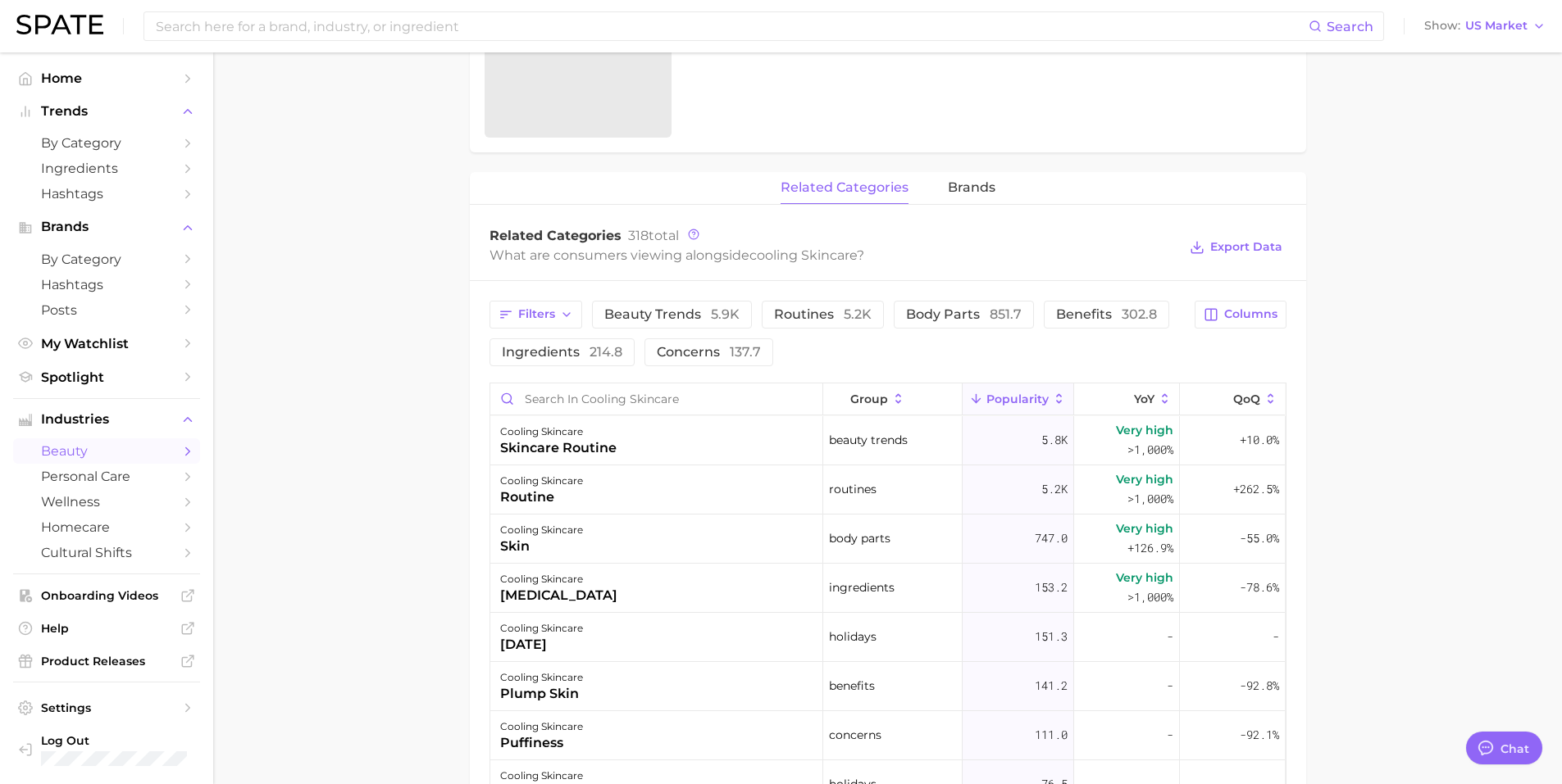
drag, startPoint x: 400, startPoint y: 506, endPoint x: 425, endPoint y: 503, distance: 25.2
click at [400, 506] on main "1. skincare 2. face products 3. types of skincare 4. cooling skincare Overview …" at bounding box center [888, 333] width 1348 height 1872
click at [675, 319] on span "beauty trends 5.9k" at bounding box center [671, 315] width 135 height 13
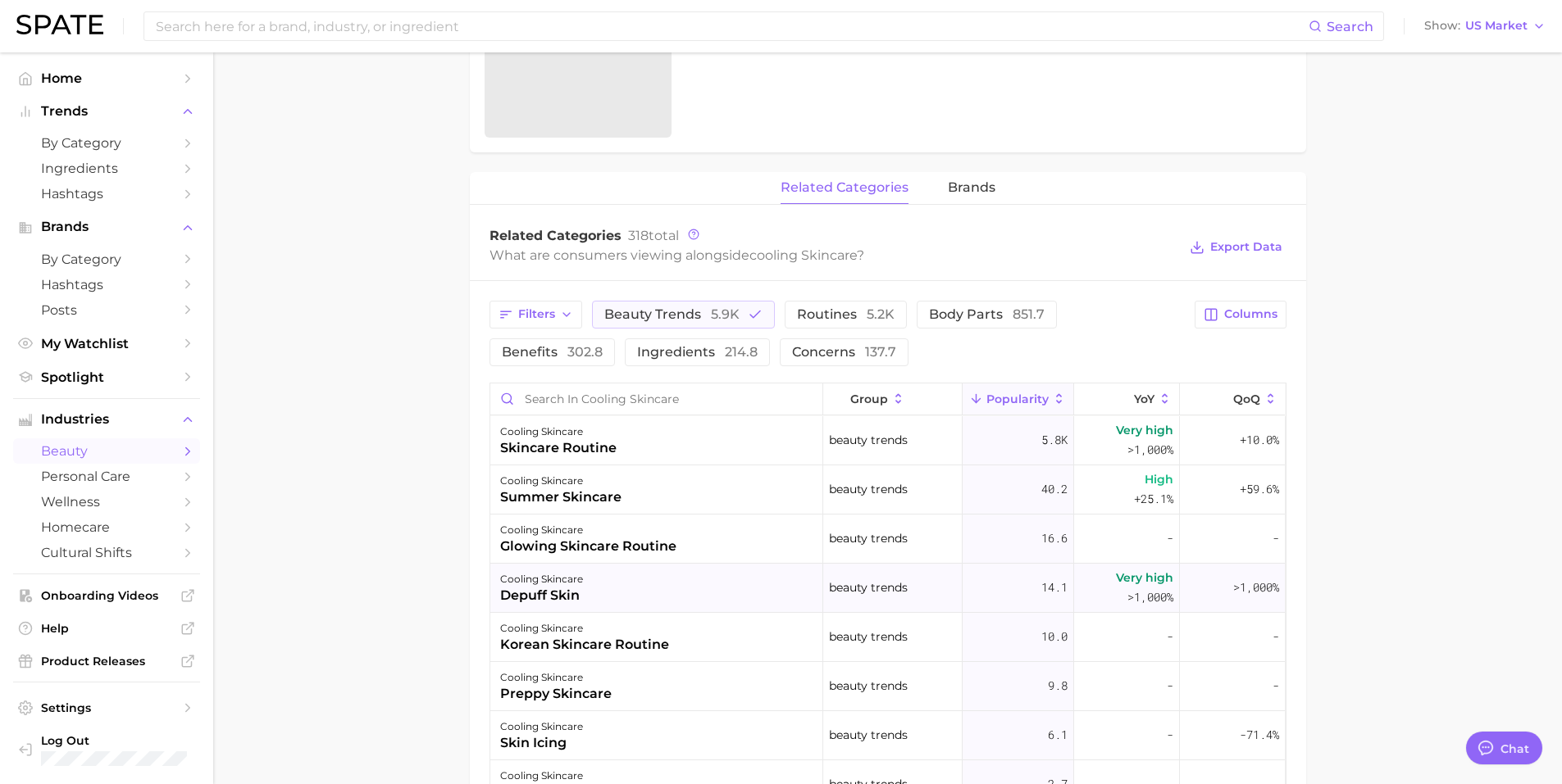
scroll to position [610, 0]
click at [638, 316] on span "beauty trends 5.9k" at bounding box center [671, 315] width 135 height 13
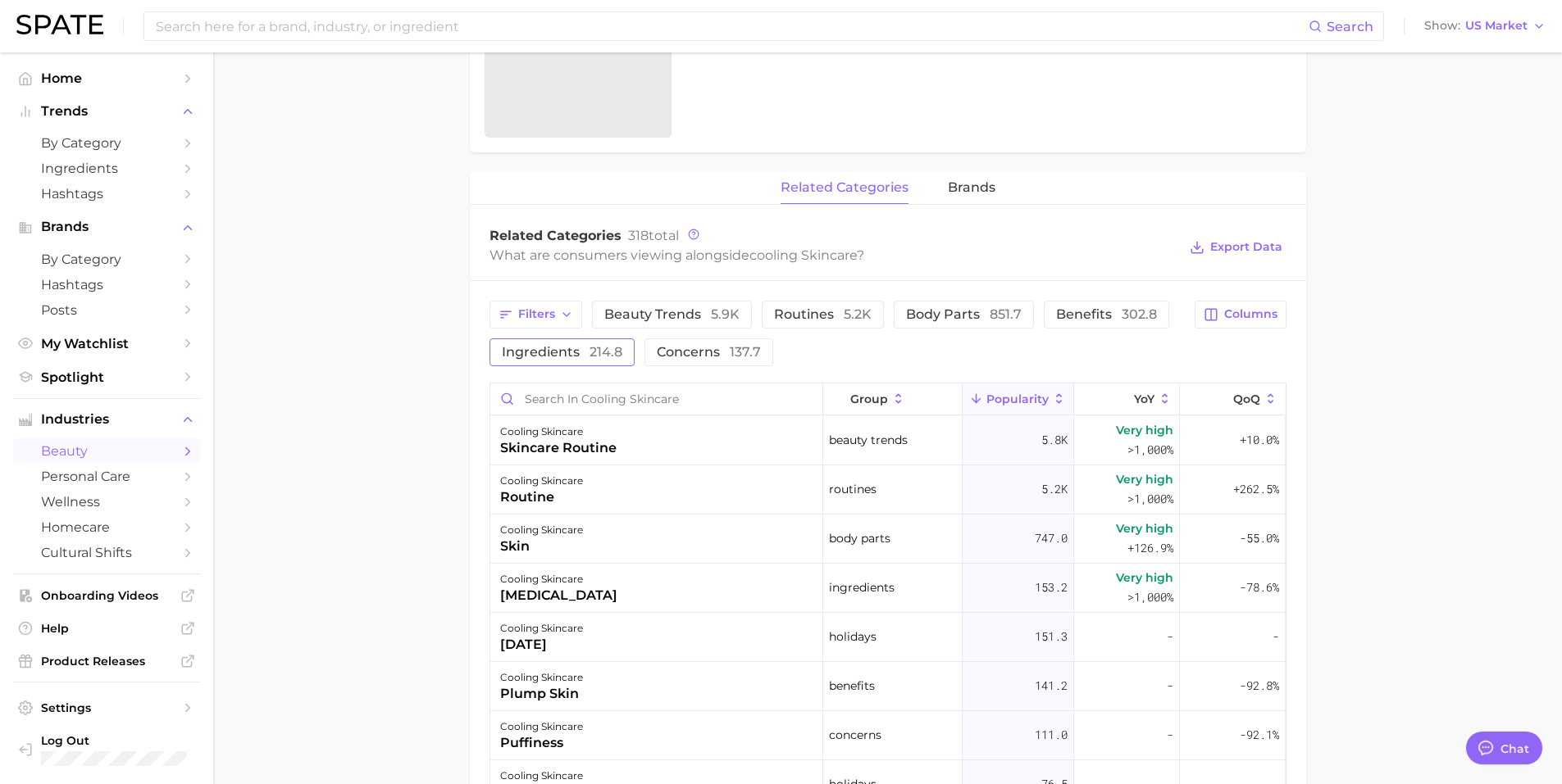
click at [580, 351] on span "ingredients 214.8" at bounding box center [562, 352] width 121 height 13
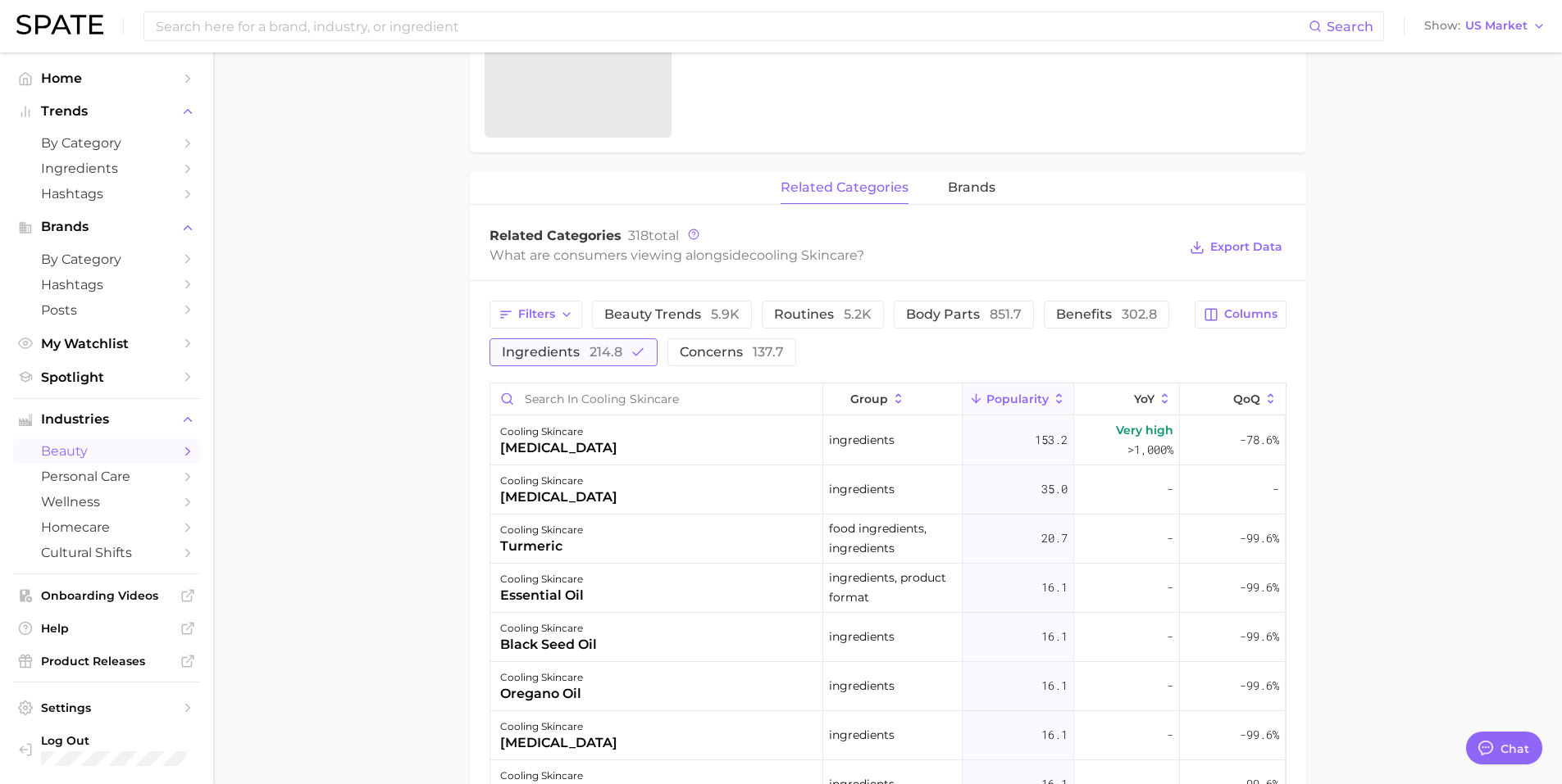
click at [592, 348] on span "214.8" at bounding box center [606, 352] width 33 height 15
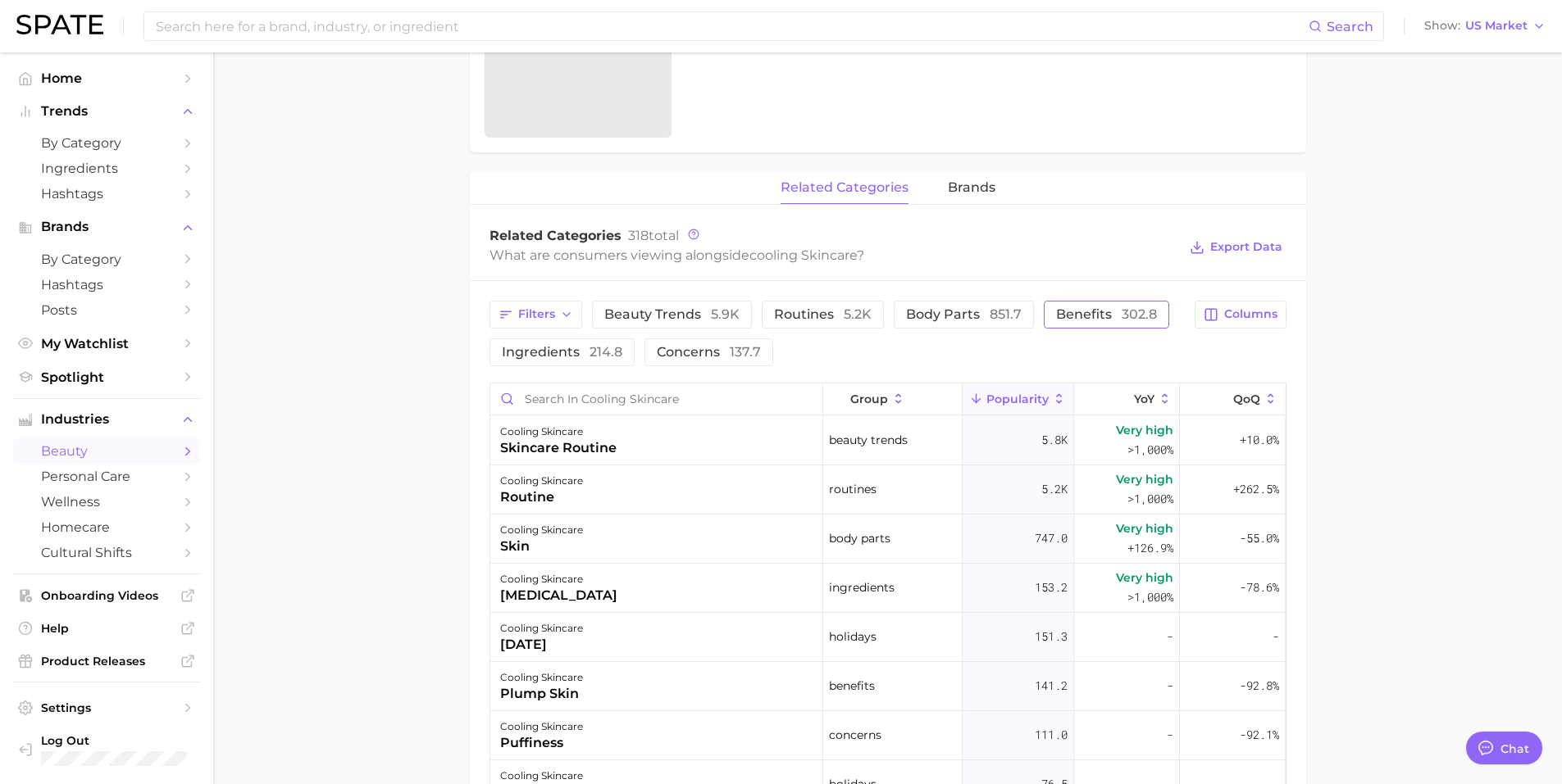
click at [1068, 317] on span "benefits 302.8" at bounding box center [1106, 315] width 101 height 13
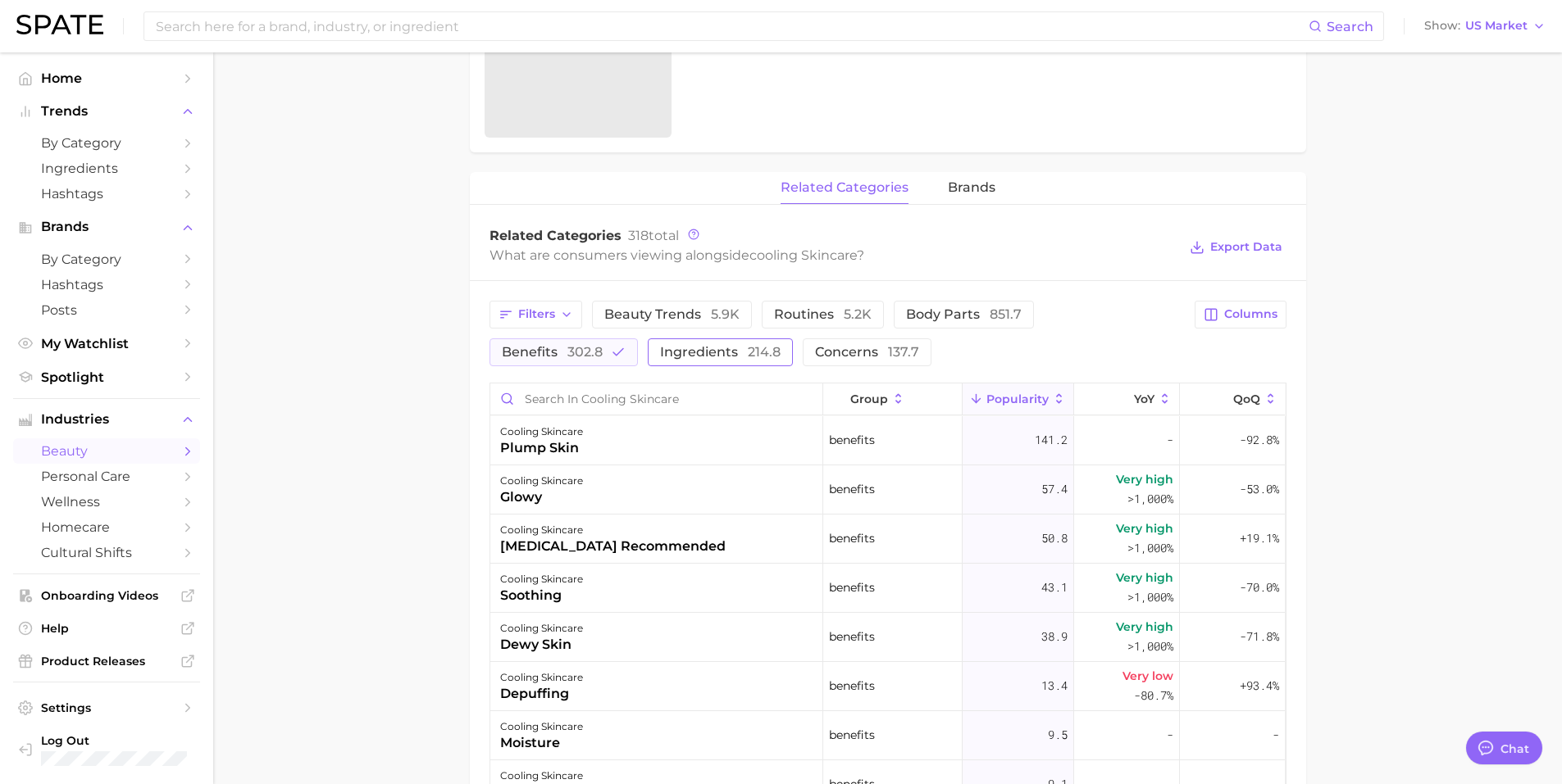
click at [602, 360] on button "benefits 302.8" at bounding box center [563, 352] width 148 height 28
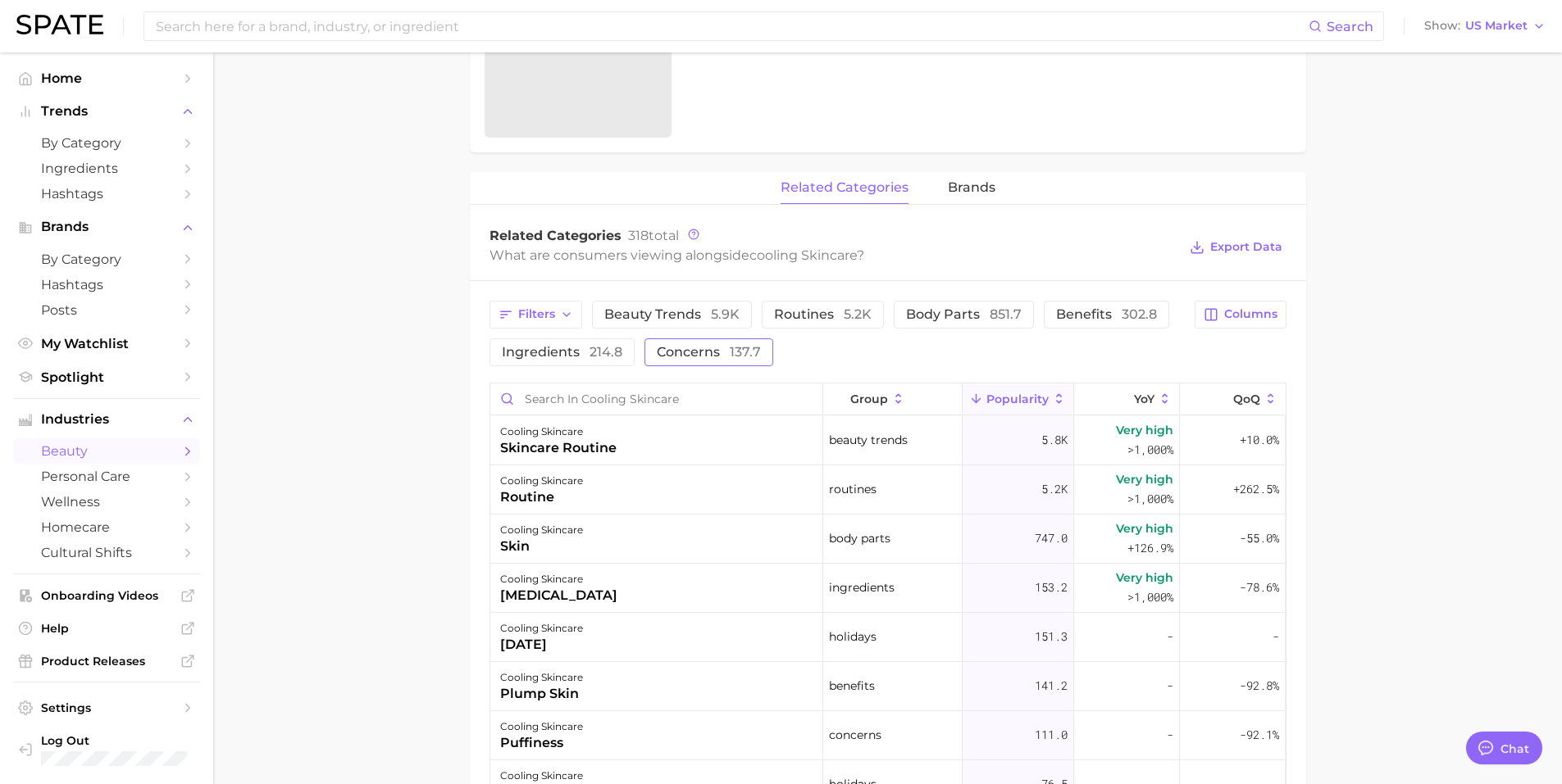
click at [691, 359] on button "concerns 137.7" at bounding box center [709, 352] width 128 height 28
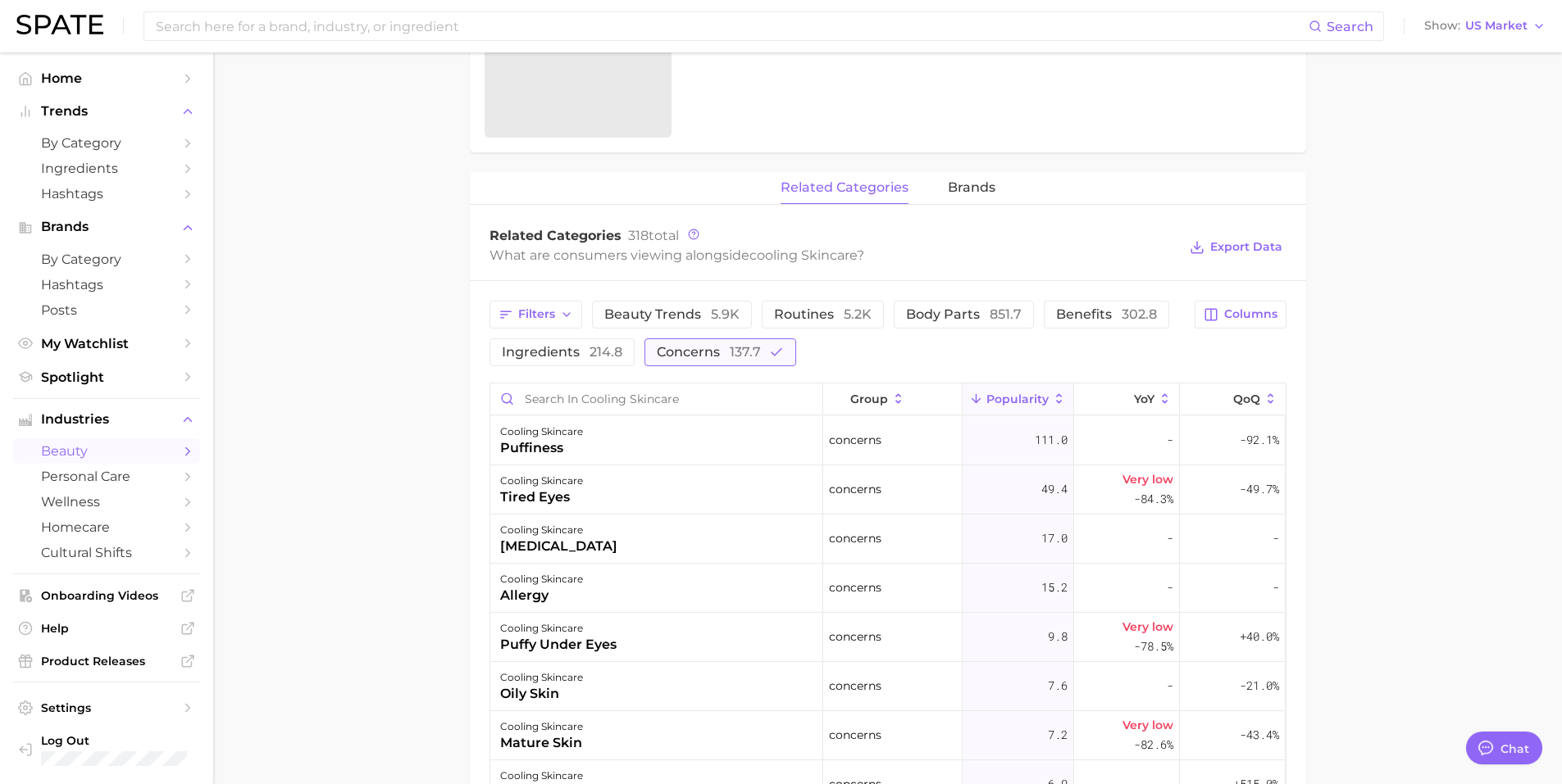
click at [691, 356] on span "concerns 137.7" at bounding box center [709, 352] width 104 height 13
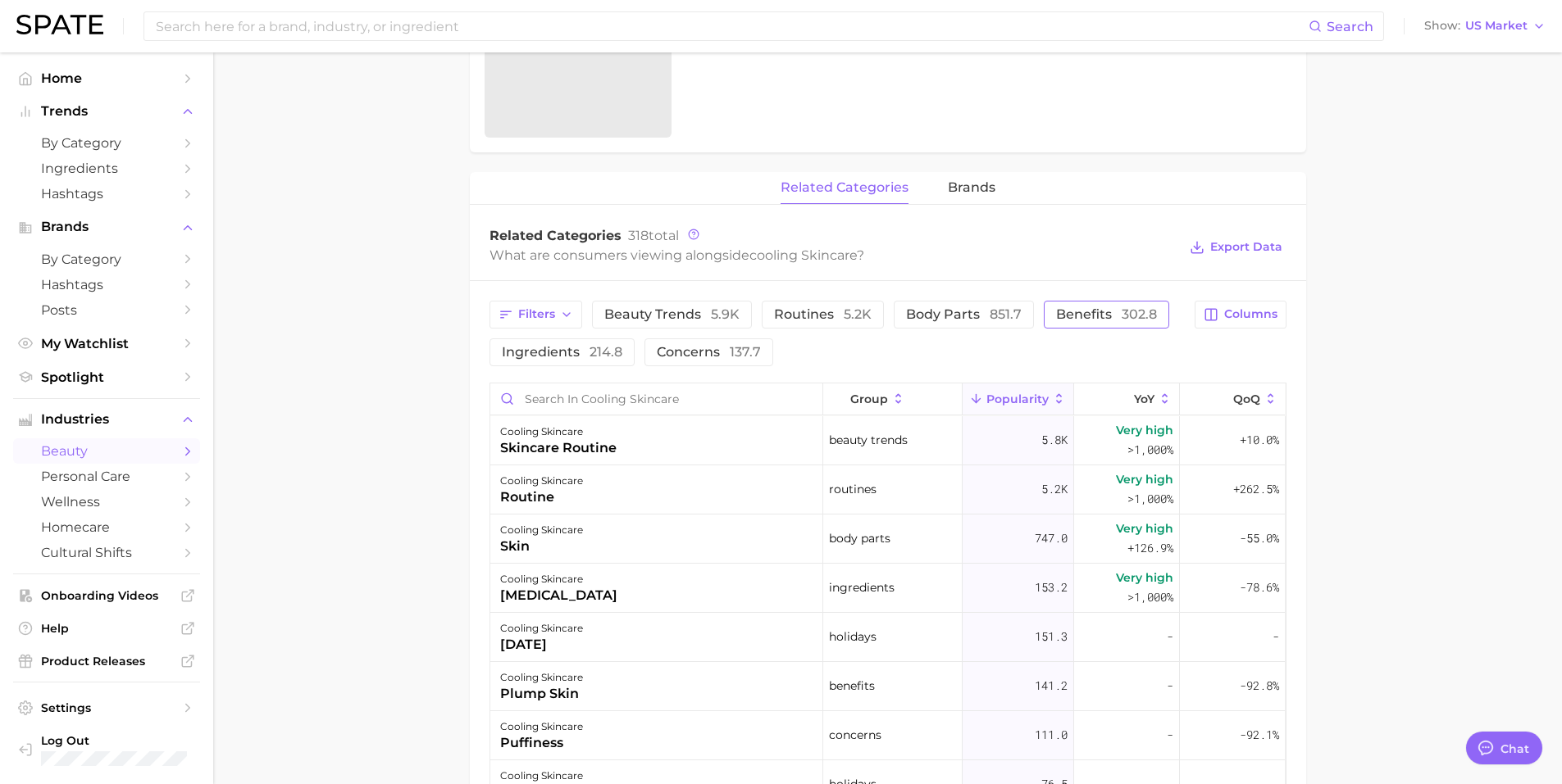
click at [1086, 316] on span "benefits 302.8" at bounding box center [1106, 315] width 101 height 13
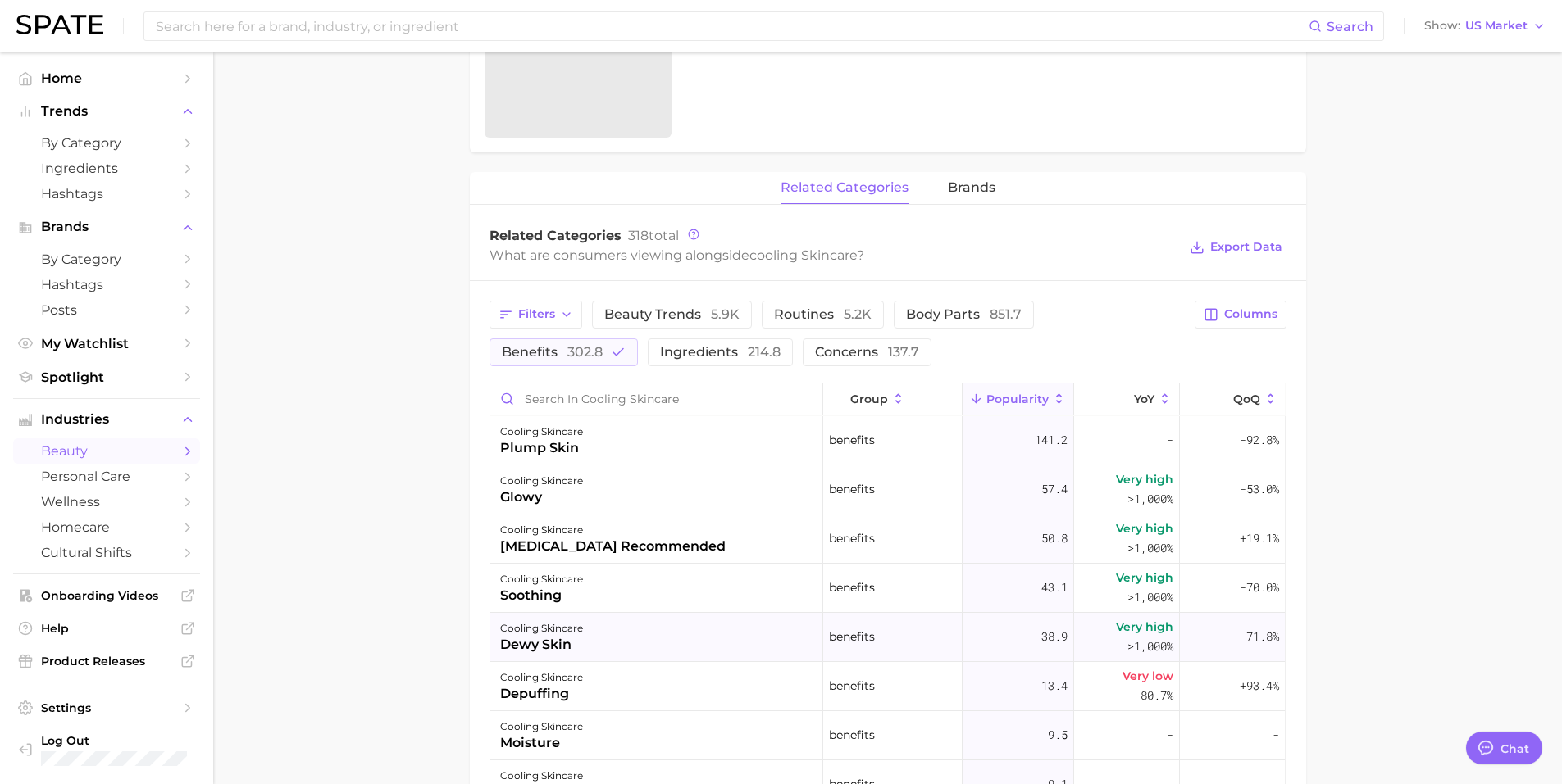
scroll to position [702, 0]
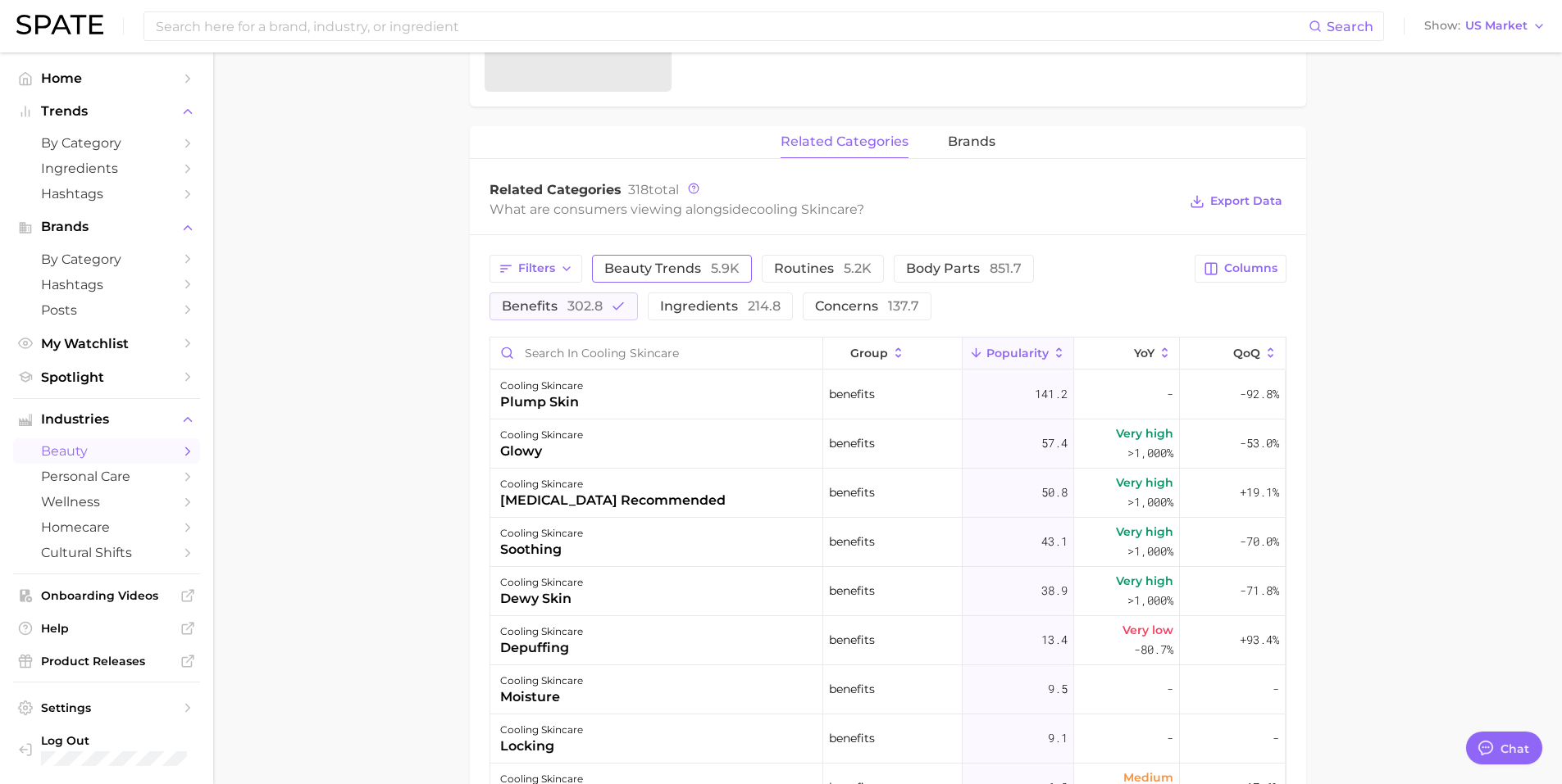
click at [703, 262] on span "beauty trends 5.9k" at bounding box center [671, 269] width 135 height 13
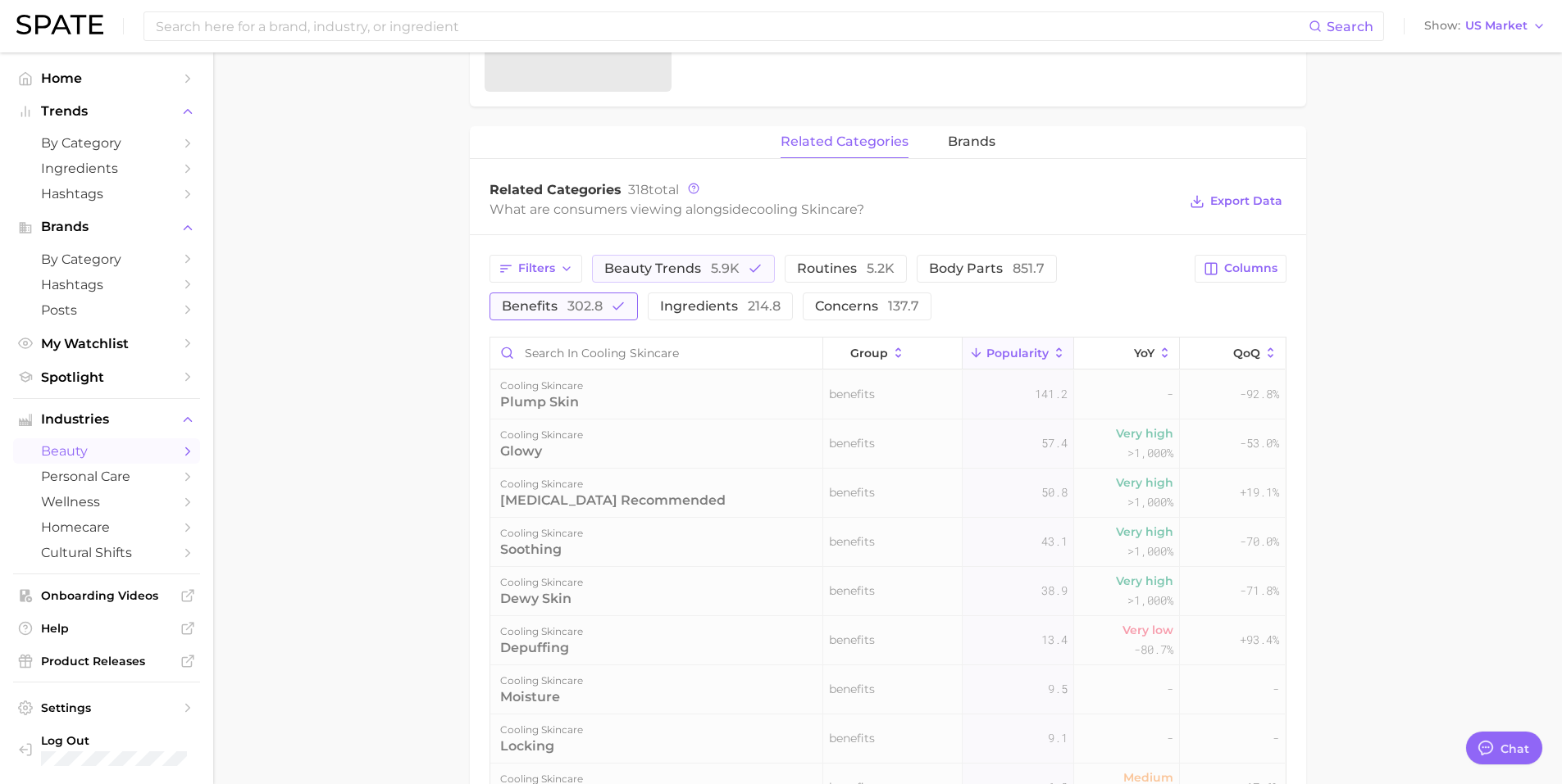
click at [615, 306] on icon "button" at bounding box center [618, 306] width 14 height 14
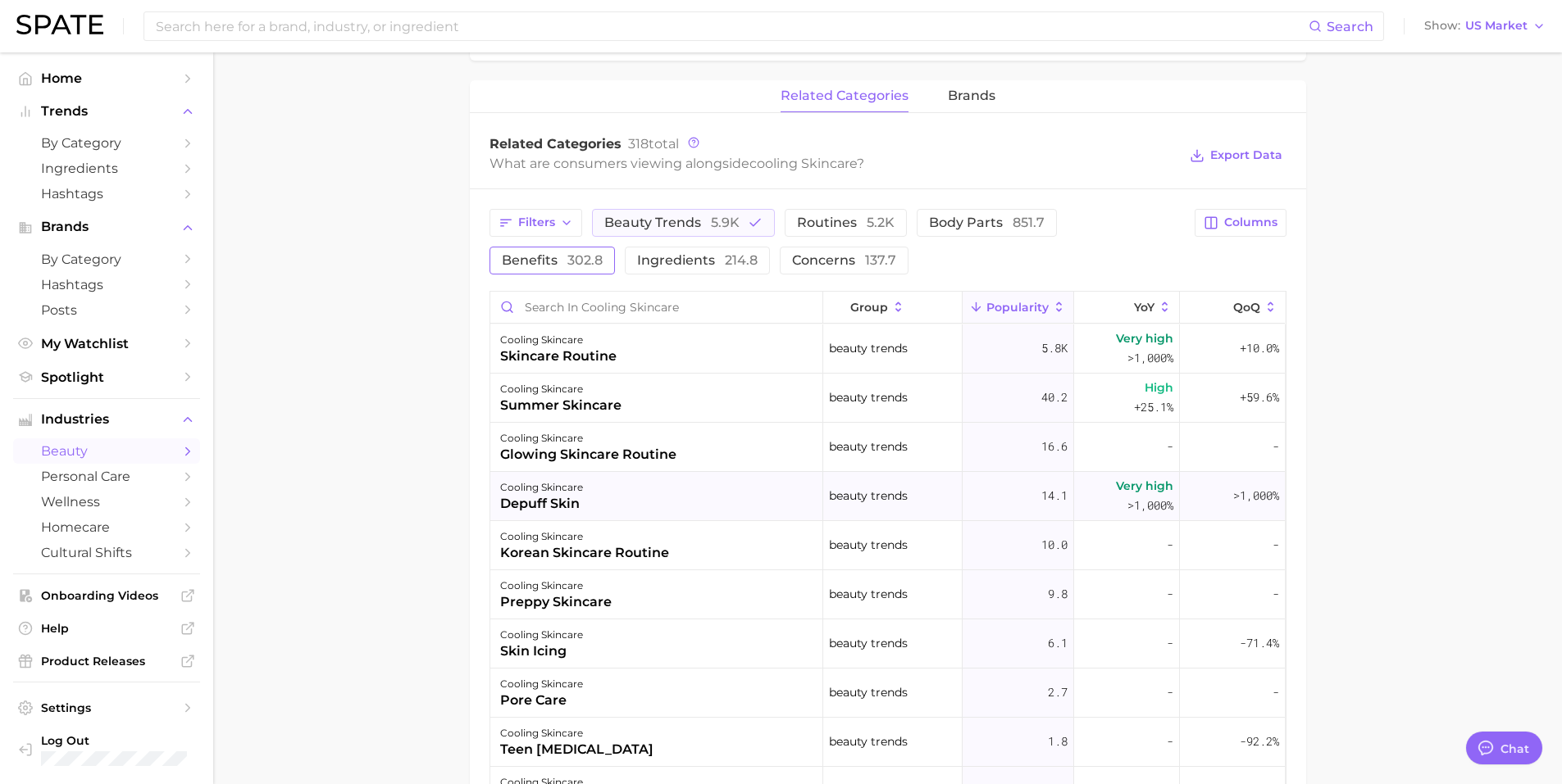
scroll to position [656, 0]
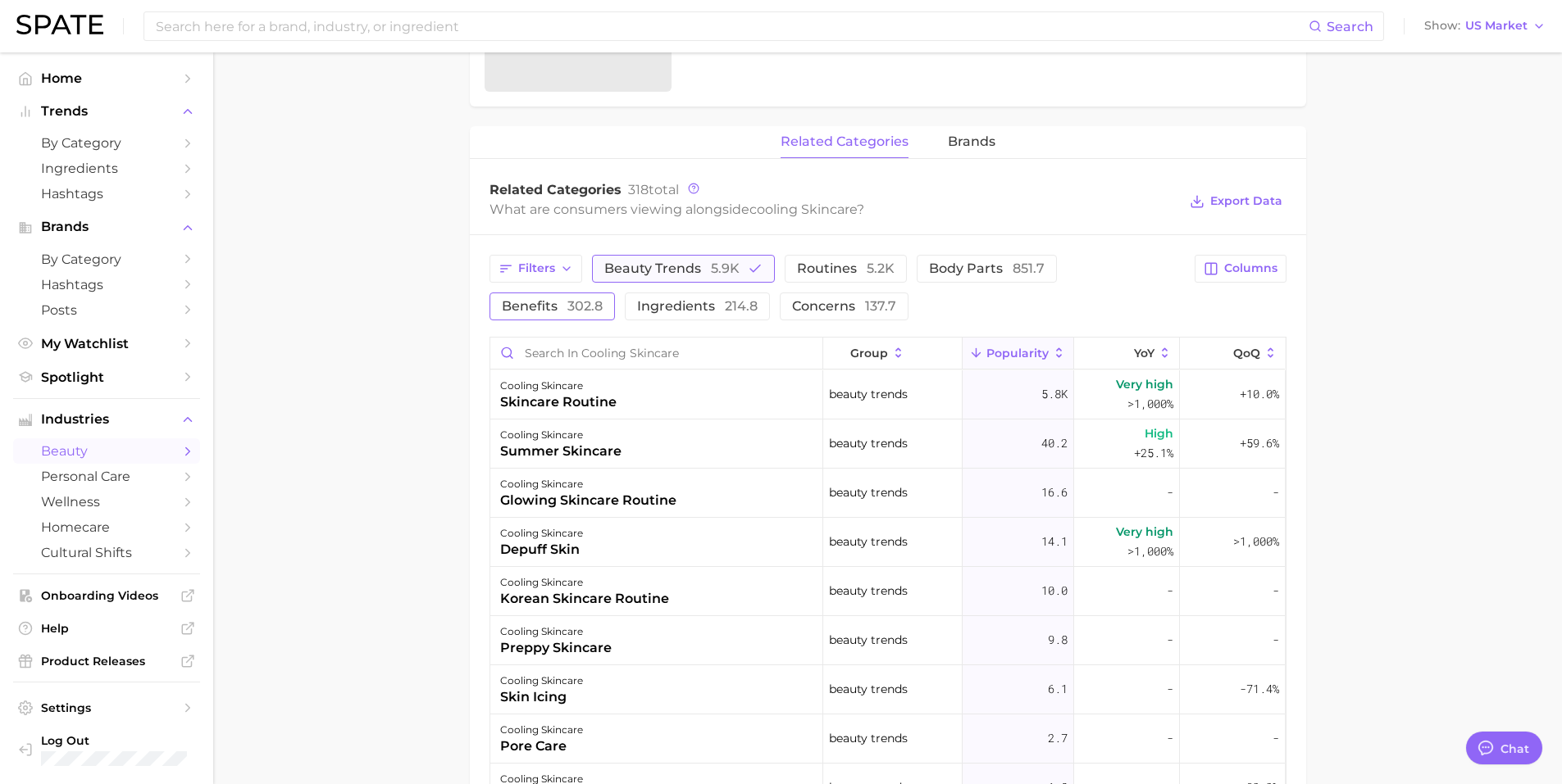
click at [663, 276] on span "beauty trends 5.9k" at bounding box center [671, 269] width 135 height 13
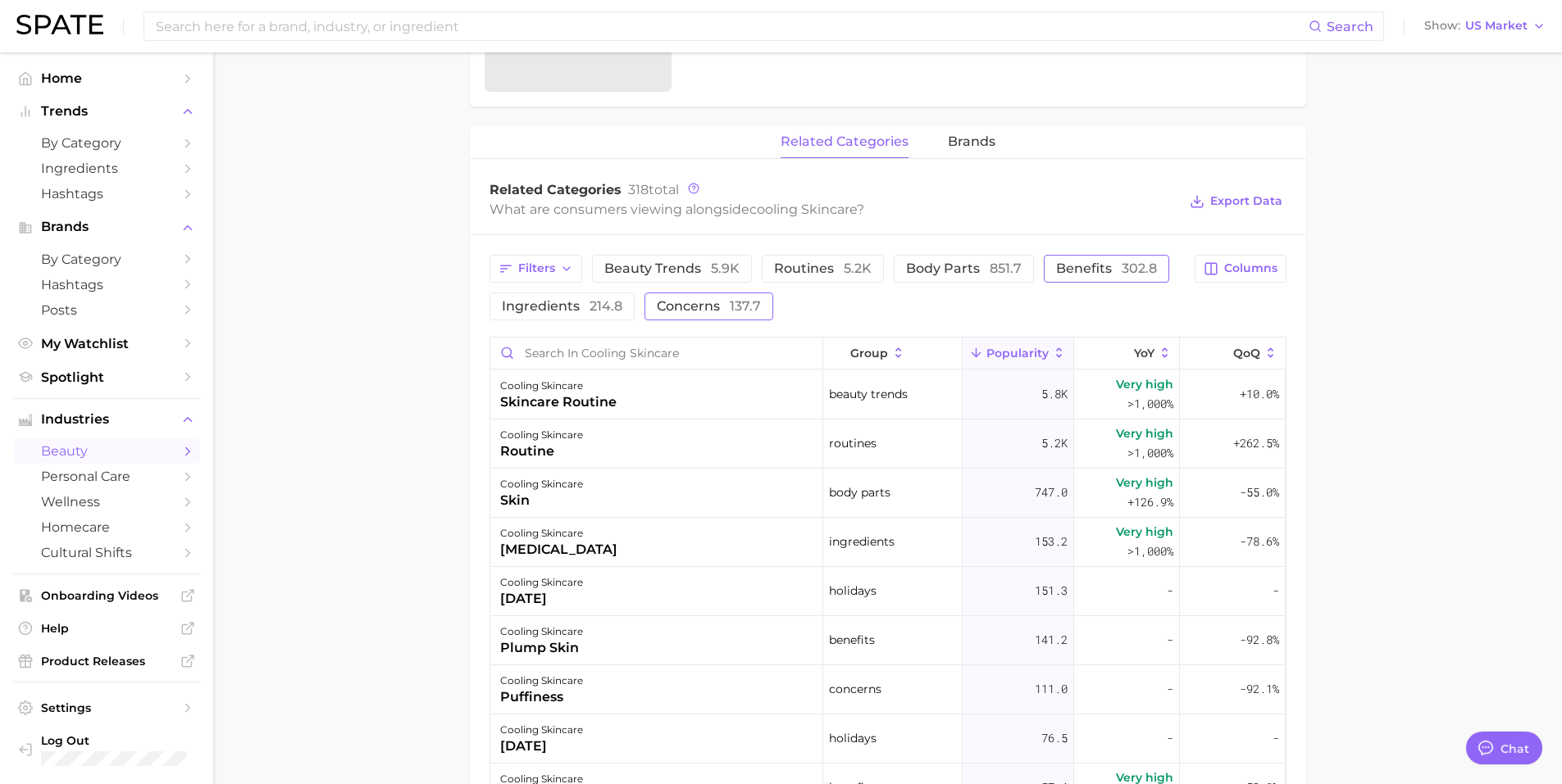
click at [693, 317] on button "concerns 137.7" at bounding box center [709, 306] width 128 height 28
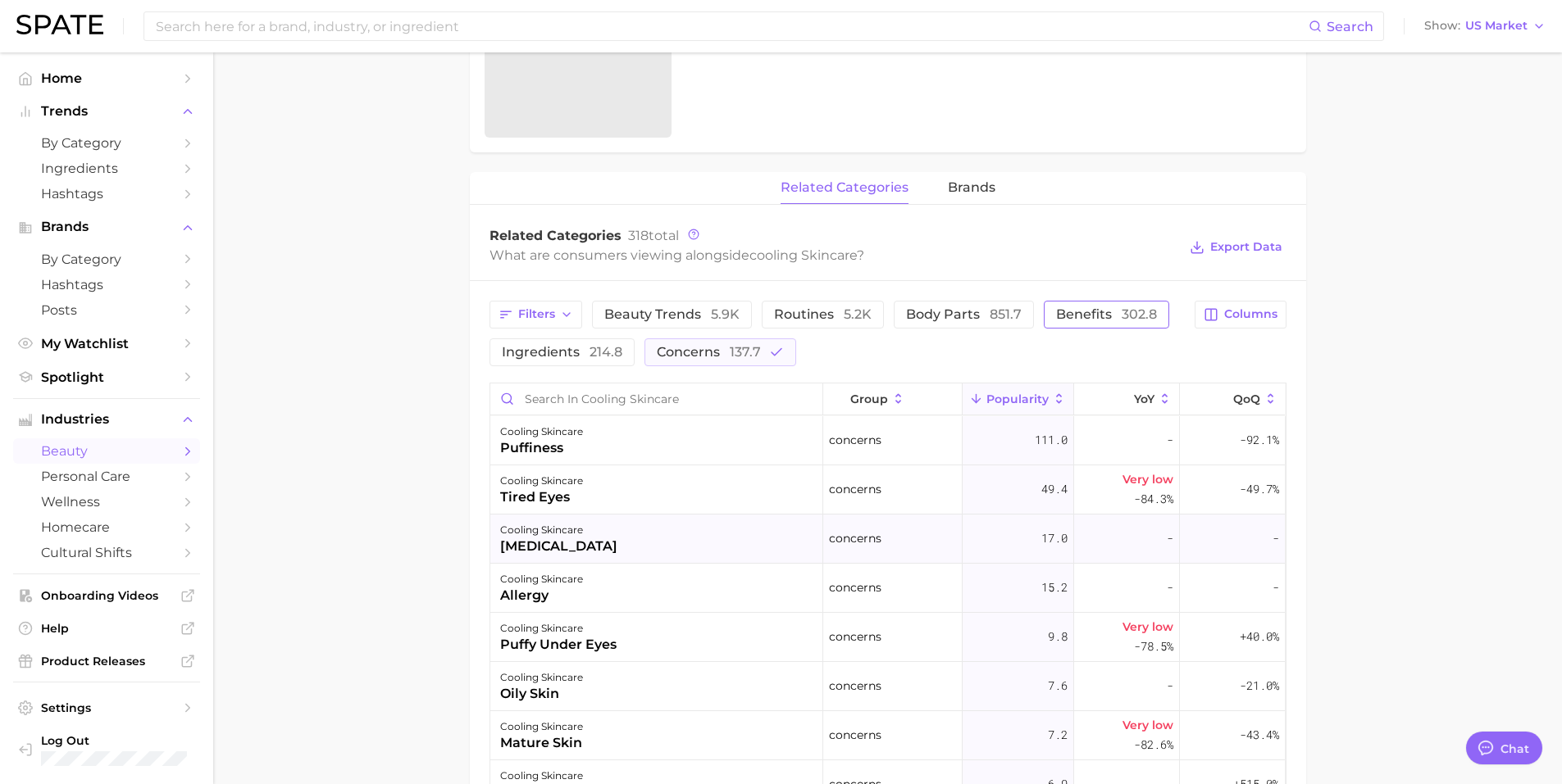
click at [535, 537] on div "[MEDICAL_DATA]" at bounding box center [558, 547] width 117 height 20
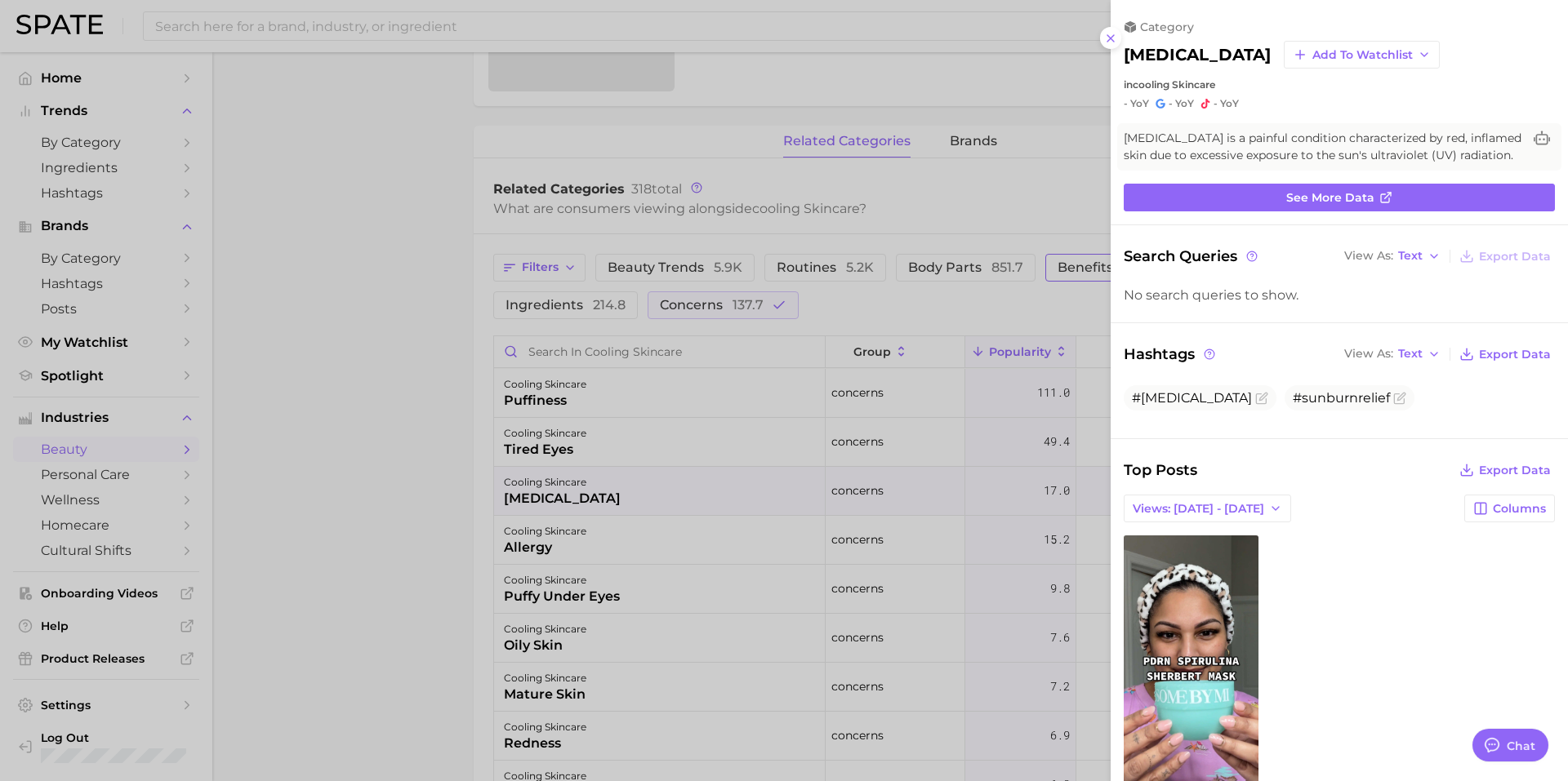
scroll to position [0, 0]
click at [553, 550] on div at bounding box center [784, 390] width 1568 height 781
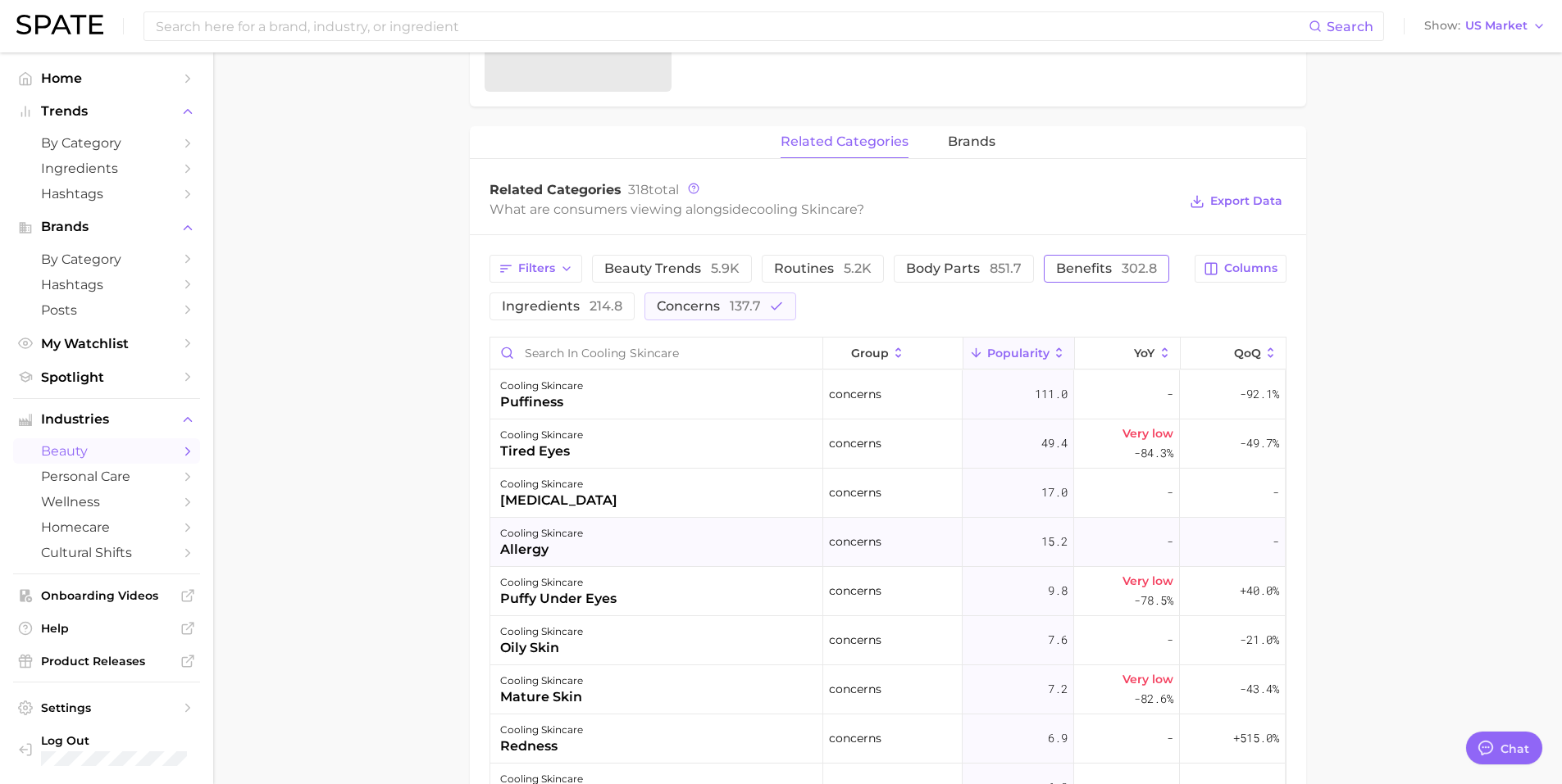
click at [531, 544] on div "allergy" at bounding box center [541, 549] width 82 height 20
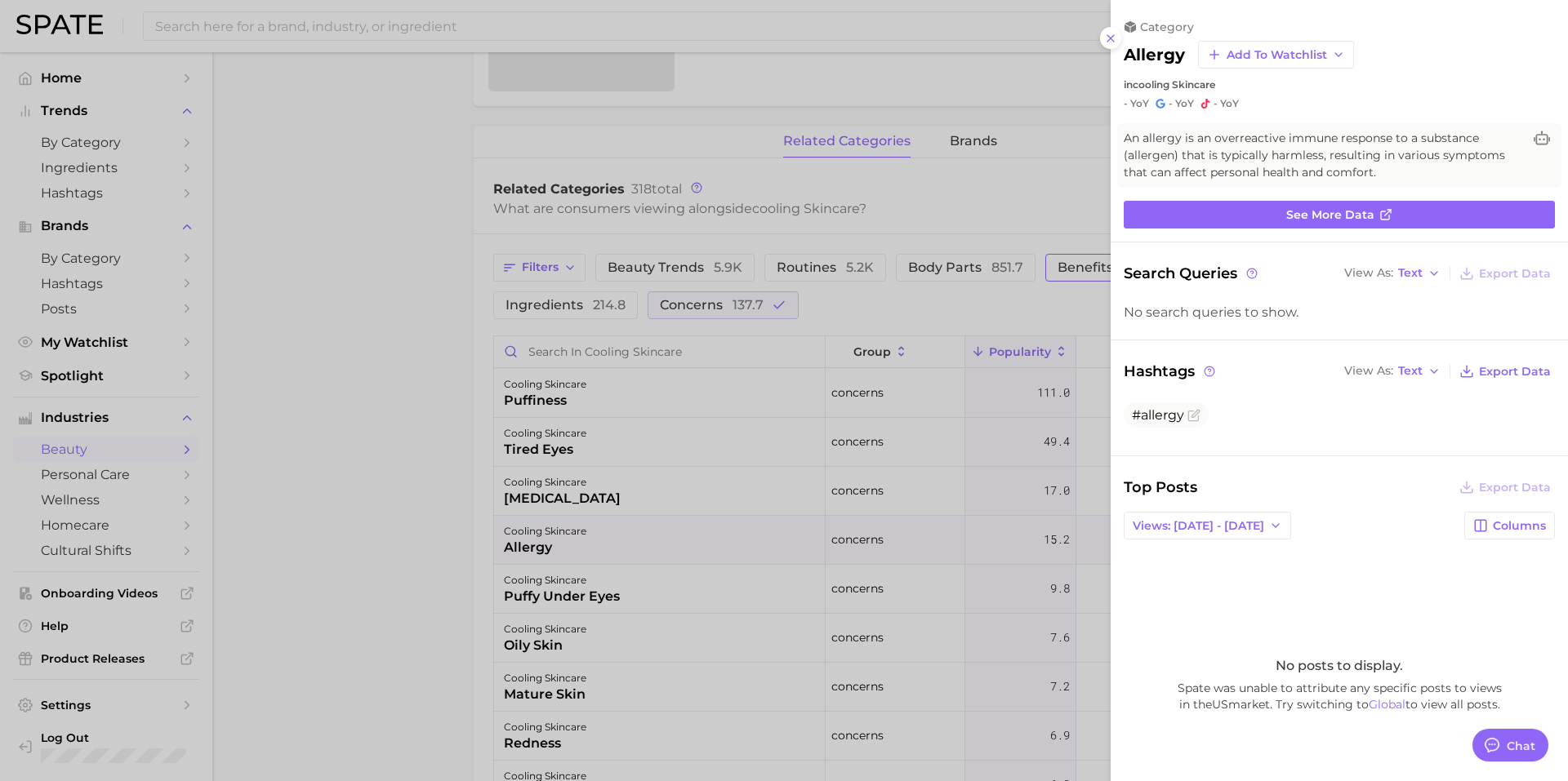
click at [294, 433] on div at bounding box center [784, 390] width 1568 height 781
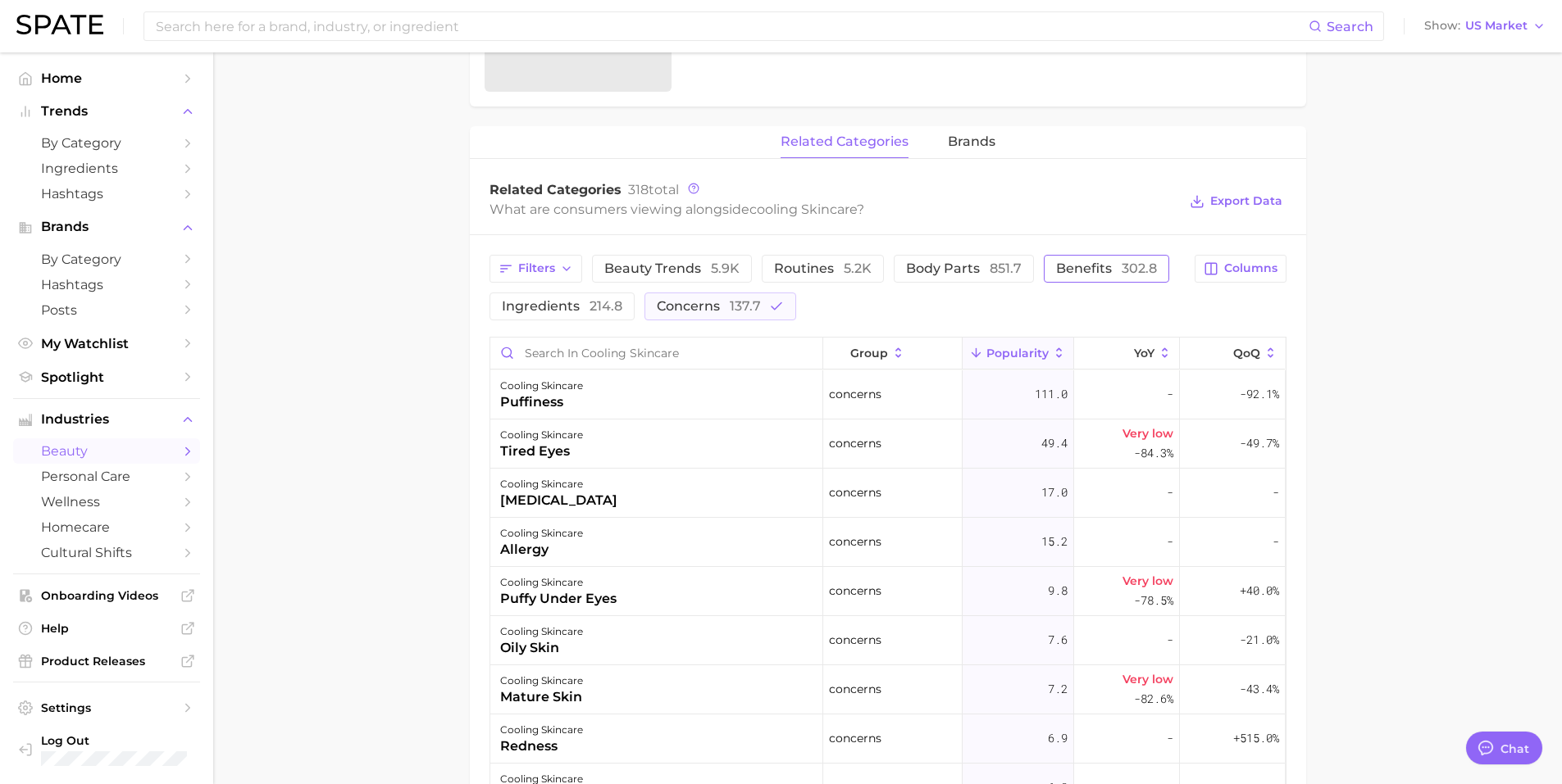
click at [402, 512] on main "1. skincare 2. face products 3. types of skincare 4. cooling skincare Overview …" at bounding box center [888, 287] width 1348 height 1872
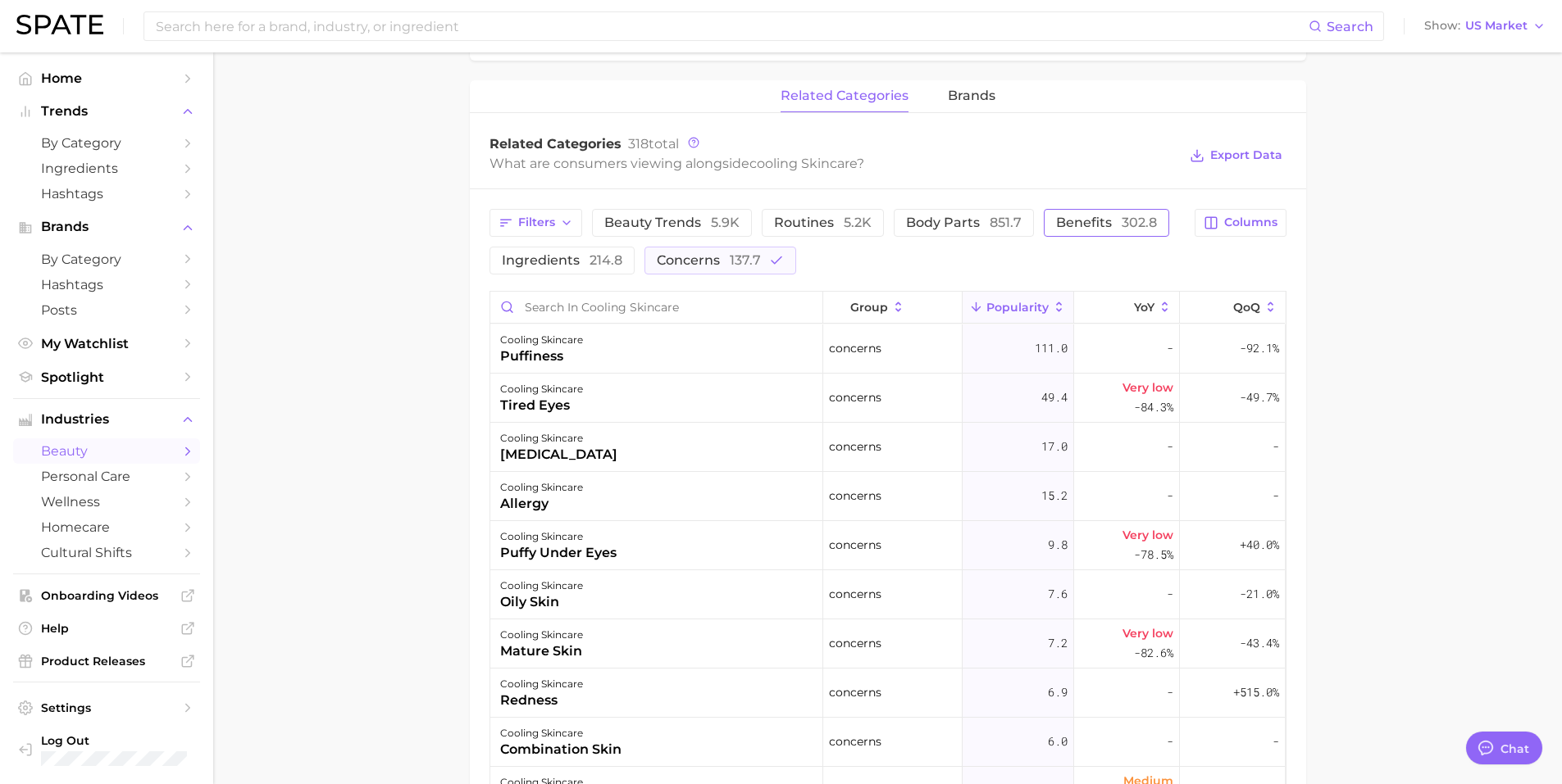
scroll to position [656, 0]
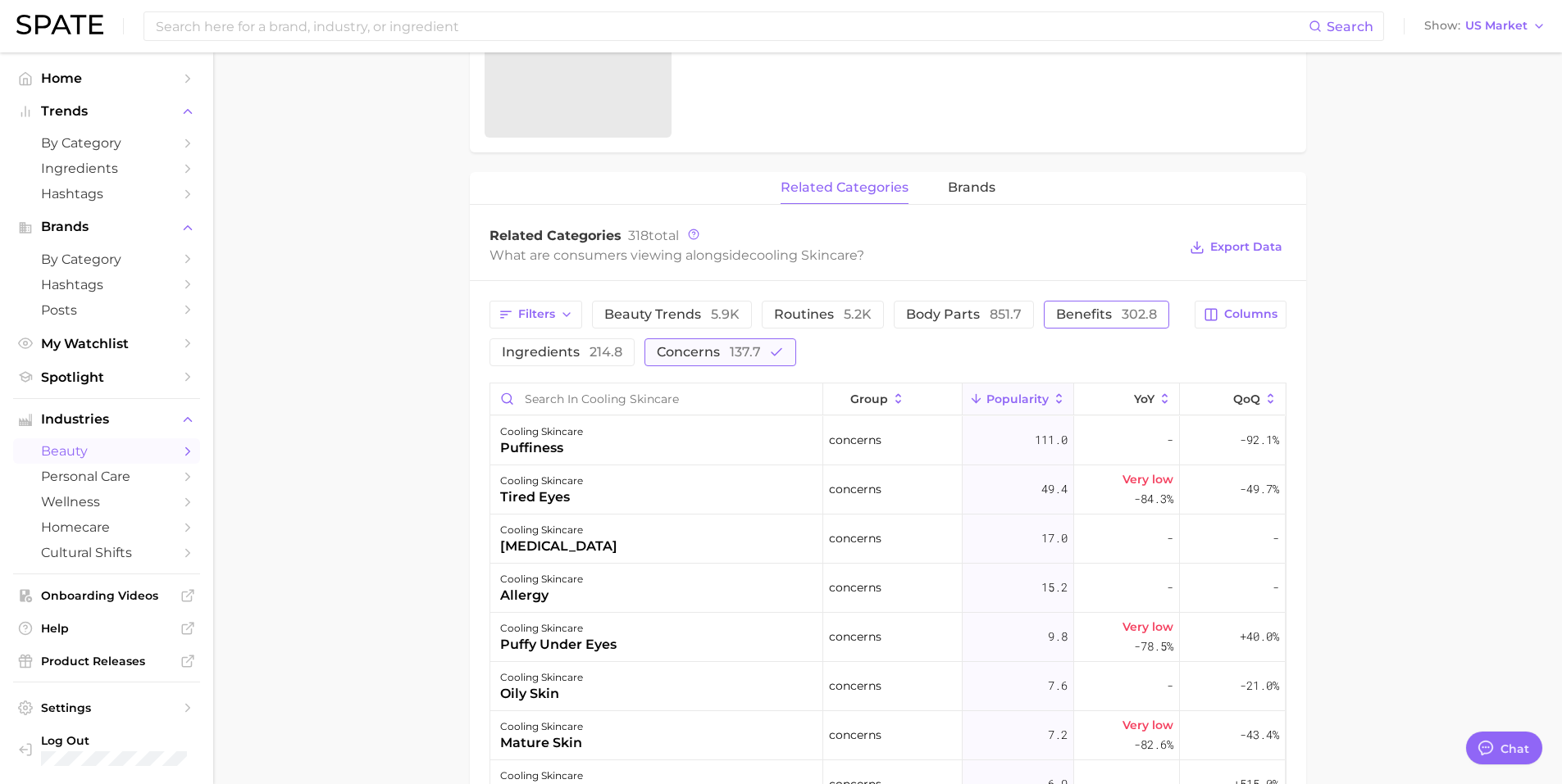
click at [740, 345] on span "137.7" at bounding box center [745, 352] width 32 height 15
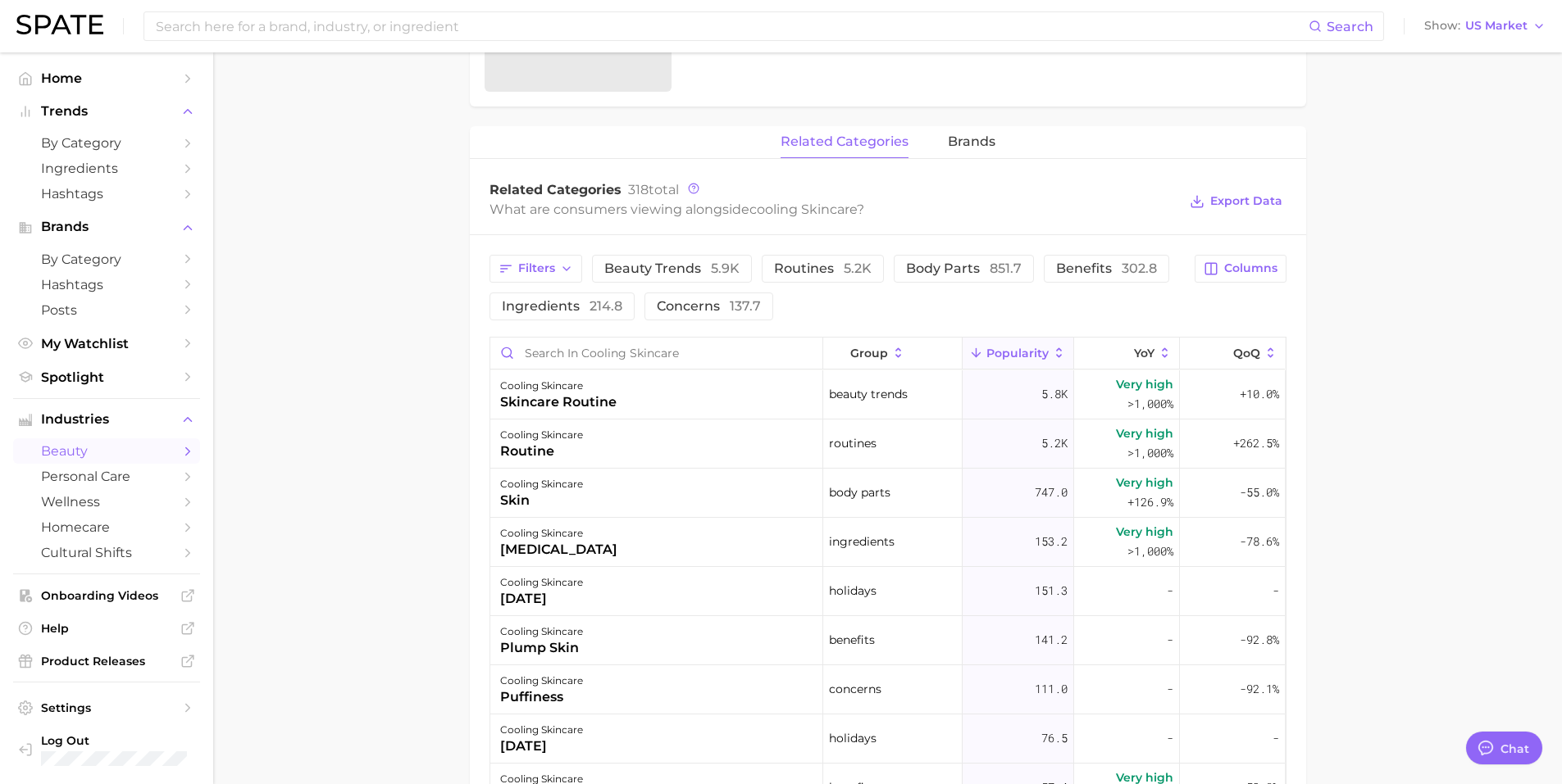
click at [1092, 265] on span "benefits 302.8" at bounding box center [1106, 269] width 101 height 13
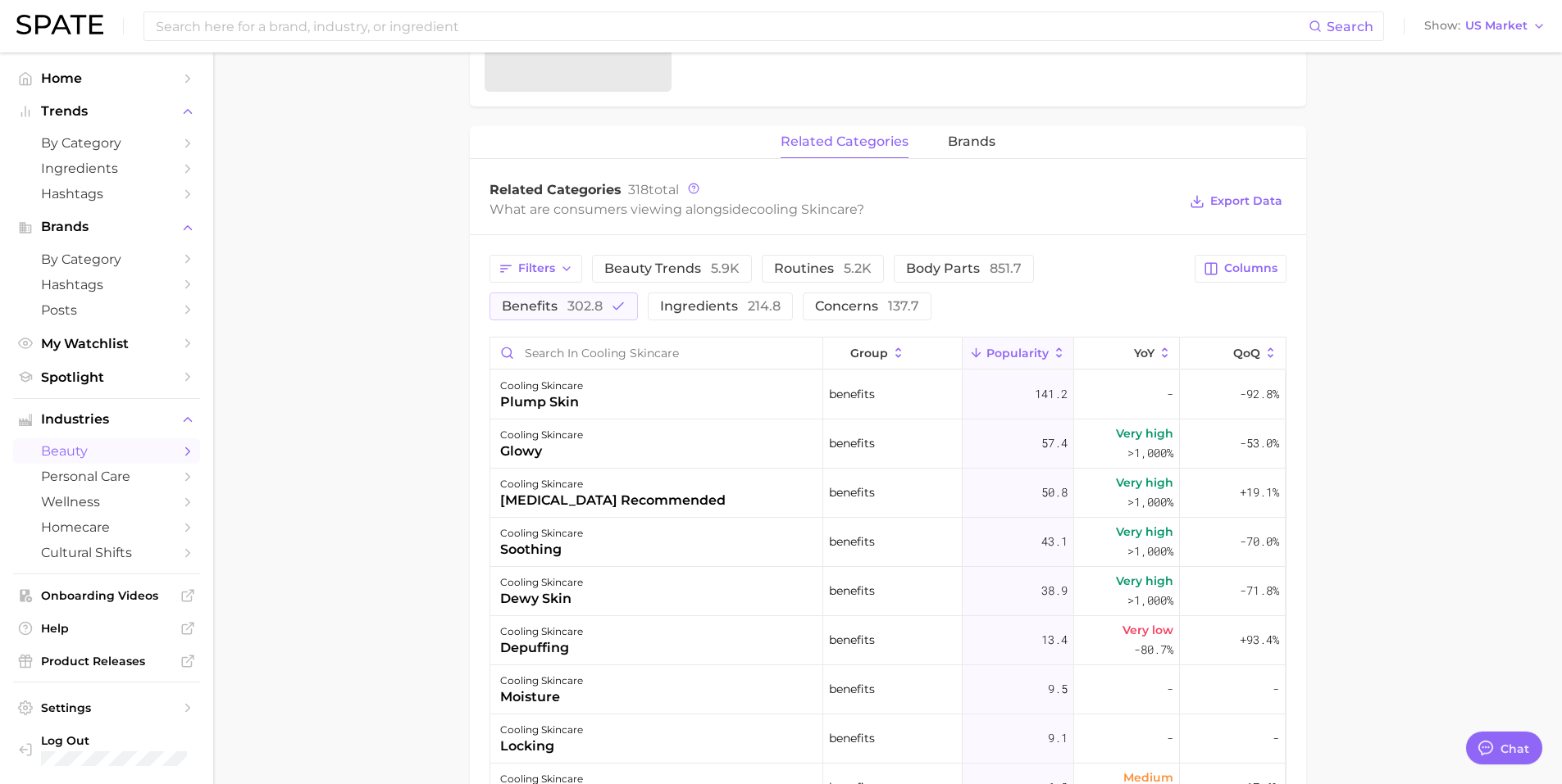
drag, startPoint x: 332, startPoint y: 391, endPoint x: 418, endPoint y: 331, distance: 104.9
click at [332, 390] on main "1. skincare 2. face products 3. types of skincare 4. cooling skincare Overview …" at bounding box center [888, 287] width 1348 height 1872
click at [633, 266] on span "beauty trends 5.9k" at bounding box center [671, 269] width 135 height 13
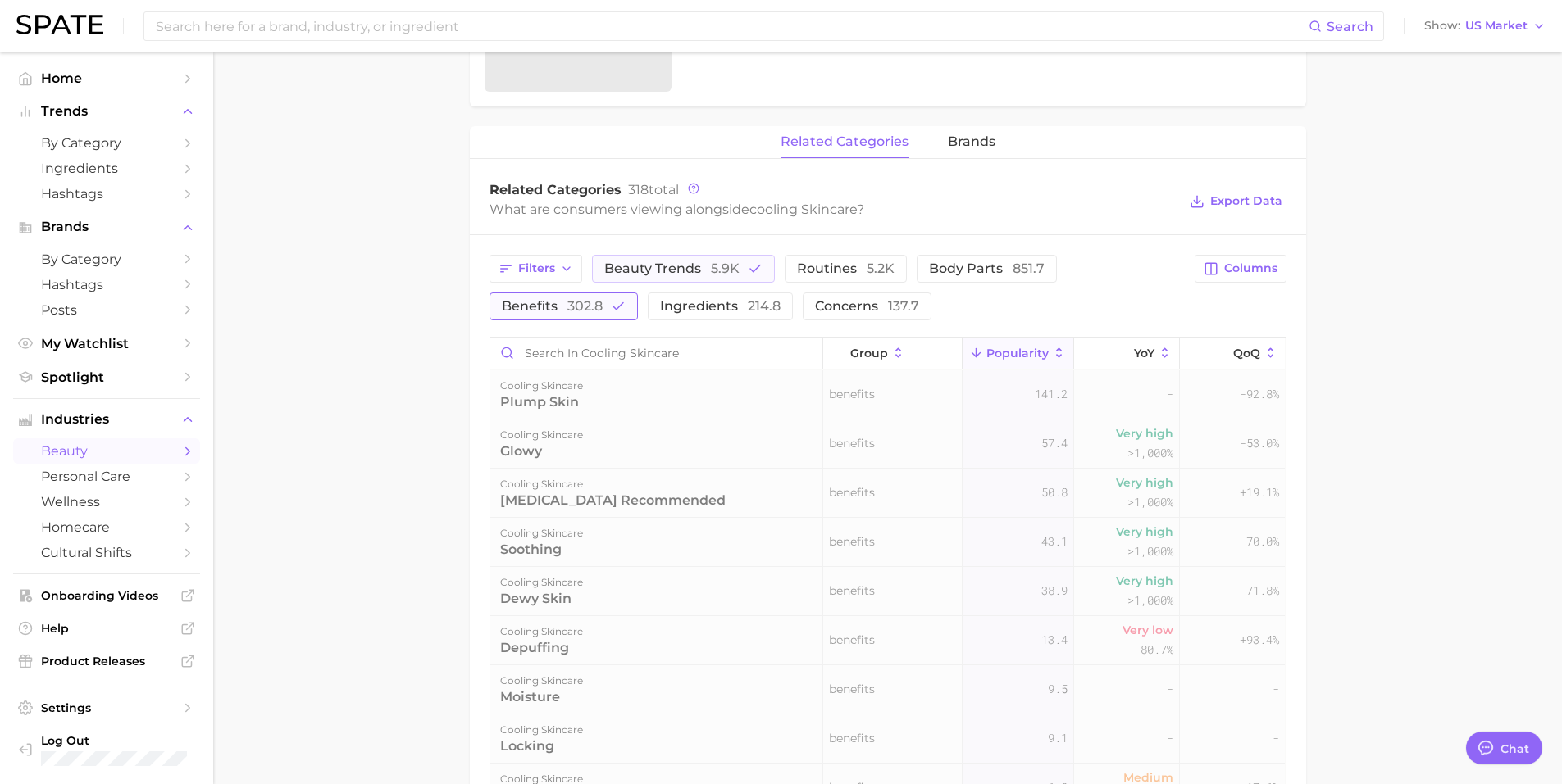
click at [587, 304] on span "302.8" at bounding box center [584, 306] width 35 height 15
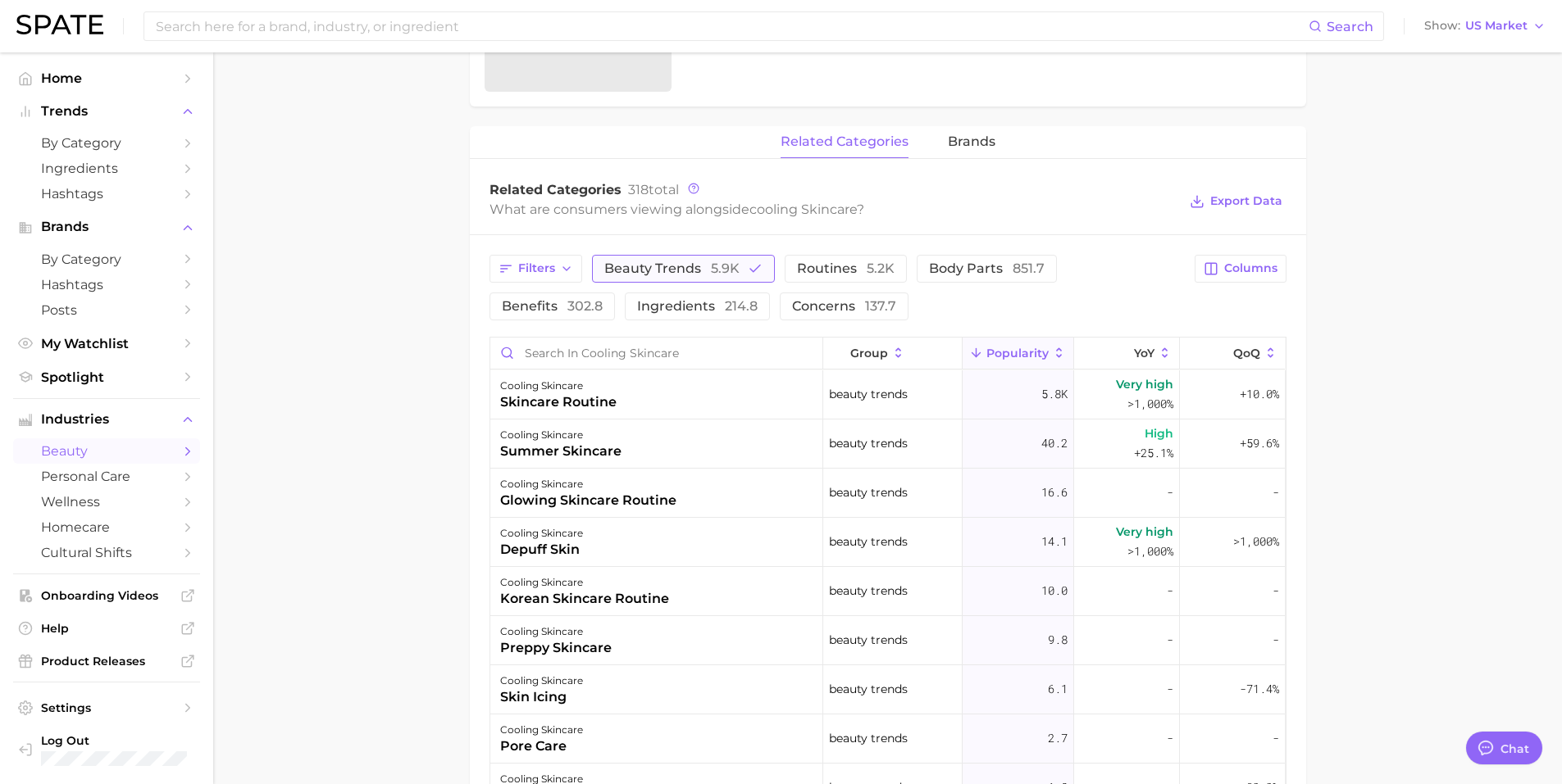
scroll to position [656, 0]
click at [801, 265] on span "routines 5.2k" at bounding box center [846, 269] width 98 height 13
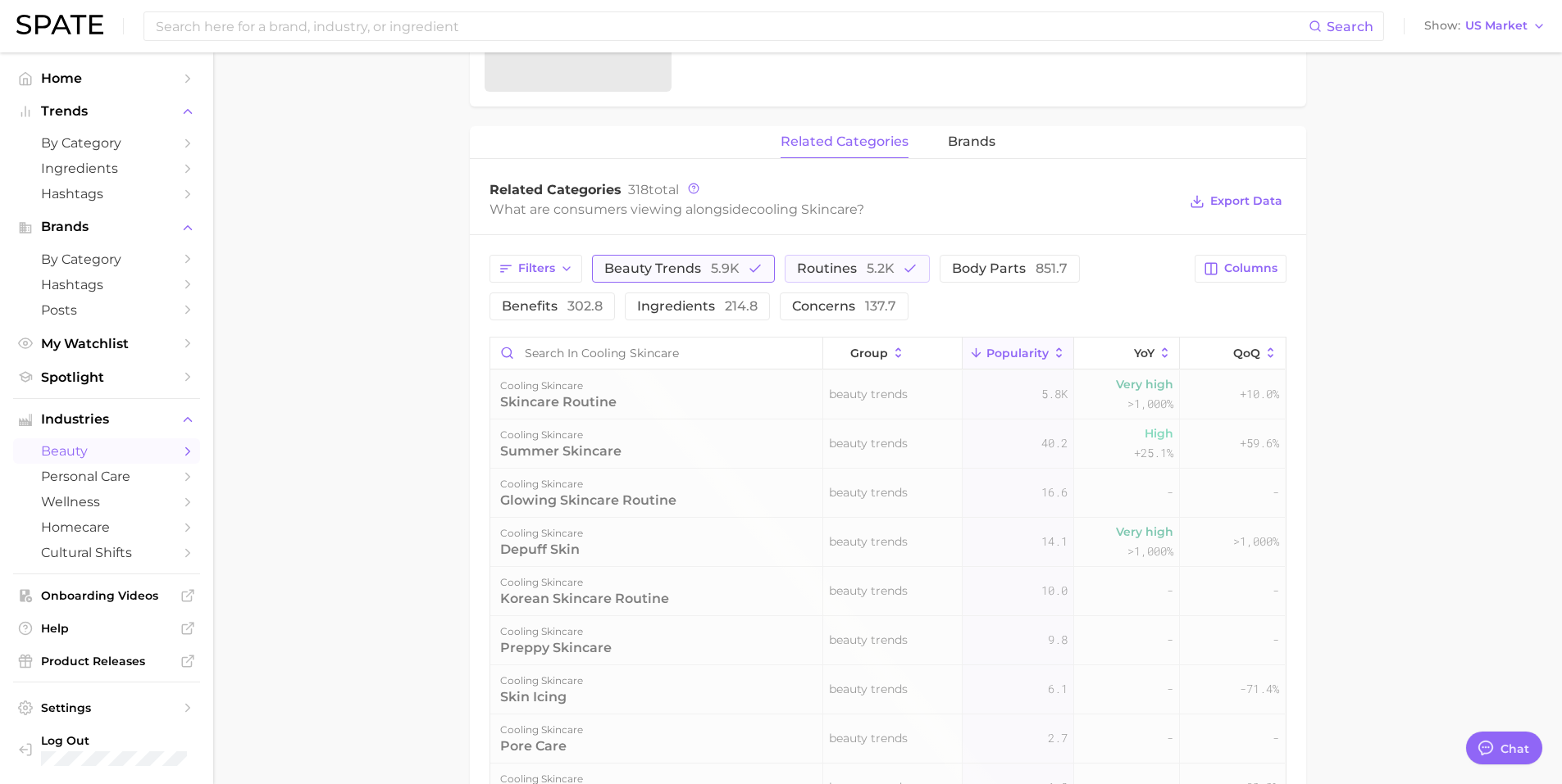
click at [733, 274] on span "5.9k" at bounding box center [725, 268] width 29 height 15
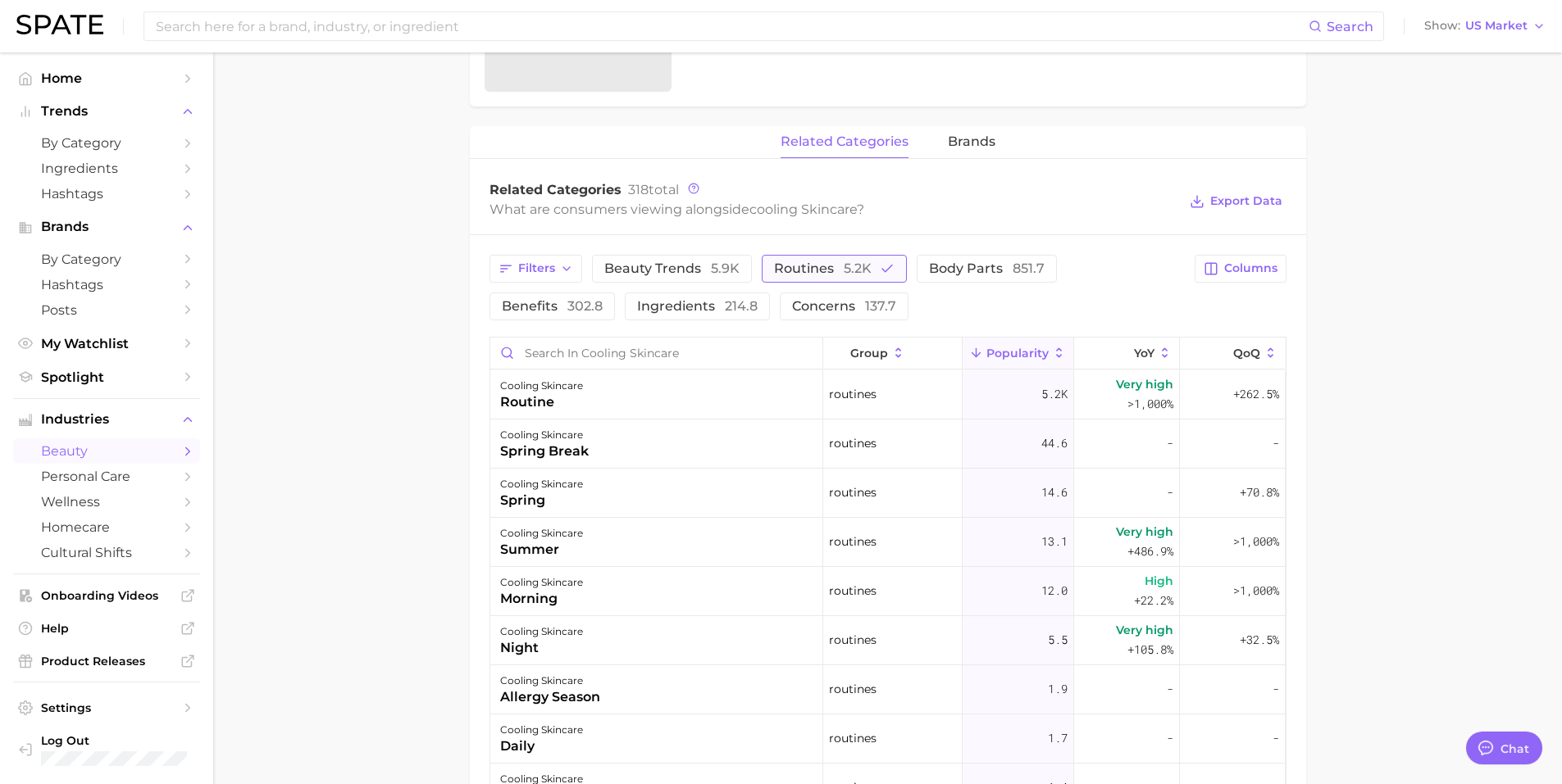
click at [870, 277] on button "routines 5.2k" at bounding box center [834, 268] width 146 height 28
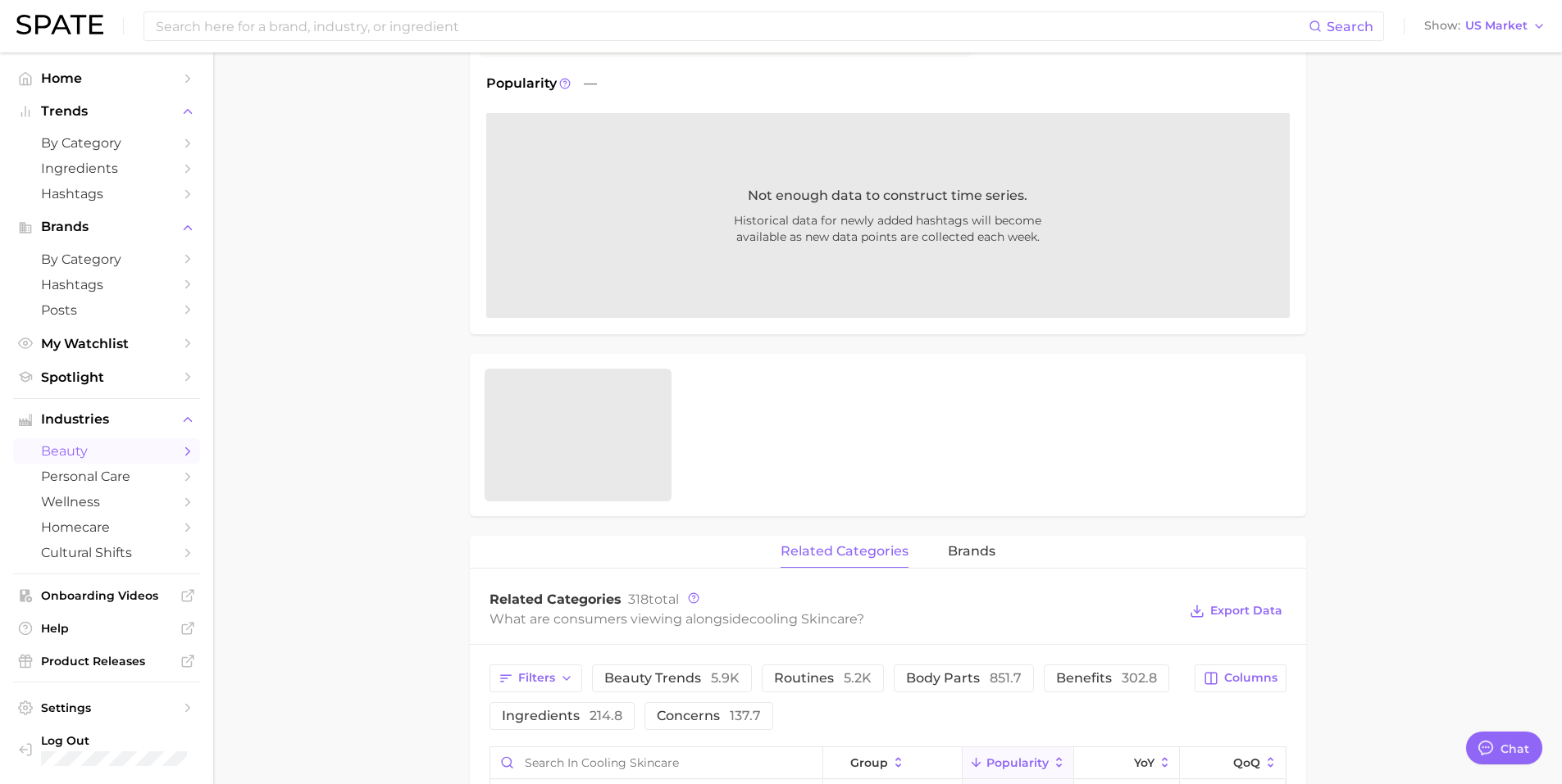
scroll to position [0, 0]
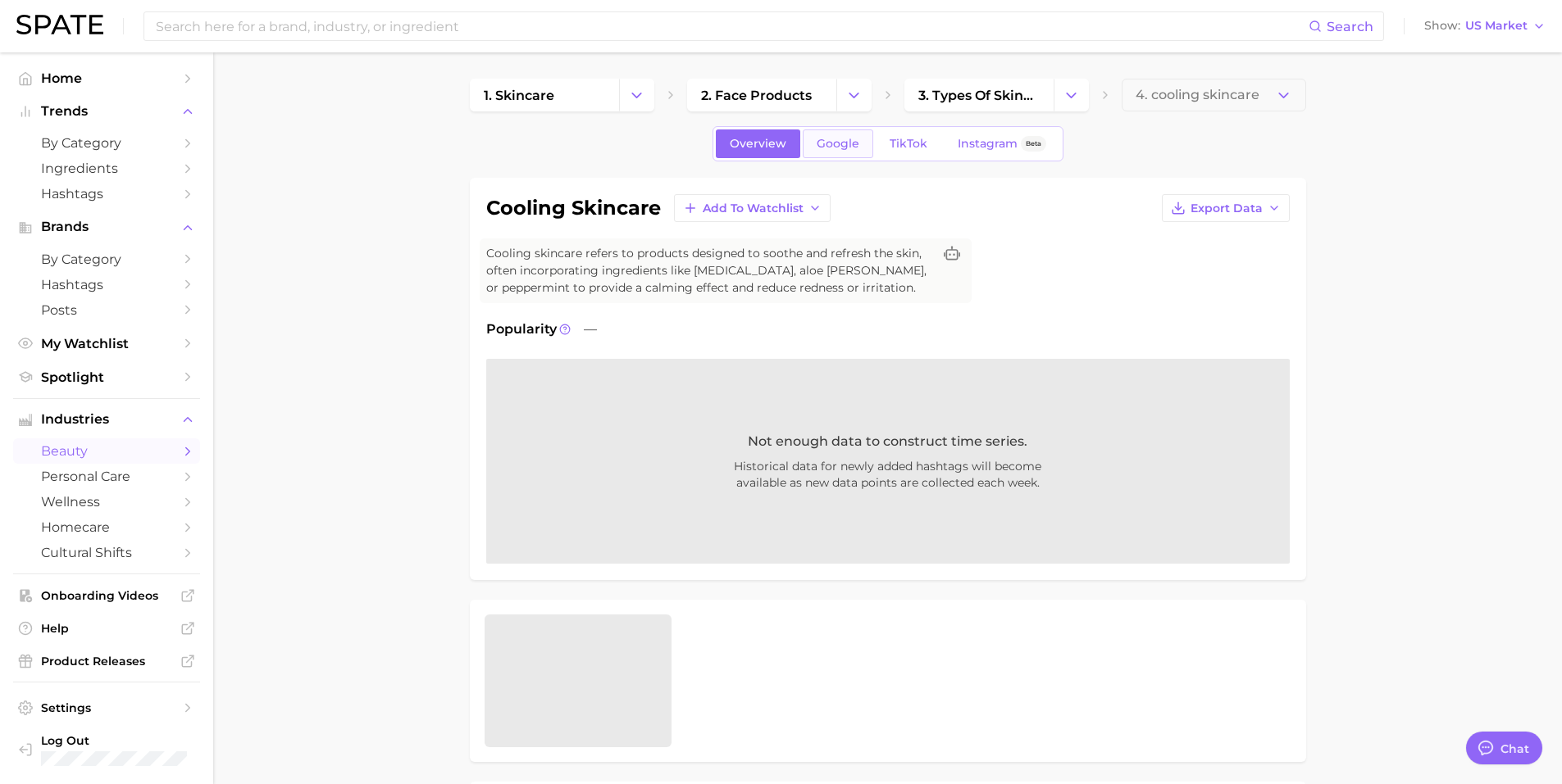
click at [844, 141] on span "Google" at bounding box center [838, 144] width 43 height 14
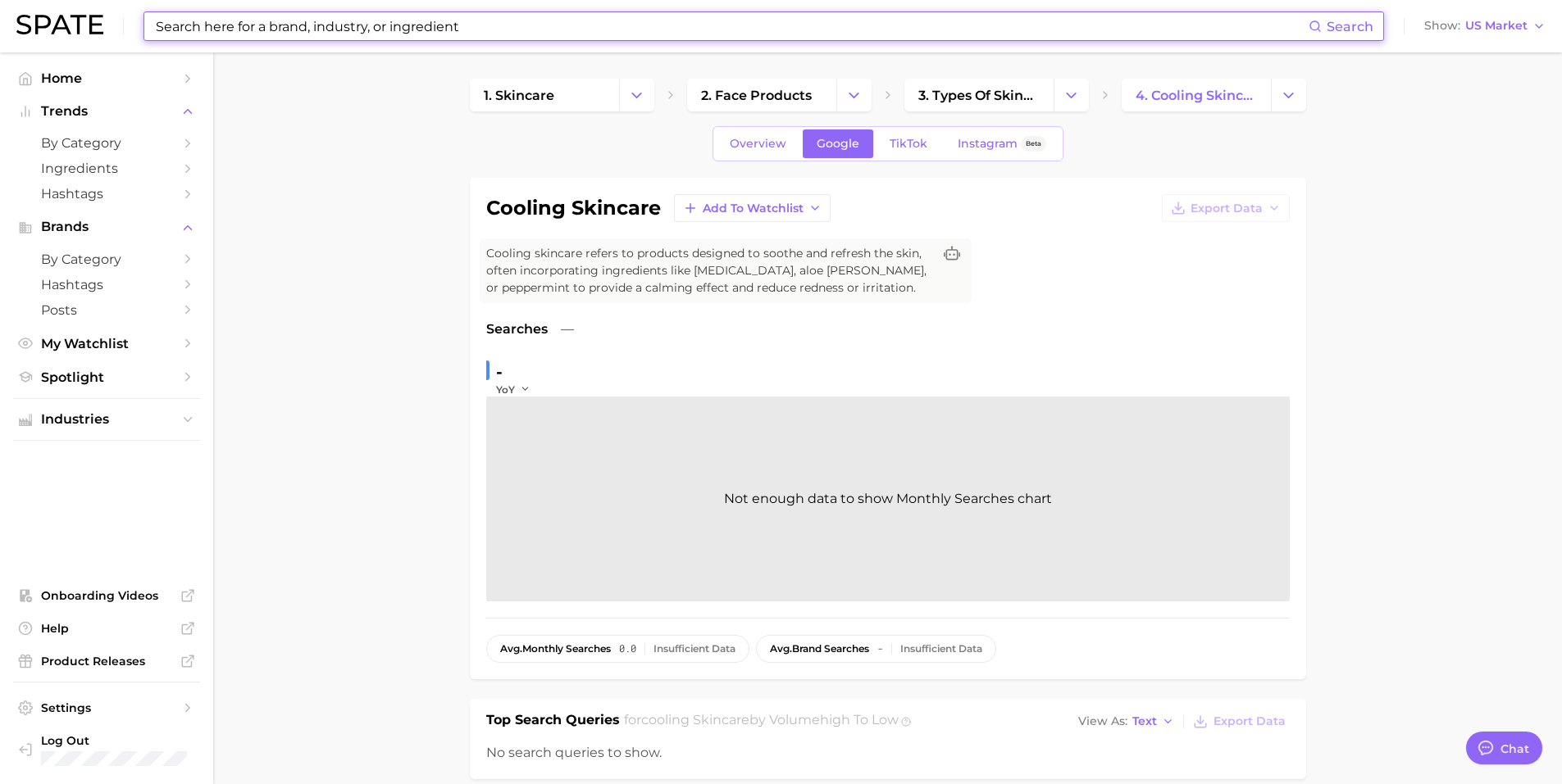
click at [351, 33] on input at bounding box center [731, 26] width 1154 height 28
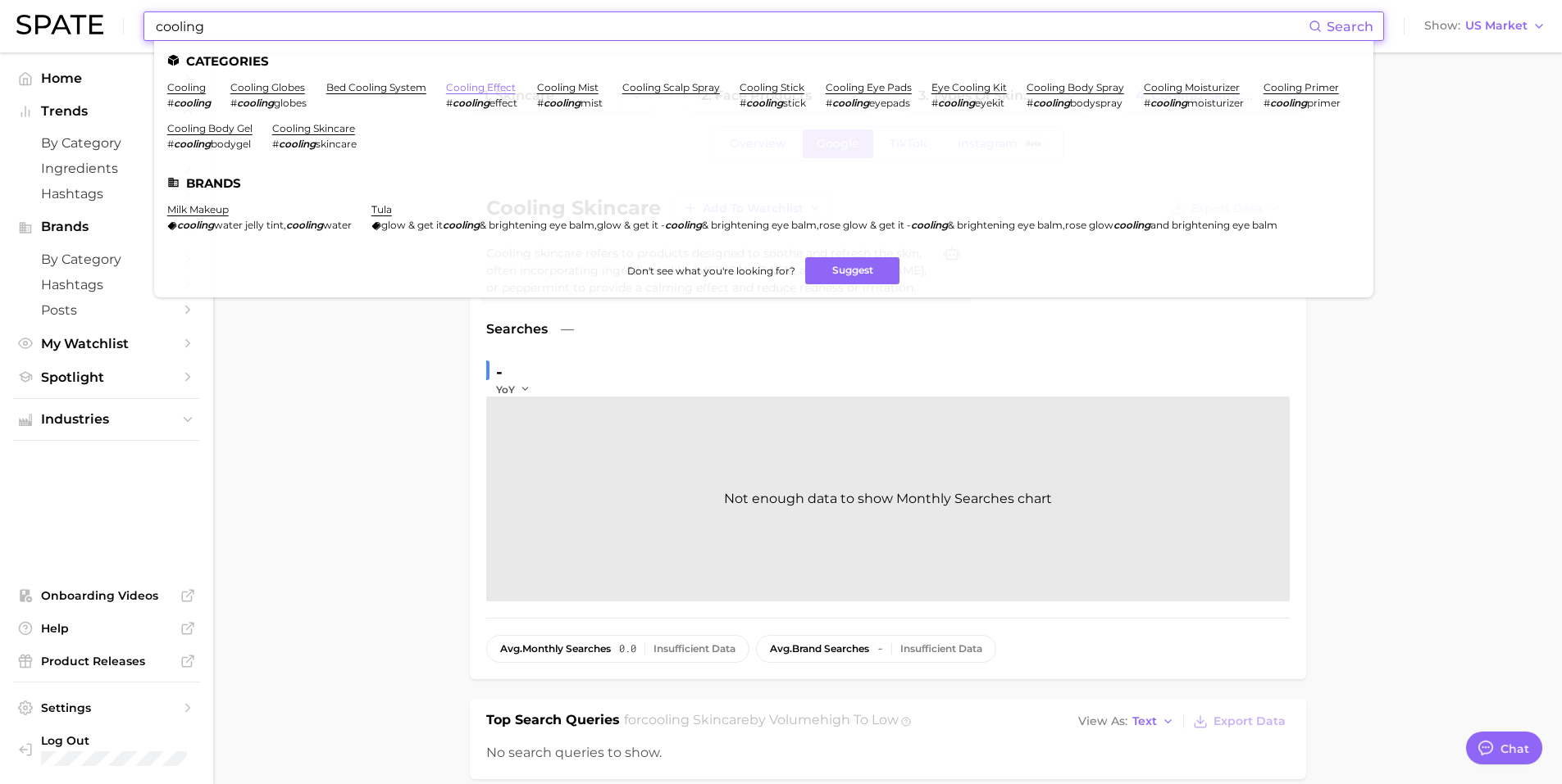
type input "cooling"
click at [502, 85] on link "cooling effect" at bounding box center [481, 87] width 70 height 12
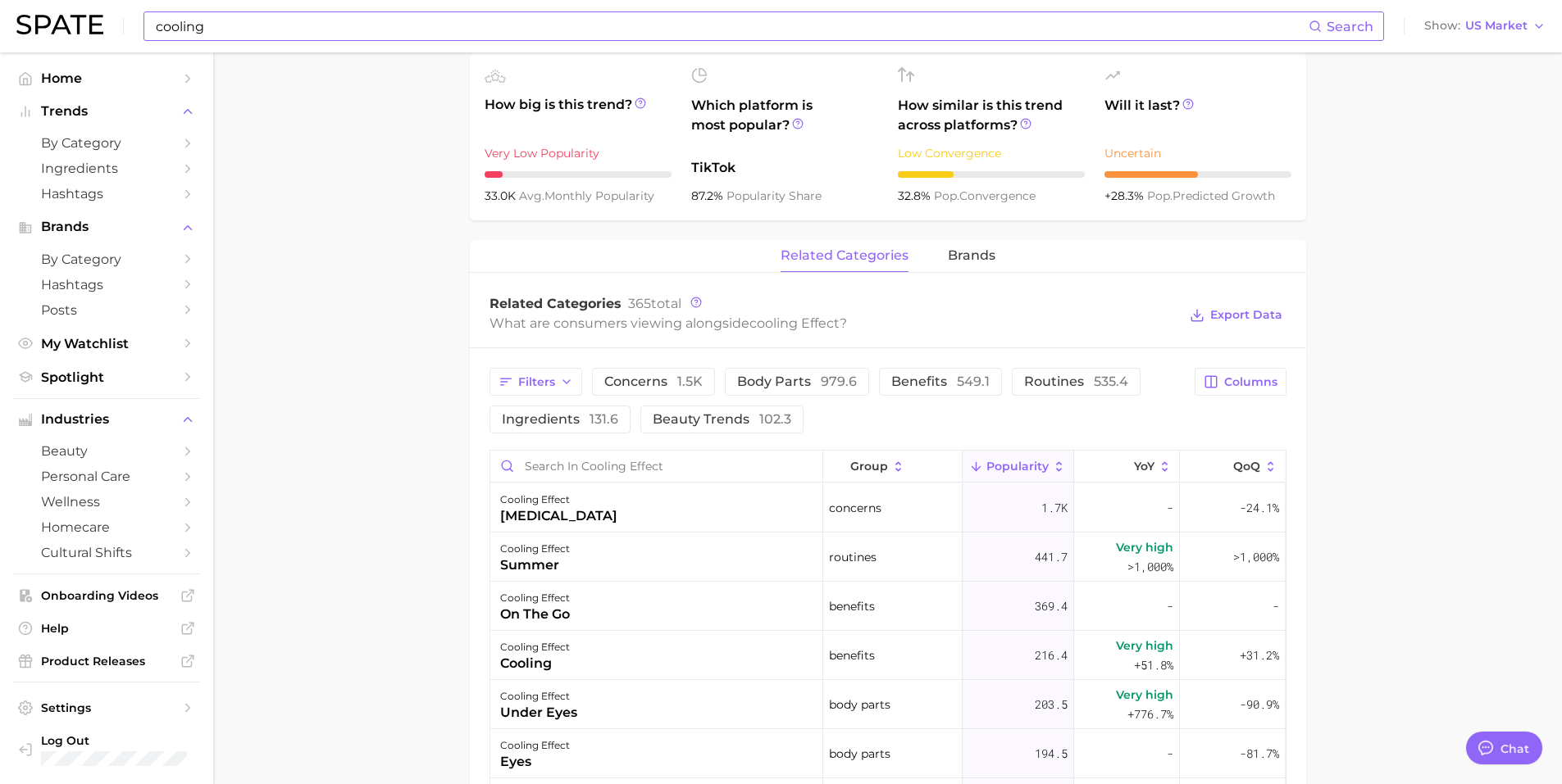
click at [333, 599] on main "cooling effect Overview Google TikTok Instagram Beta cooling effect Add to Watc…" at bounding box center [888, 407] width 1348 height 1857
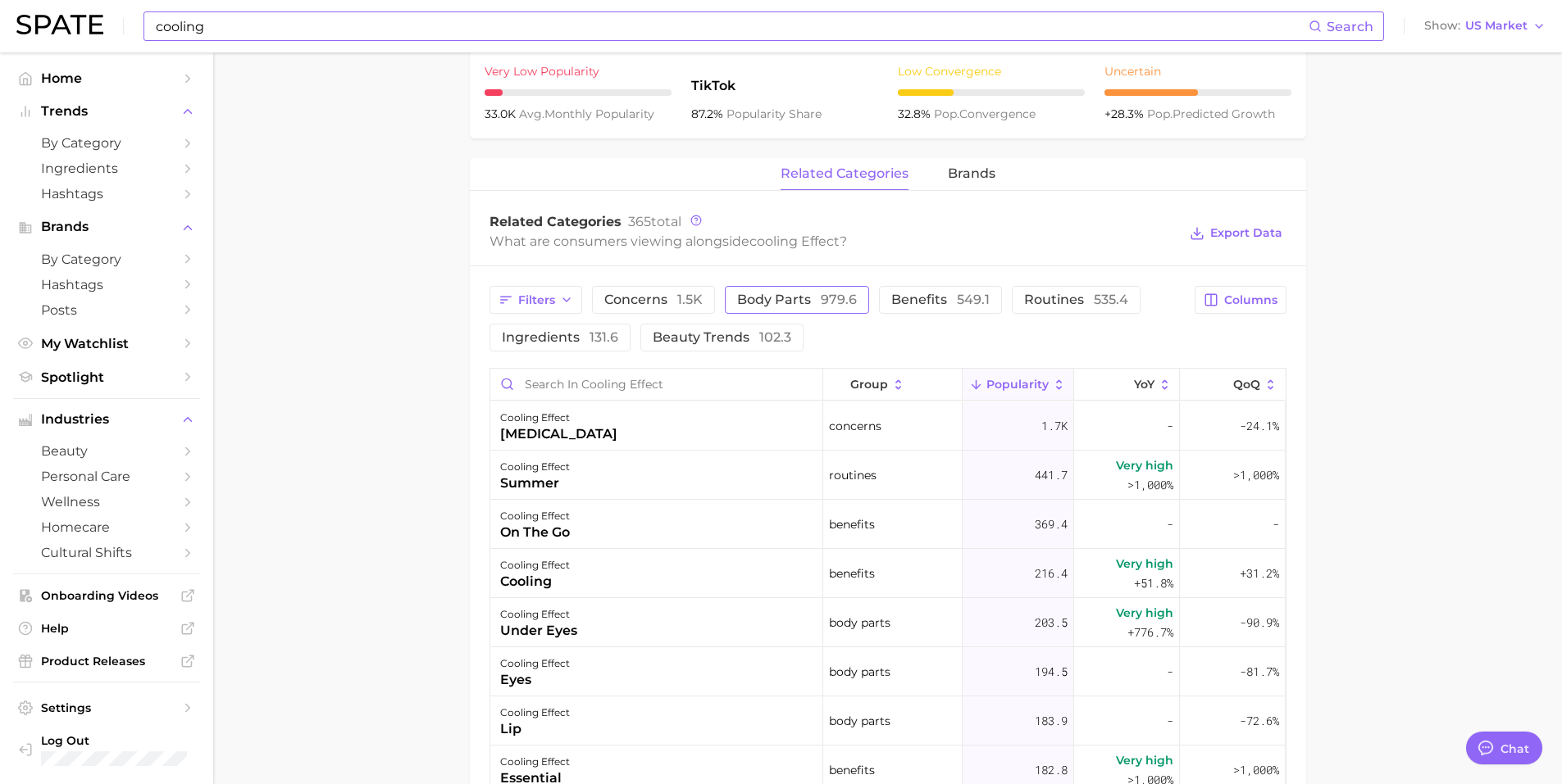
click at [756, 303] on span "body parts 979.6" at bounding box center [797, 301] width 120 height 13
click at [811, 298] on span "body parts 979.6" at bounding box center [797, 301] width 120 height 13
click at [665, 304] on span "concerns 1.5k" at bounding box center [653, 301] width 99 height 13
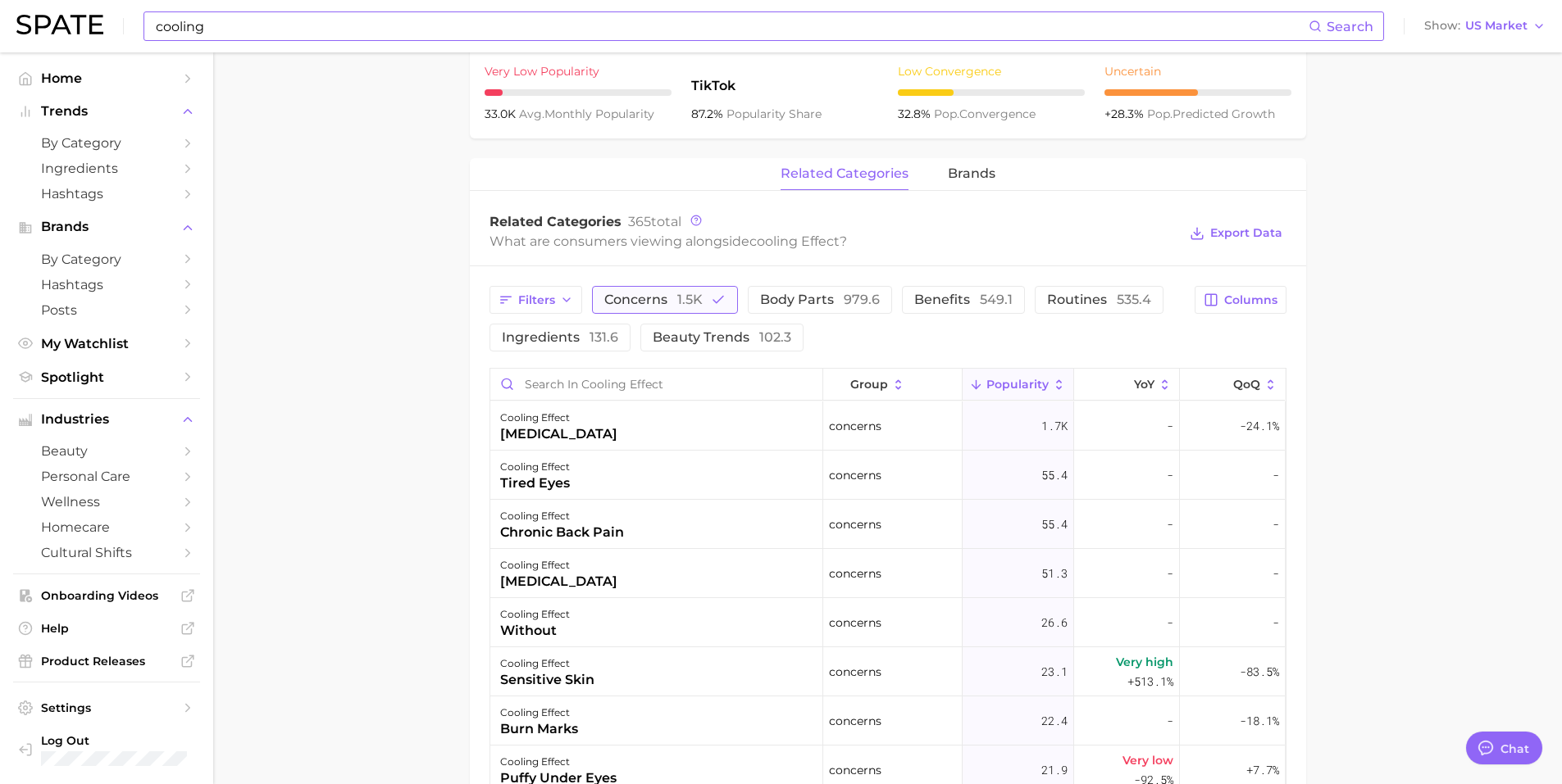
click at [665, 304] on span "concerns 1.5k" at bounding box center [653, 301] width 99 height 13
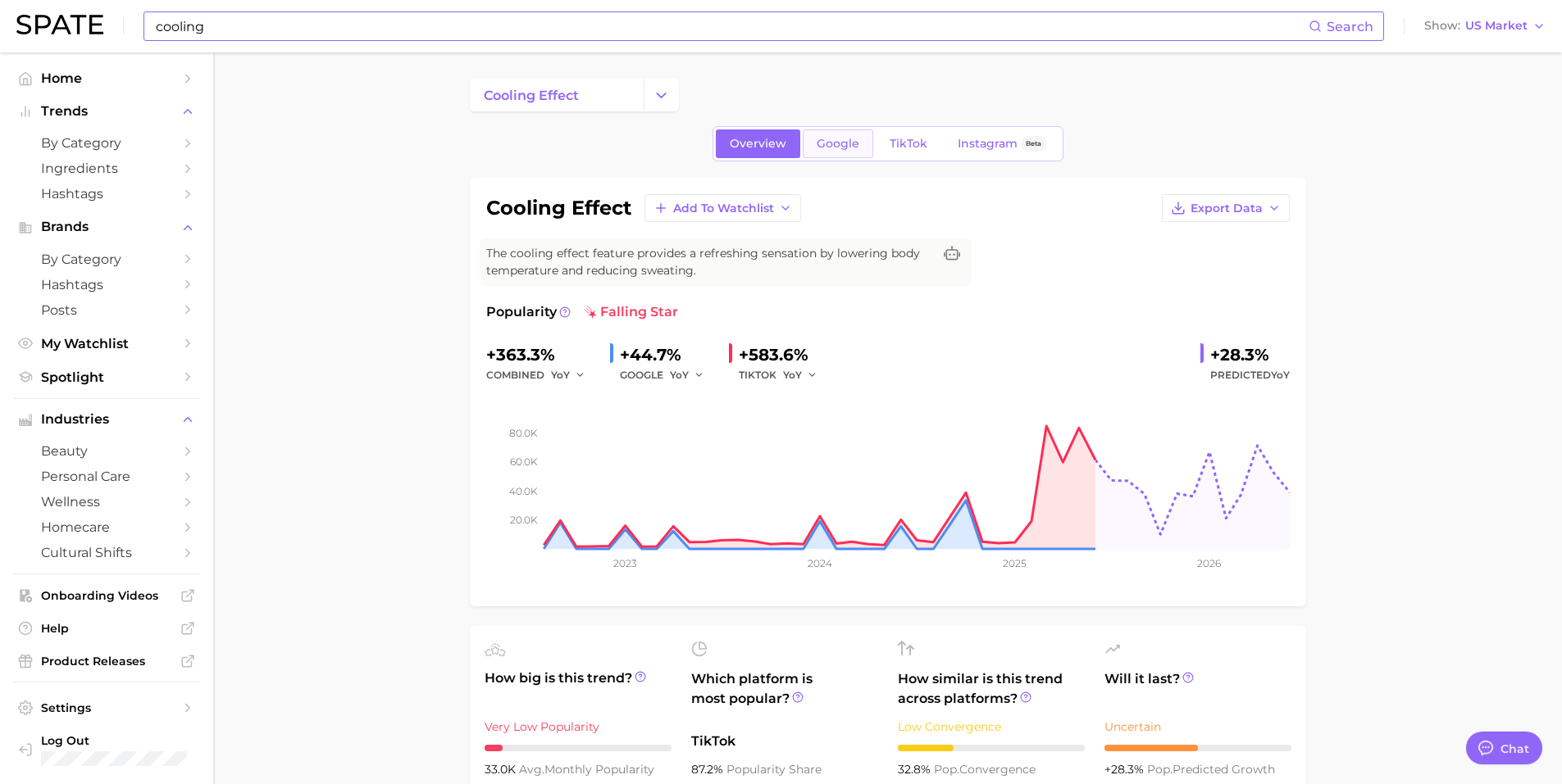
click at [842, 151] on link "Google" at bounding box center [838, 144] width 71 height 29
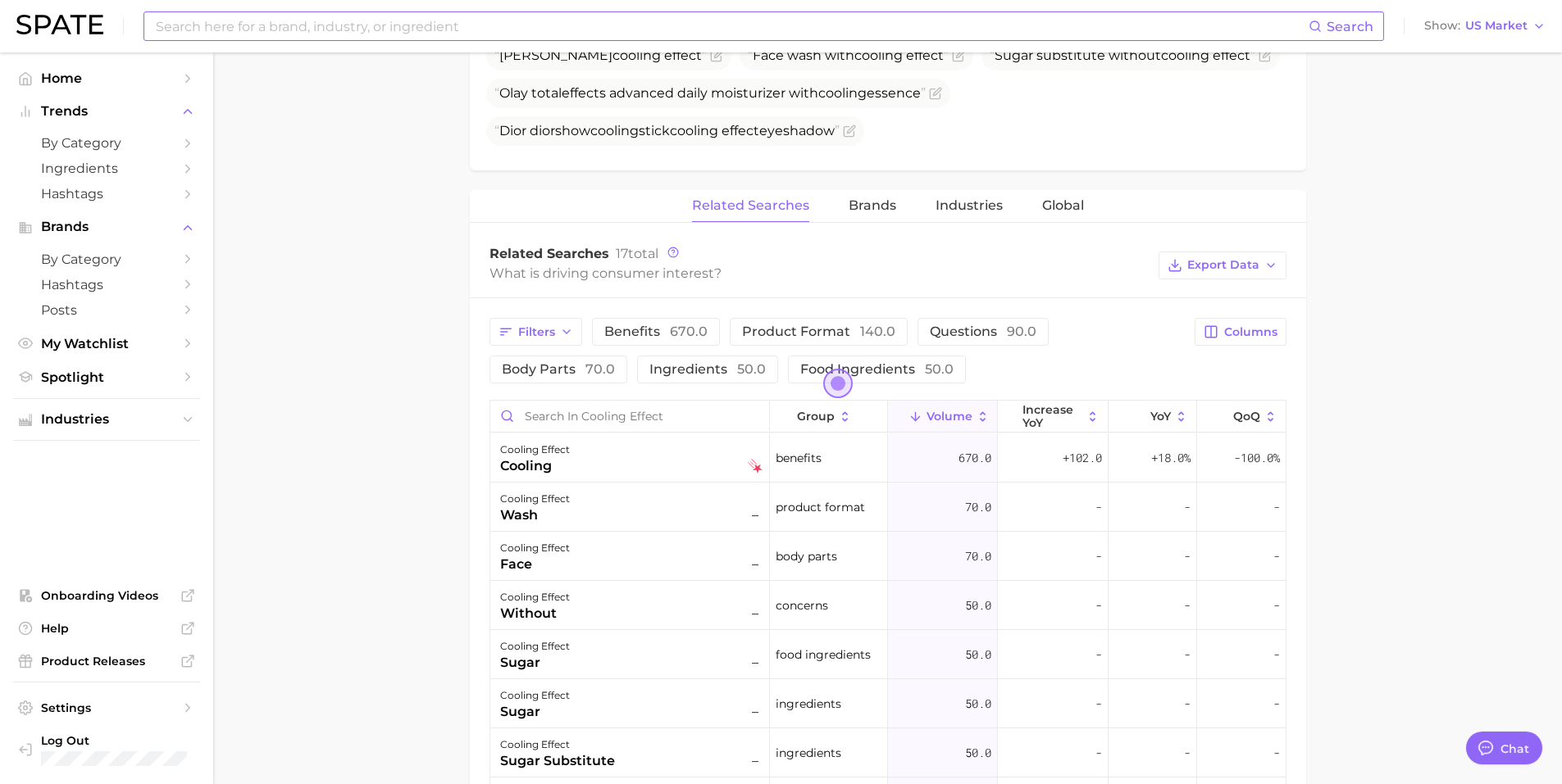
scroll to position [738, 0]
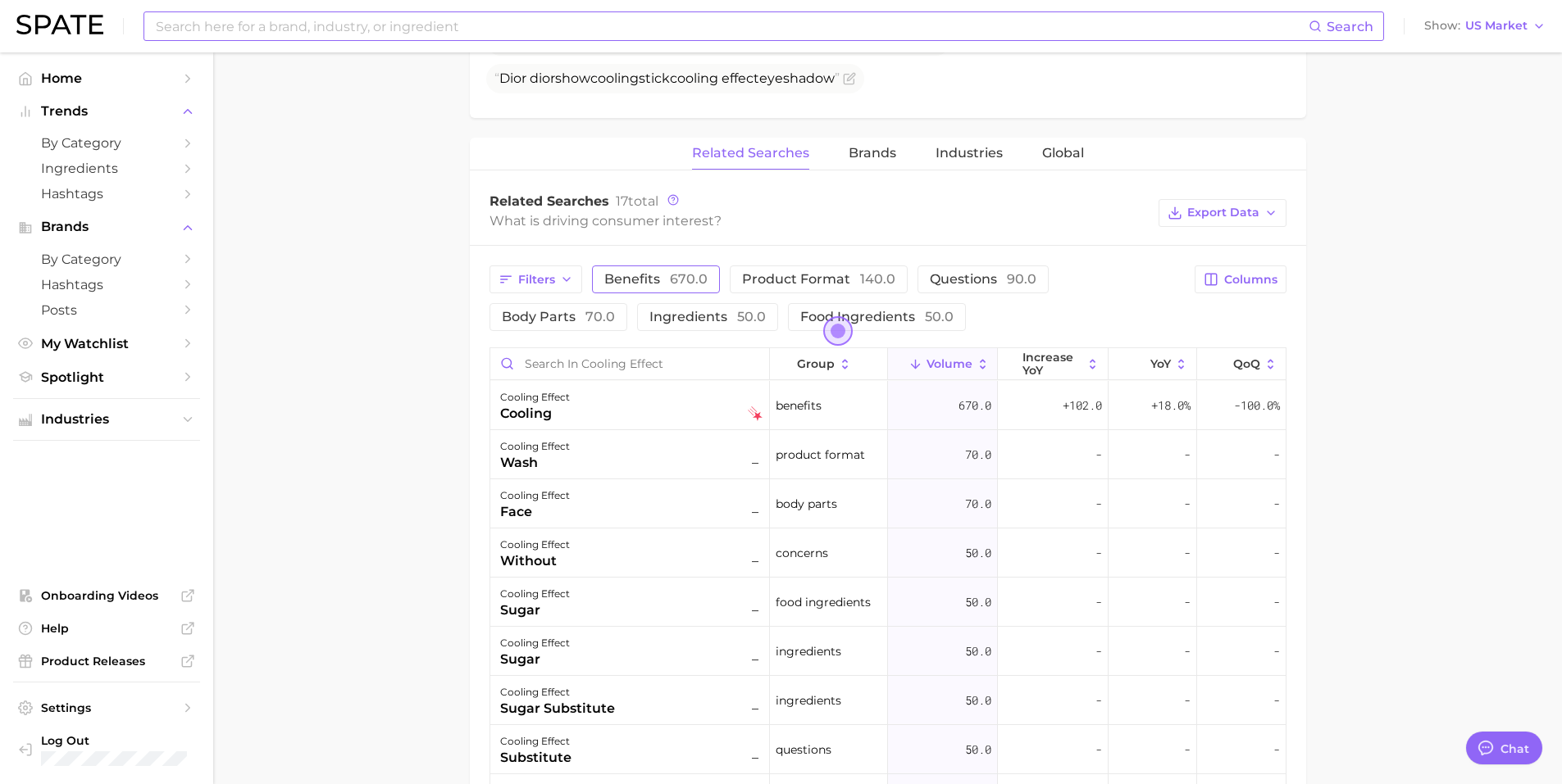
click at [660, 288] on button "benefits 670.0" at bounding box center [656, 279] width 128 height 28
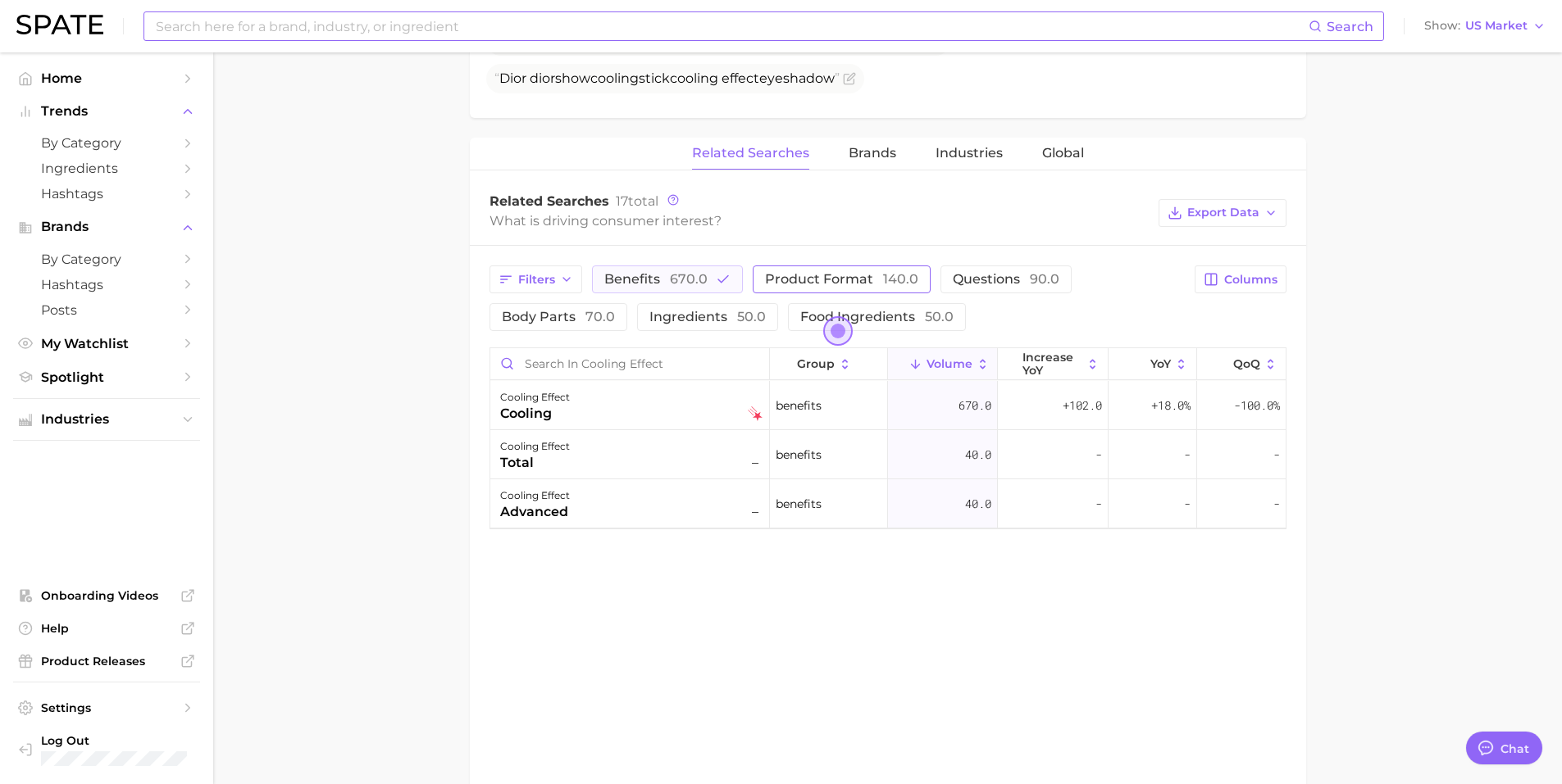
click at [825, 285] on span "product format 140.0" at bounding box center [842, 279] width 153 height 15
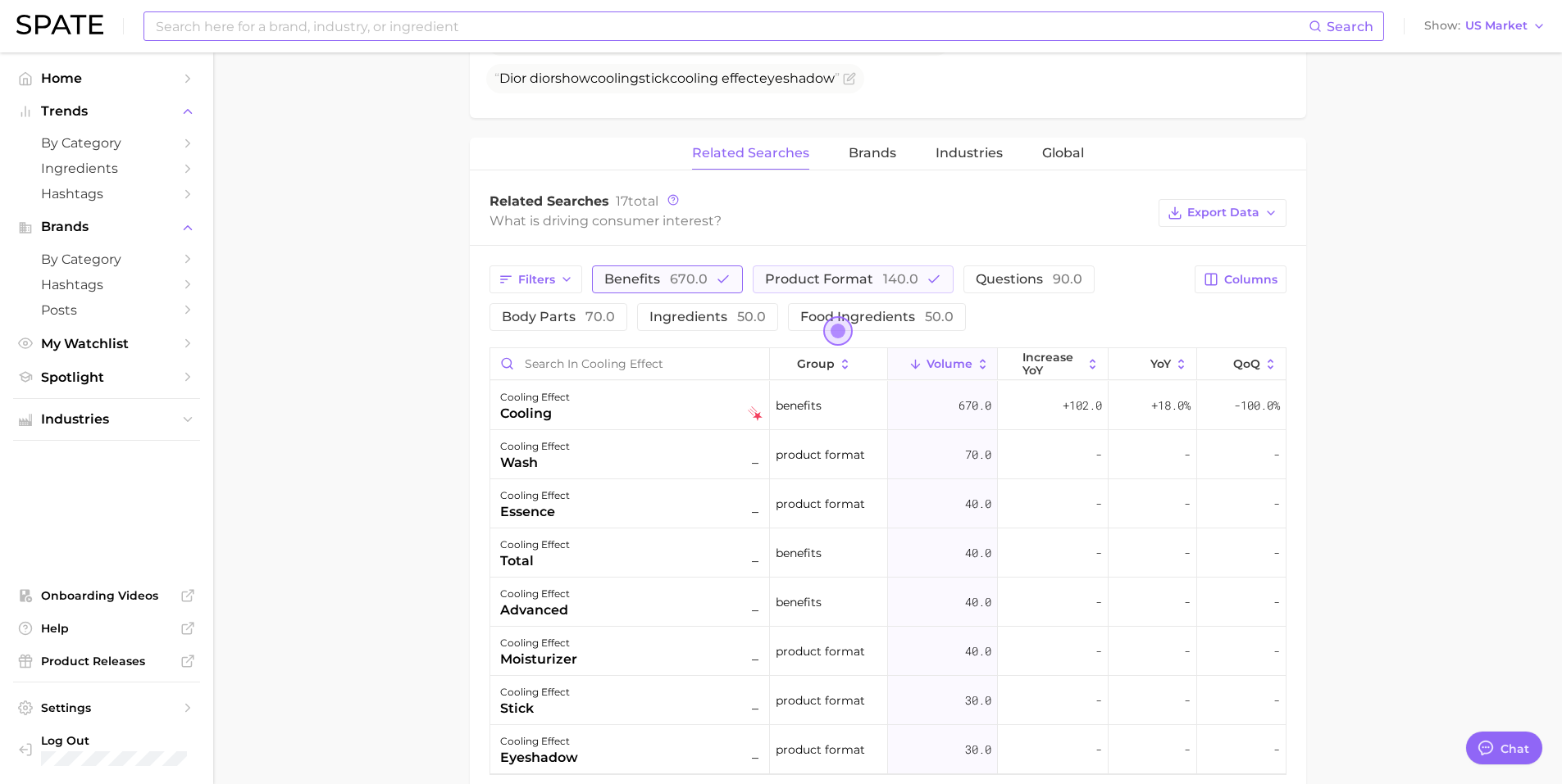
click at [642, 266] on button "benefits 670.0" at bounding box center [668, 279] width 151 height 28
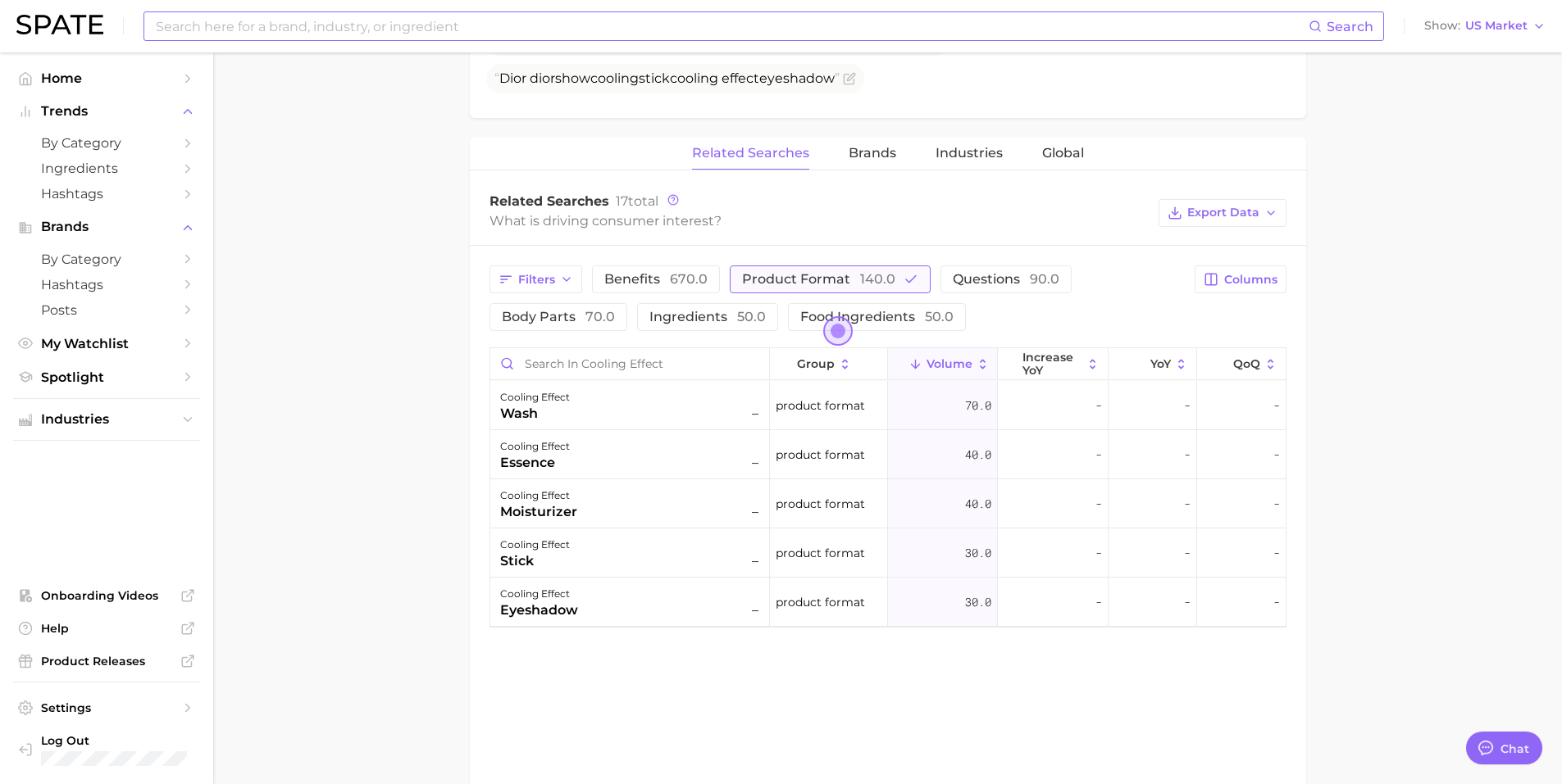
click at [870, 280] on span "140.0" at bounding box center [877, 279] width 35 height 15
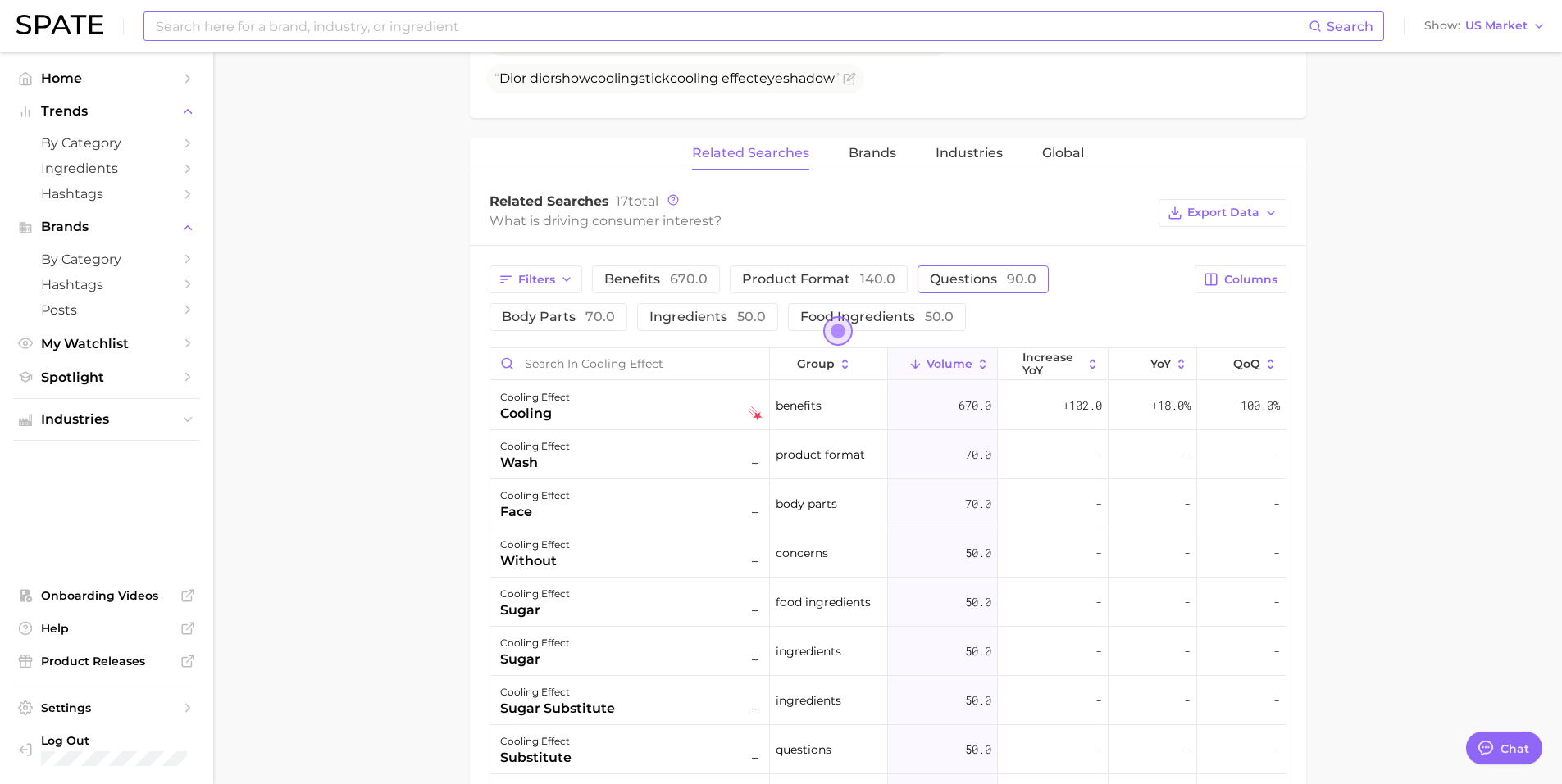
click at [973, 279] on span "questions 90.0" at bounding box center [983, 279] width 106 height 15
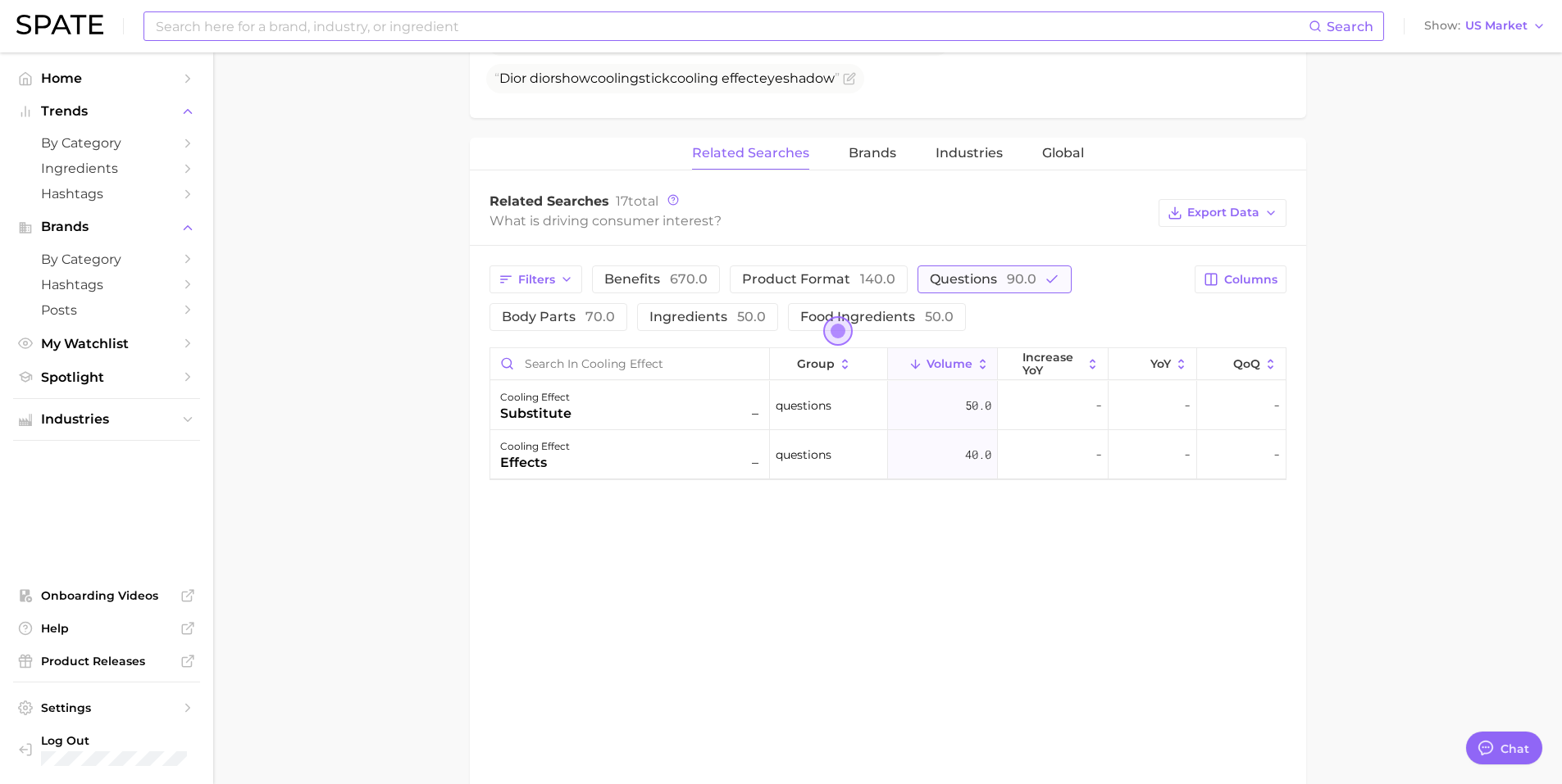
click at [973, 279] on span "questions 90.0" at bounding box center [983, 279] width 106 height 15
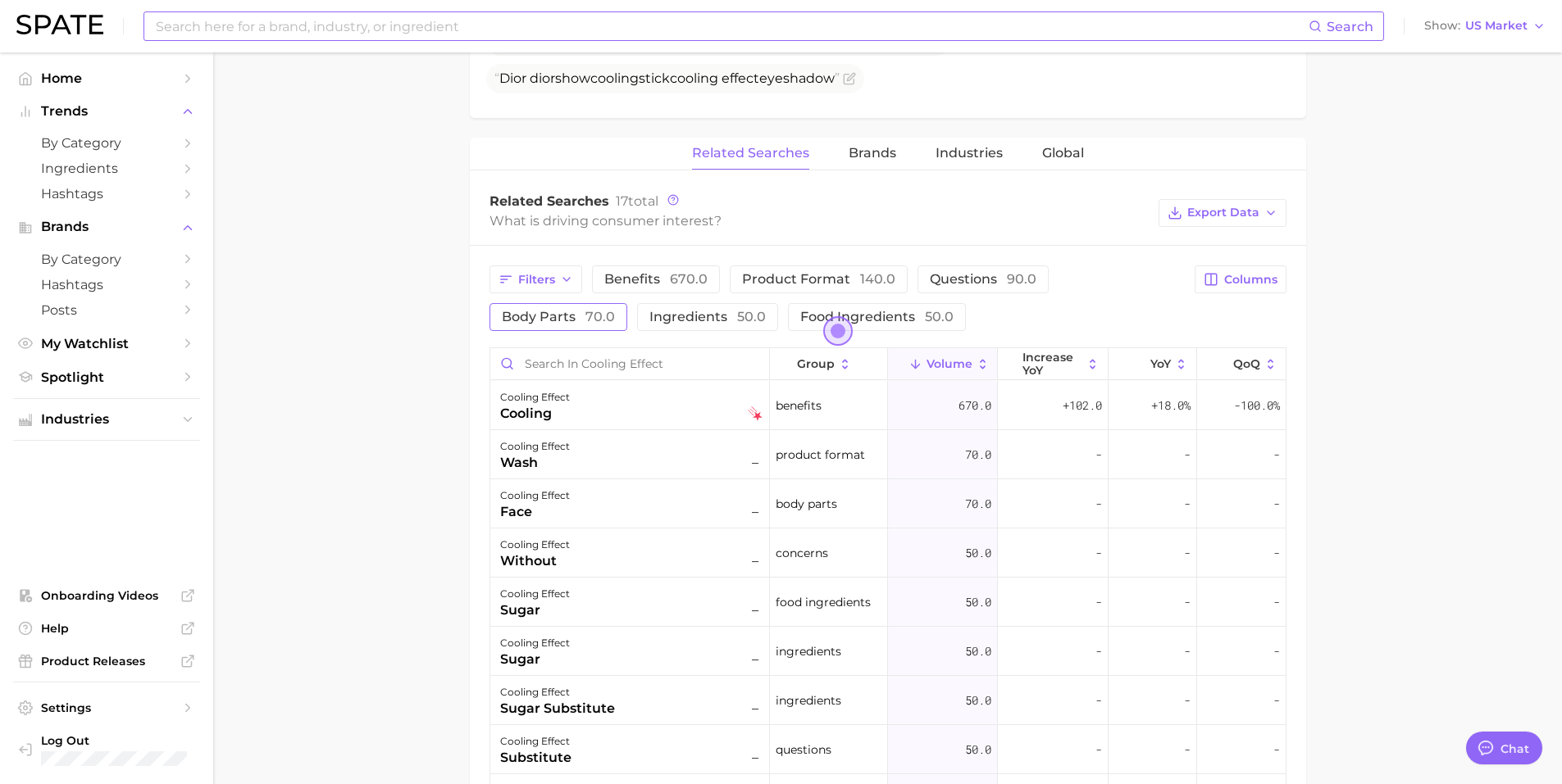
click at [594, 328] on button "body parts 70.0" at bounding box center [558, 317] width 138 height 28
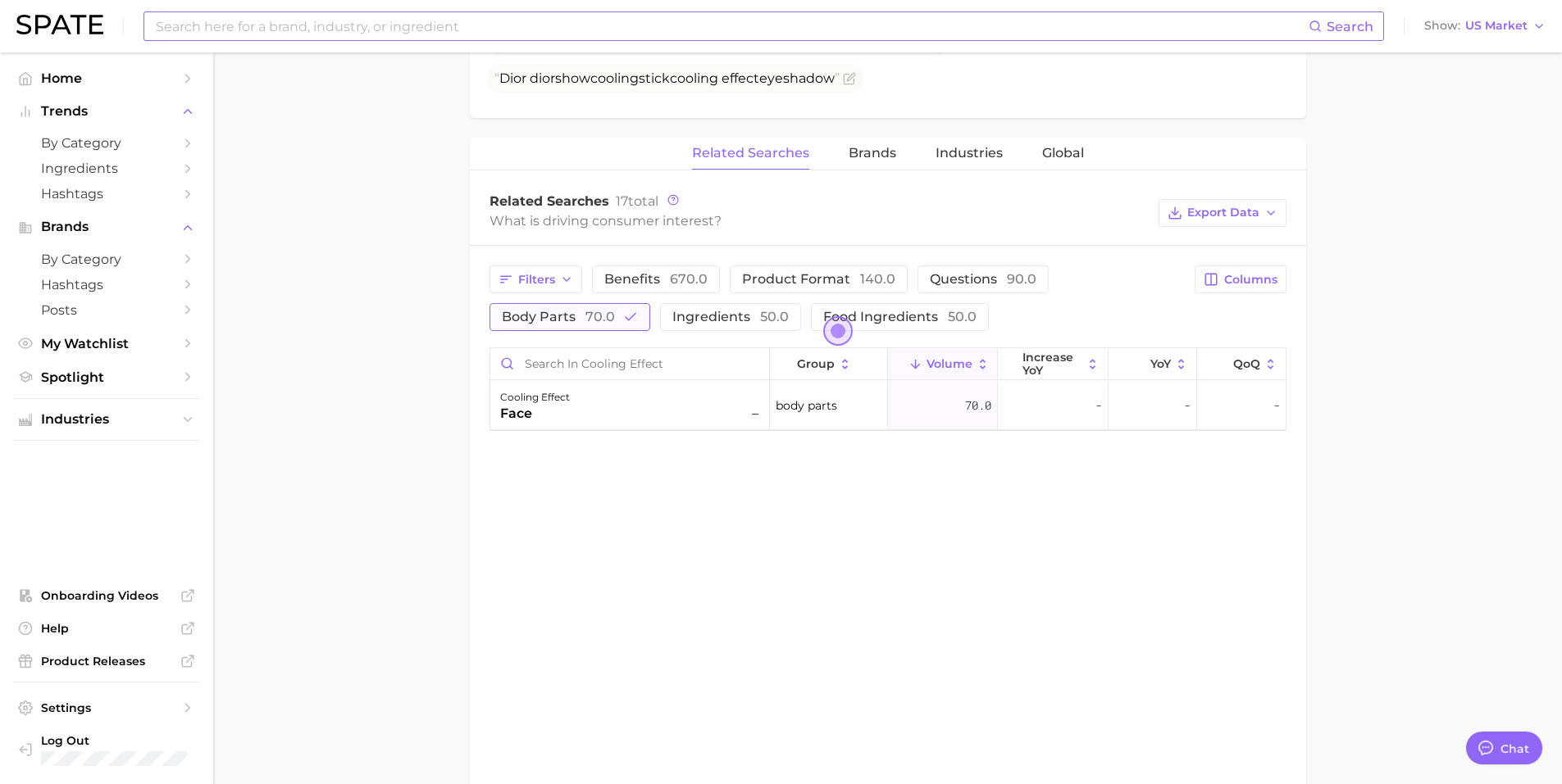
click at [576, 319] on span "body parts 70.0" at bounding box center [558, 317] width 113 height 15
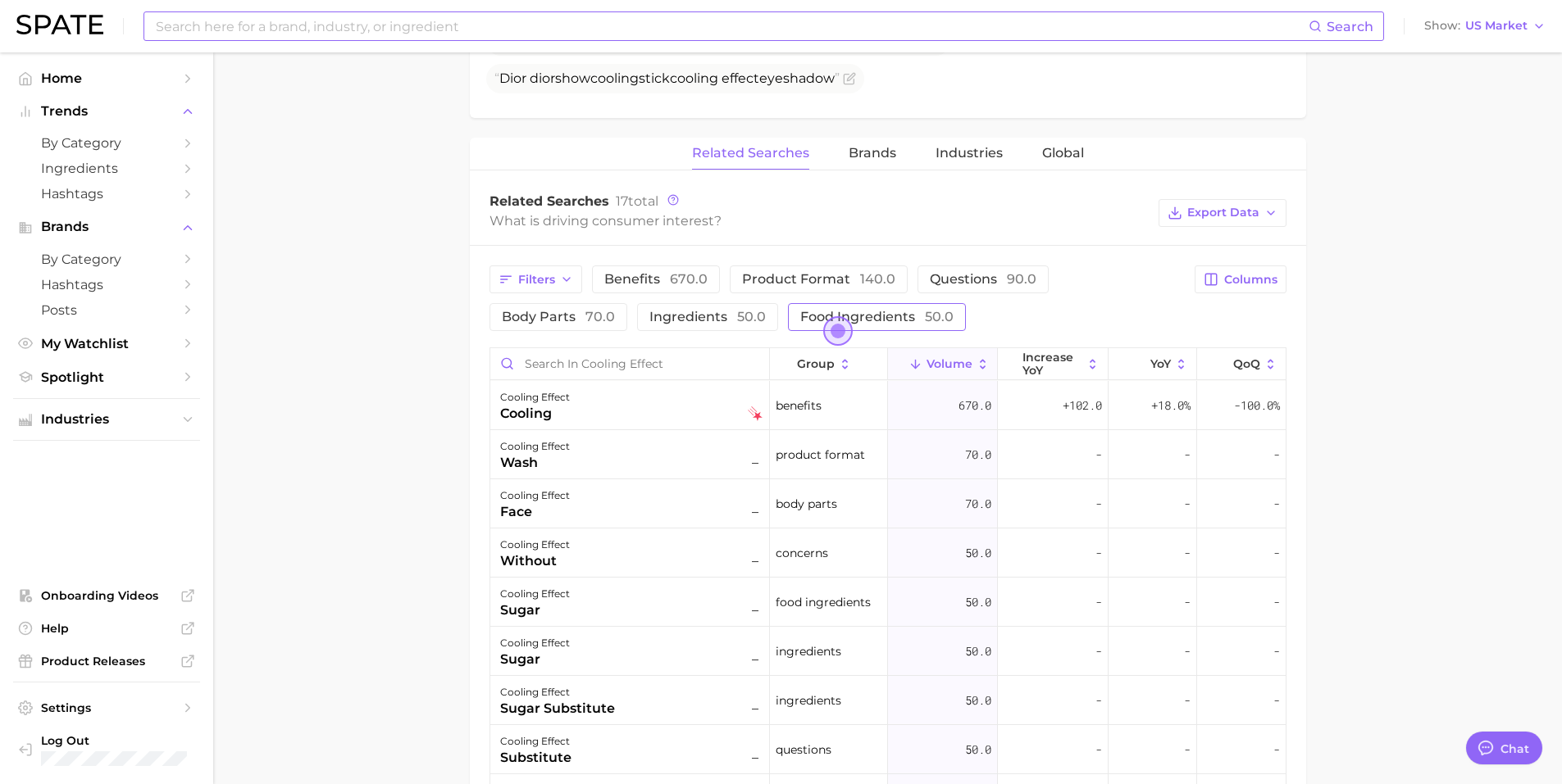
click at [824, 311] on span "food ingredients 50.0" at bounding box center [877, 317] width 153 height 15
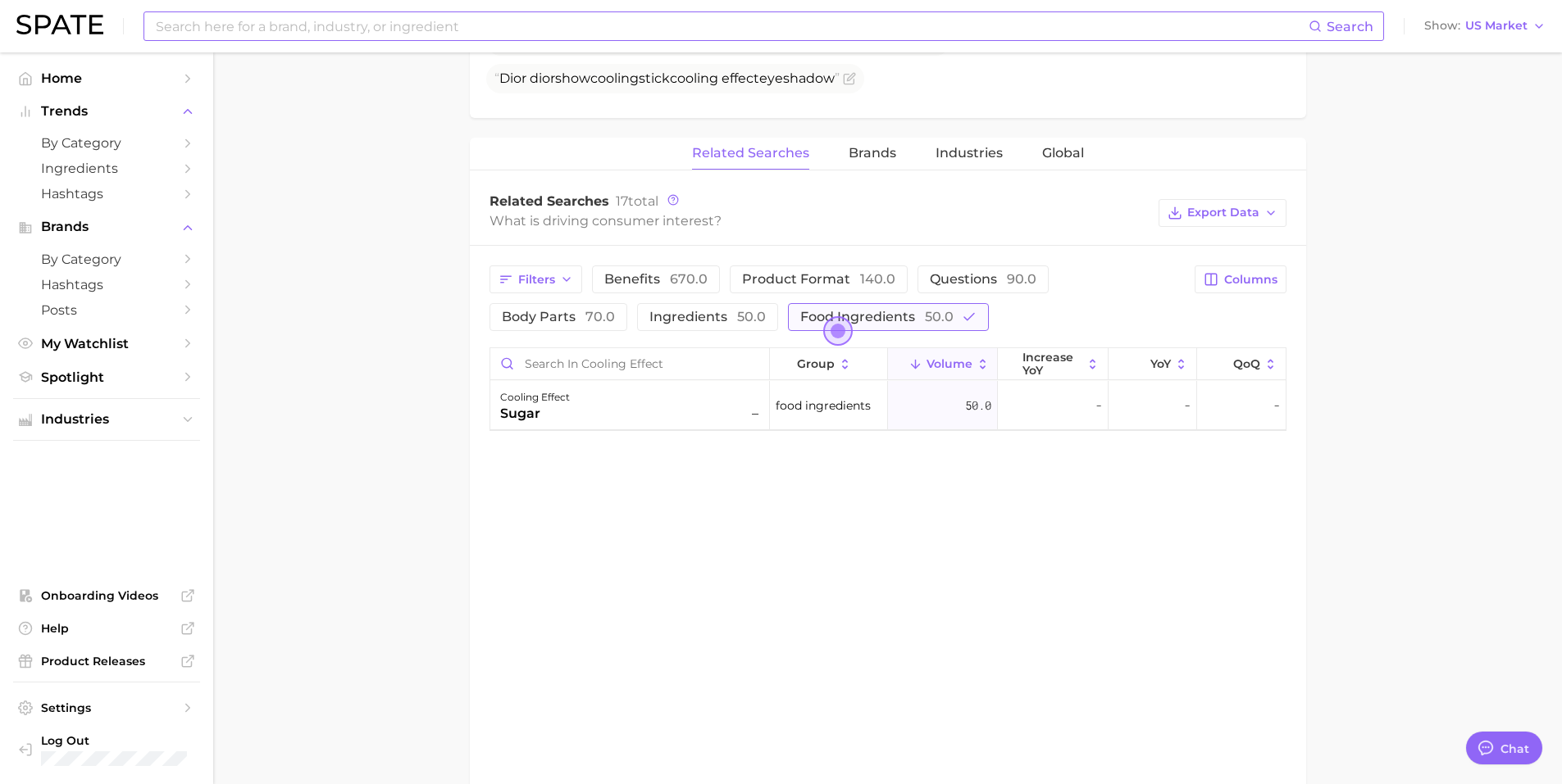
click at [808, 311] on span "food ingredients 50.0" at bounding box center [877, 317] width 153 height 15
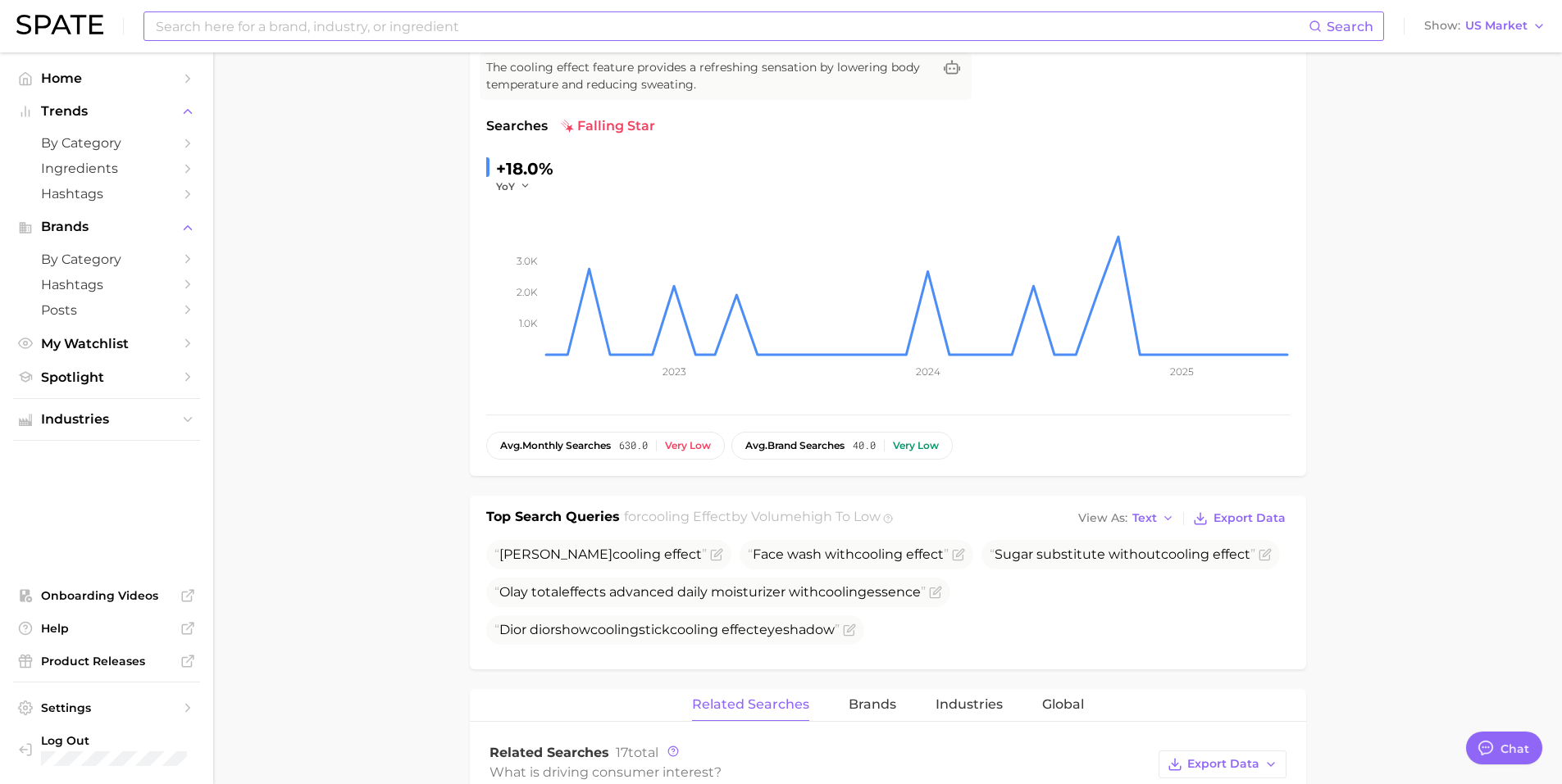
scroll to position [0, 0]
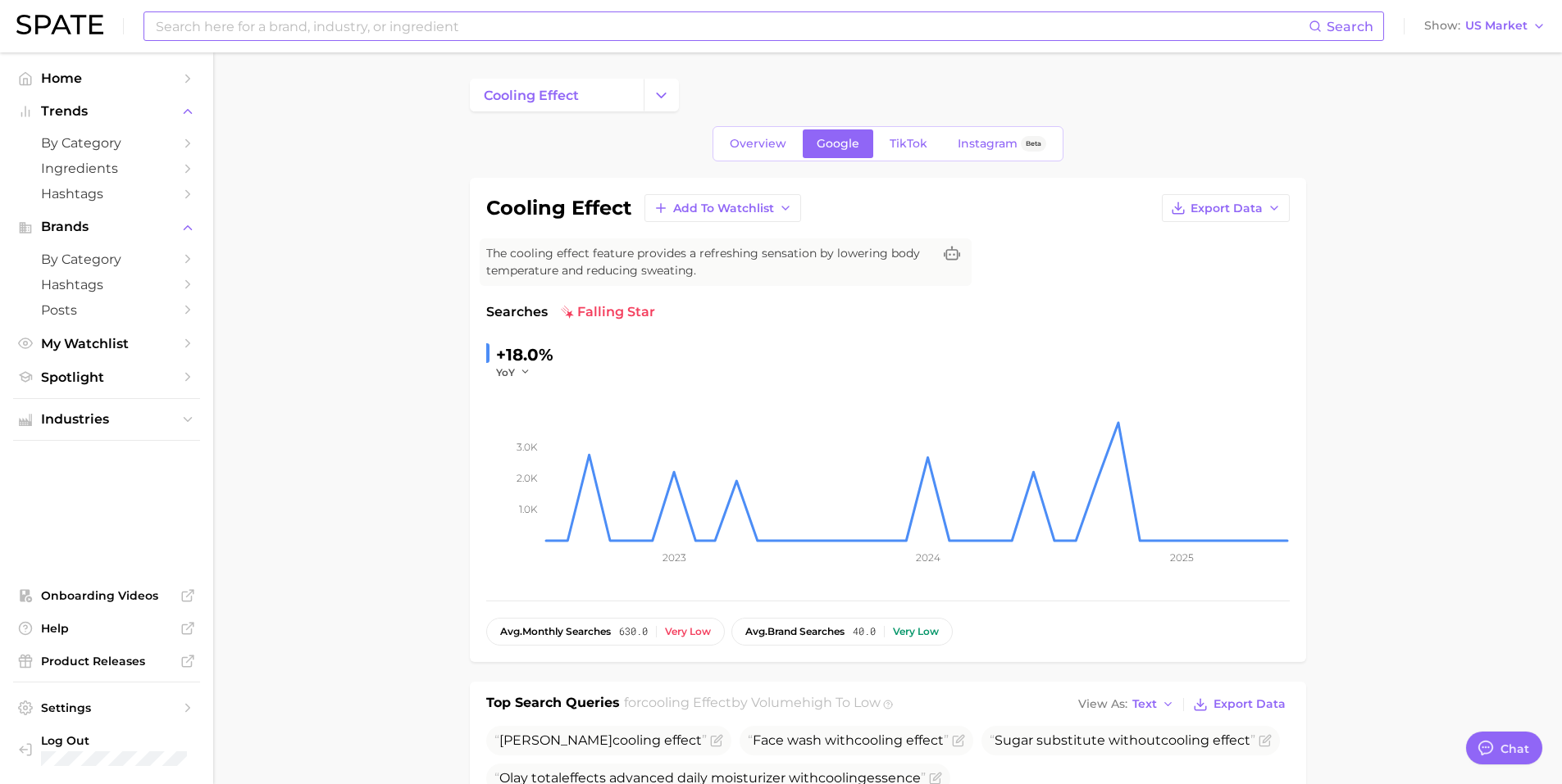
click at [773, 159] on div "Overview Google TikTok Instagram Beta" at bounding box center [888, 144] width 351 height 35
click at [763, 142] on span "Overview" at bounding box center [758, 144] width 57 height 14
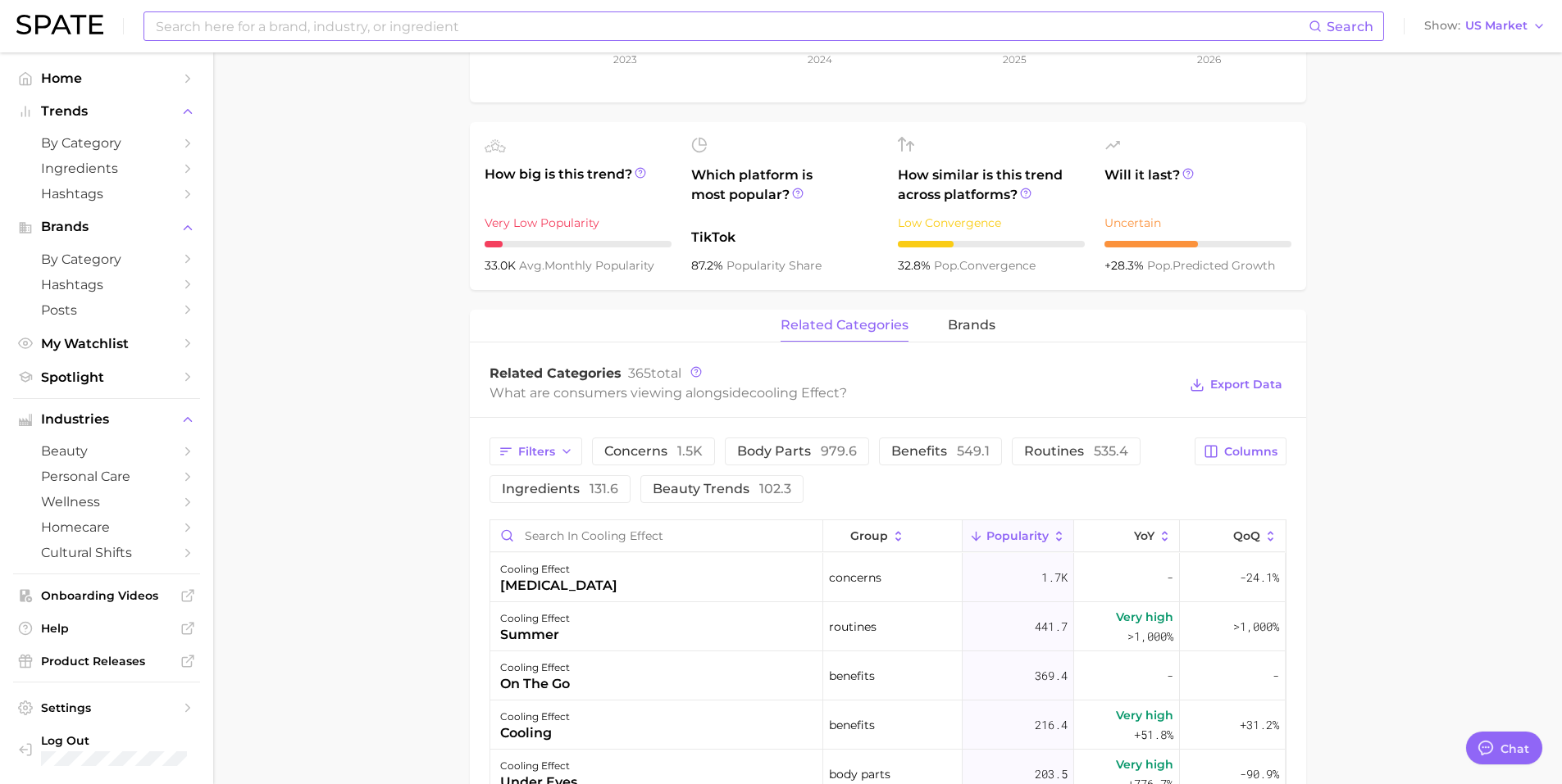
scroll to position [738, 0]
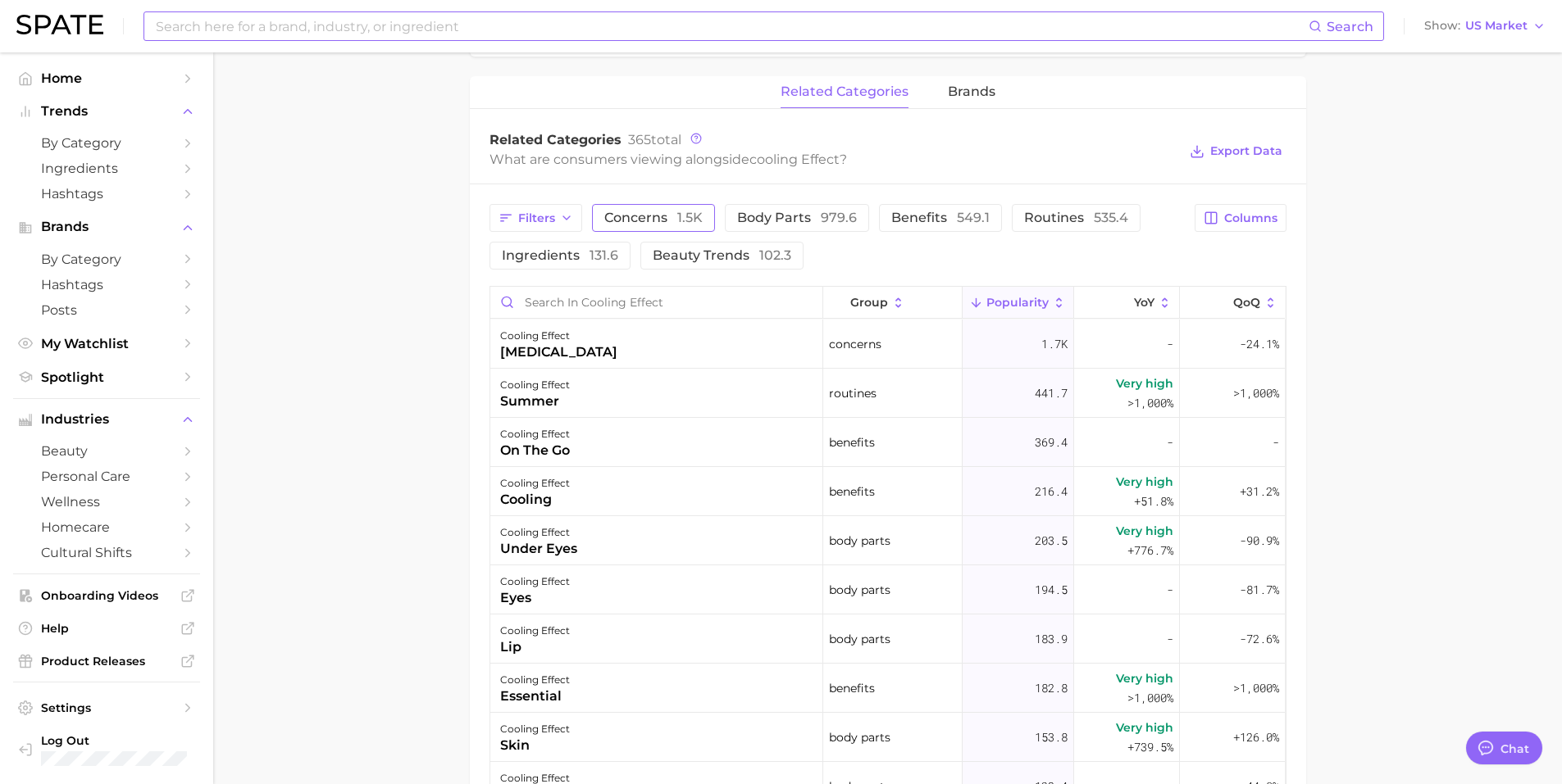
click at [705, 209] on button "concerns 1.5k" at bounding box center [653, 217] width 123 height 28
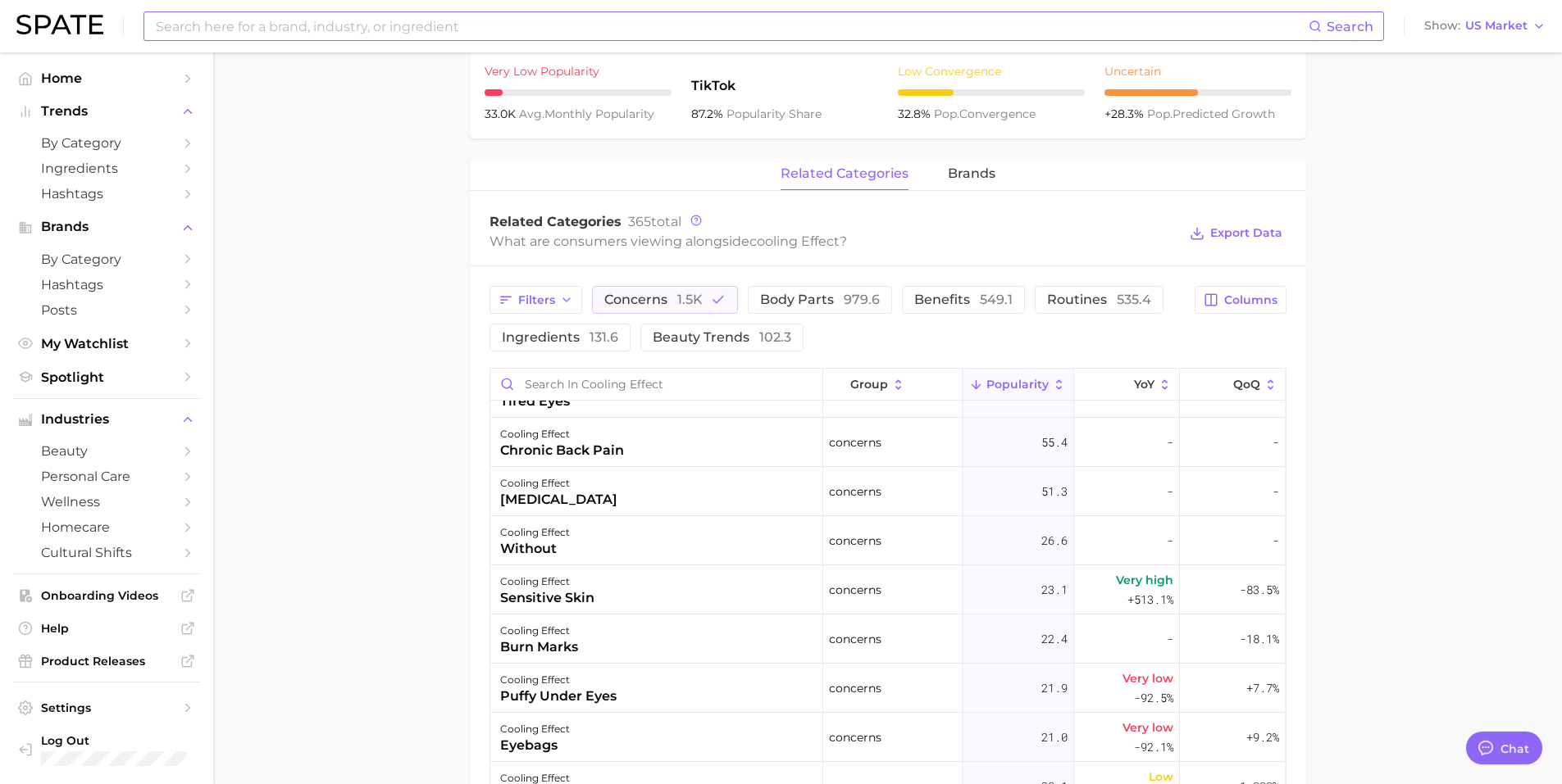
scroll to position [0, 0]
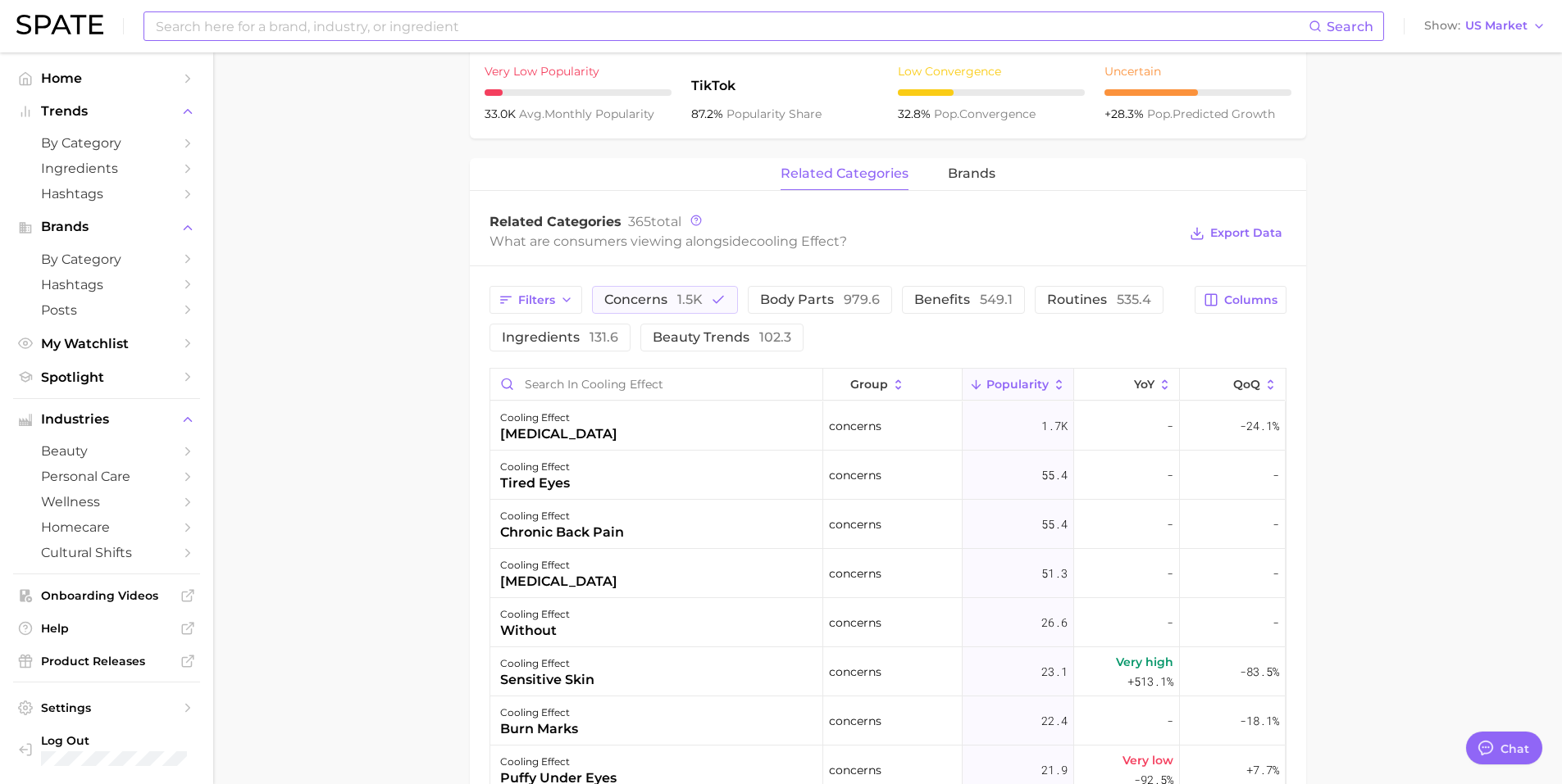
click at [411, 576] on main "cooling effect Overview Google TikTok Instagram Beta cooling effect Add to Watc…" at bounding box center [888, 325] width 1348 height 1857
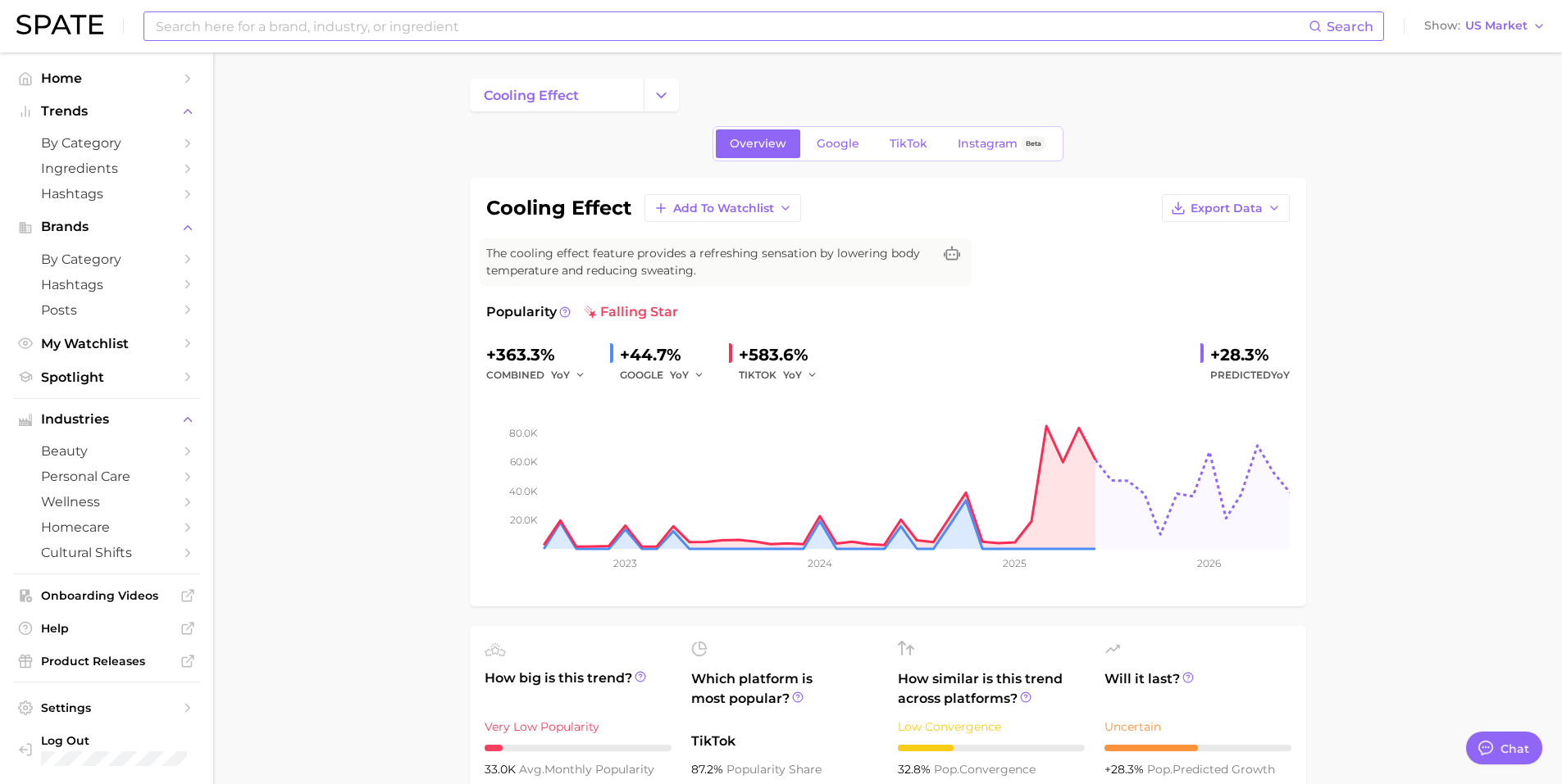
click at [202, 20] on input at bounding box center [731, 26] width 1154 height 28
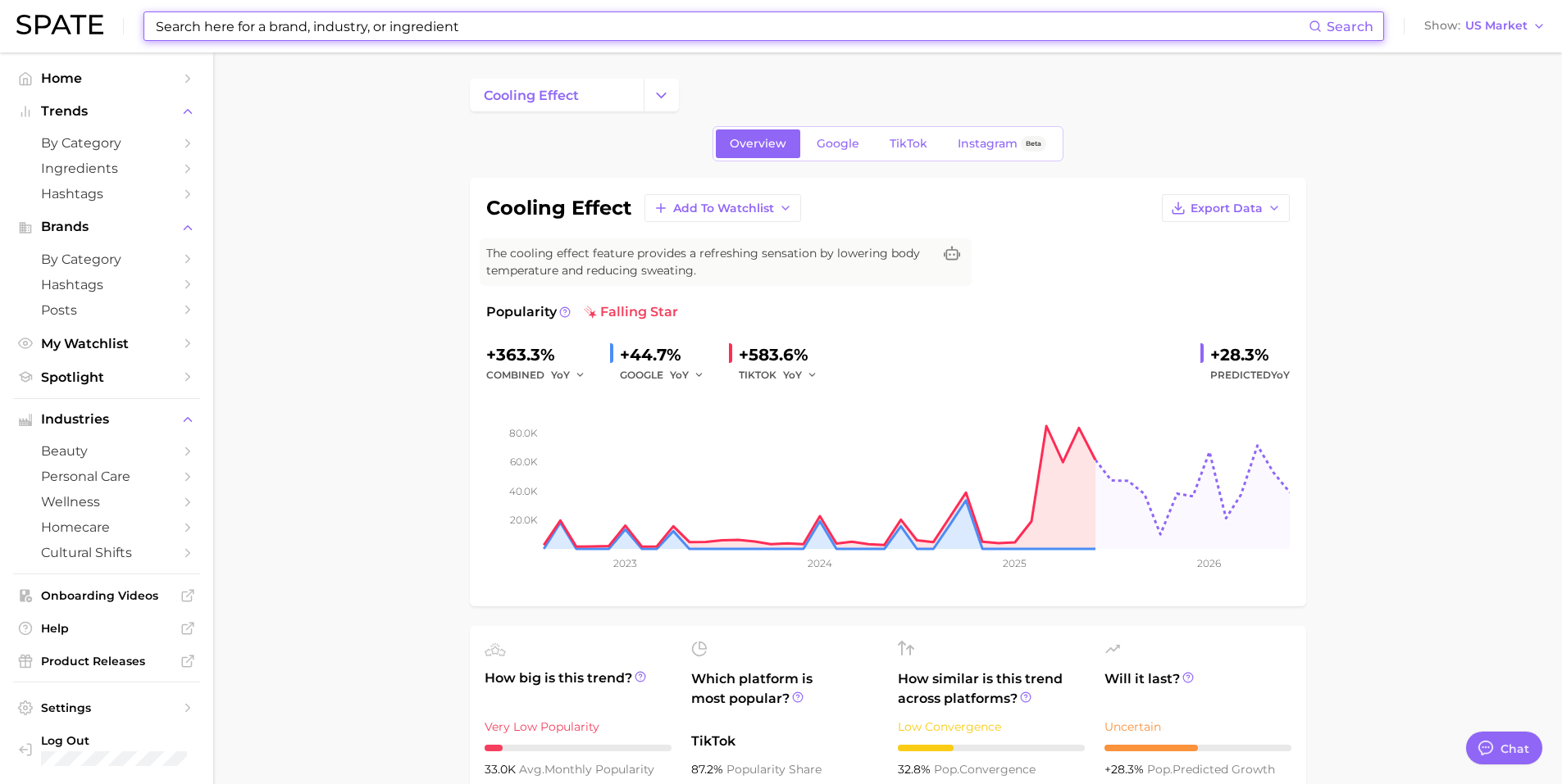
click at [205, 22] on input at bounding box center [731, 26] width 1154 height 28
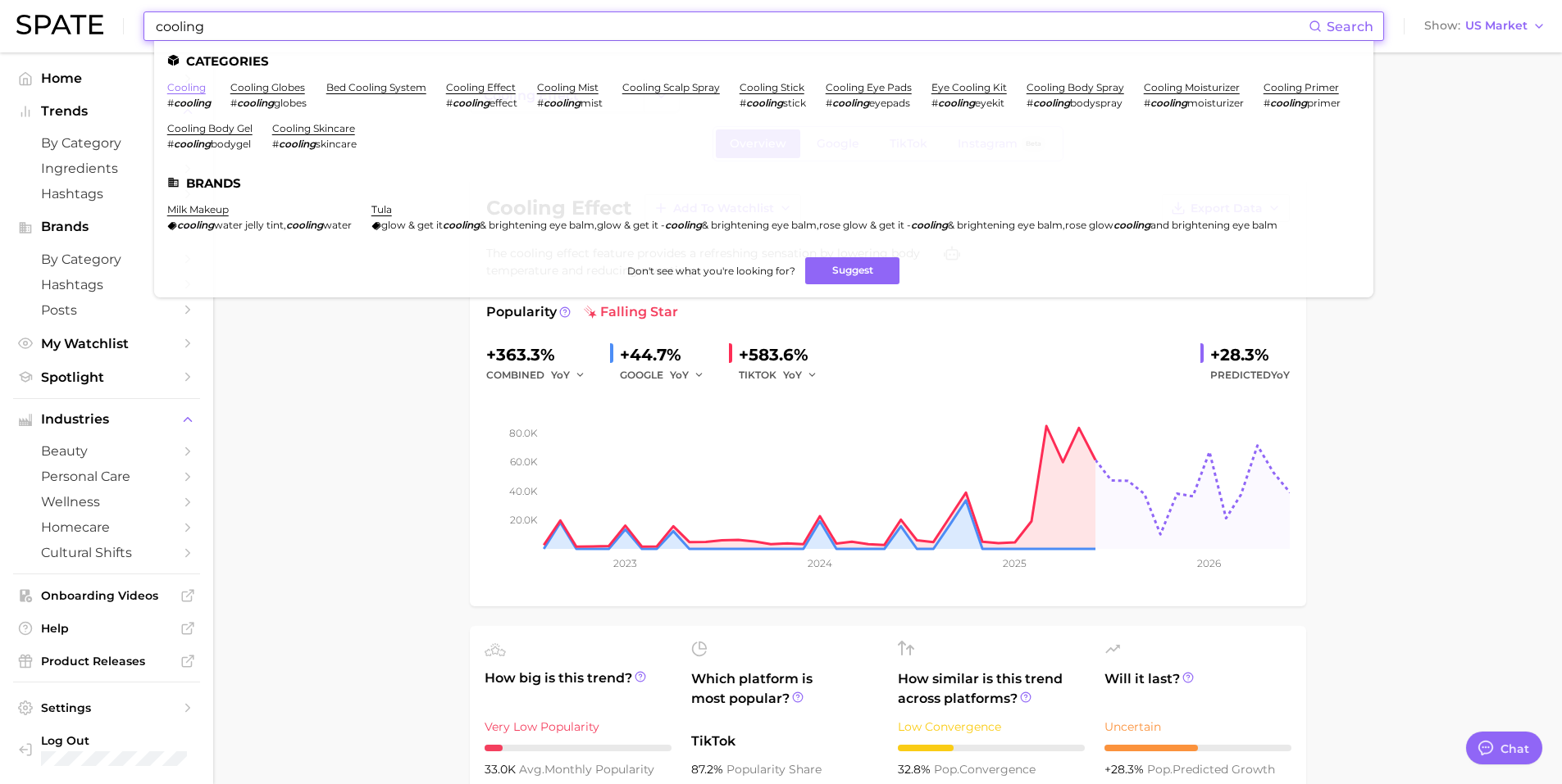
type input "cooling"
drag, startPoint x: 191, startPoint y: 88, endPoint x: 260, endPoint y: 101, distance: 70.2
click at [191, 87] on link "cooling" at bounding box center [187, 87] width 38 height 12
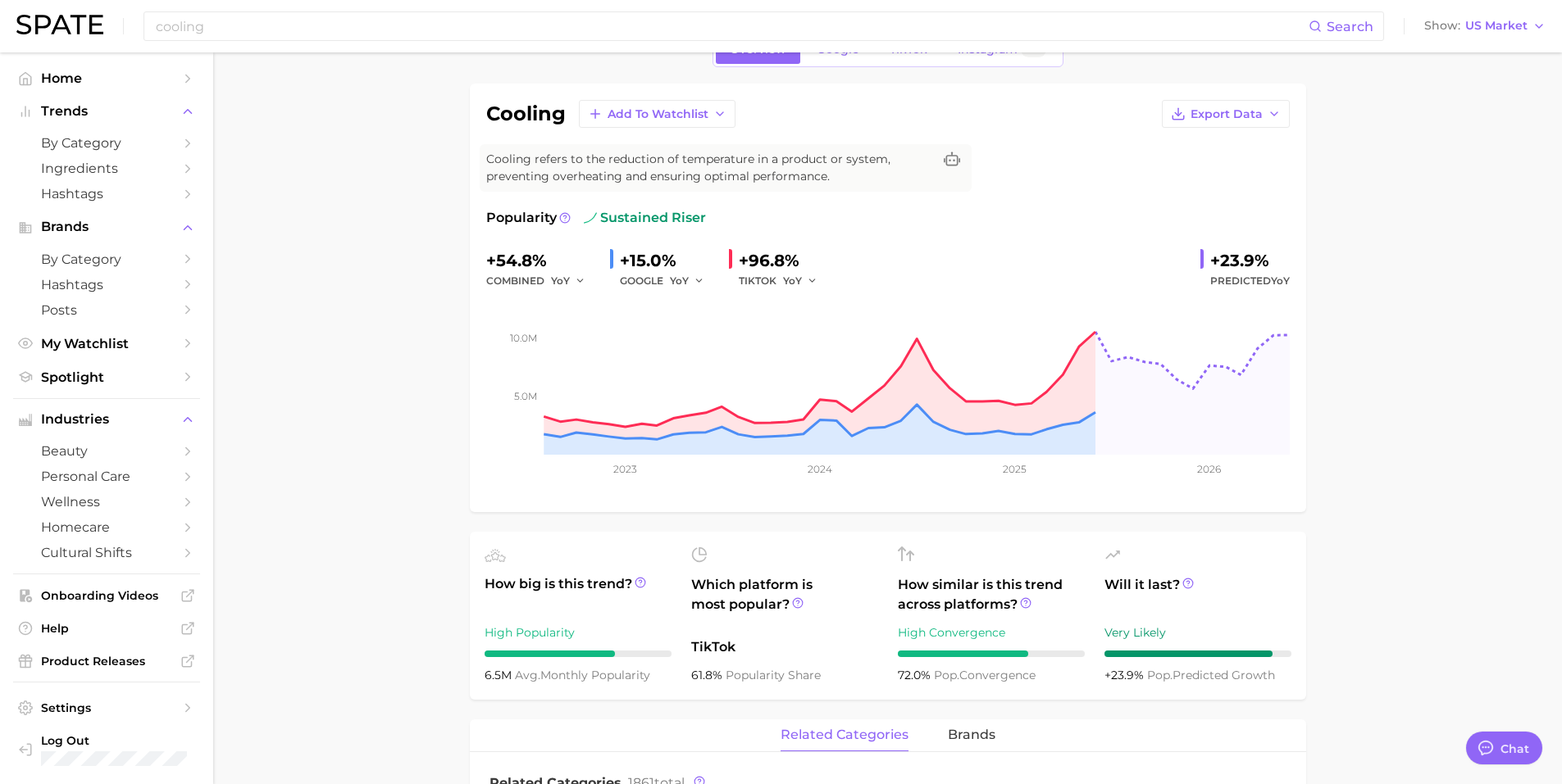
scroll to position [82, 0]
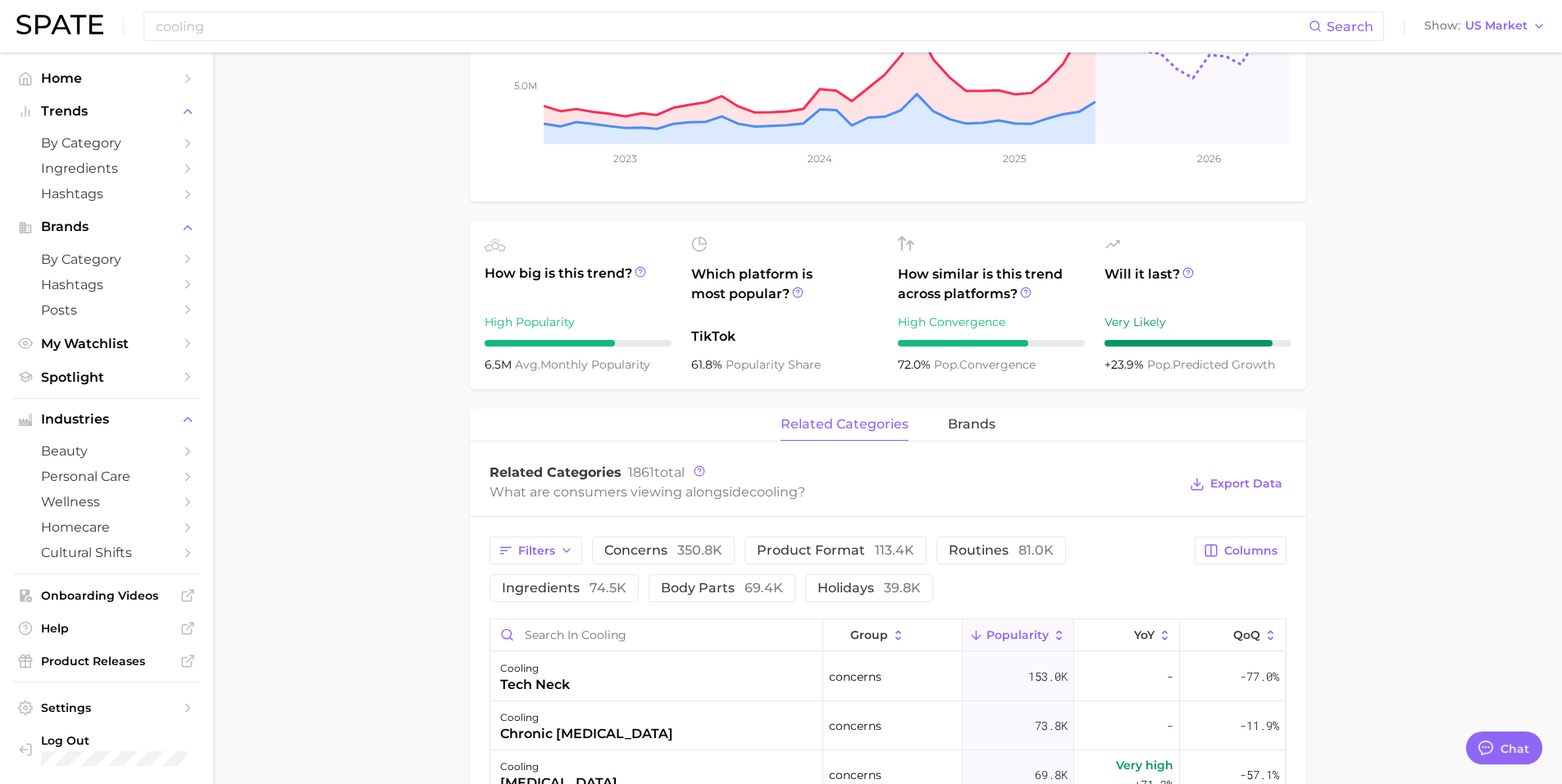
scroll to position [410, 0]
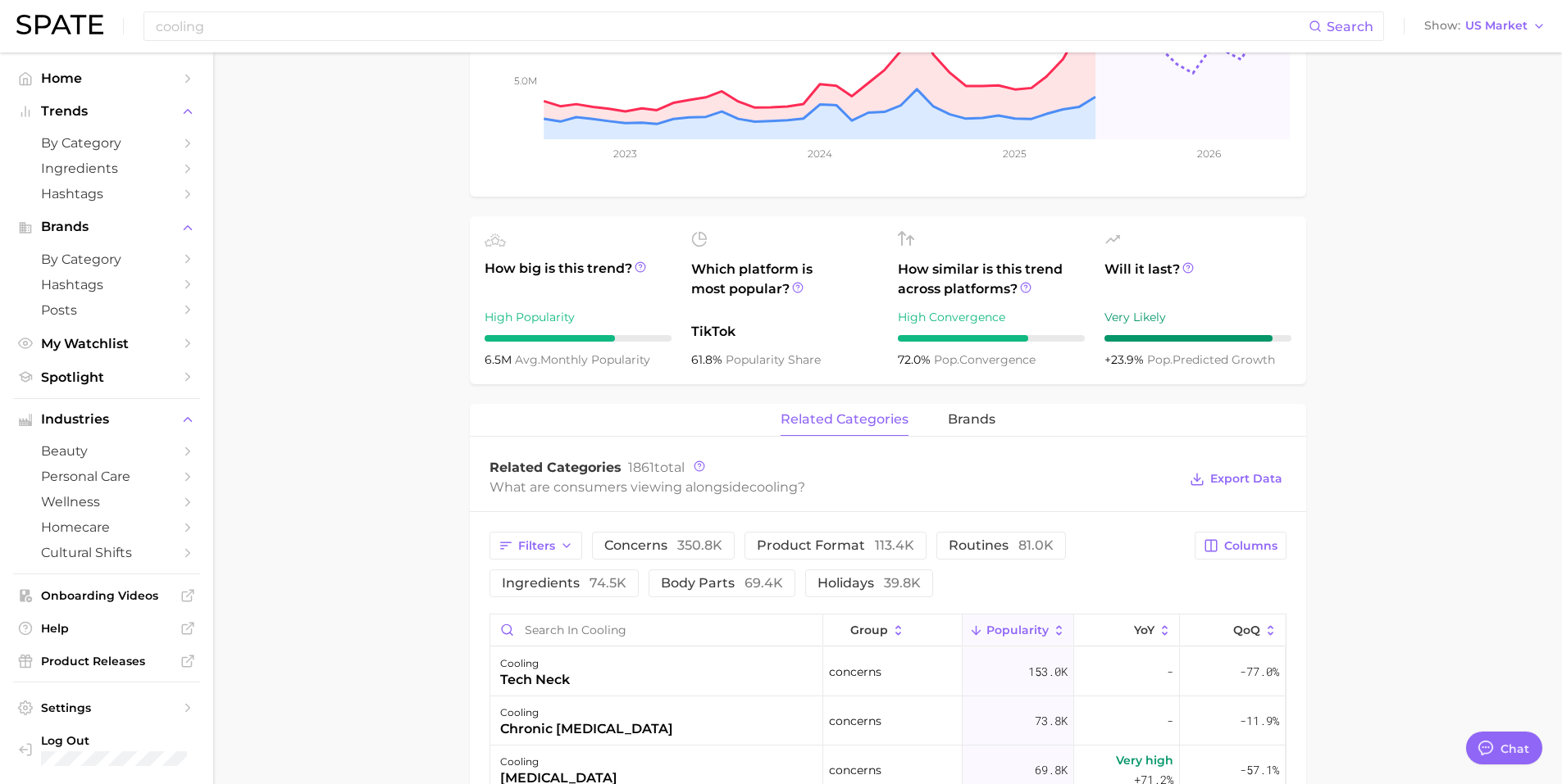
click at [375, 424] on main "cooling Overview Google TikTok Instagram Beta cooling Add to Watchlist Export D…" at bounding box center [888, 571] width 1348 height 1857
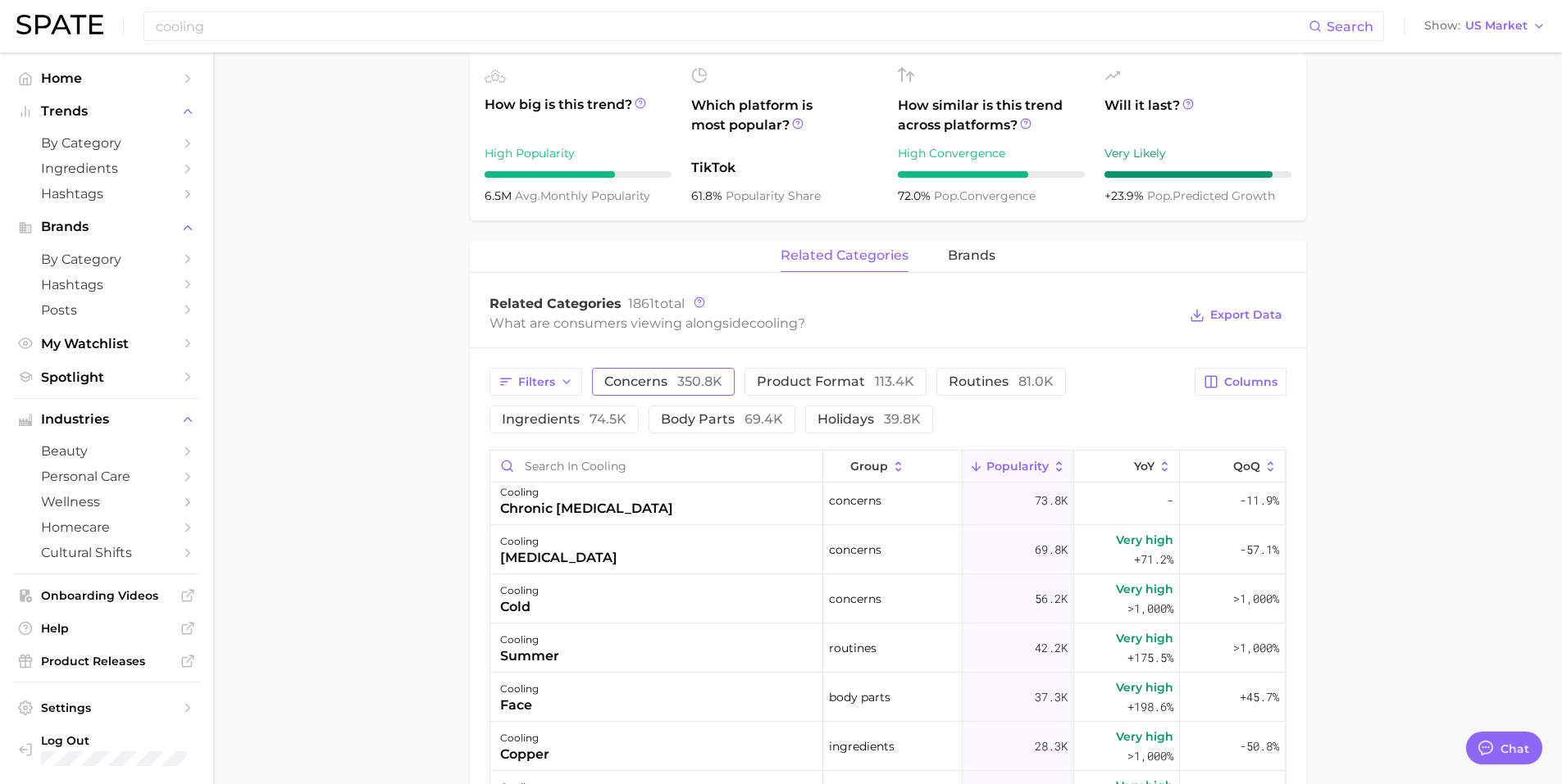
scroll to position [82, 0]
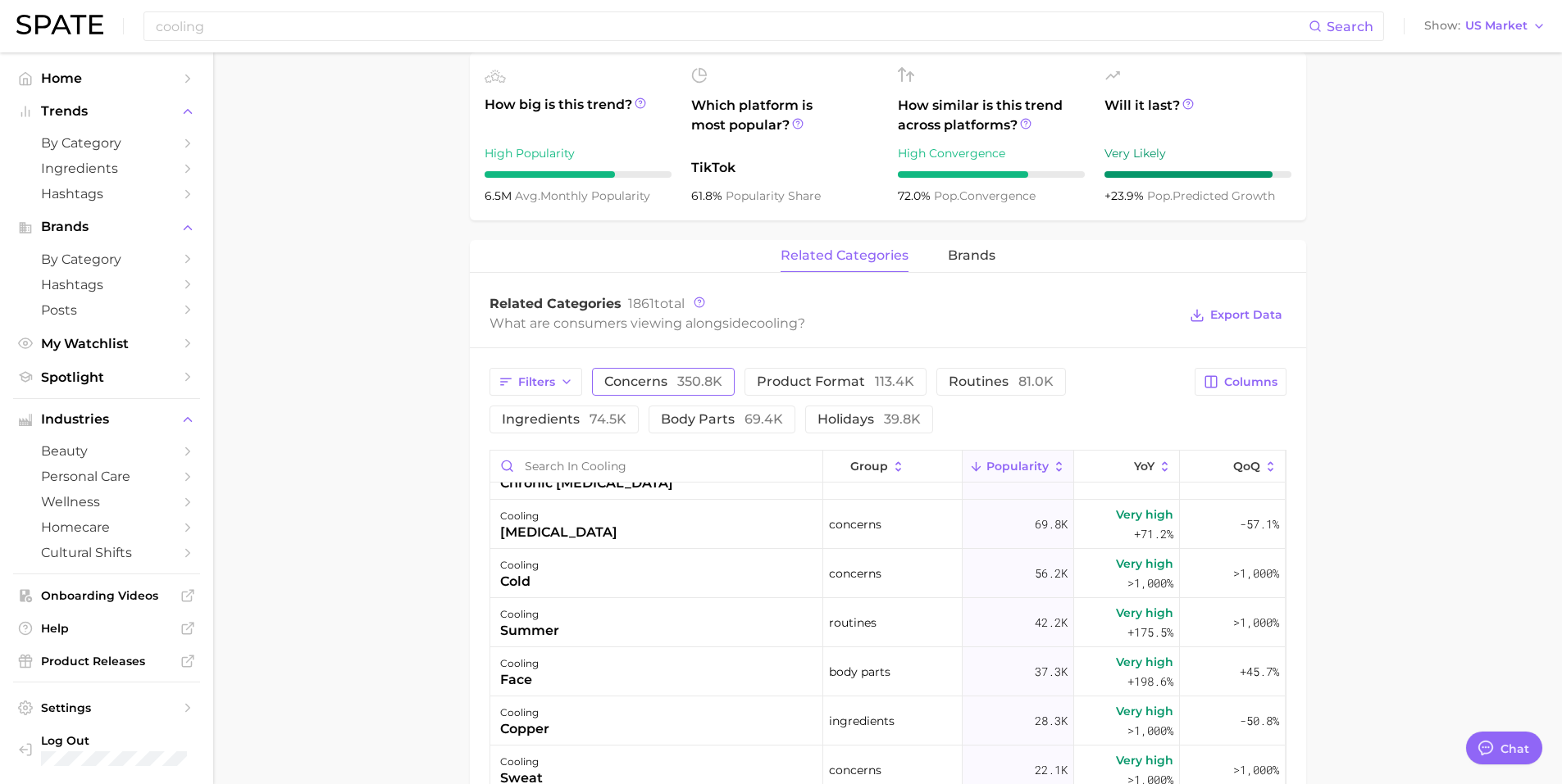
click at [669, 388] on span "concerns 350.8k" at bounding box center [663, 382] width 118 height 13
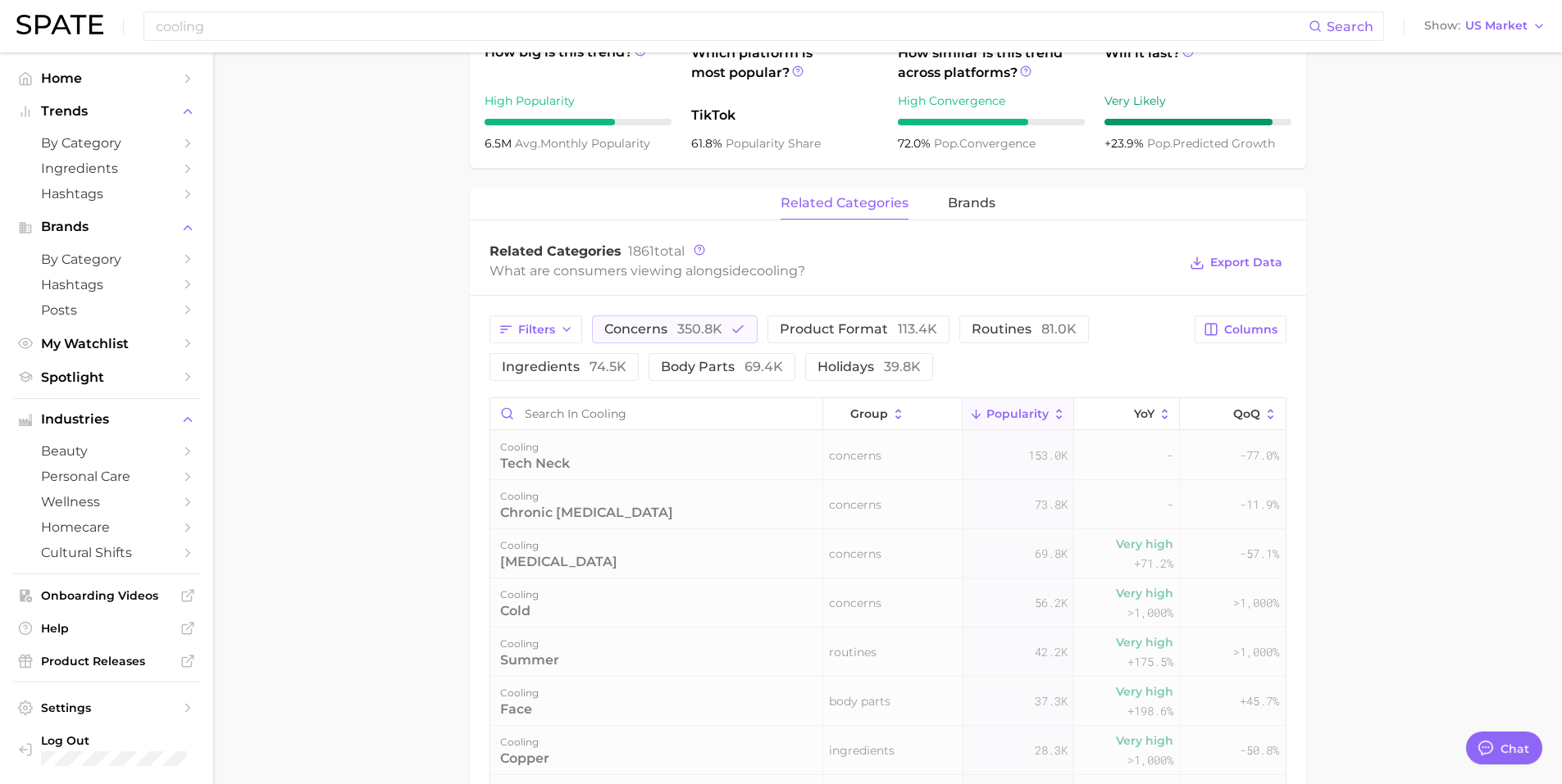
scroll to position [656, 0]
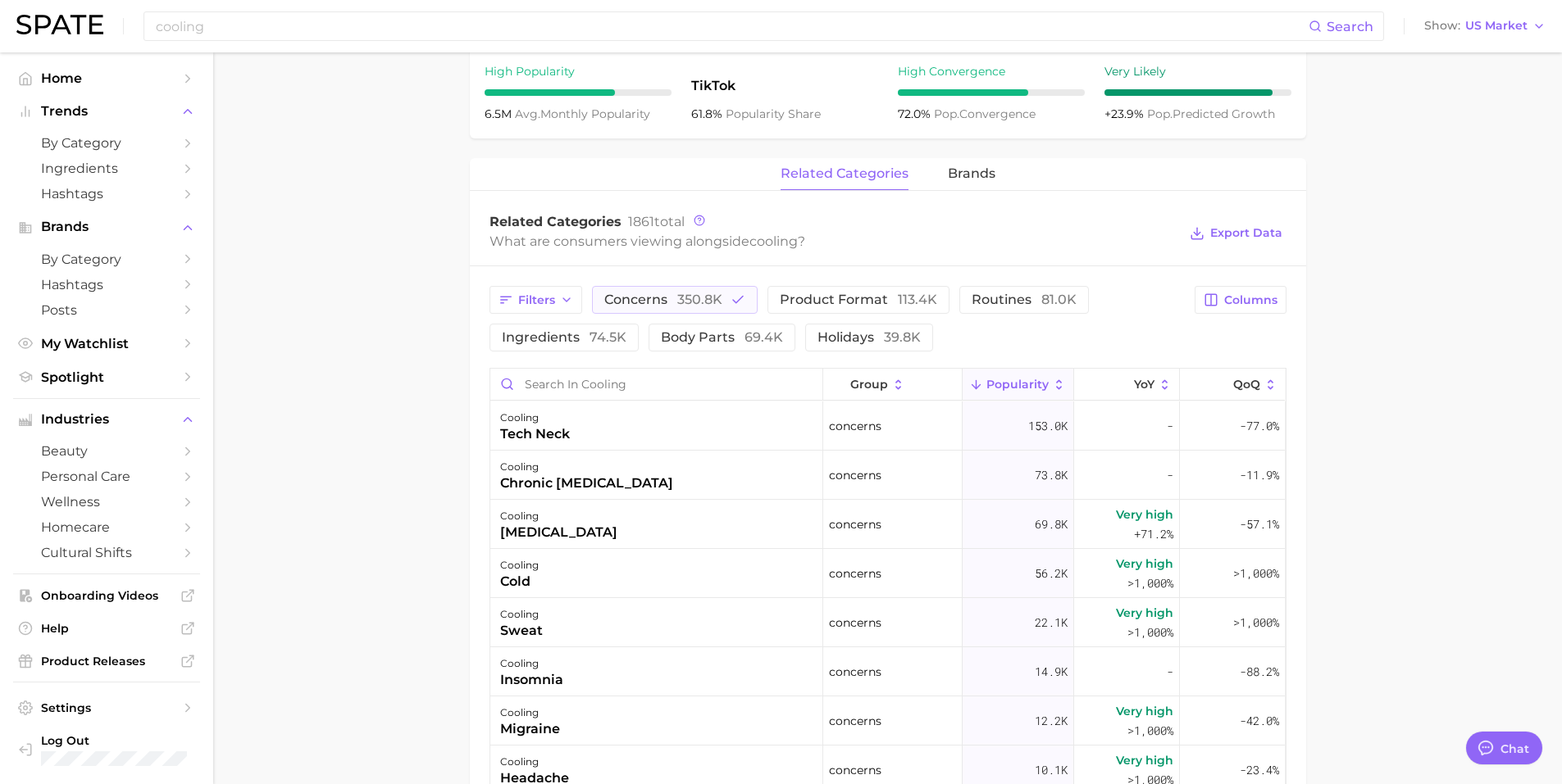
click at [387, 499] on main "cooling Overview Google TikTok Instagram Beta cooling Add to Watchlist Export D…" at bounding box center [888, 325] width 1348 height 1857
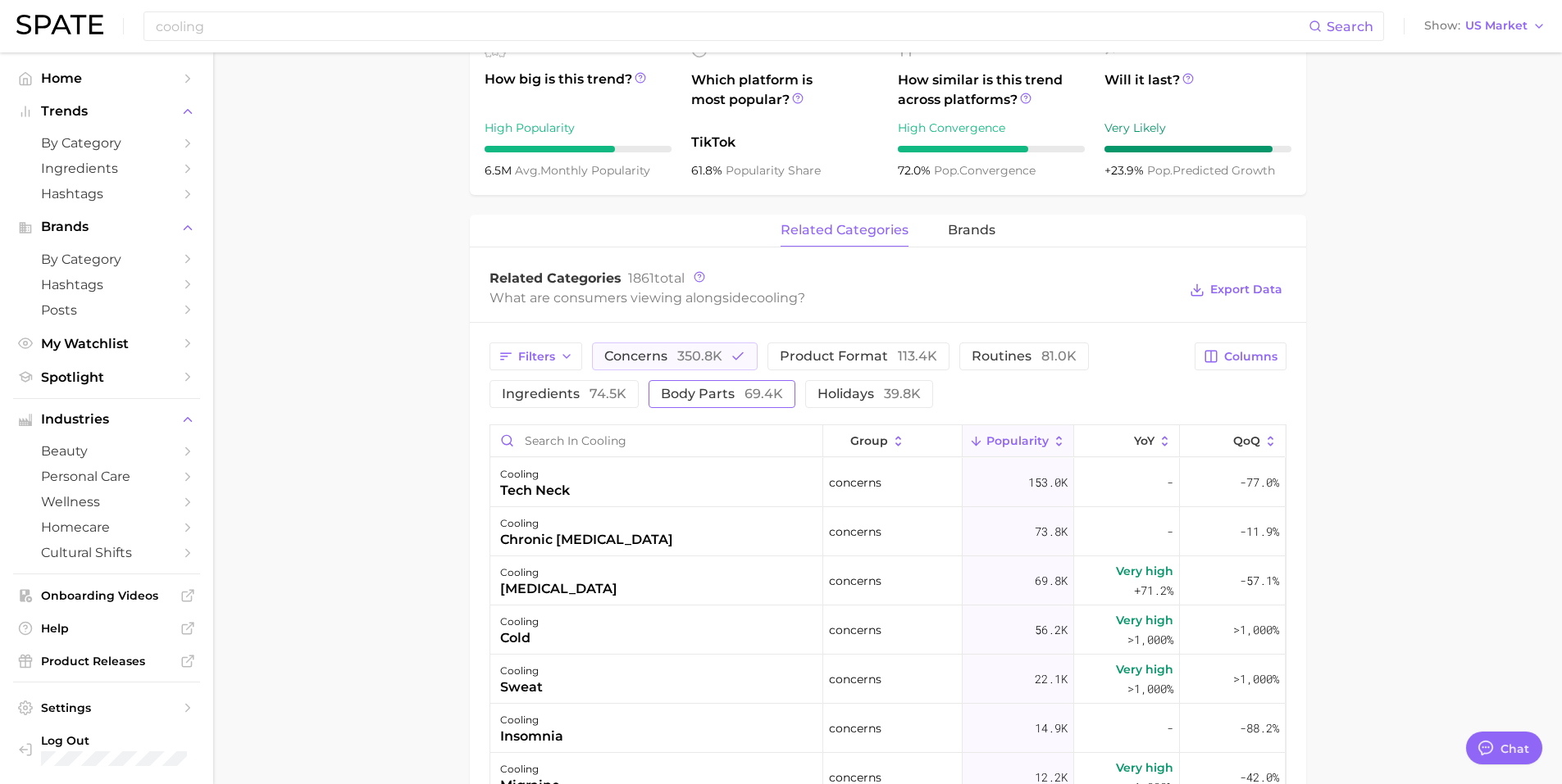
scroll to position [573, 0]
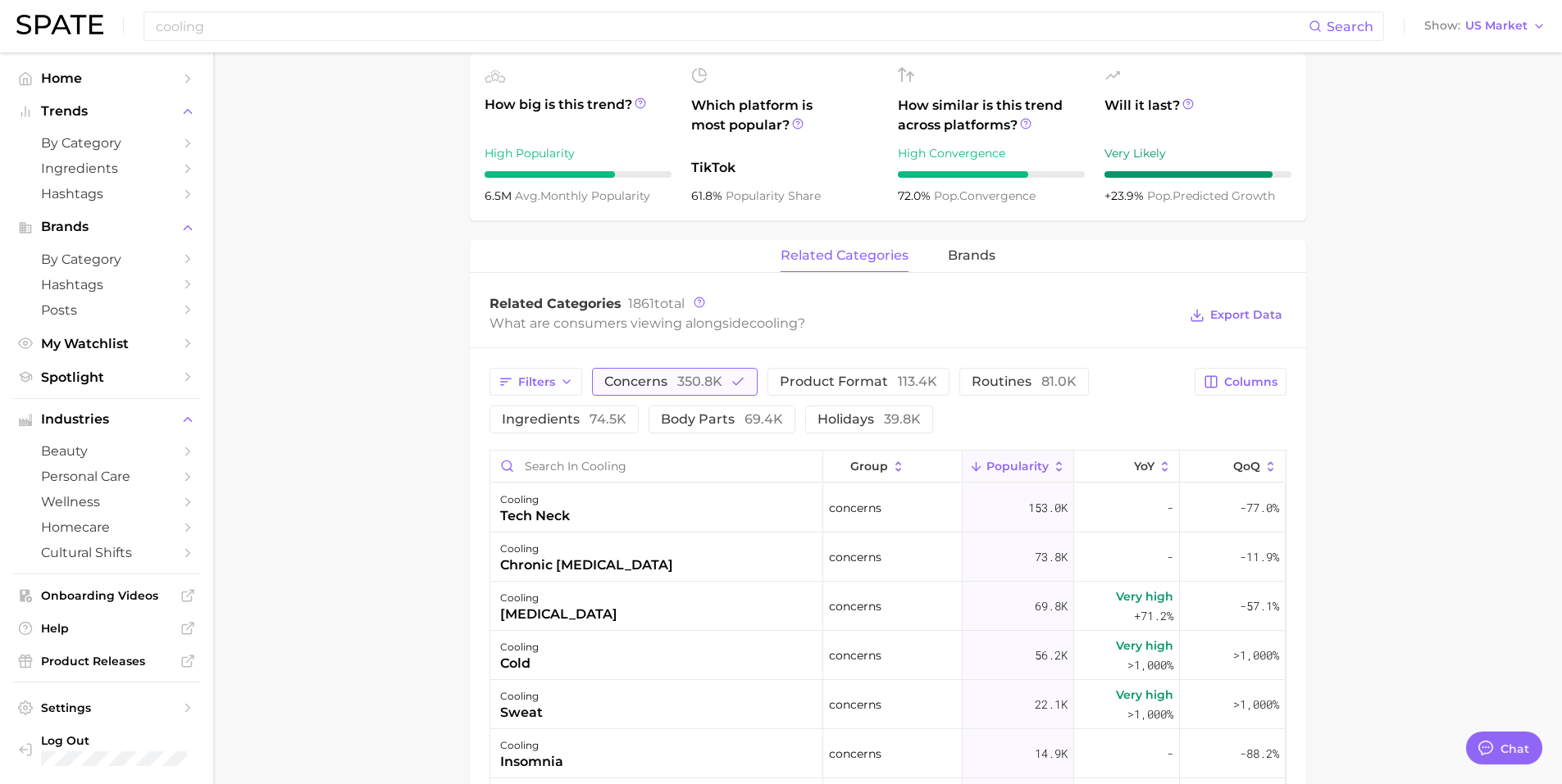
click at [670, 379] on span "concerns 350.8k" at bounding box center [663, 382] width 118 height 13
click at [845, 385] on span "product format 113.4k" at bounding box center [835, 382] width 157 height 13
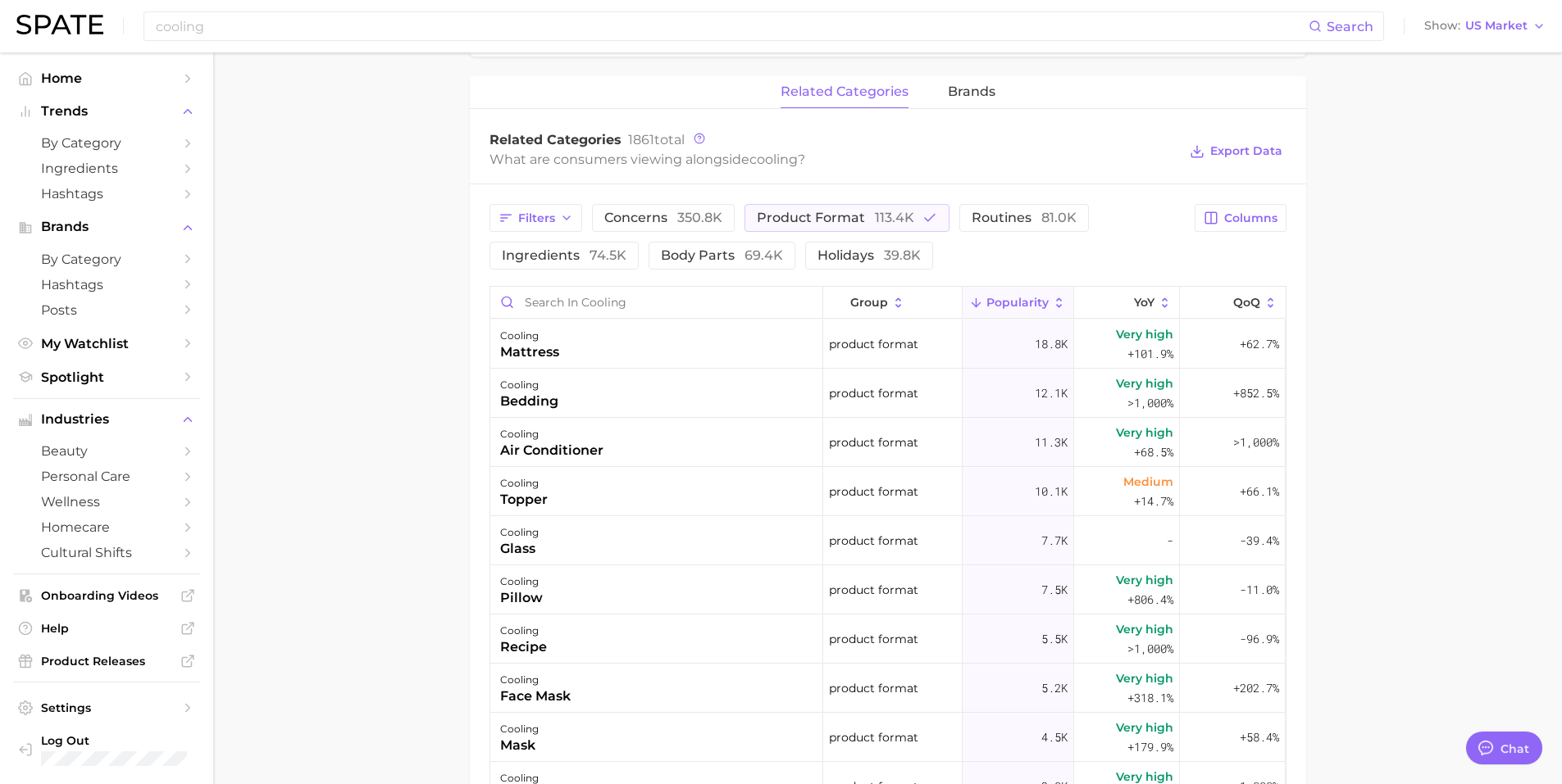
scroll to position [819, 0]
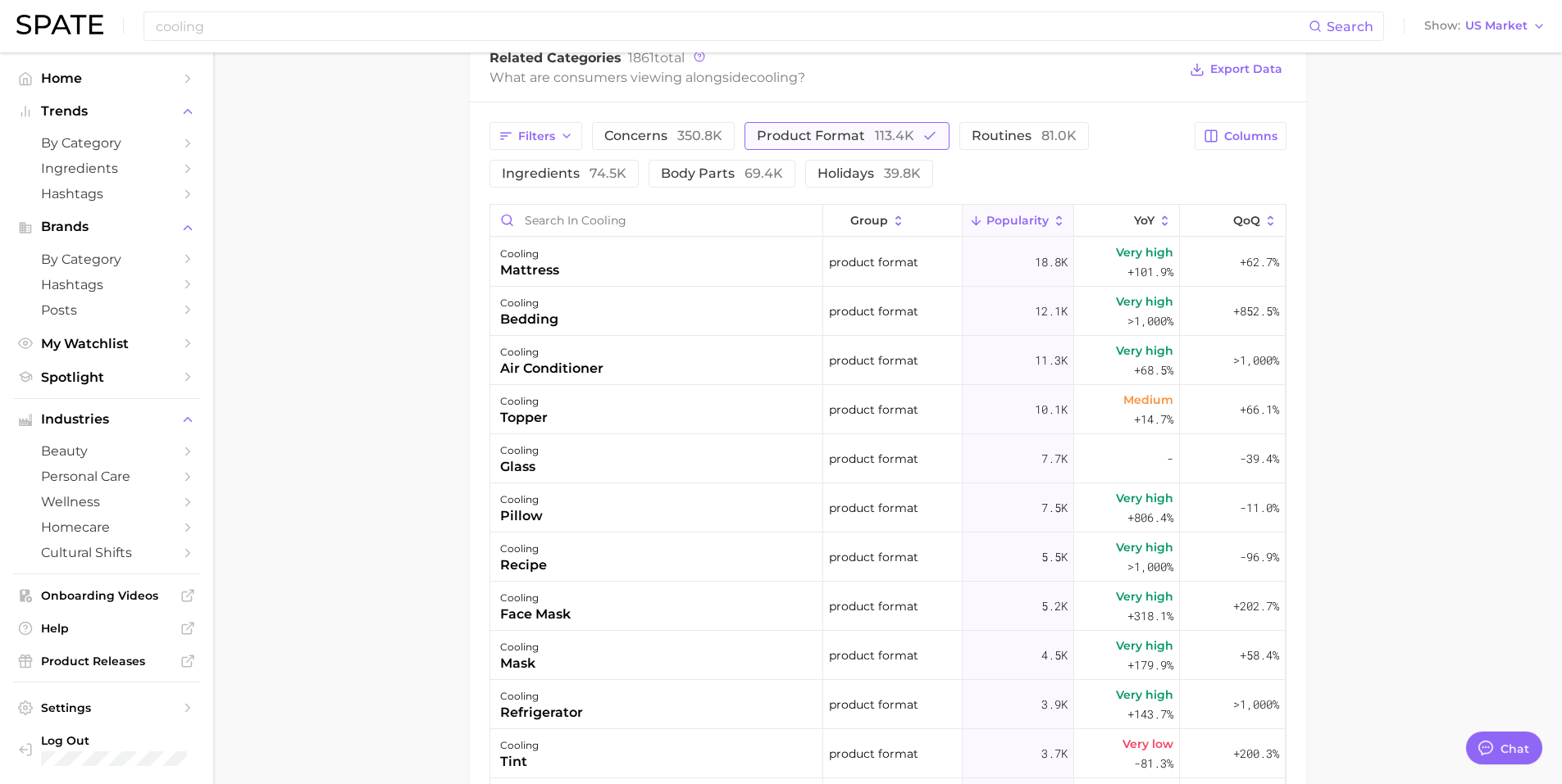
click at [852, 139] on span "product format 113.4k" at bounding box center [835, 136] width 157 height 13
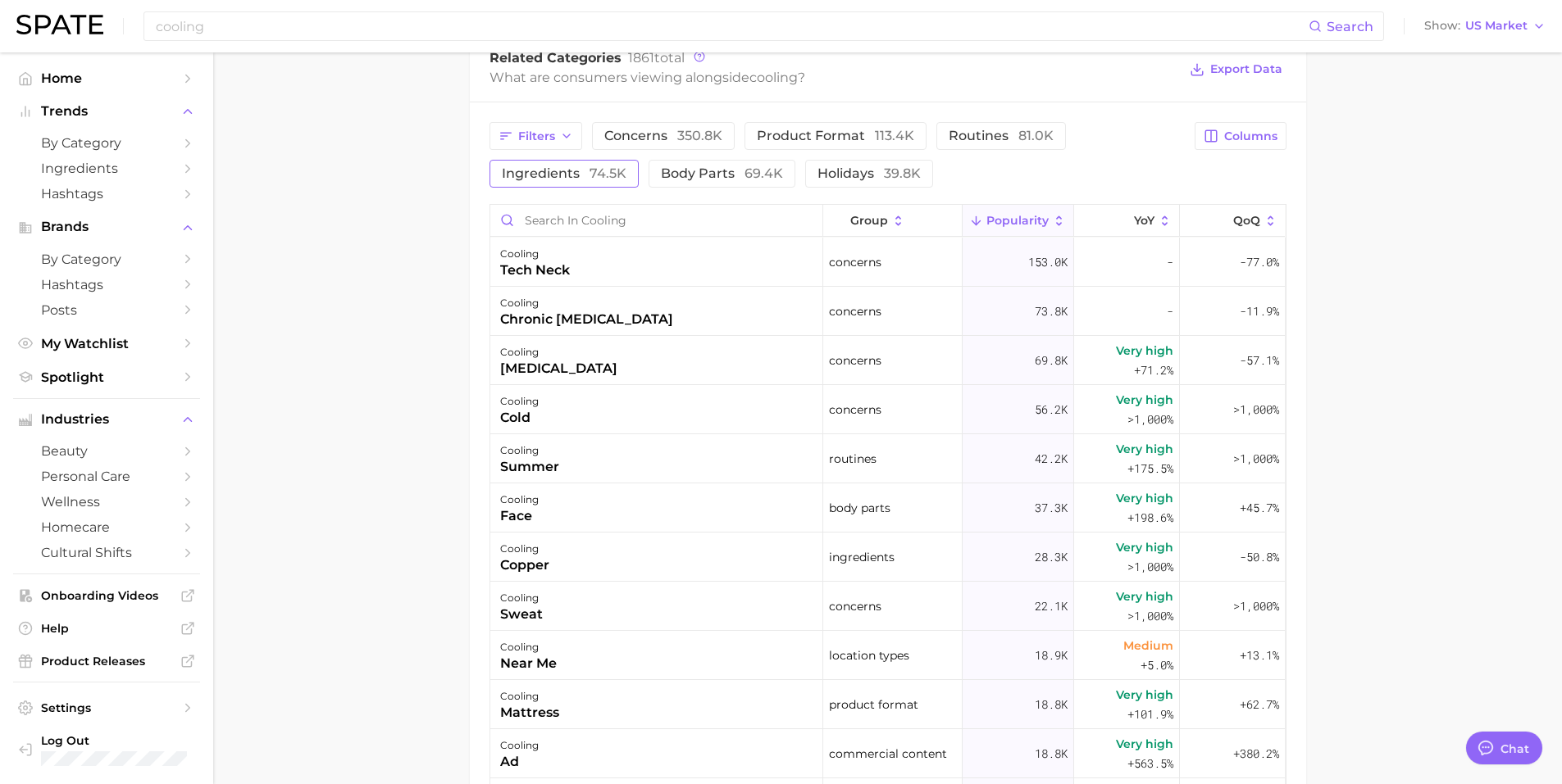
click at [596, 170] on span "74.5k" at bounding box center [608, 173] width 37 height 15
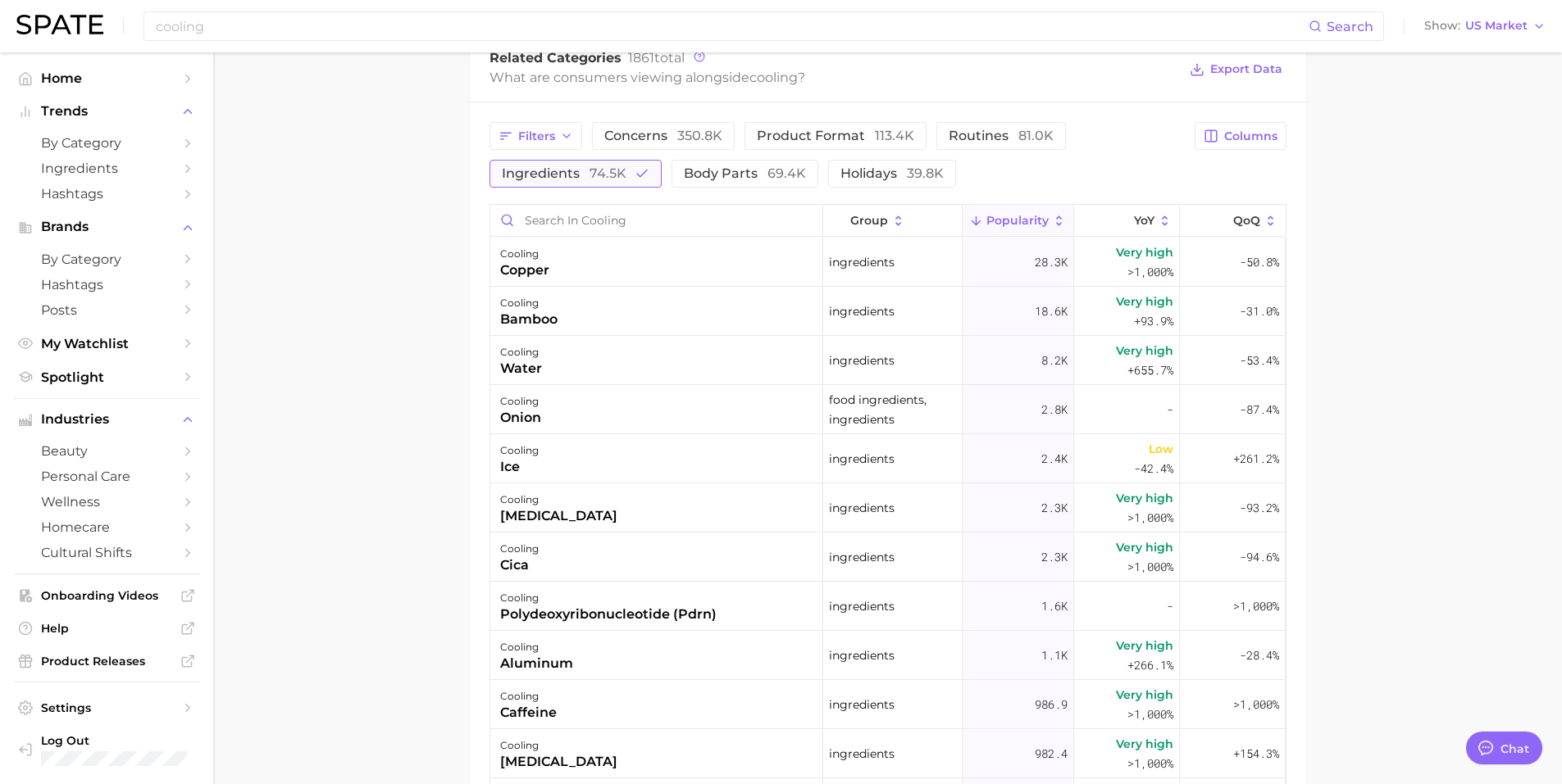
click at [596, 170] on span "74.5k" at bounding box center [608, 173] width 37 height 15
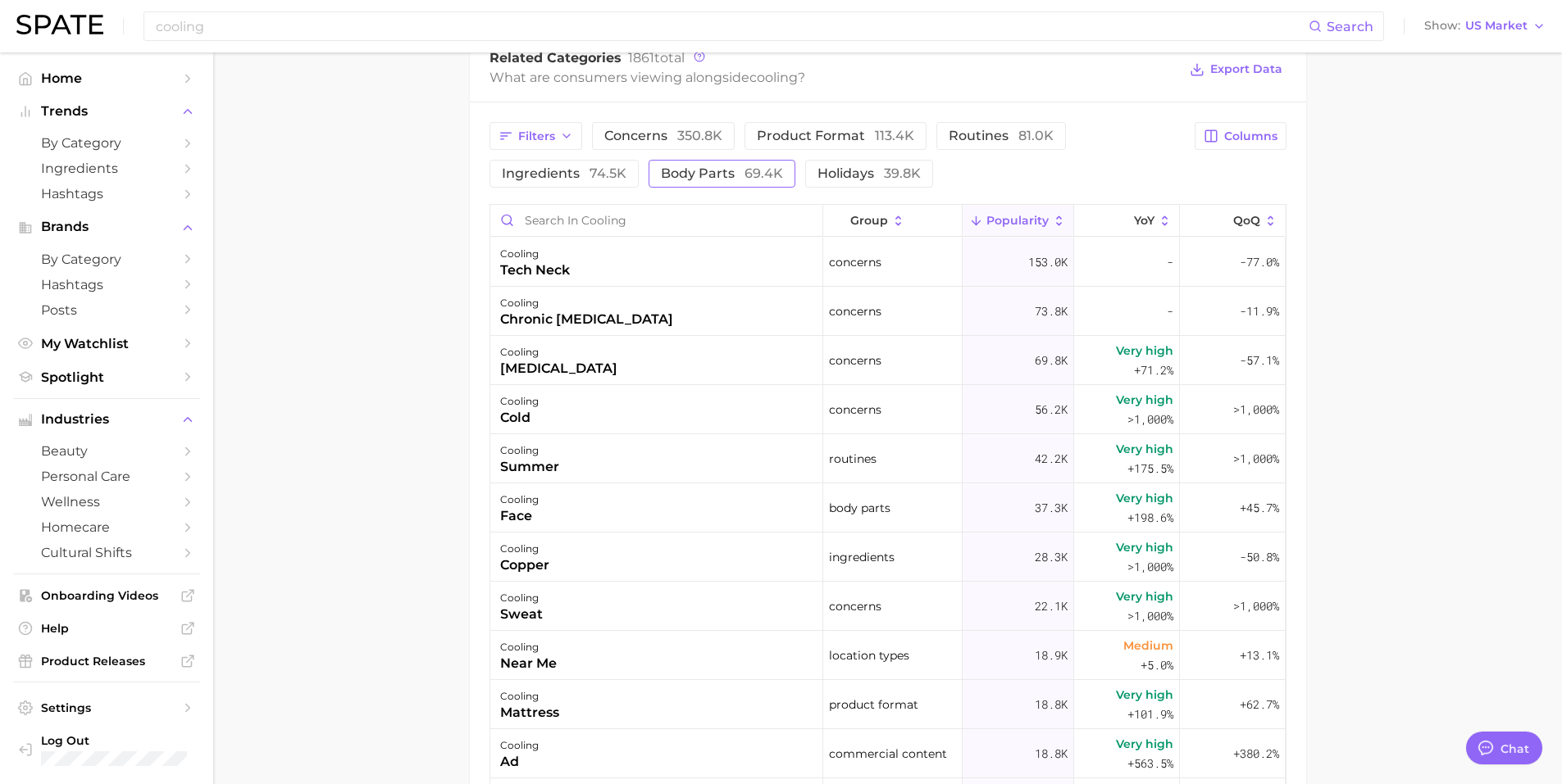
click at [700, 176] on span "body parts 69.4k" at bounding box center [722, 174] width 123 height 13
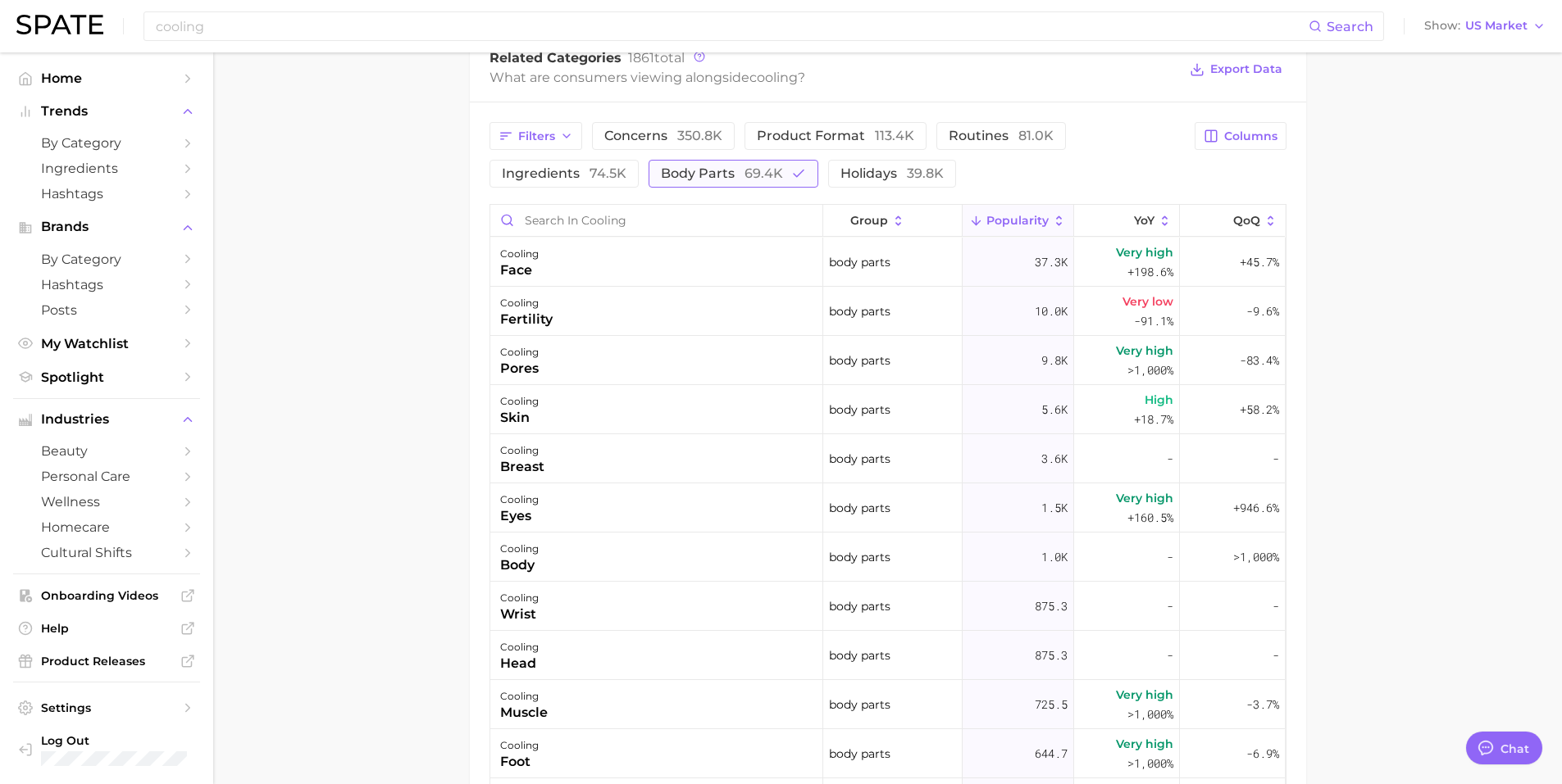
click at [700, 175] on span "body parts 69.4k" at bounding box center [722, 174] width 123 height 13
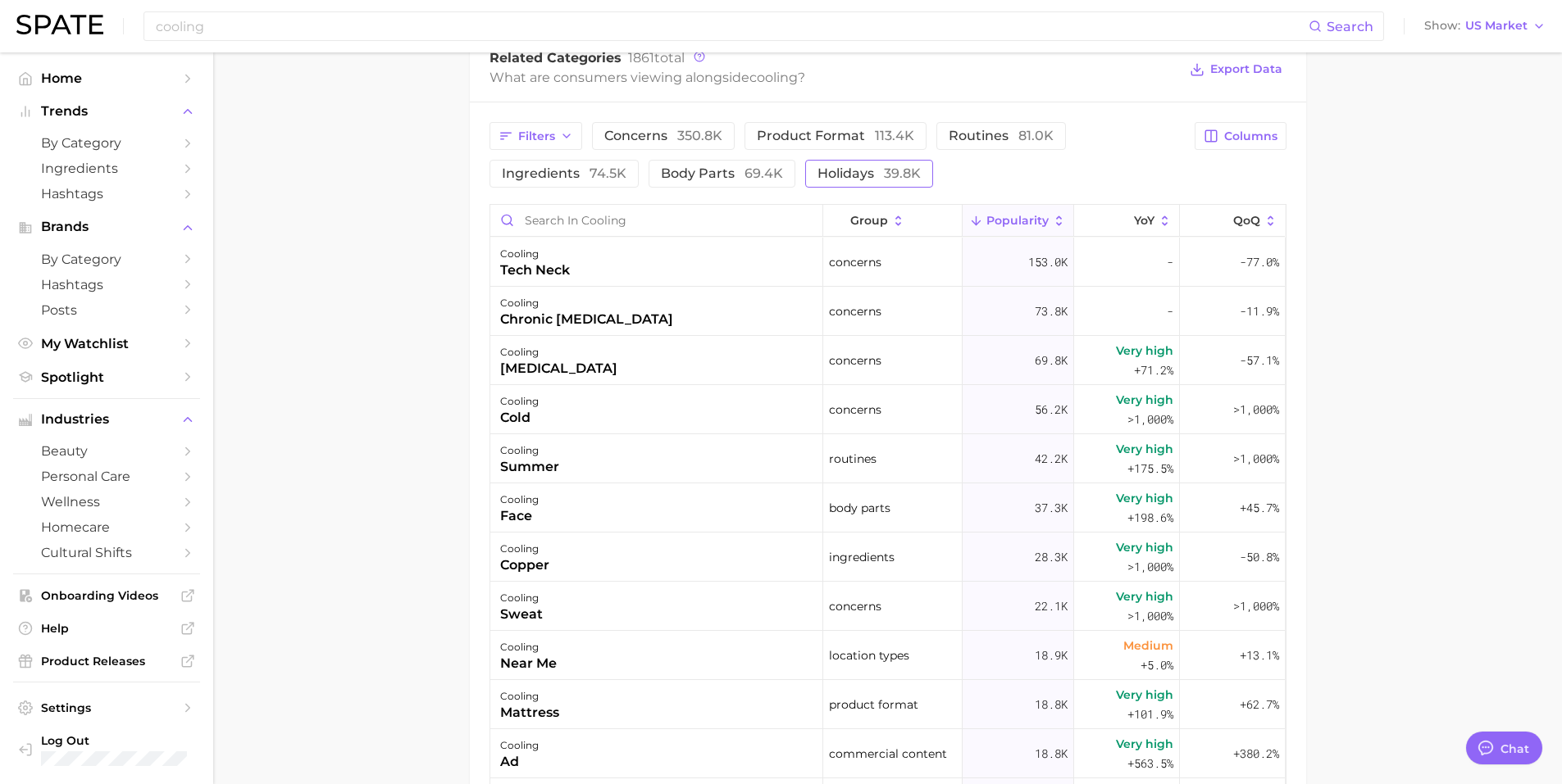
click at [873, 187] on button "holidays 39.8k" at bounding box center [870, 173] width 128 height 28
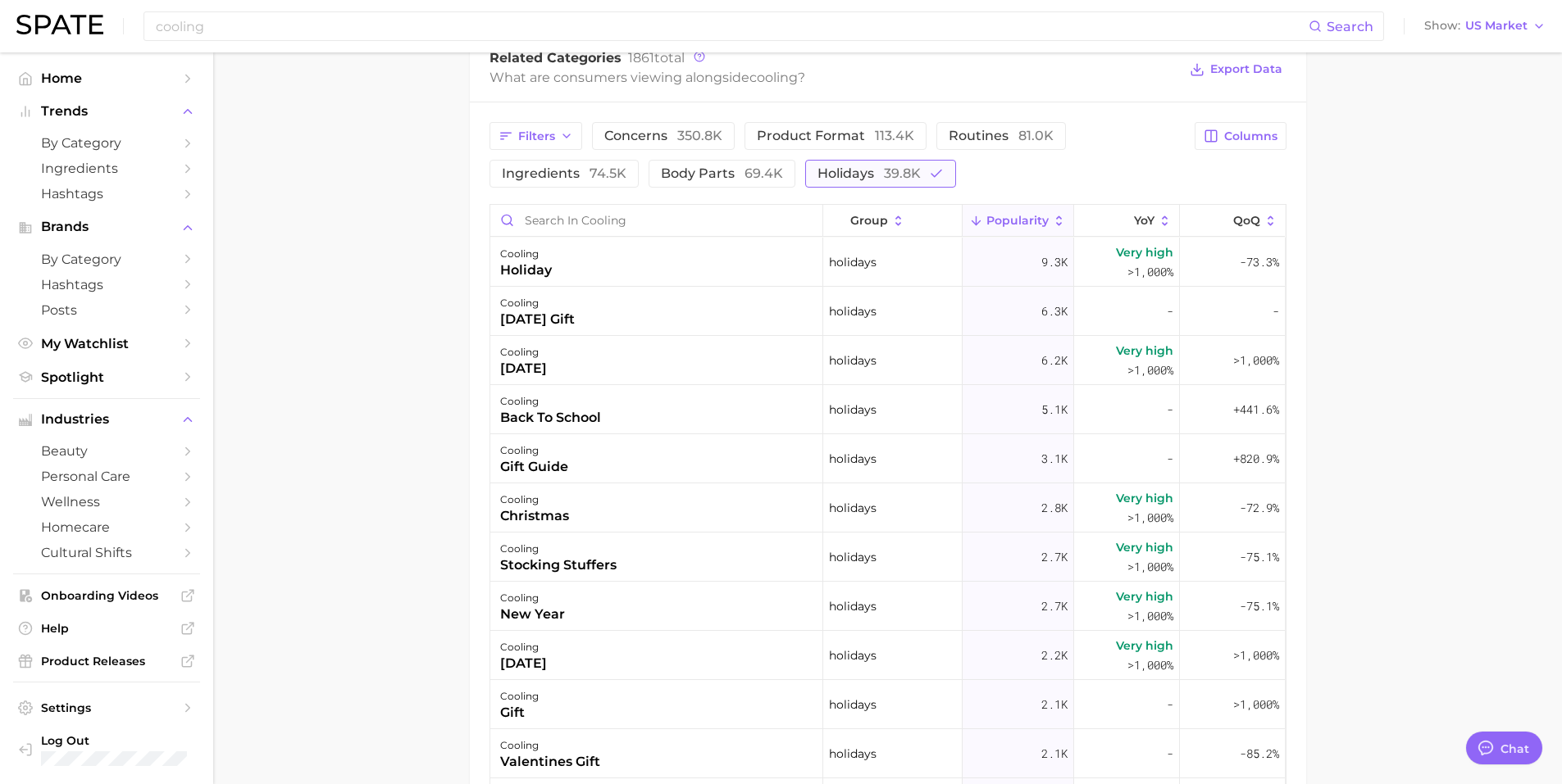
click at [847, 174] on span "holidays 39.8k" at bounding box center [870, 174] width 103 height 13
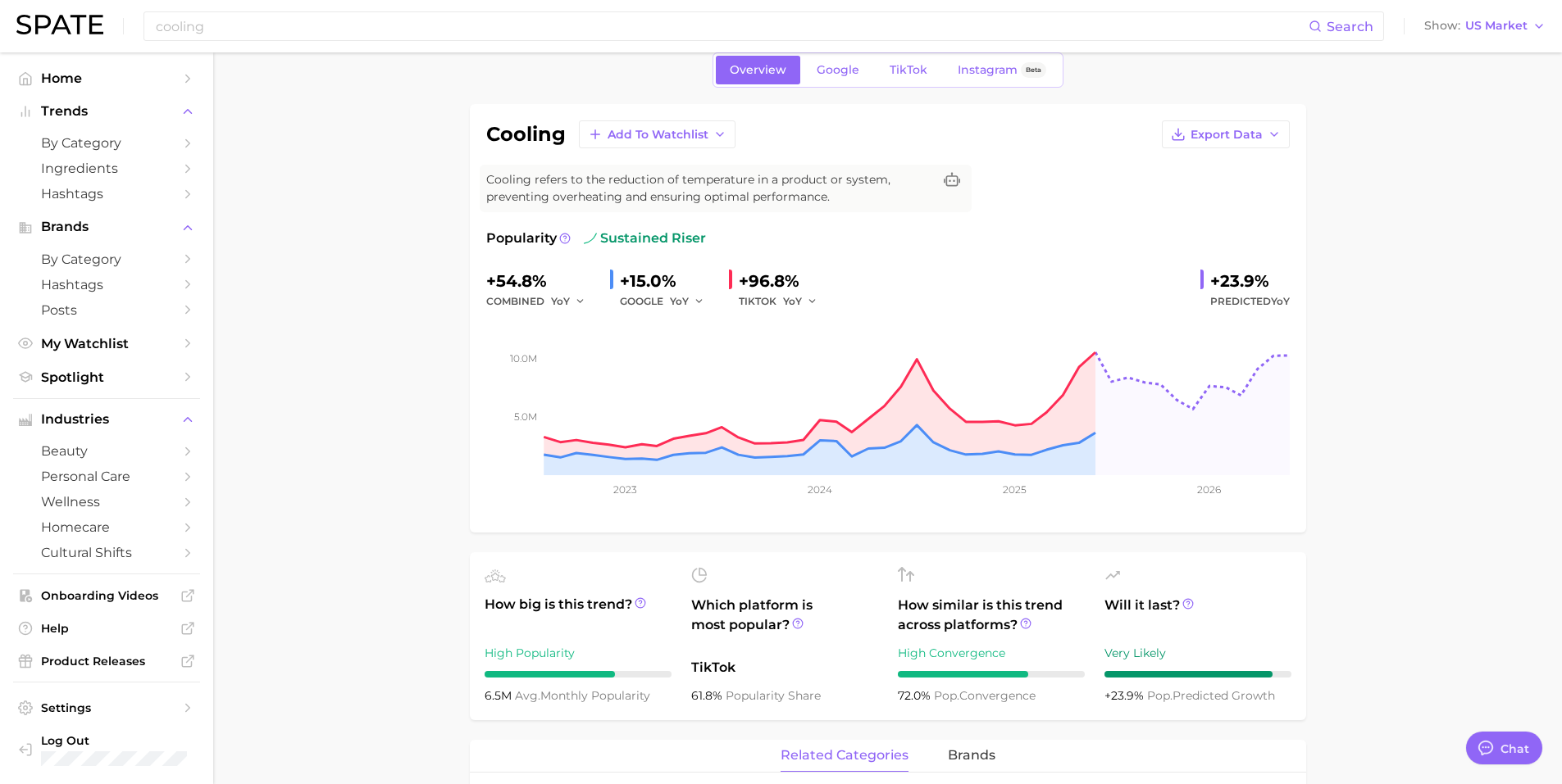
scroll to position [0, 0]
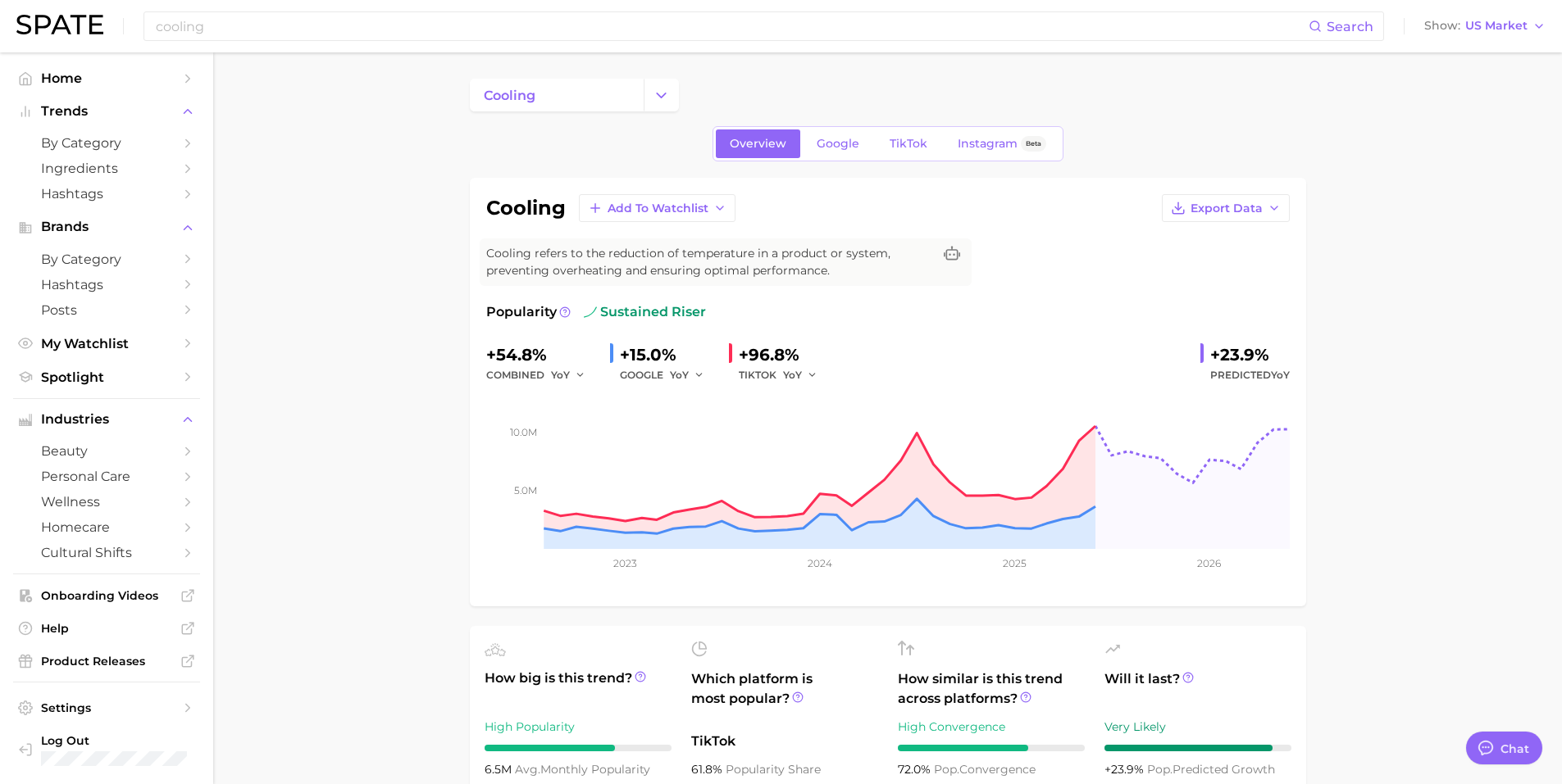
click at [835, 146] on span "Google" at bounding box center [838, 144] width 43 height 14
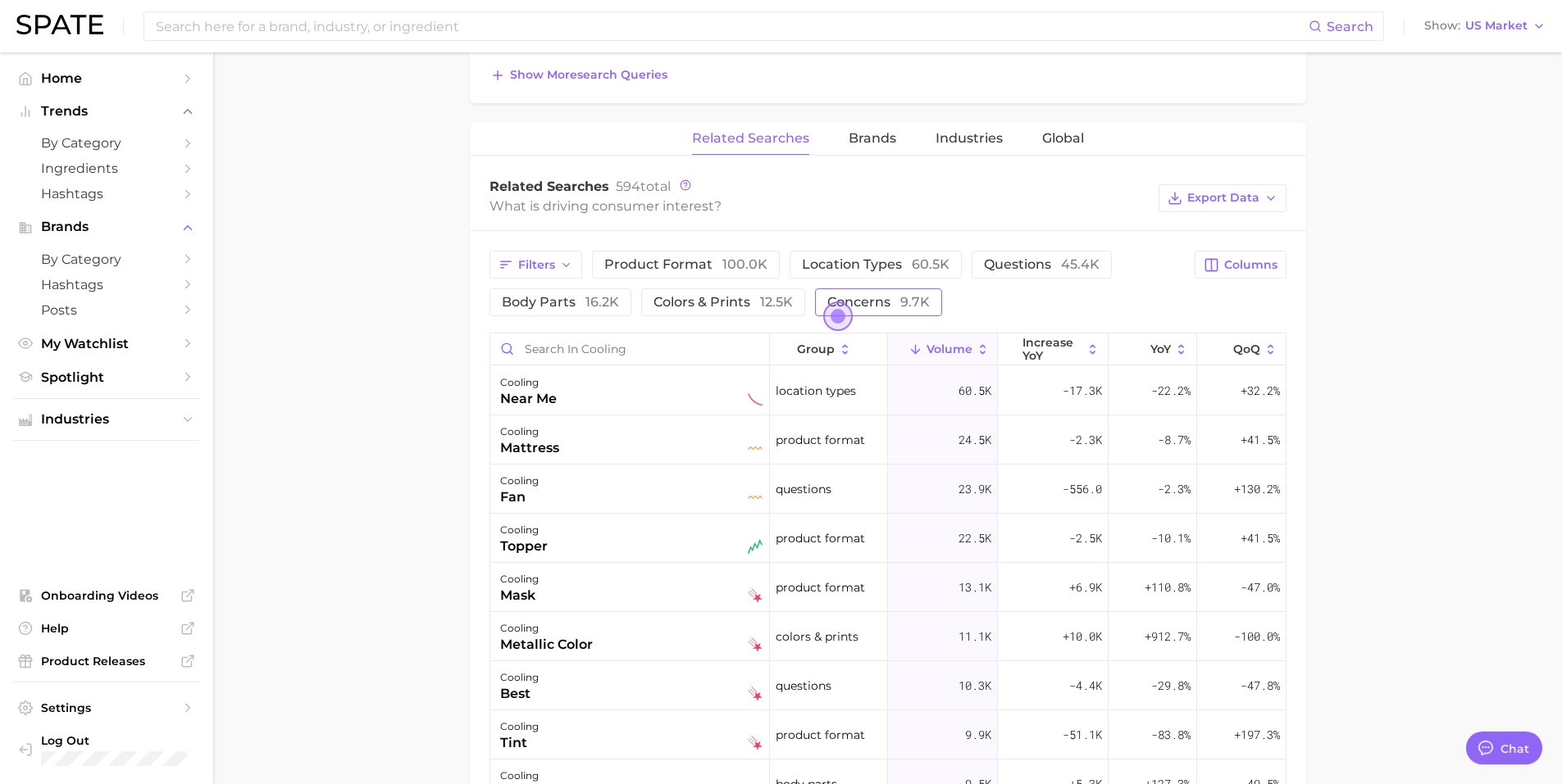
click at [889, 301] on span "concerns 9.7k" at bounding box center [878, 302] width 102 height 15
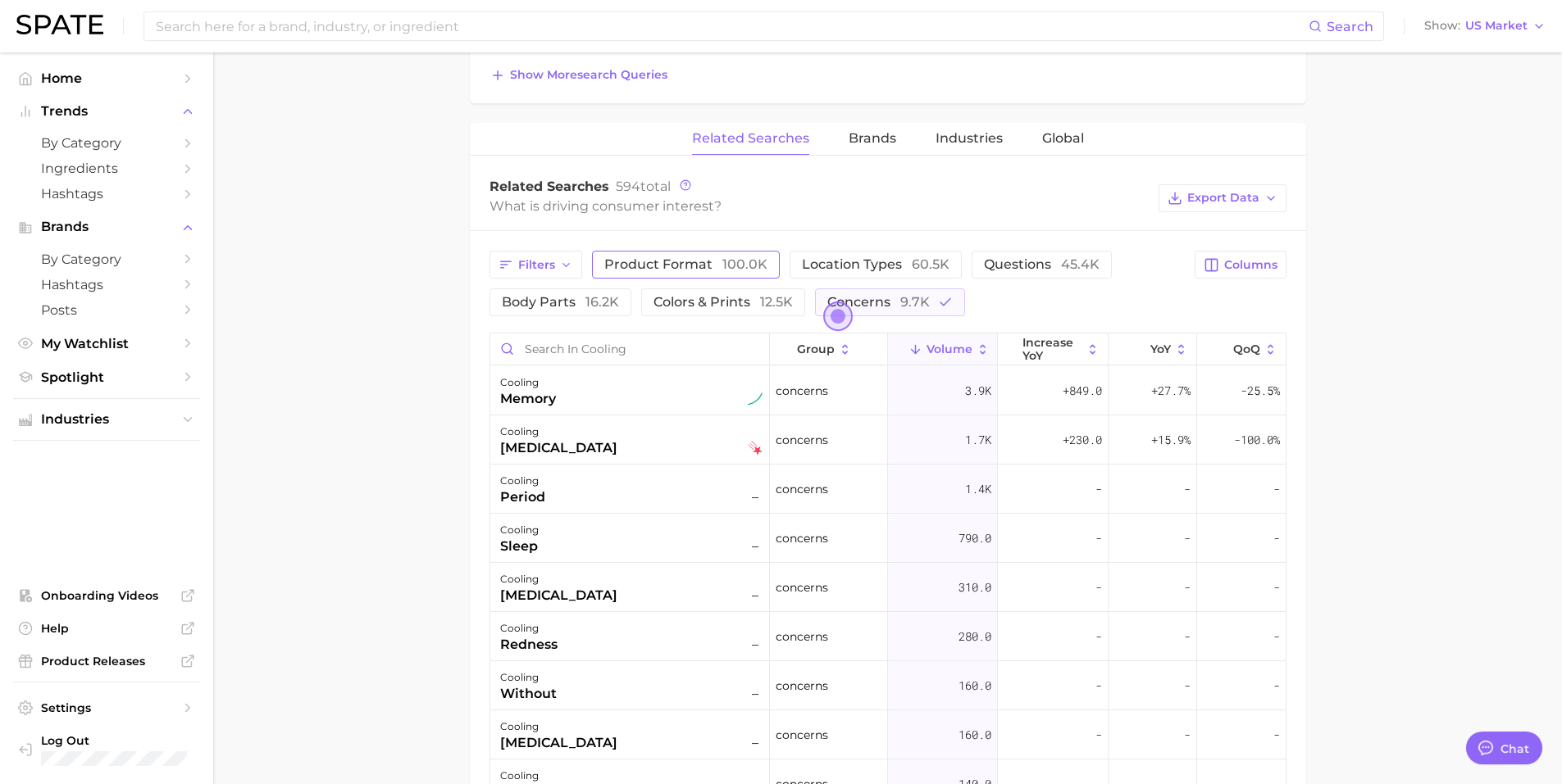
click at [674, 262] on span "product format 100.0k" at bounding box center [686, 264] width 163 height 15
